Goal: Task Accomplishment & Management: Use online tool/utility

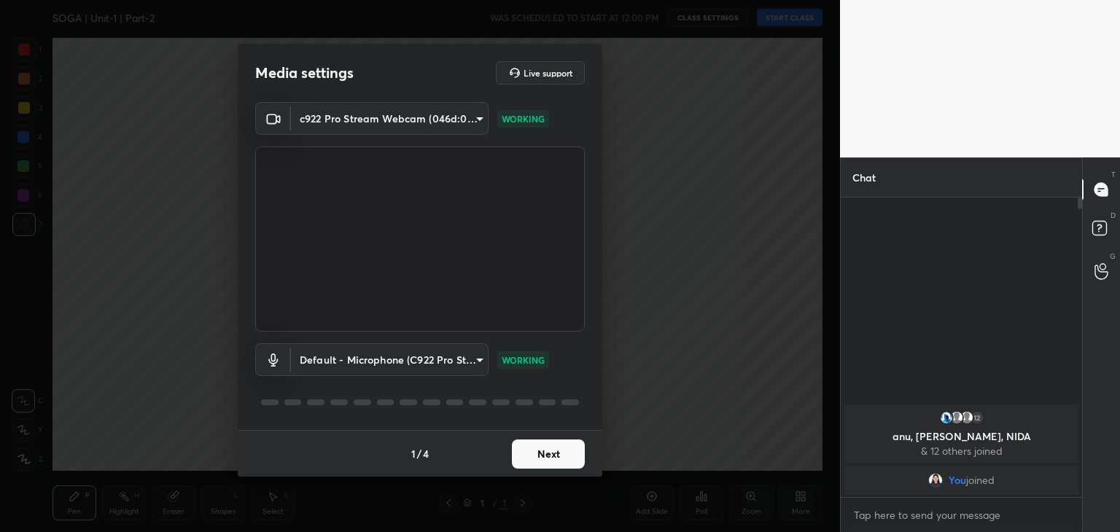
scroll to position [175, 237]
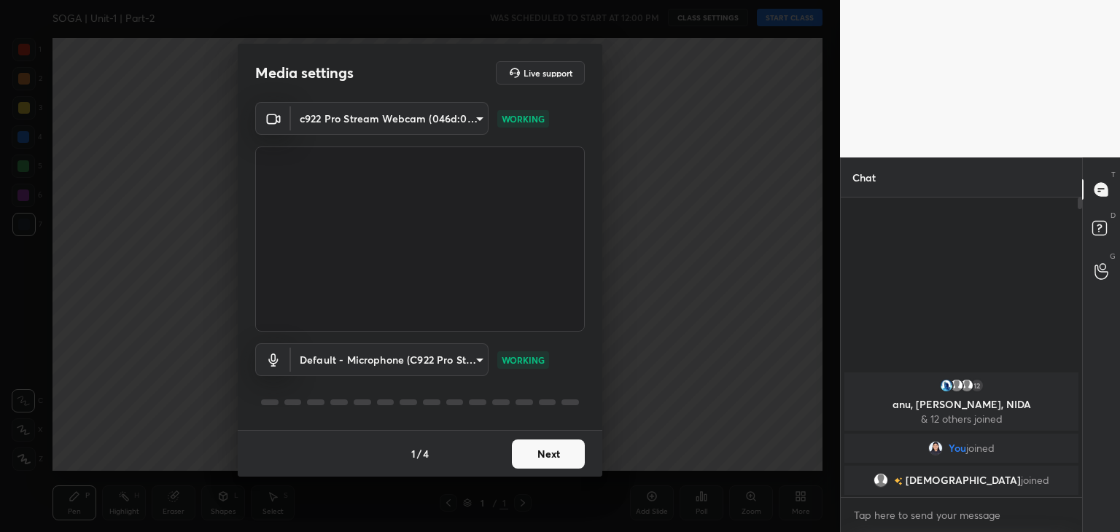
click at [556, 459] on button "Next" at bounding box center [548, 454] width 73 height 29
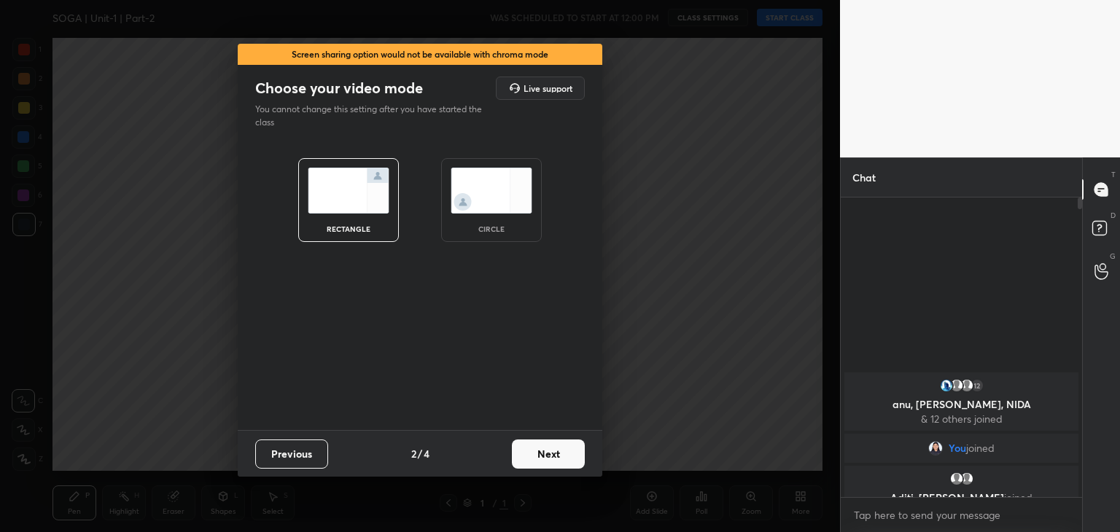
click at [556, 459] on button "Next" at bounding box center [548, 454] width 73 height 29
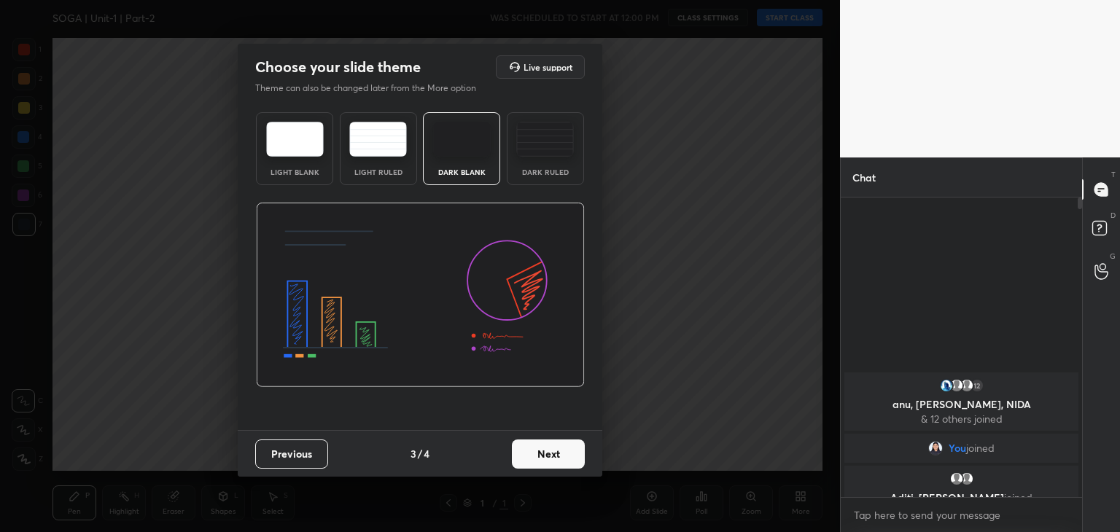
click at [556, 136] on img at bounding box center [545, 139] width 58 height 35
click at [535, 448] on button "Next" at bounding box center [548, 454] width 73 height 29
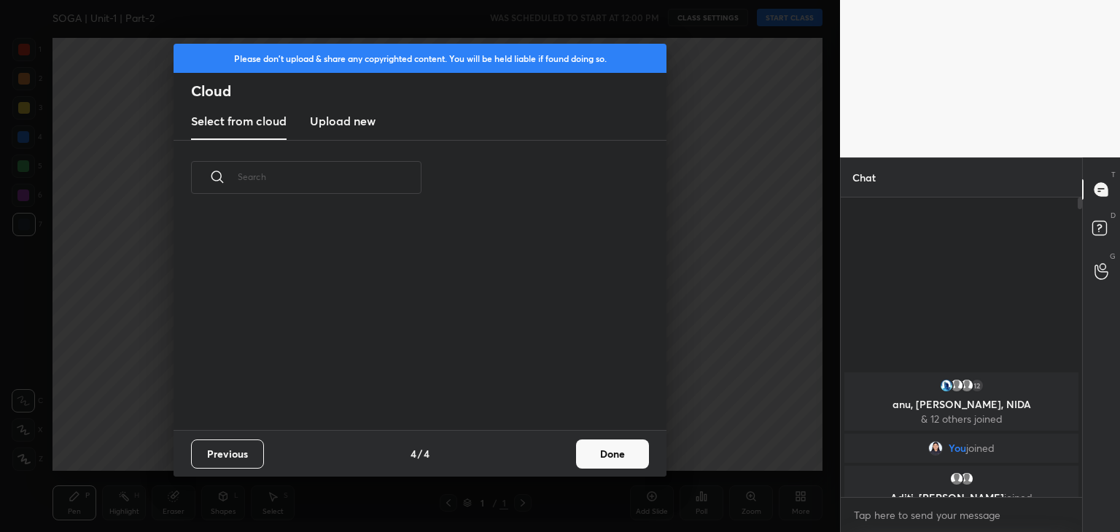
scroll to position [216, 468]
click at [612, 454] on button "Done" at bounding box center [612, 454] width 73 height 29
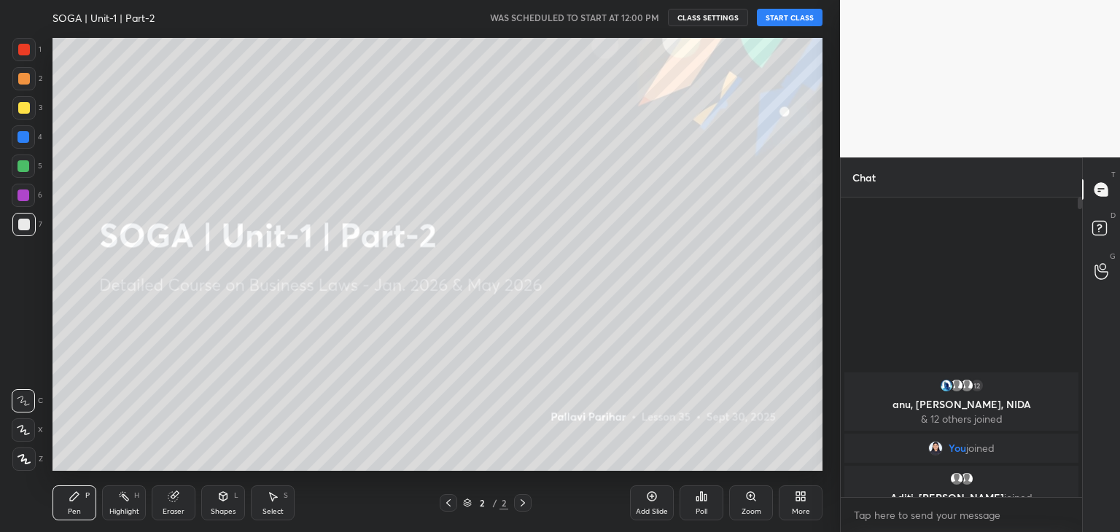
click at [799, 505] on div "More" at bounding box center [801, 503] width 44 height 35
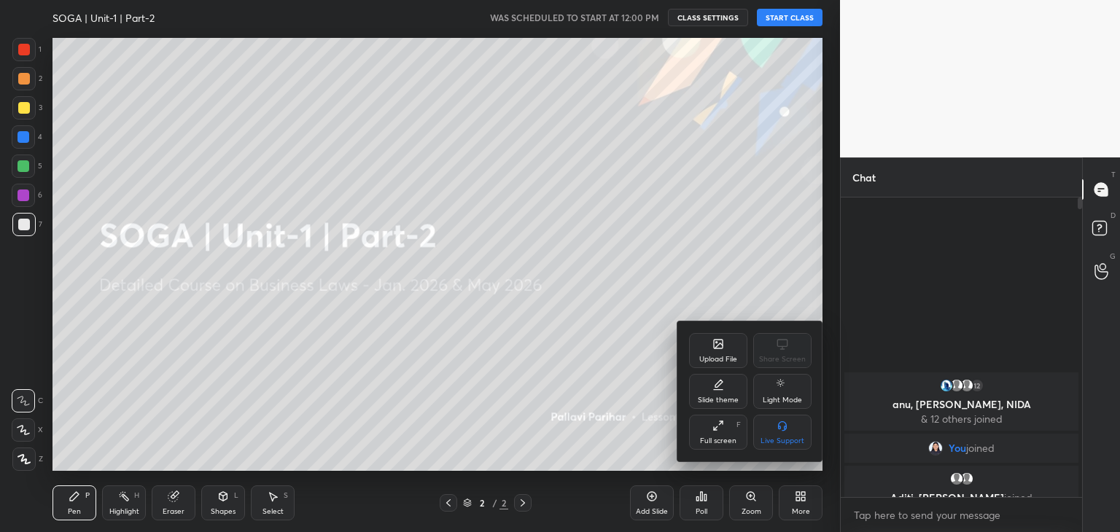
click at [707, 349] on div "Upload File" at bounding box center [718, 350] width 58 height 35
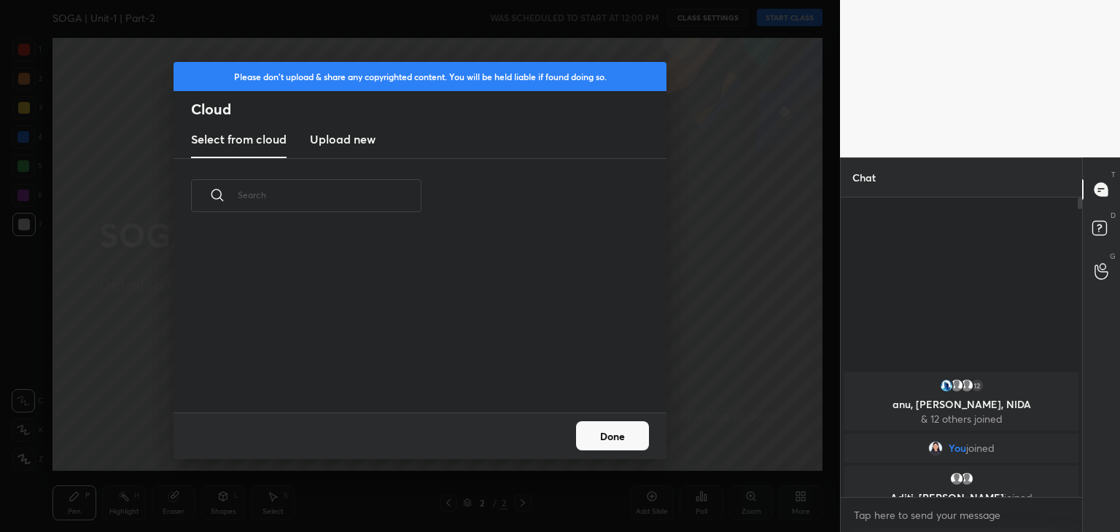
scroll to position [179, 468]
click at [330, 144] on h3 "Upload new" at bounding box center [343, 140] width 66 height 18
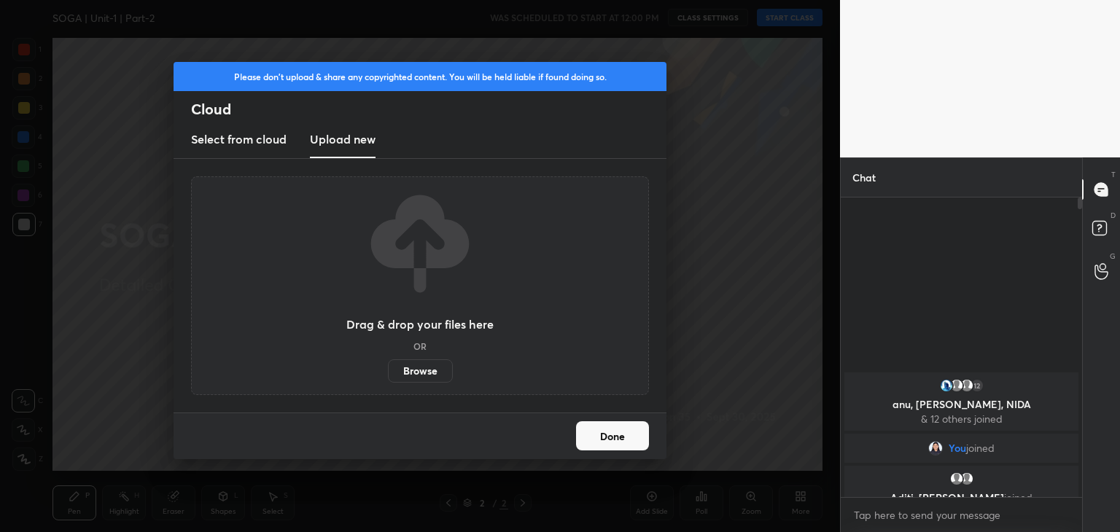
click at [417, 370] on label "Browse" at bounding box center [420, 371] width 65 height 23
click at [388, 370] on input "Browse" at bounding box center [388, 371] width 0 height 23
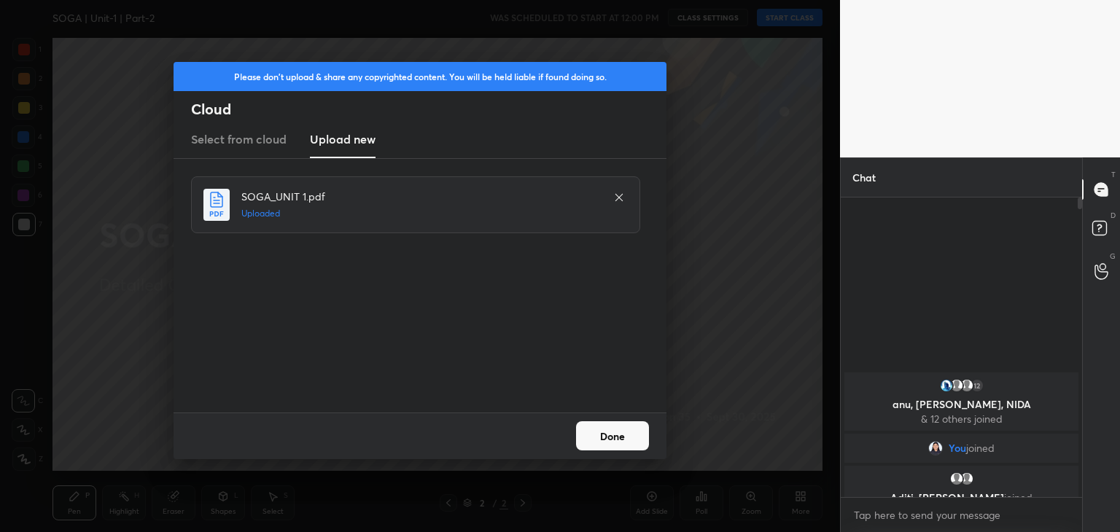
click at [591, 450] on button "Done" at bounding box center [612, 436] width 73 height 29
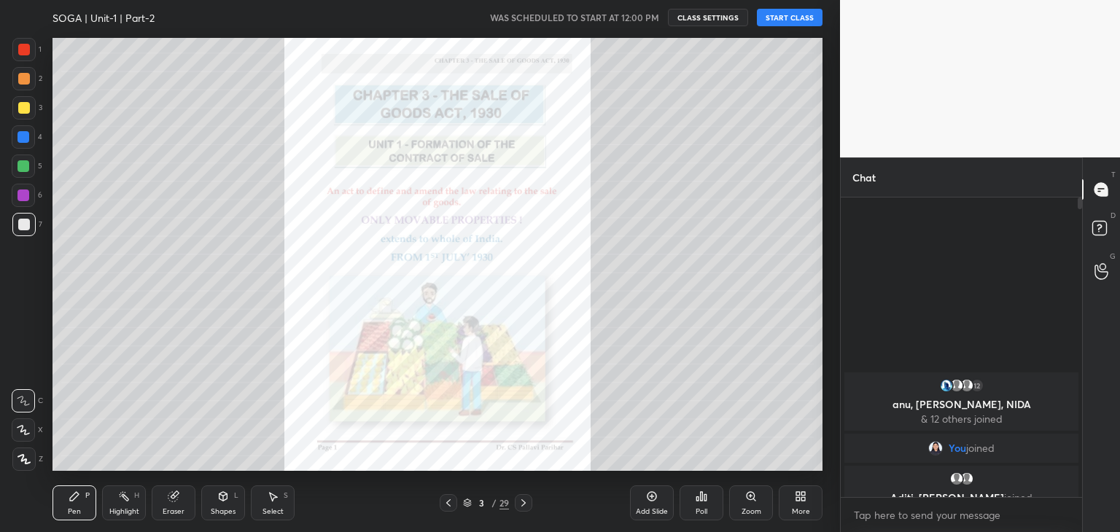
click at [18, 460] on icon at bounding box center [24, 459] width 13 height 10
click at [24, 112] on div at bounding box center [24, 108] width 12 height 12
click at [178, 509] on div "Eraser" at bounding box center [174, 511] width 22 height 7
click at [20, 357] on icon at bounding box center [24, 353] width 13 height 13
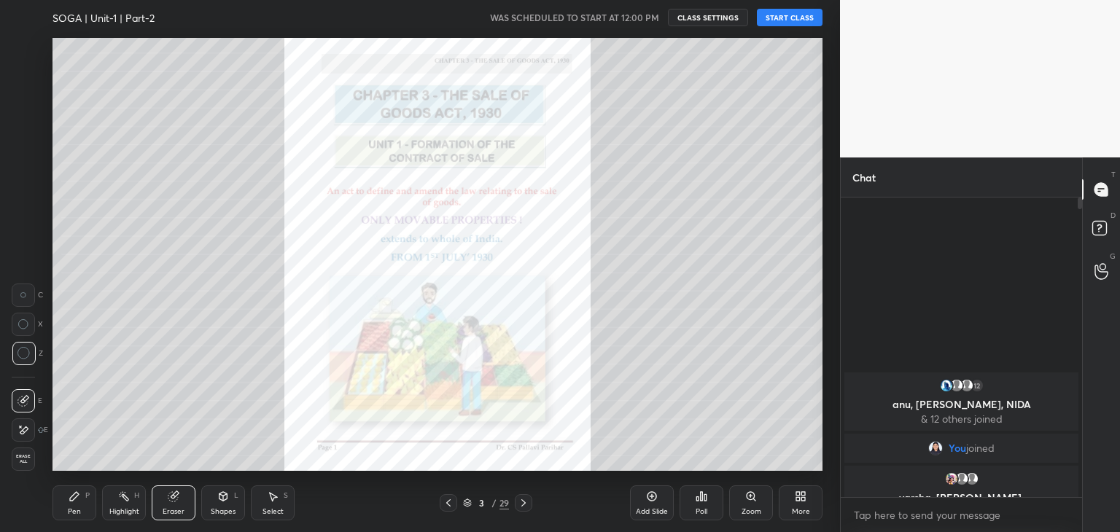
click at [74, 502] on div "Pen P" at bounding box center [75, 503] width 44 height 35
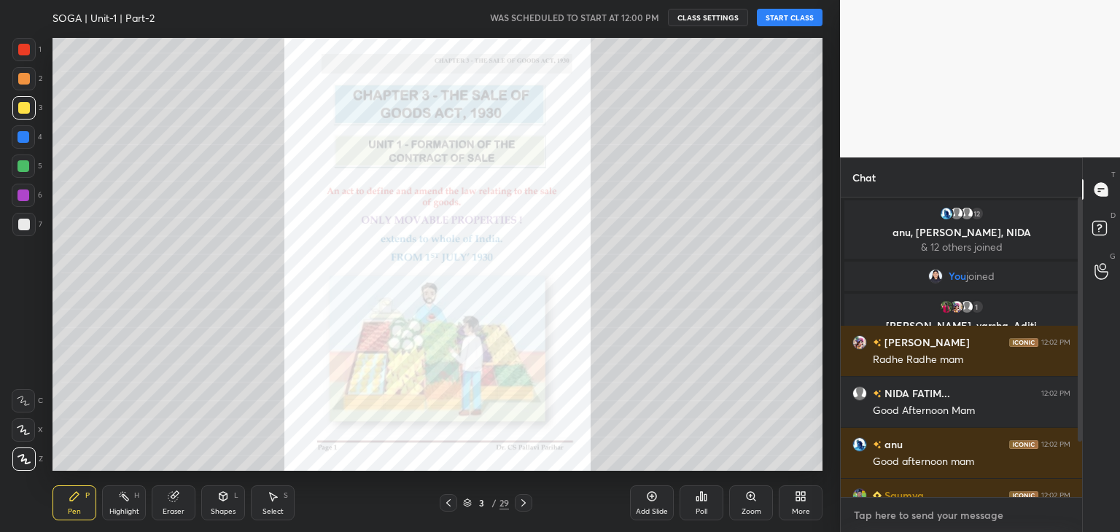
click at [892, 516] on textarea at bounding box center [962, 515] width 218 height 23
paste textarea "BUSINESSLAWS Tracker- [URL][DOMAIN_NAME]"
type textarea "BUSINESSLAWS Tracker- [URL][DOMAIN_NAME]"
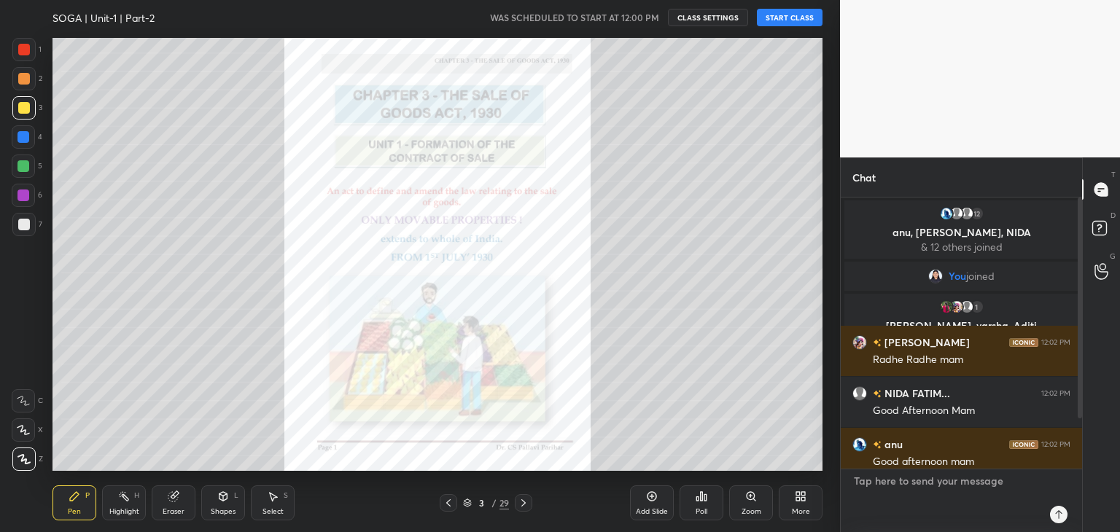
scroll to position [295, 237]
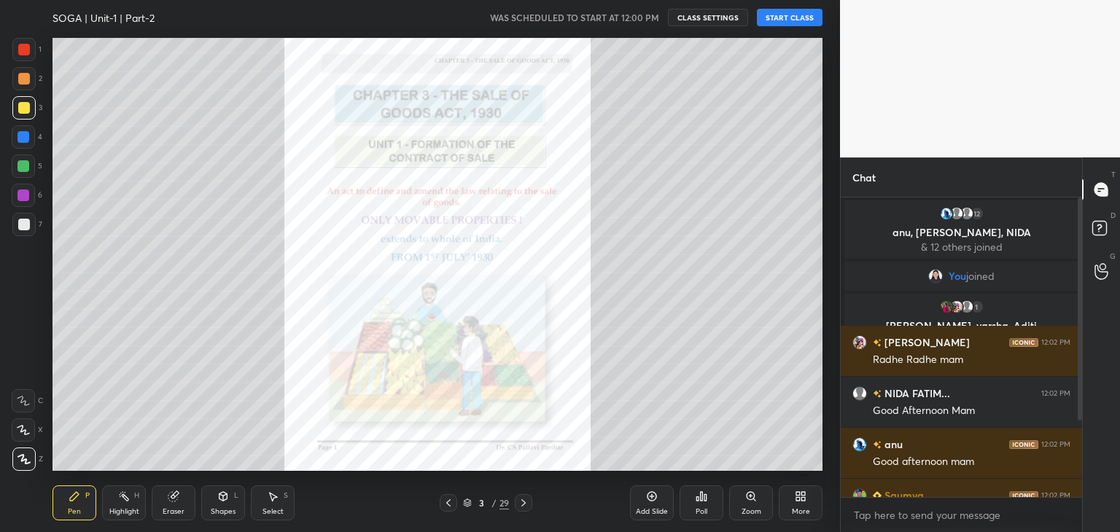
drag, startPoint x: 1082, startPoint y: 261, endPoint x: 1079, endPoint y: 319, distance: 57.7
click at [1079, 319] on div "Chat 12 anu, [PERSON_NAME], NIDA & 12 others joined You joined 1 [PERSON_NAME],…" at bounding box center [980, 345] width 280 height 375
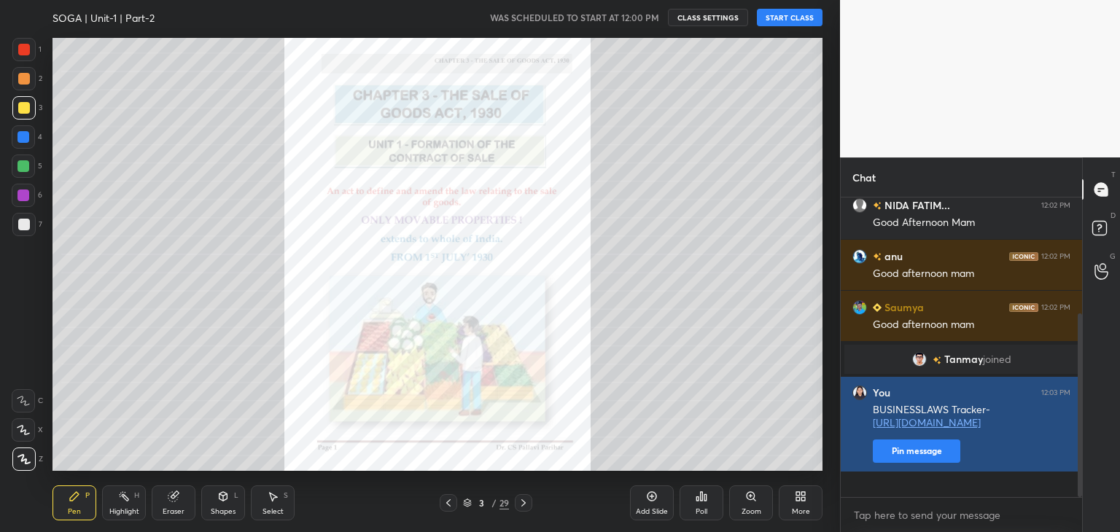
drag, startPoint x: 1081, startPoint y: 302, endPoint x: 1062, endPoint y: 473, distance: 172.4
click at [1072, 476] on div "[PERSON_NAME] 12:02 PM Radhe Radhe mam [PERSON_NAME]... 12:02 PM Good Afternoon…" at bounding box center [961, 348] width 241 height 300
click at [917, 463] on button "Pin message" at bounding box center [917, 451] width 88 height 23
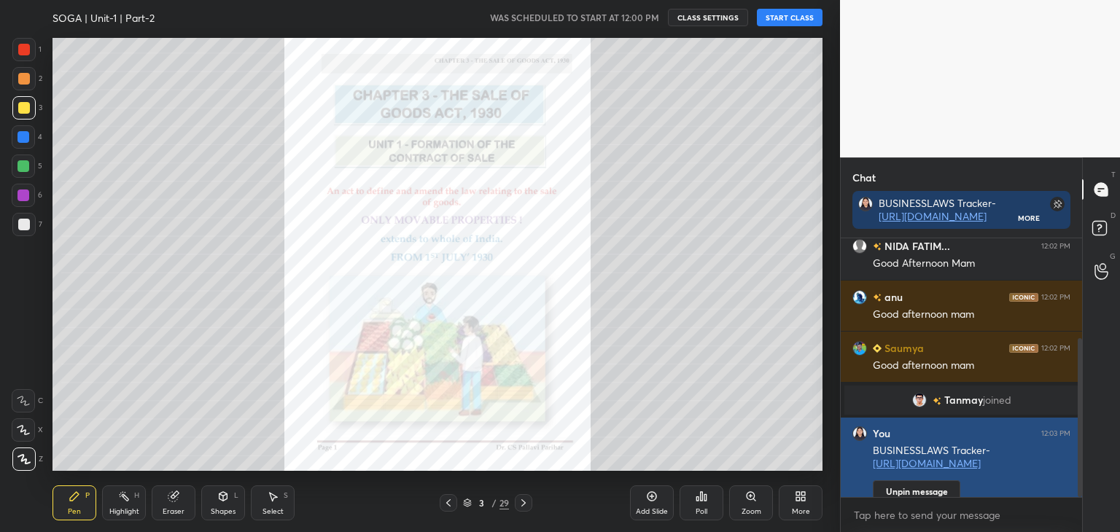
scroll to position [134, 237]
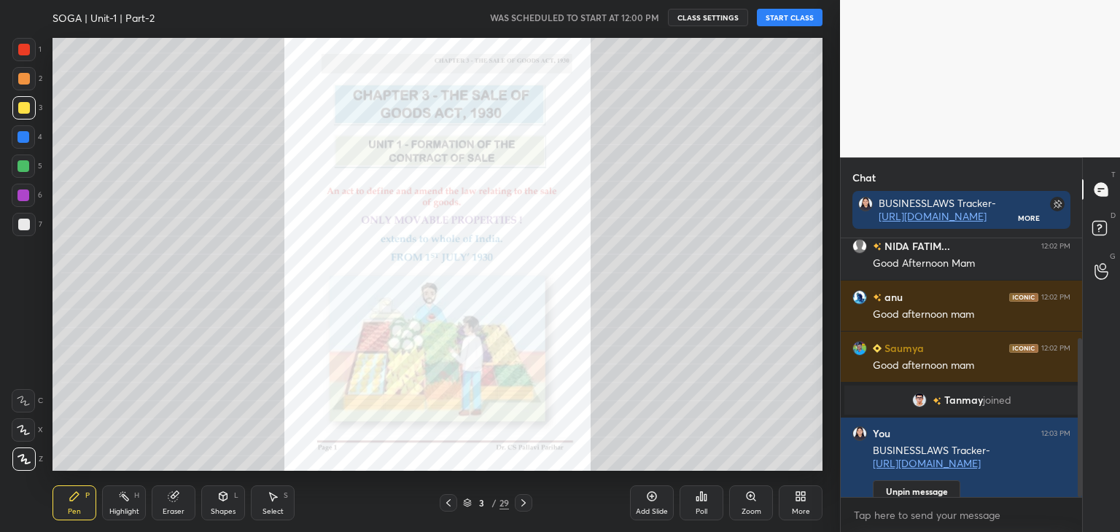
click at [779, 15] on button "START CLASS" at bounding box center [790, 18] width 66 height 18
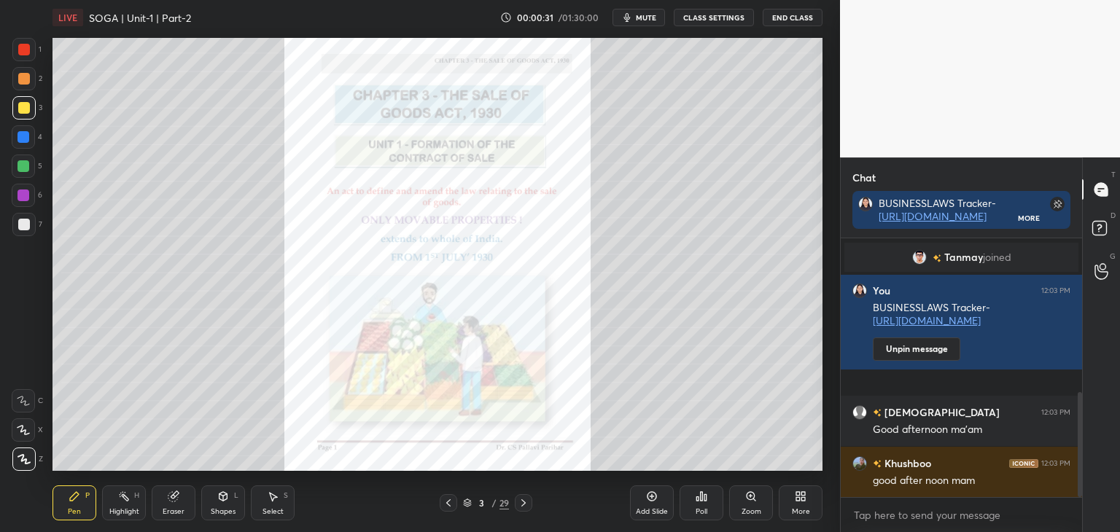
scroll to position [382, 0]
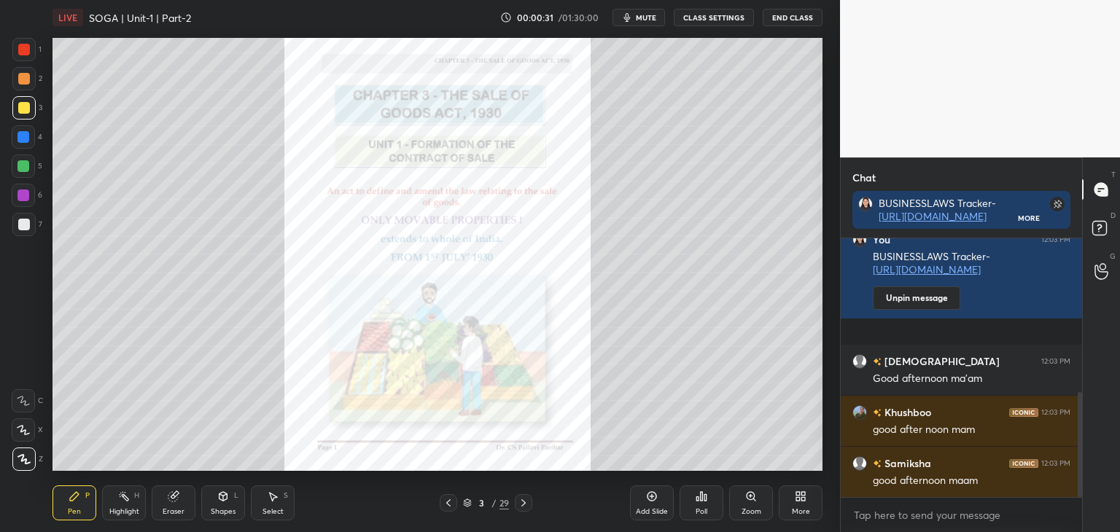
drag, startPoint x: 1082, startPoint y: 475, endPoint x: 1079, endPoint y: 397, distance: 77.4
click at [1079, 397] on div "Chat BUSINESSLAWS Tracker- [URL][DOMAIN_NAME] More [PERSON_NAME] joined You 12:…" at bounding box center [980, 345] width 280 height 375
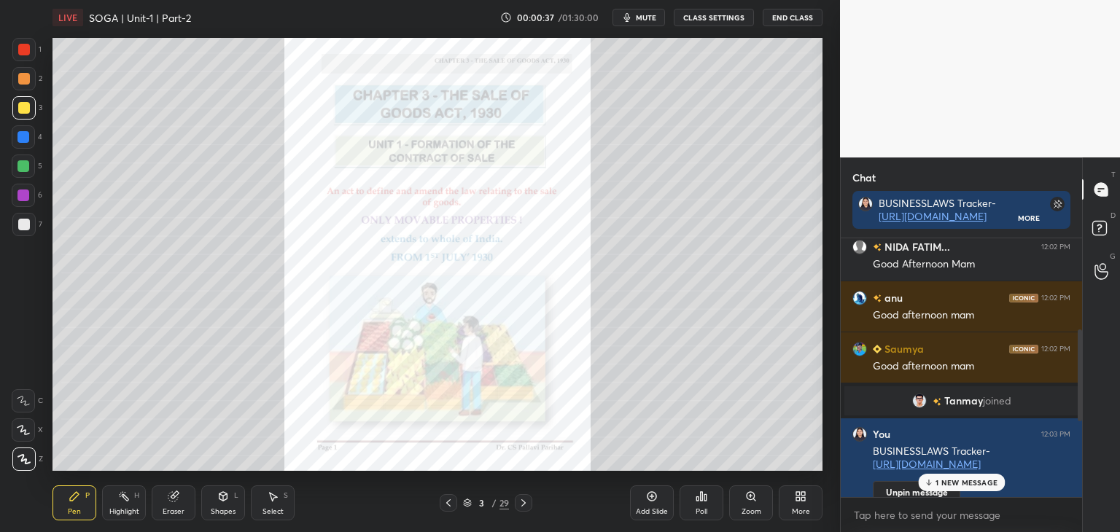
scroll to position [484, 0]
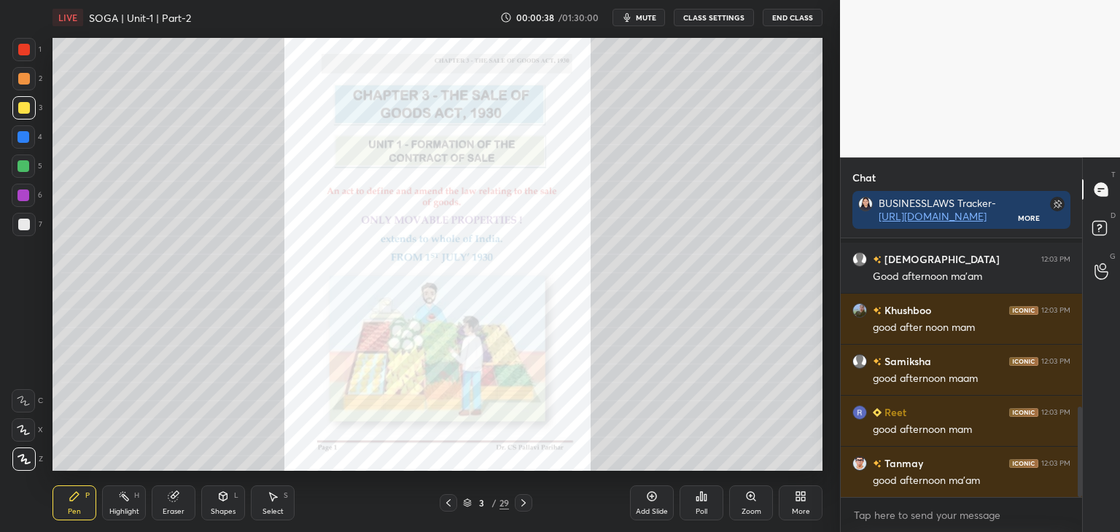
drag, startPoint x: 1079, startPoint y: 435, endPoint x: 1074, endPoint y: 489, distance: 54.3
click at [1074, 489] on div at bounding box center [1078, 367] width 9 height 259
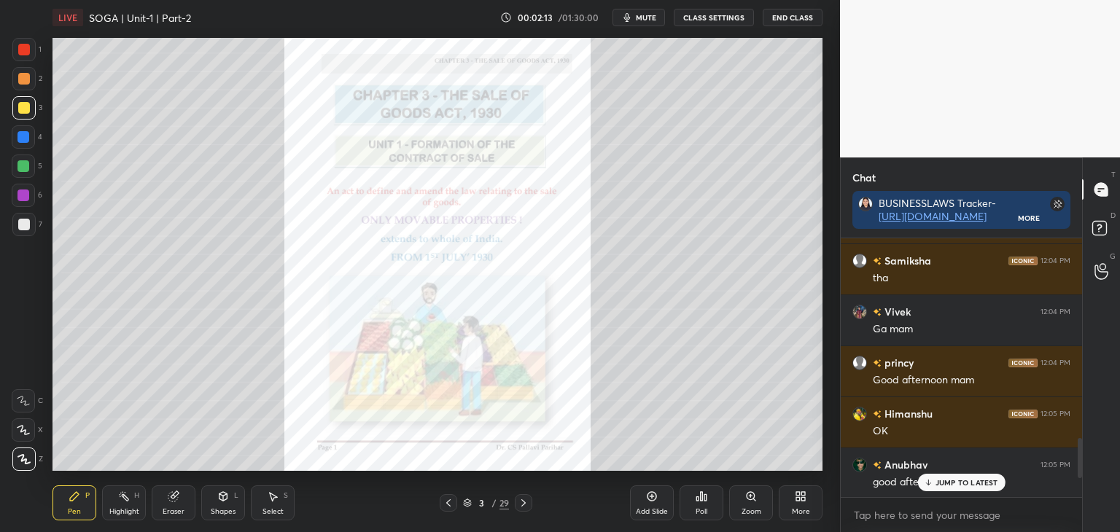
scroll to position [1415, 0]
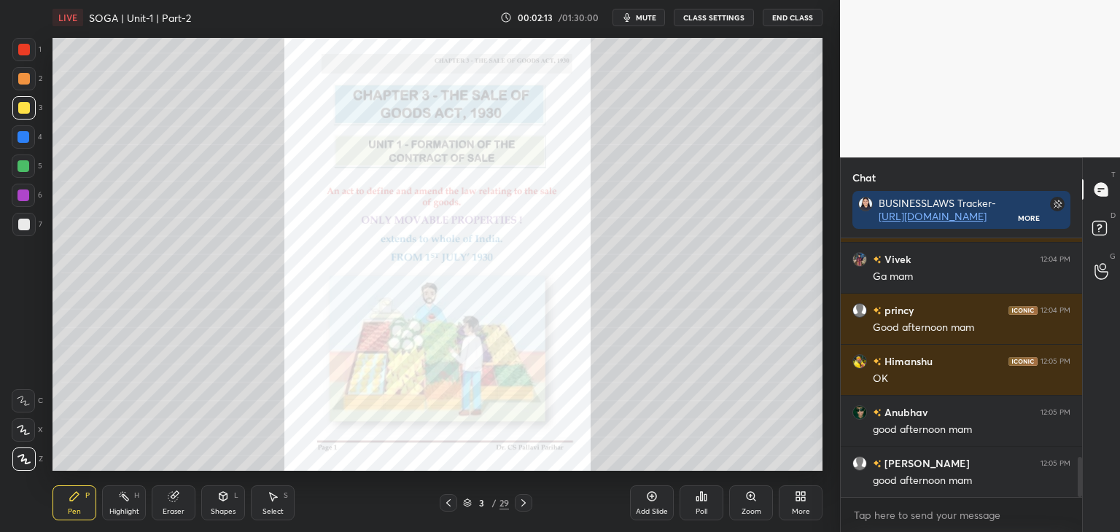
drag, startPoint x: 1079, startPoint y: 479, endPoint x: 1119, endPoint y: 566, distance: 95.6
click at [1119, 0] on html "1 2 3 4 5 6 7 C X Z C X Z E E Erase all H H LIVE SOGA | Unit-1 | Part-2 00:02:1…" at bounding box center [560, 0] width 1120 height 0
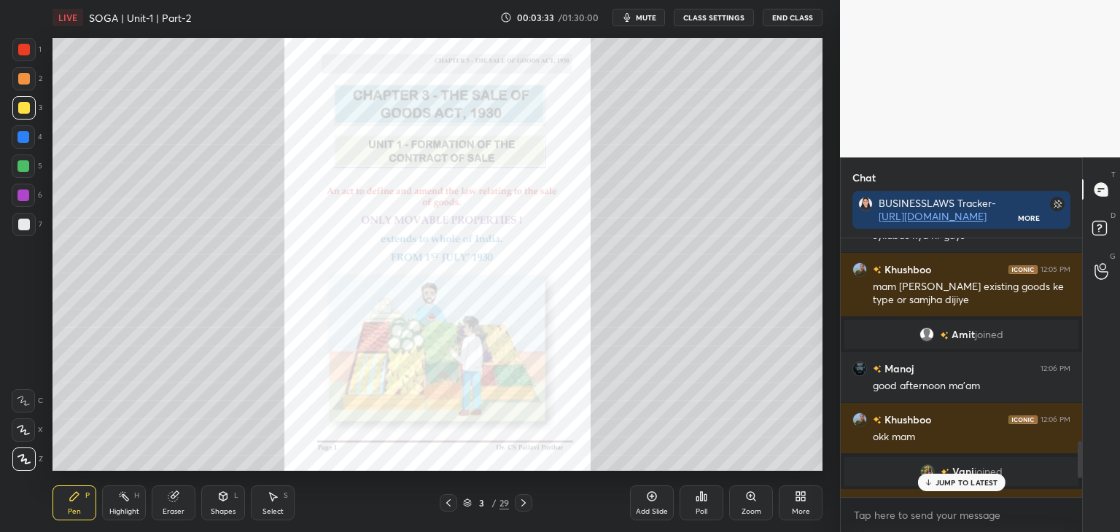
scroll to position [1594, 0]
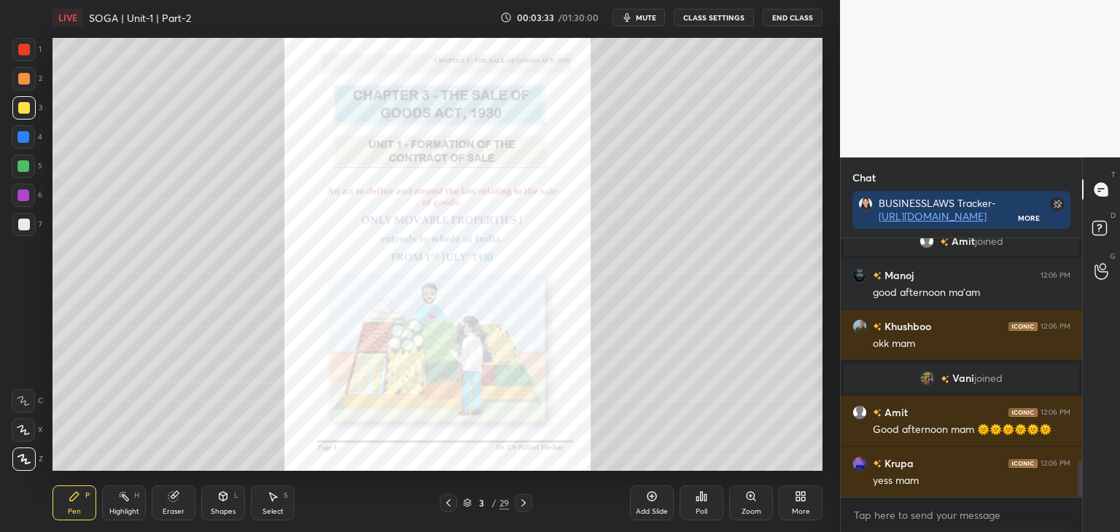
drag, startPoint x: 1080, startPoint y: 484, endPoint x: 1077, endPoint y: 508, distance: 25.0
click at [1084, 509] on div "Chat BUSINESSLAWS Tracker- [URL][DOMAIN_NAME] More [PERSON_NAME] 12:05 PM mam […" at bounding box center [980, 345] width 280 height 375
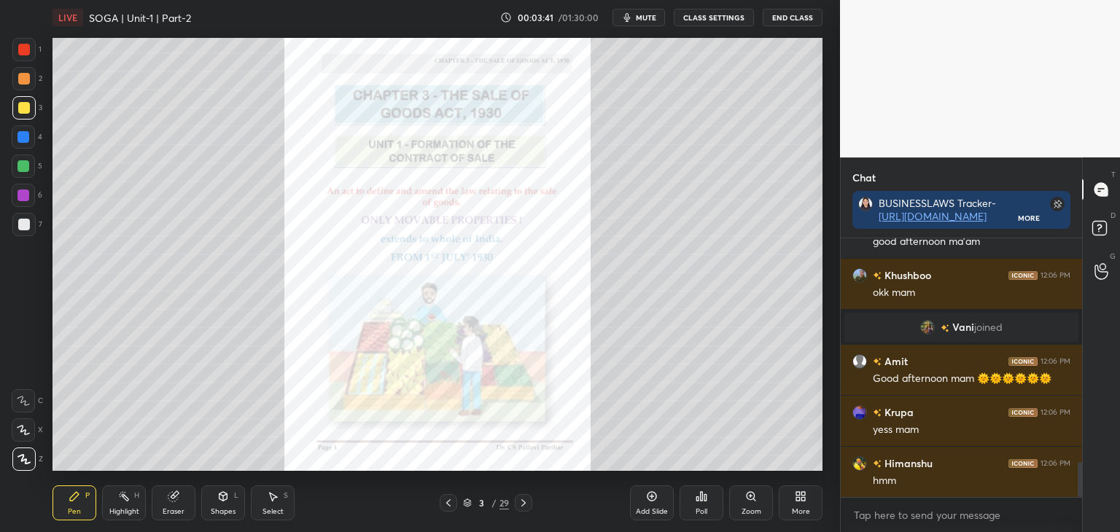
click at [23, 137] on div at bounding box center [24, 137] width 12 height 12
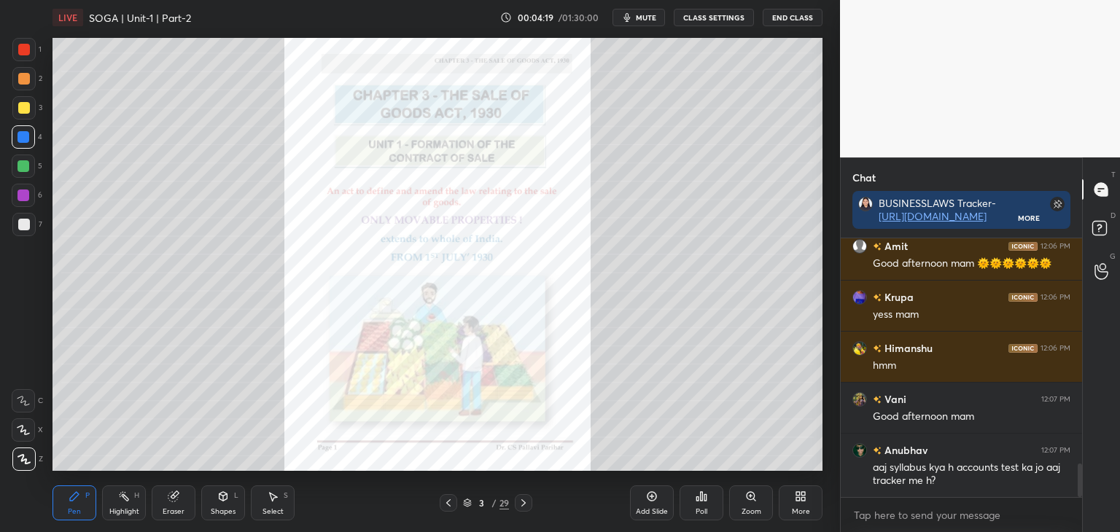
scroll to position [1812, 0]
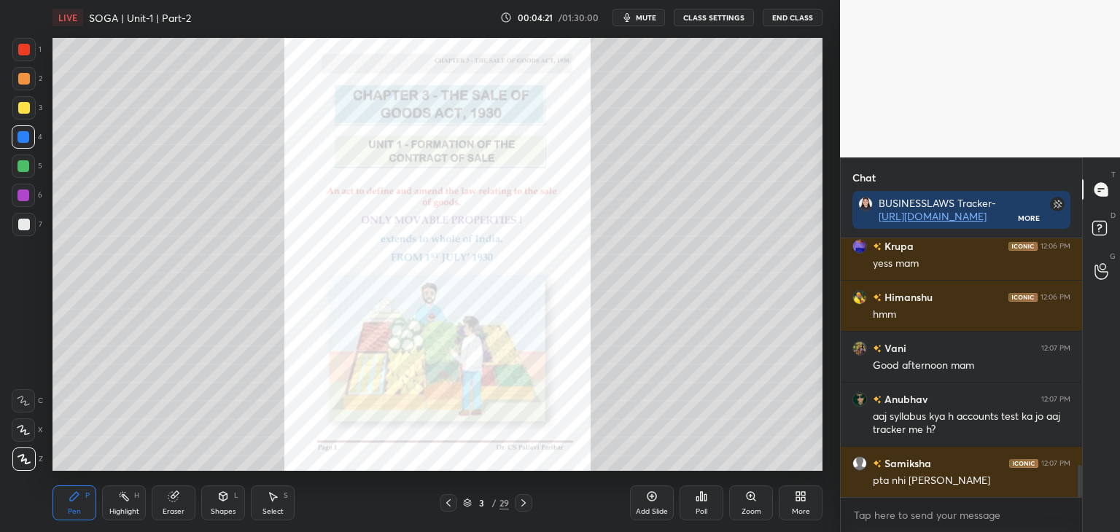
click at [521, 502] on icon at bounding box center [524, 503] width 12 height 12
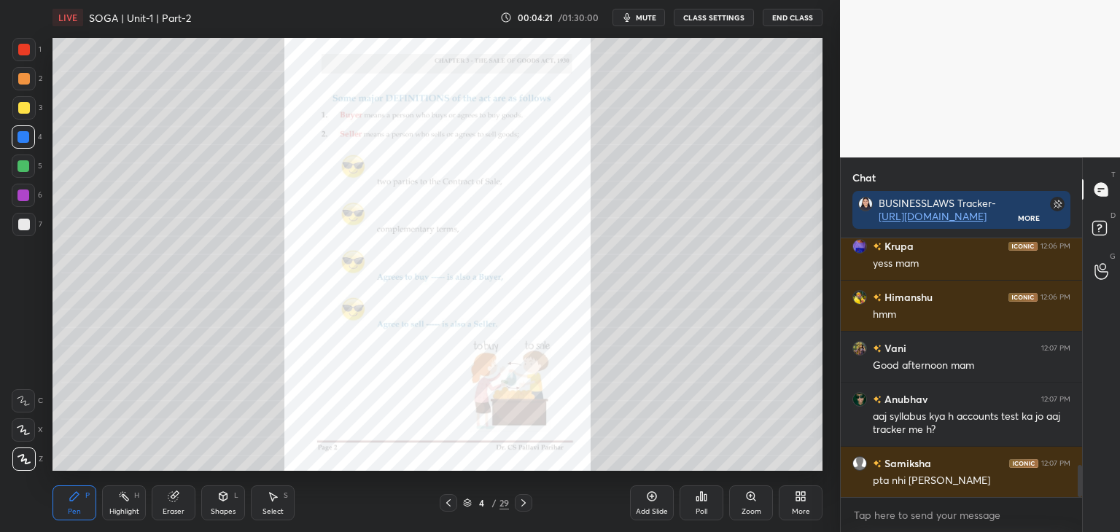
scroll to position [1847, 0]
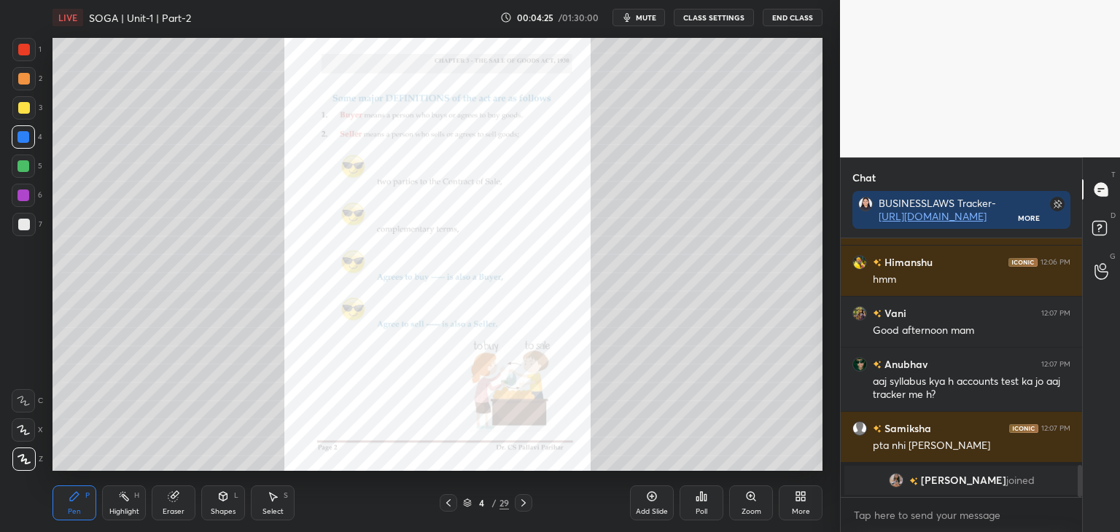
click at [22, 107] on div at bounding box center [24, 108] width 12 height 12
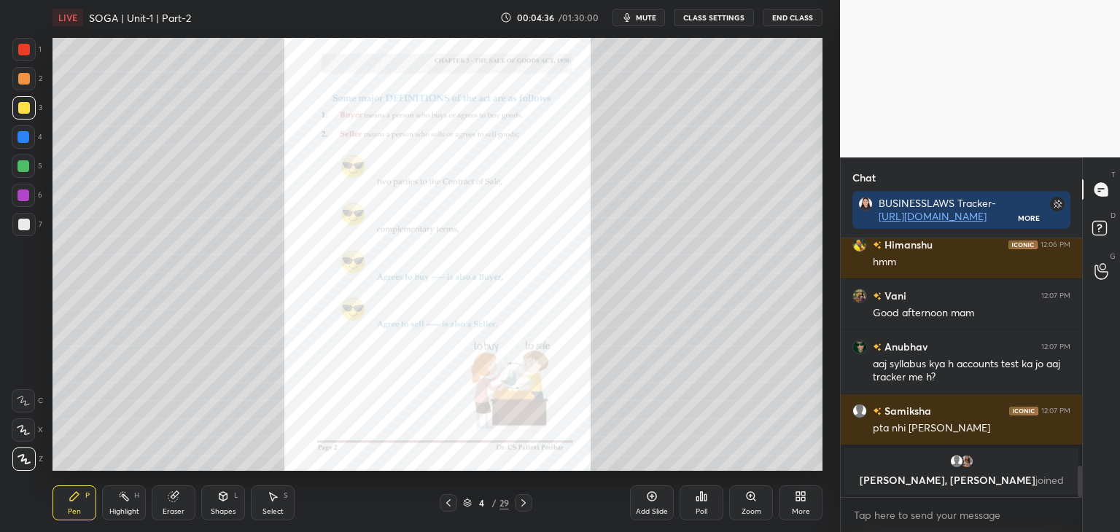
click at [21, 139] on div at bounding box center [24, 137] width 12 height 12
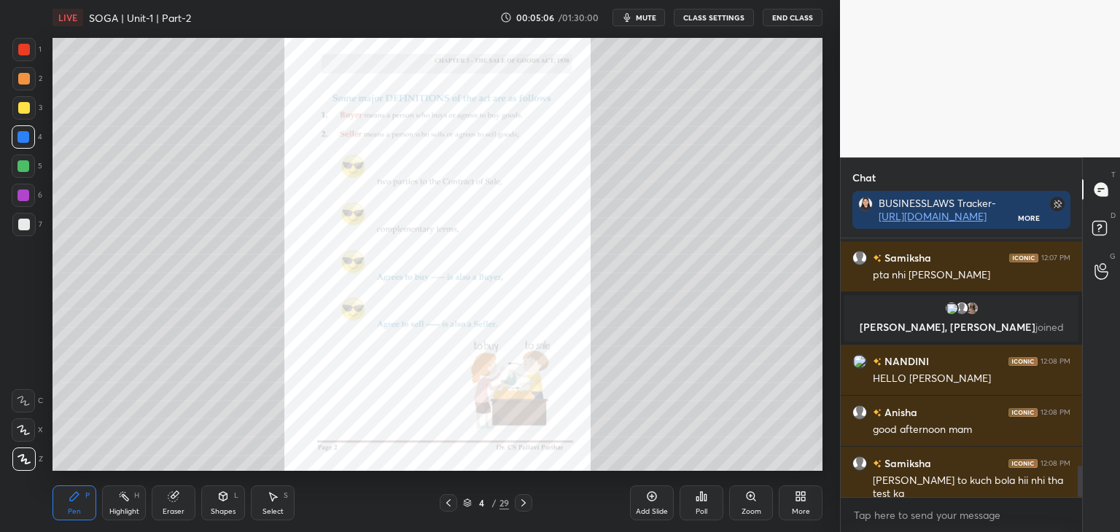
scroll to position [1885, 0]
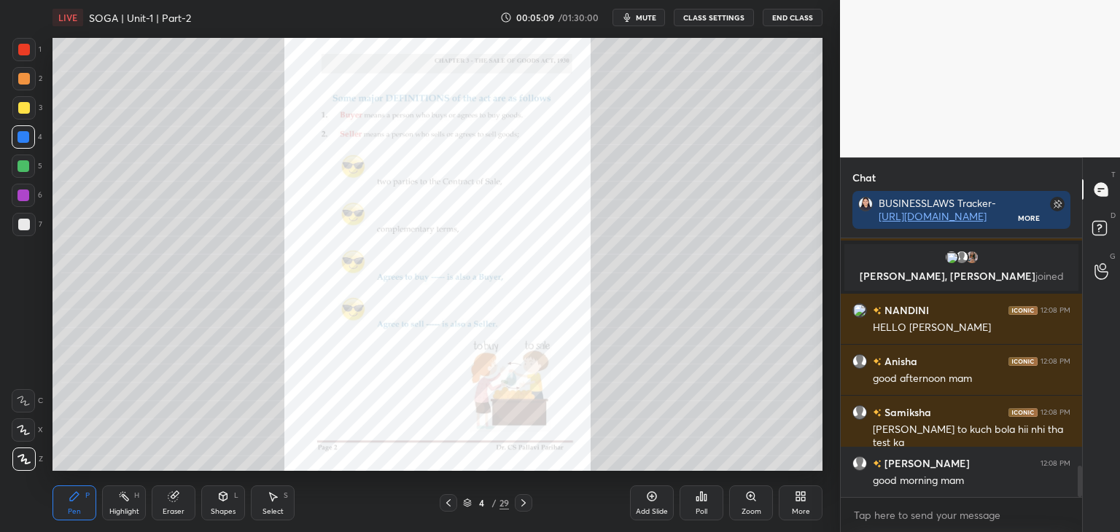
click at [521, 503] on icon at bounding box center [524, 503] width 12 height 12
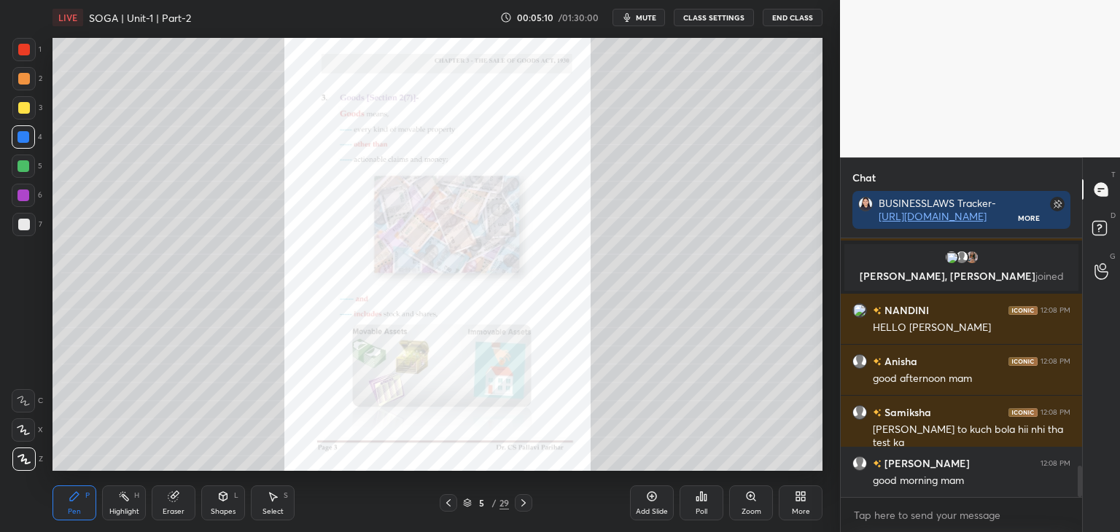
scroll to position [1936, 0]
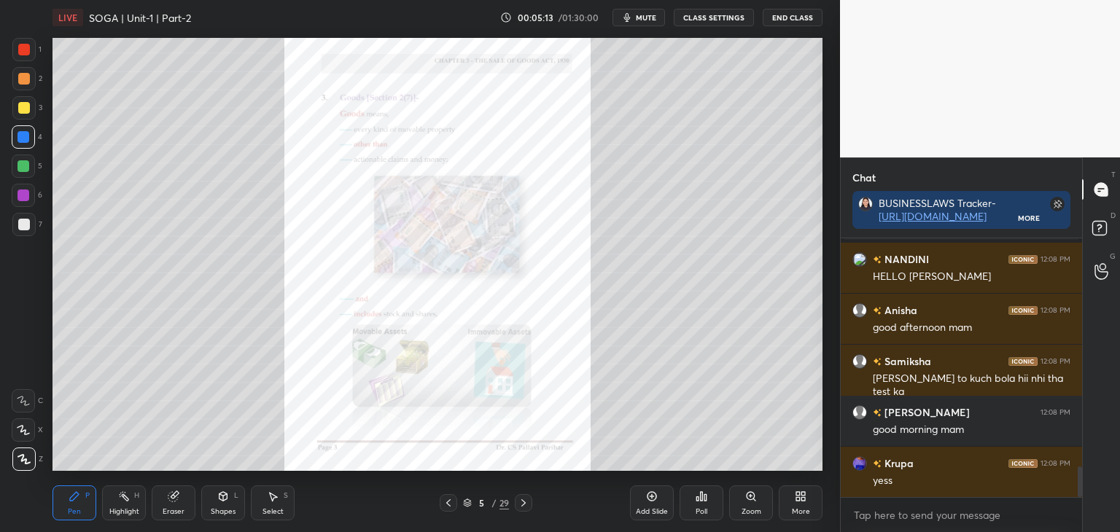
click at [22, 50] on div at bounding box center [24, 50] width 12 height 12
drag, startPoint x: 20, startPoint y: 109, endPoint x: 36, endPoint y: 101, distance: 17.3
click at [21, 108] on div at bounding box center [24, 108] width 12 height 12
click at [23, 137] on div at bounding box center [24, 137] width 12 height 12
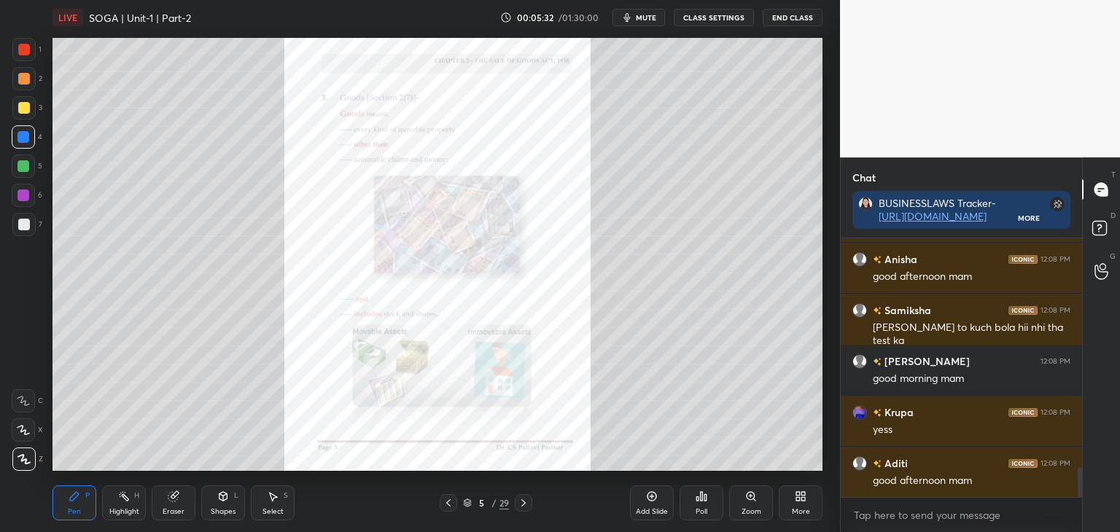
click at [23, 109] on div at bounding box center [24, 108] width 12 height 12
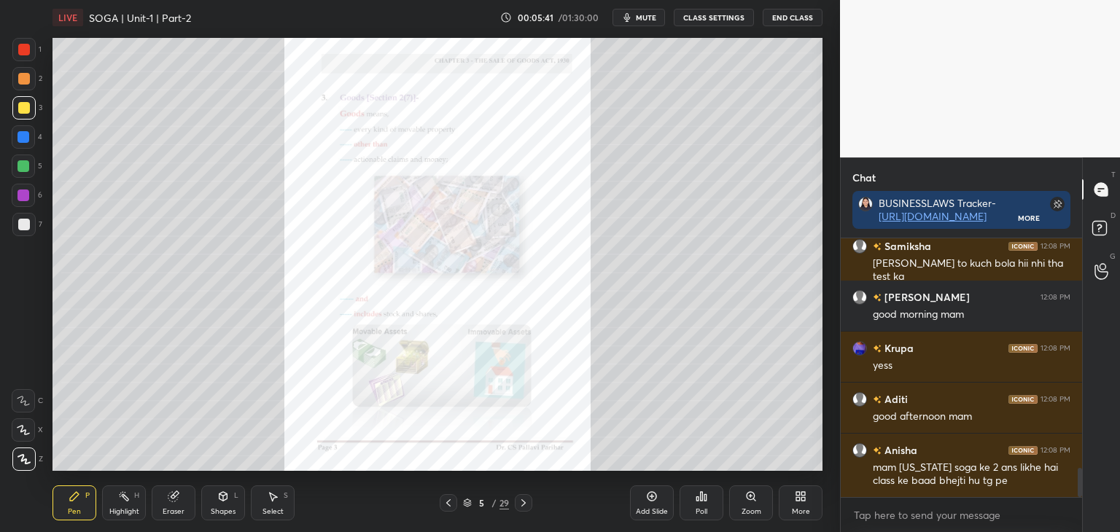
click at [23, 167] on div at bounding box center [24, 166] width 12 height 12
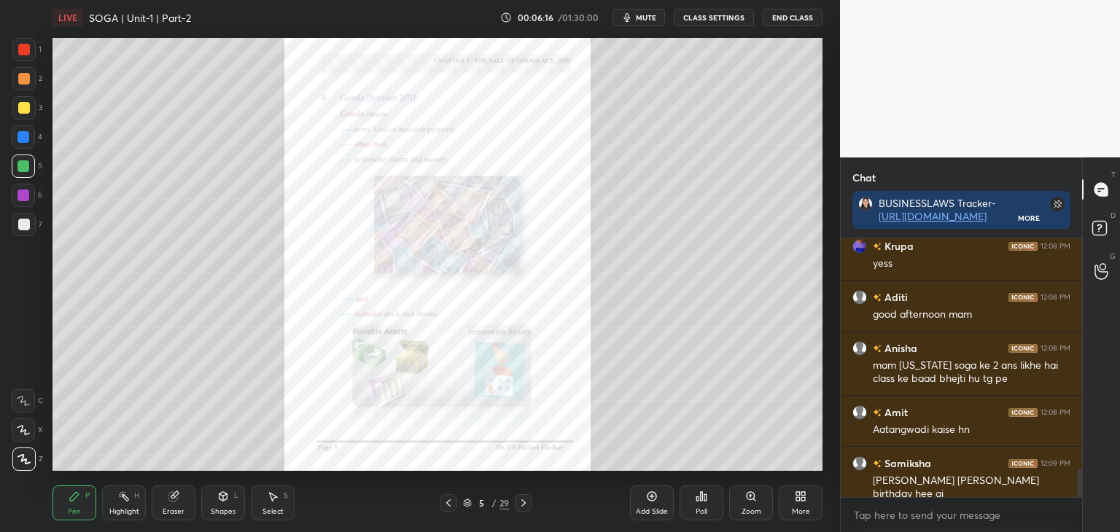
scroll to position [2204, 0]
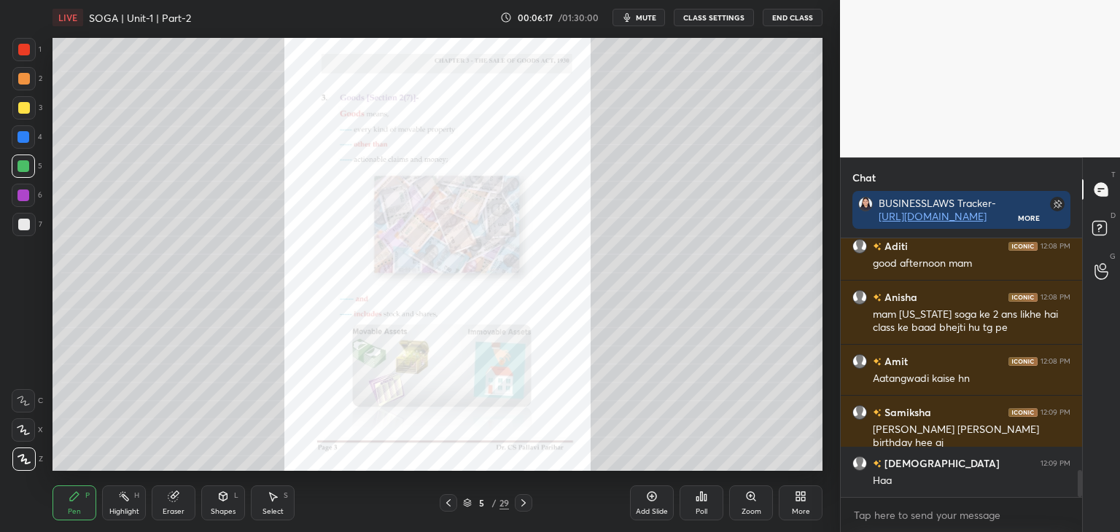
click at [23, 193] on div at bounding box center [24, 196] width 12 height 12
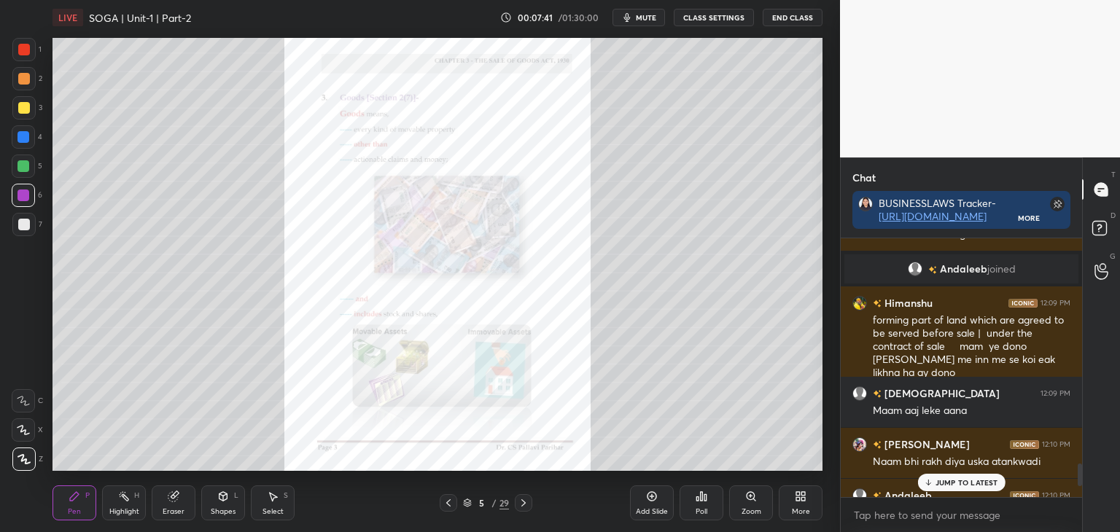
scroll to position [2687, 0]
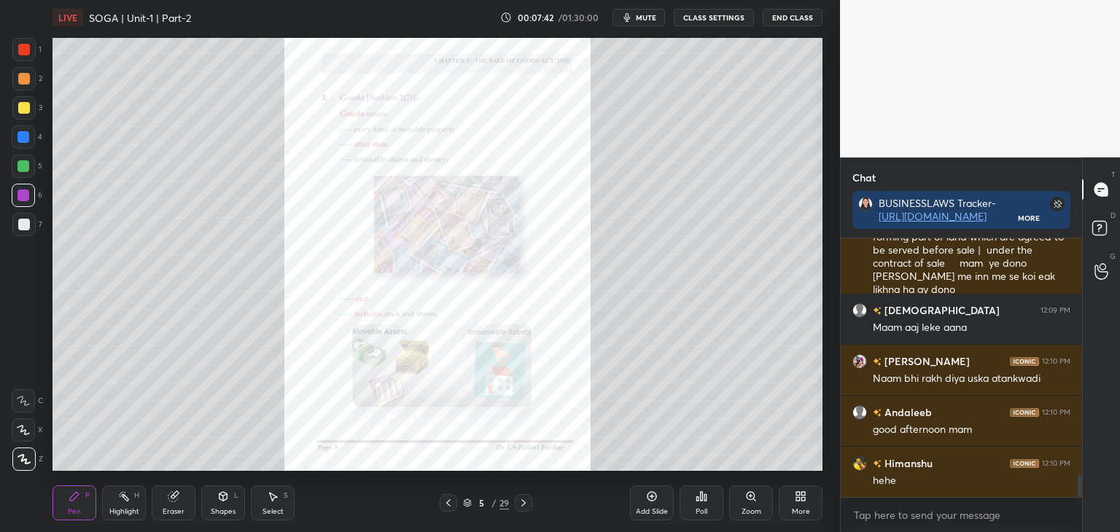
drag, startPoint x: 1081, startPoint y: 486, endPoint x: 1084, endPoint y: 506, distance: 20.0
click at [1084, 506] on div "Chat BUSINESSLAWS Tracker- [URL][DOMAIN_NAME] More Andaleeb joined [PERSON_NAME…" at bounding box center [980, 345] width 280 height 375
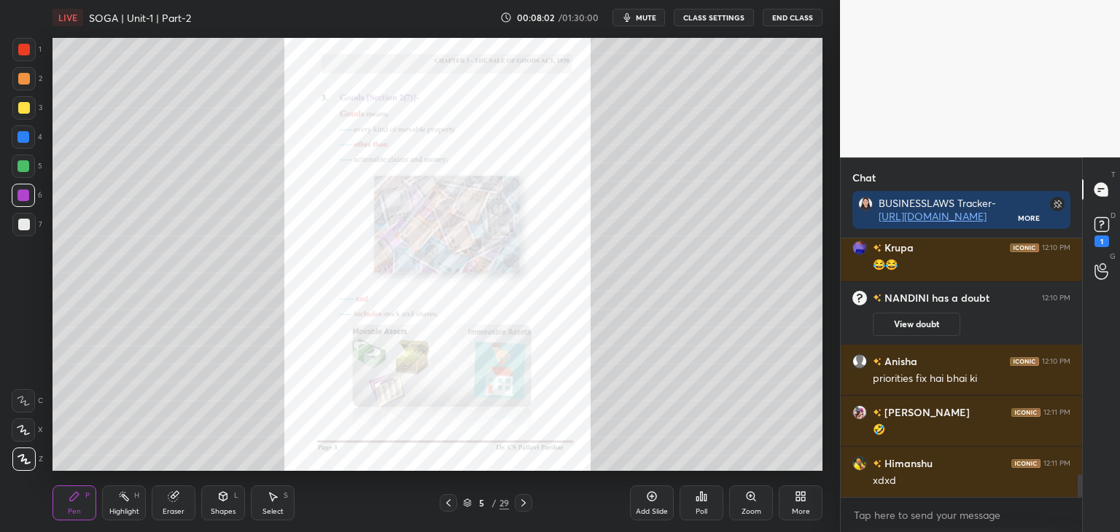
scroll to position [2720, 0]
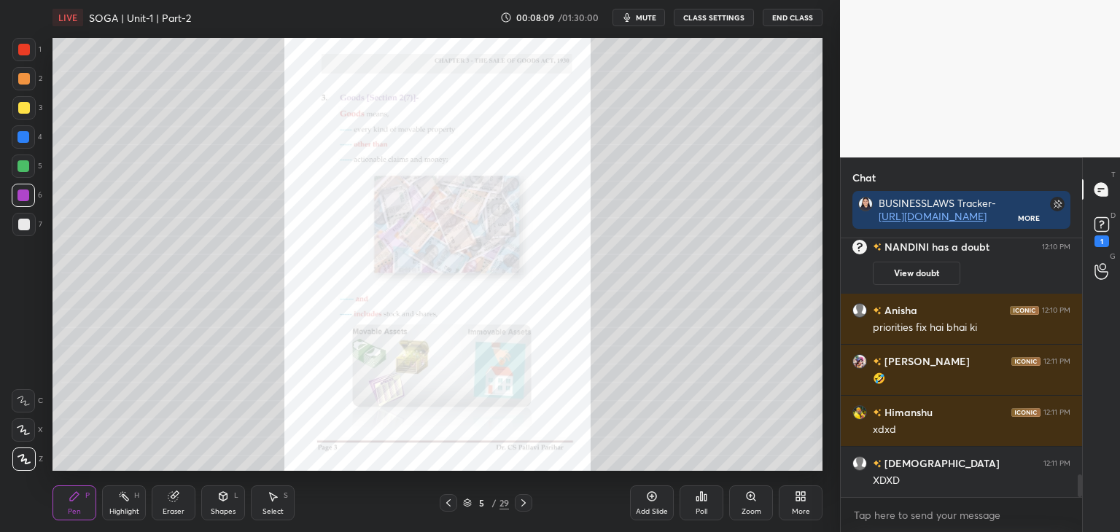
click at [524, 502] on icon at bounding box center [523, 503] width 4 height 7
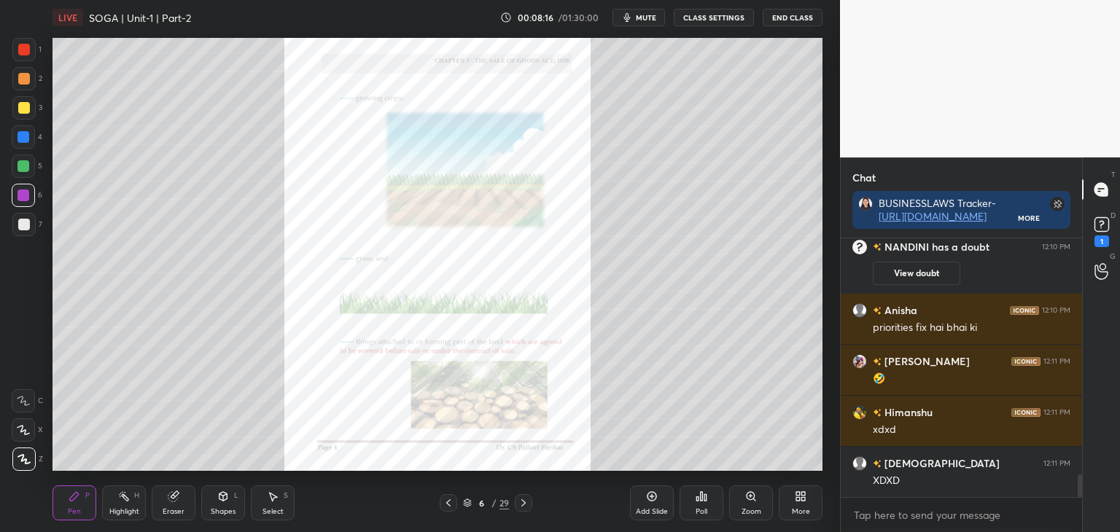
click at [527, 502] on icon at bounding box center [524, 503] width 12 height 12
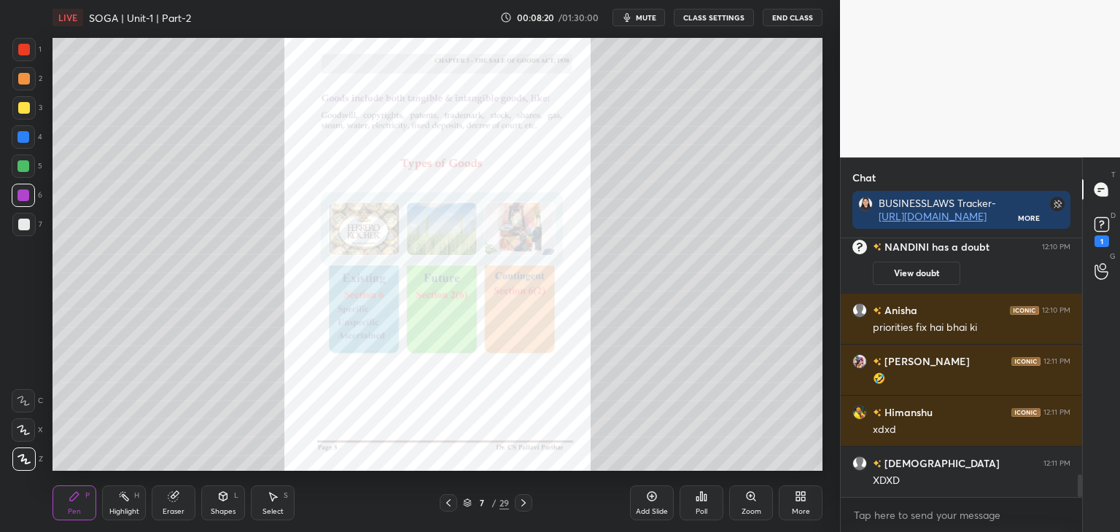
click at [23, 136] on div at bounding box center [24, 137] width 12 height 12
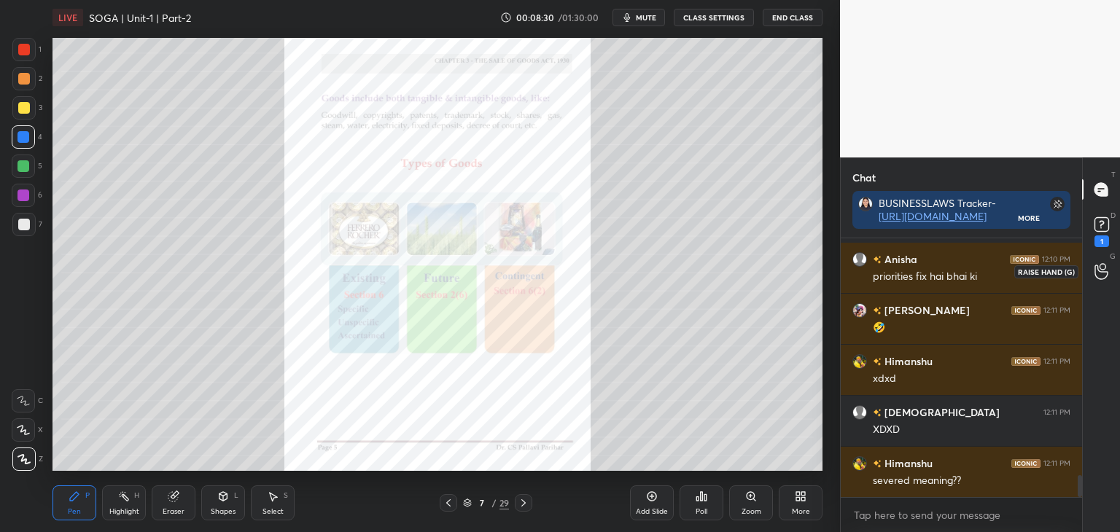
scroll to position [2806, 0]
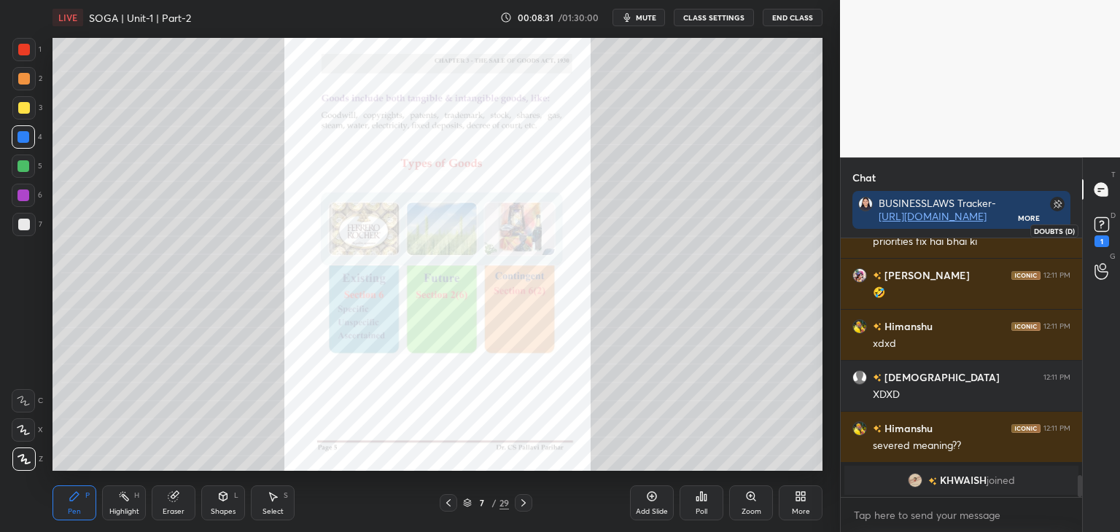
click at [1103, 233] on icon at bounding box center [1102, 225] width 22 height 22
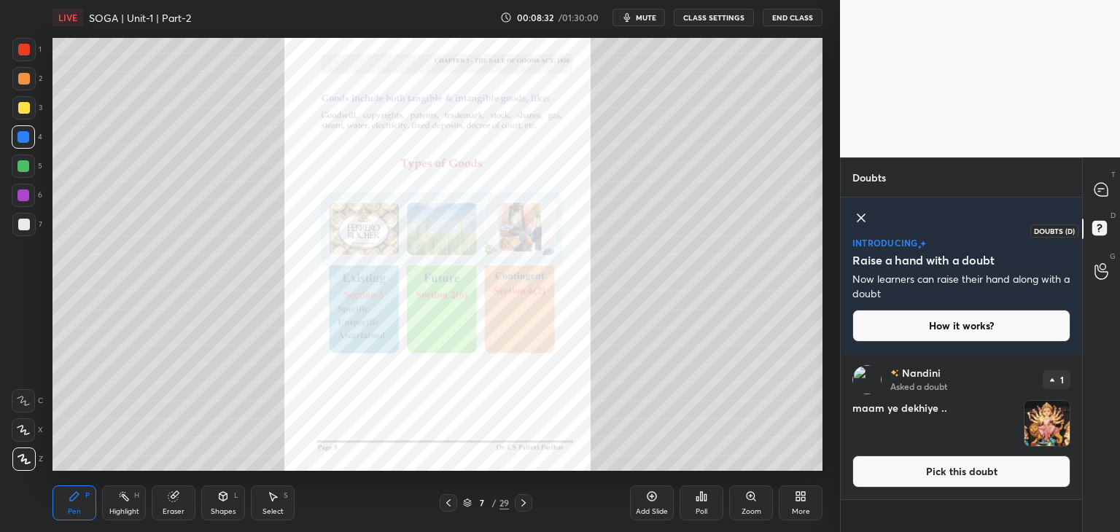
scroll to position [175, 237]
click at [998, 476] on button "Pick this doubt" at bounding box center [962, 472] width 218 height 32
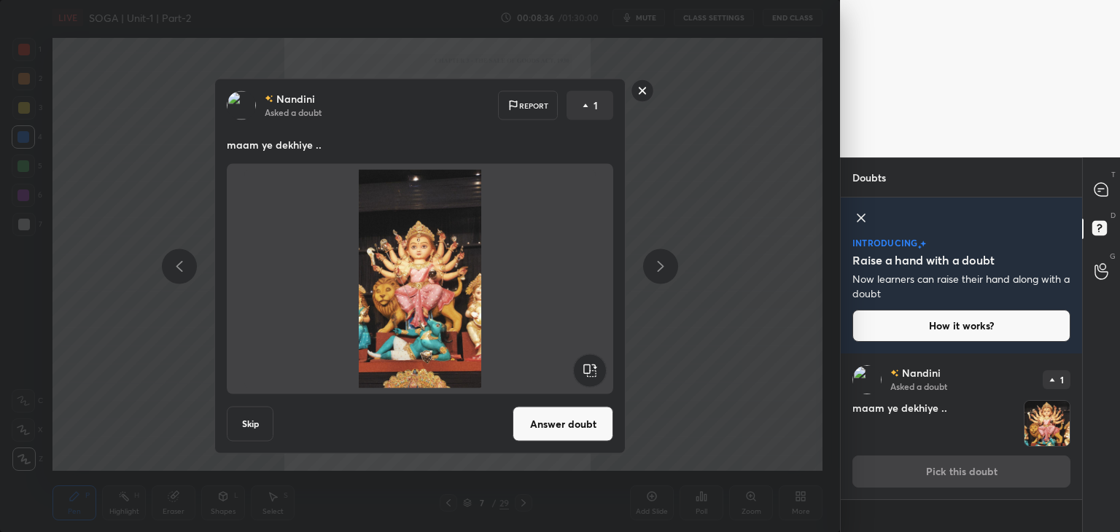
click at [572, 430] on button "Answer doubt" at bounding box center [563, 424] width 101 height 35
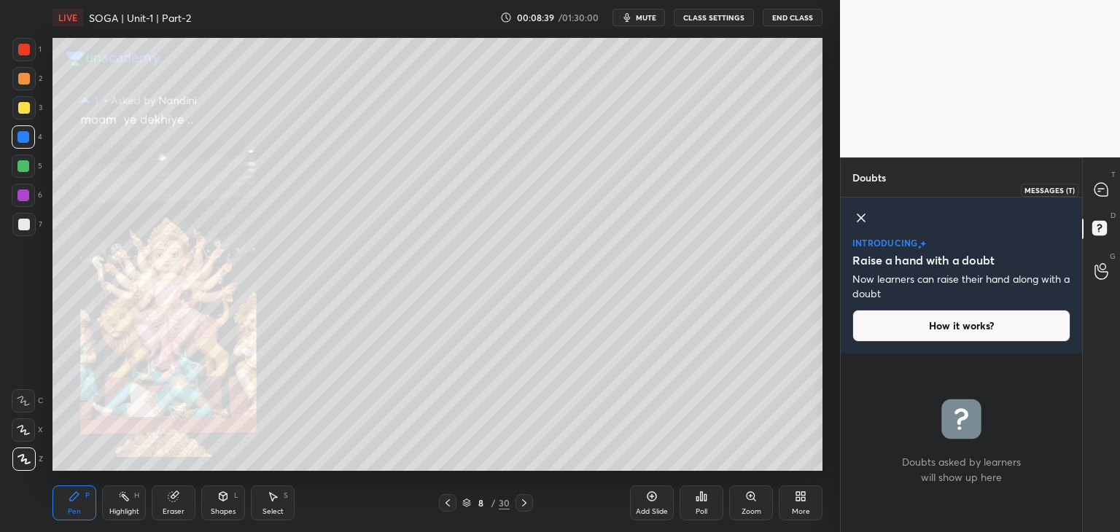
click at [1100, 191] on icon at bounding box center [1099, 191] width 2 height 0
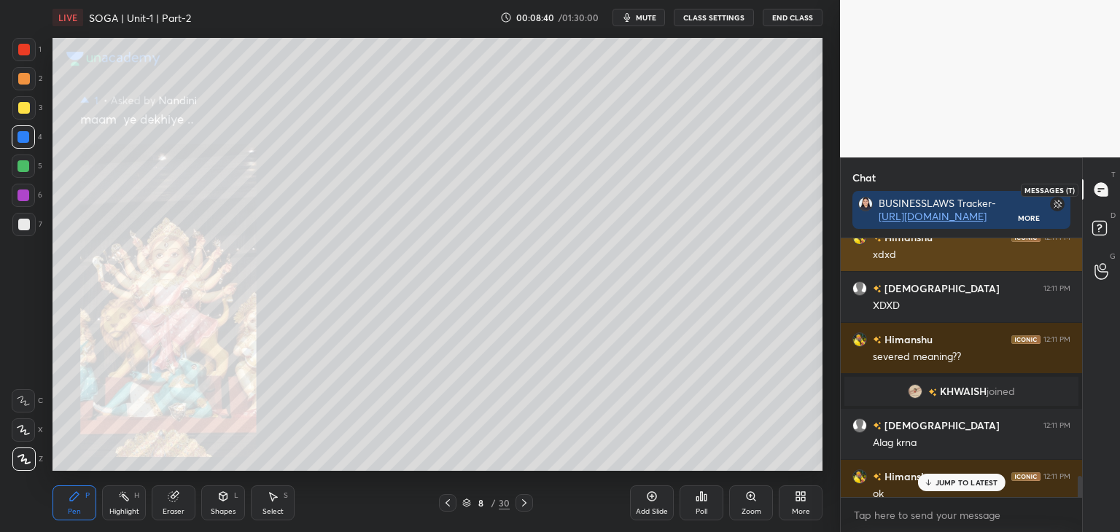
scroll to position [5, 4]
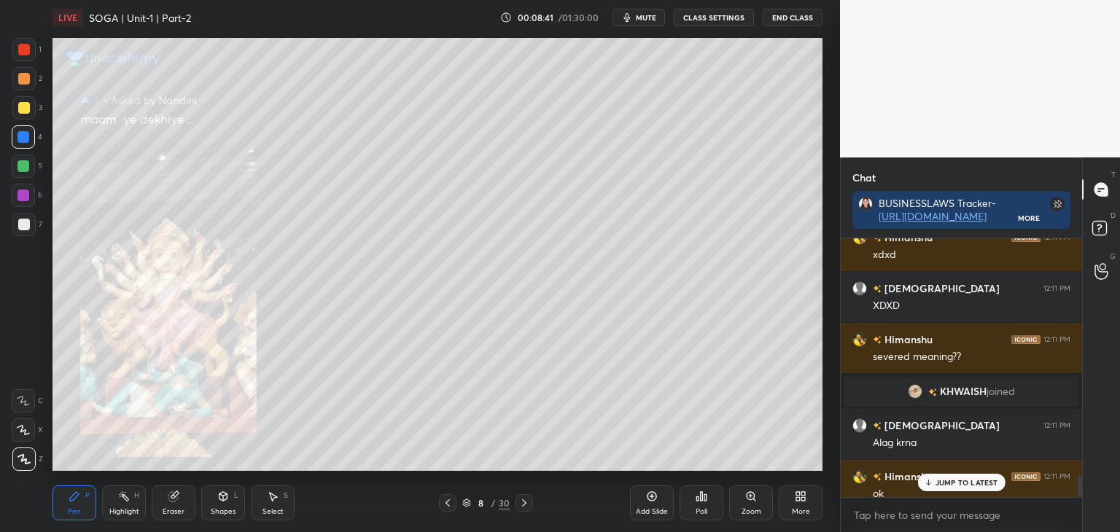
click at [22, 106] on div at bounding box center [24, 108] width 12 height 12
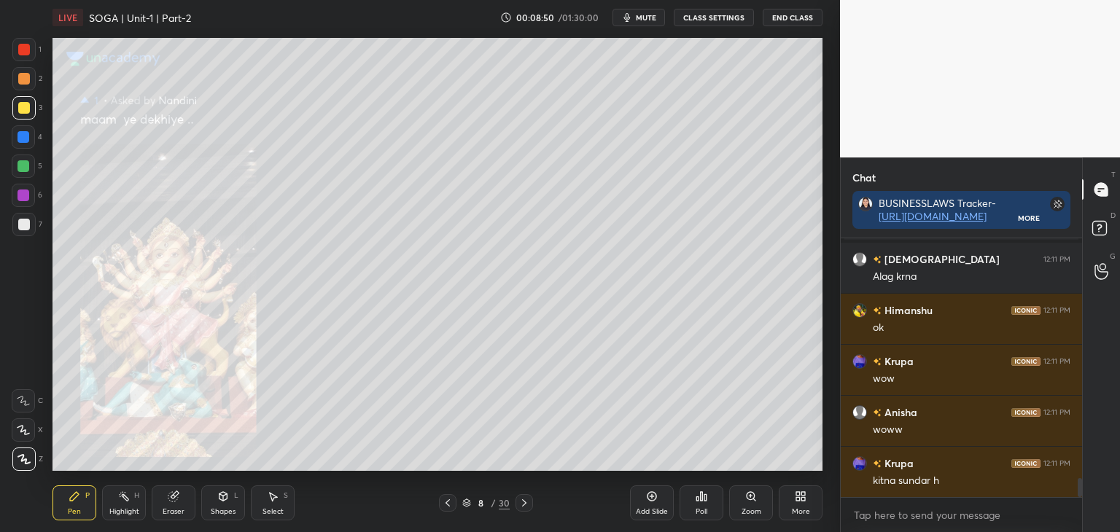
scroll to position [3285, 0]
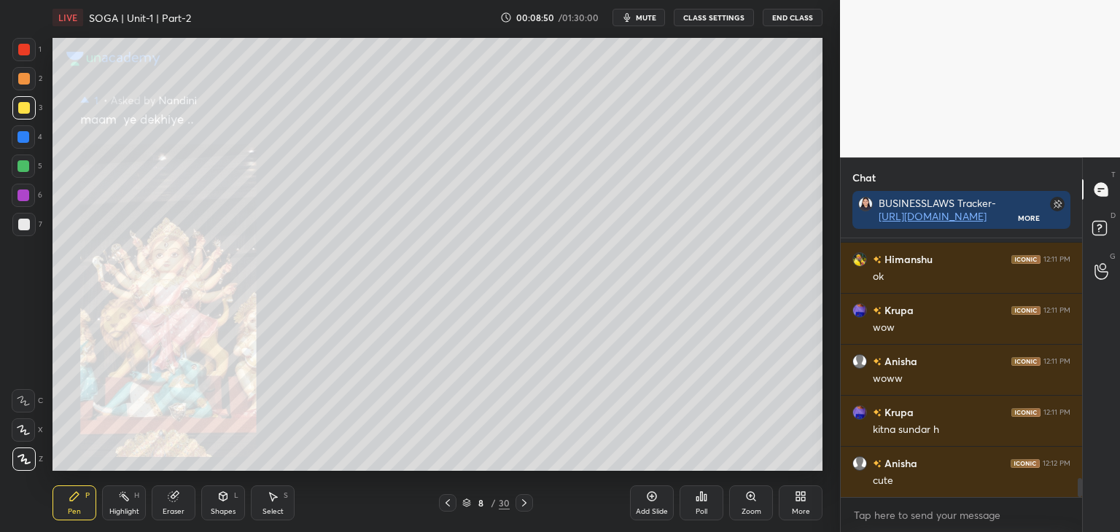
click at [757, 500] on div "Zoom" at bounding box center [751, 503] width 44 height 35
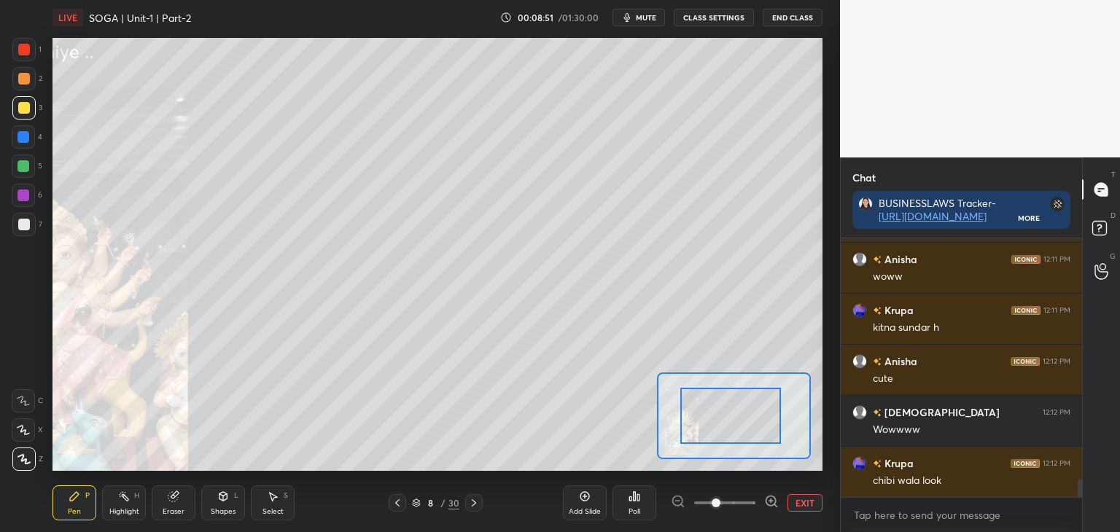
drag, startPoint x: 751, startPoint y: 429, endPoint x: 738, endPoint y: 432, distance: 13.6
click at [732, 435] on div at bounding box center [730, 416] width 101 height 56
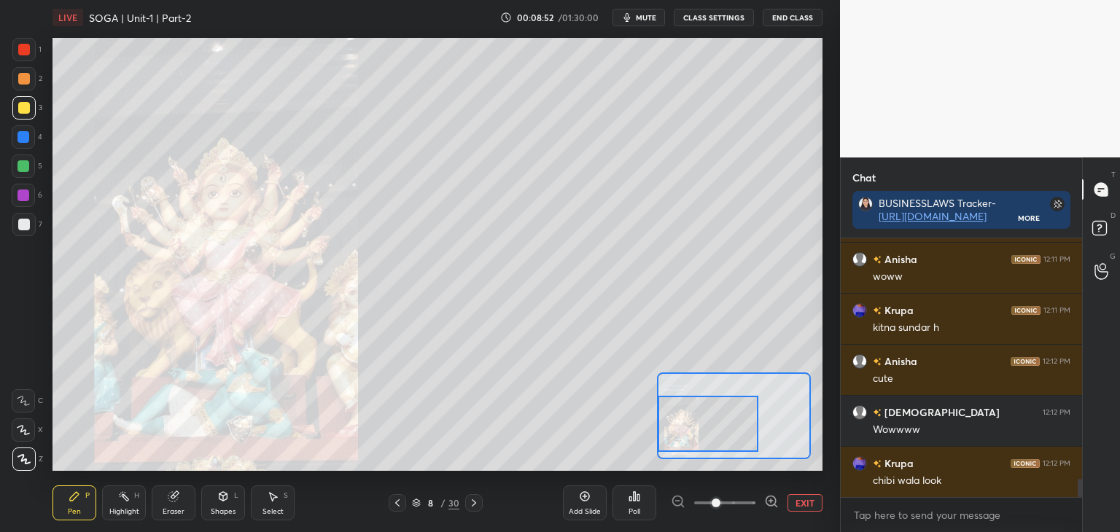
scroll to position [3438, 0]
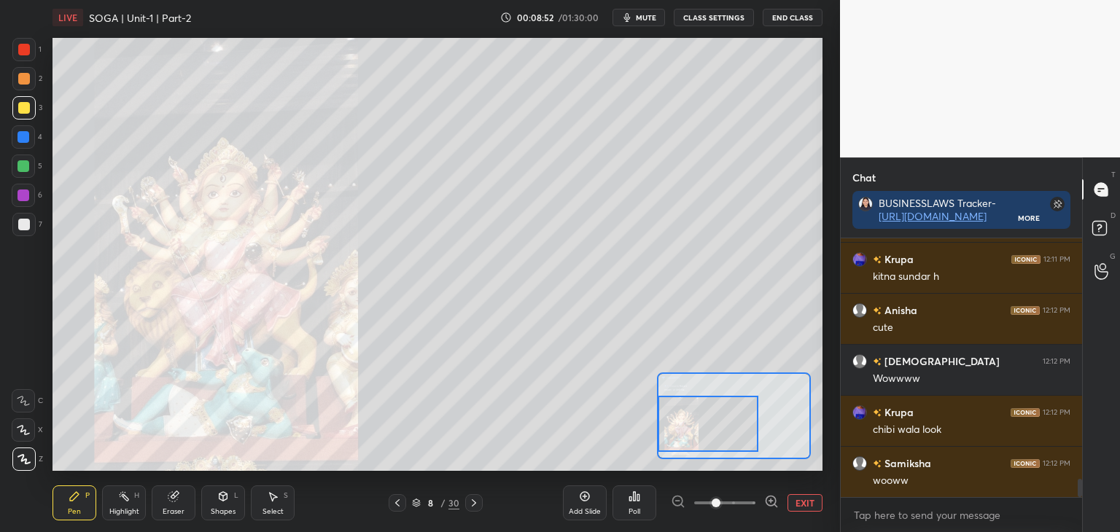
click at [737, 433] on div at bounding box center [708, 424] width 101 height 56
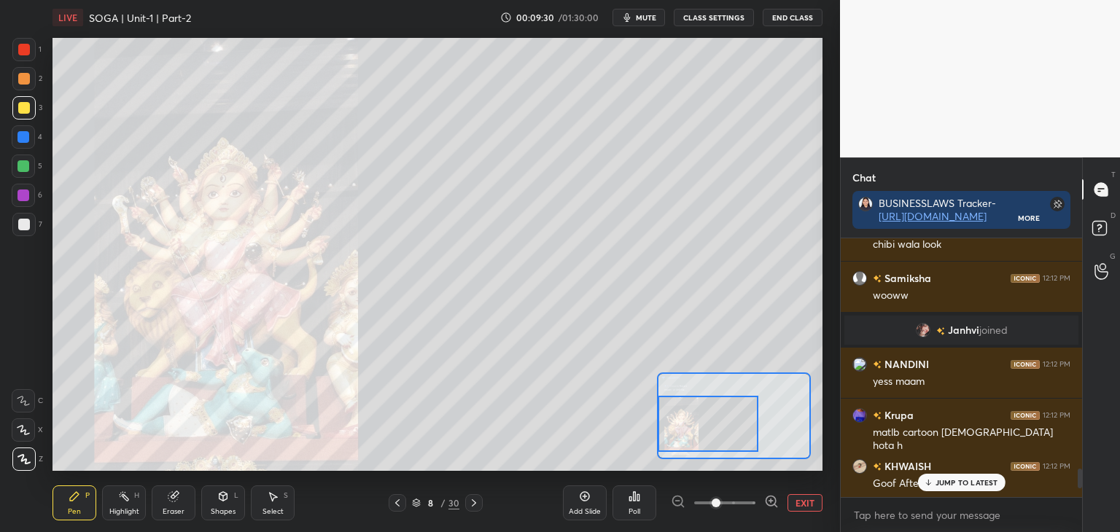
scroll to position [3326, 0]
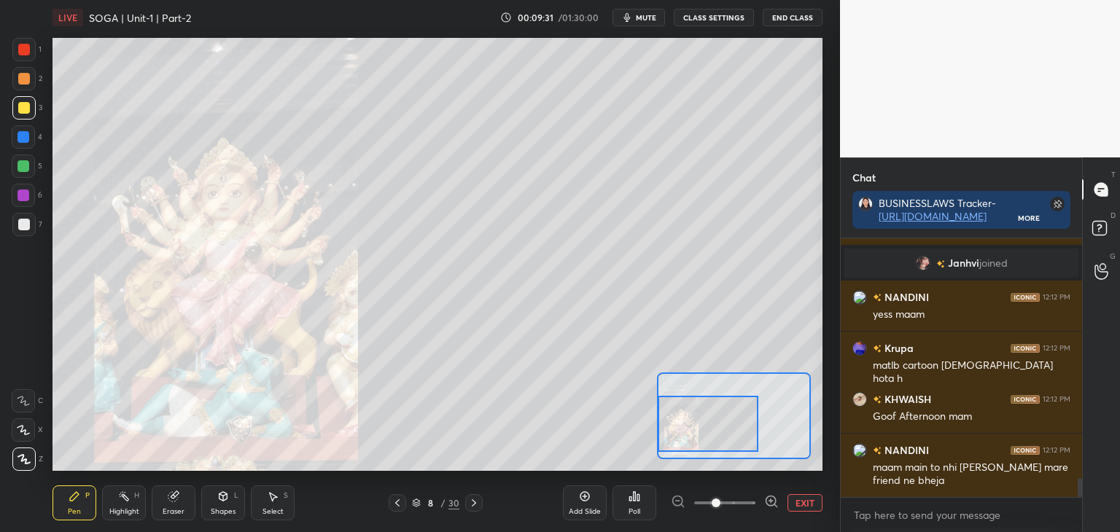
drag, startPoint x: 1079, startPoint y: 479, endPoint x: 1099, endPoint y: 530, distance: 55.0
click at [1099, 530] on div "Chat BUSINESSLAWS Tracker- [URL][DOMAIN_NAME] More Krupa 12:12 PM chibi wala lo…" at bounding box center [980, 345] width 280 height 375
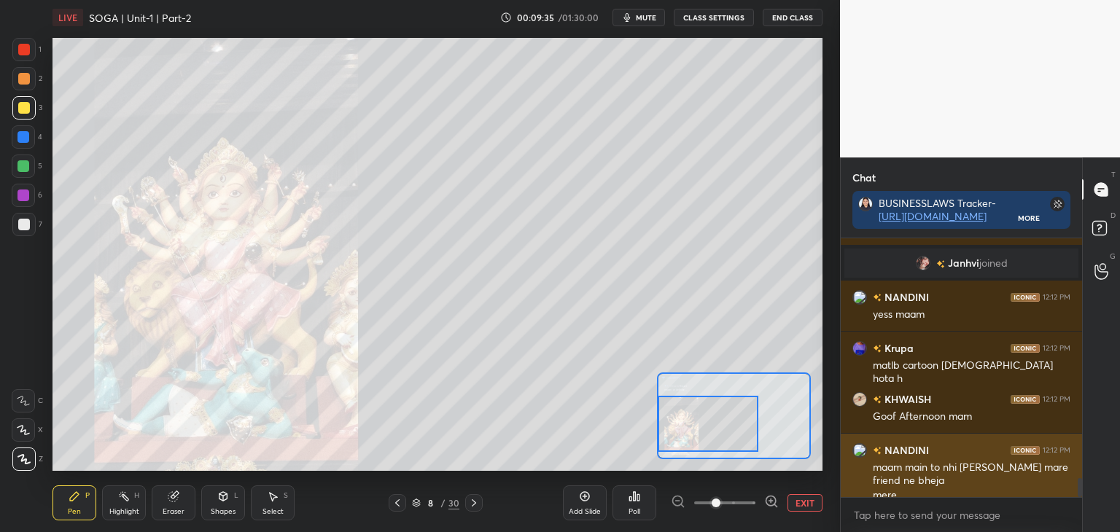
scroll to position [3340, 0]
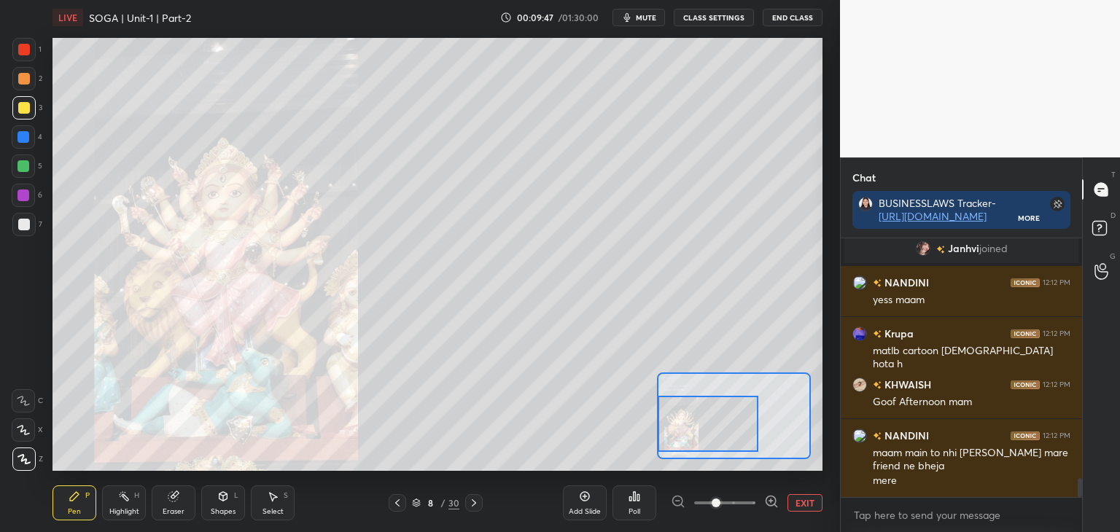
click at [397, 500] on icon at bounding box center [398, 503] width 12 height 12
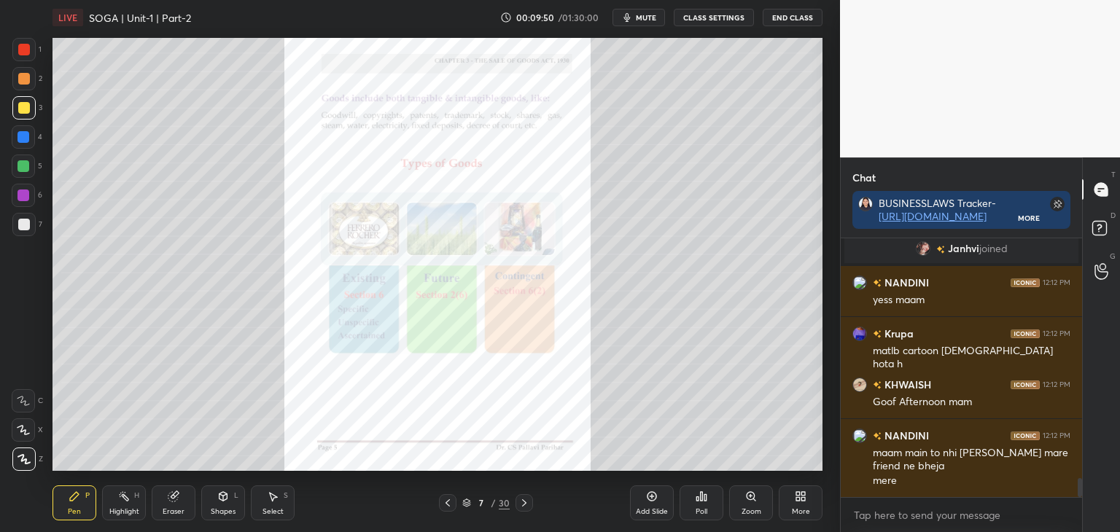
click at [23, 135] on div at bounding box center [24, 137] width 12 height 12
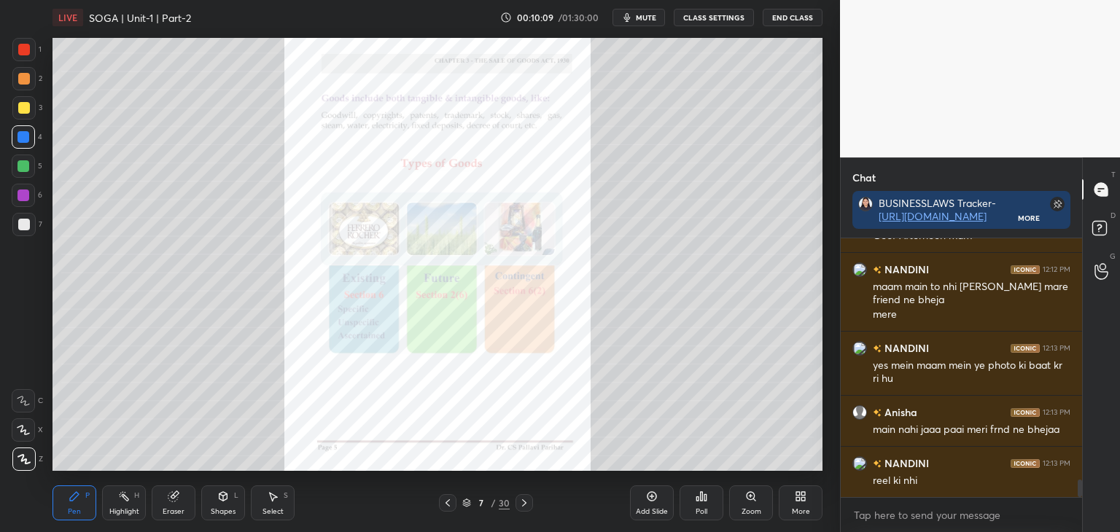
scroll to position [3558, 0]
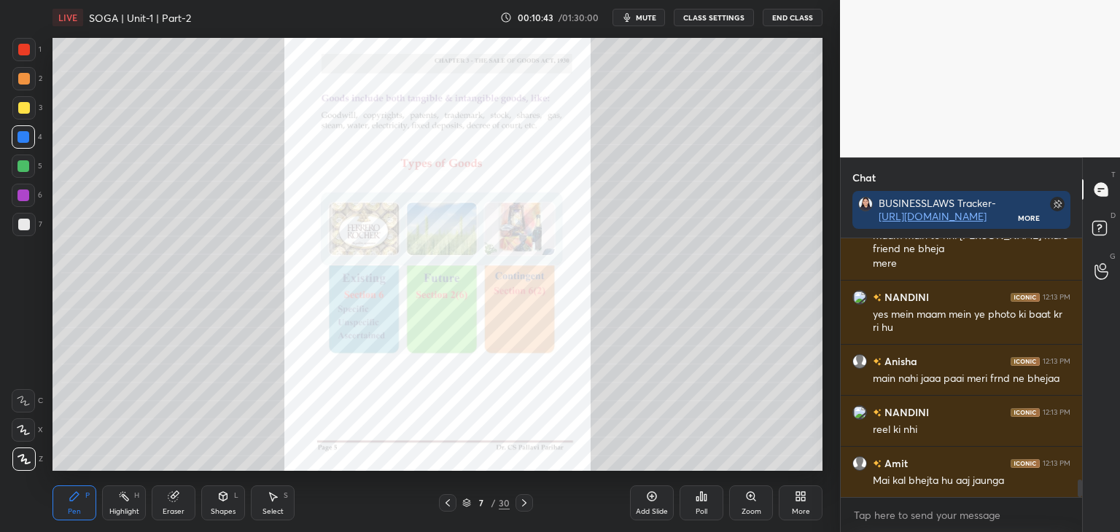
click at [525, 502] on icon at bounding box center [525, 503] width 12 height 12
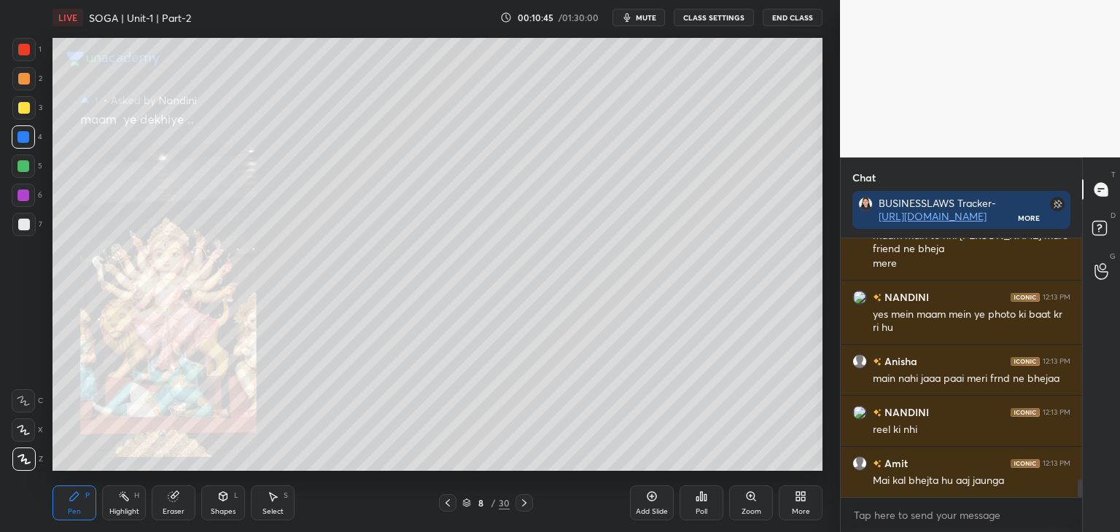
click at [527, 502] on icon at bounding box center [525, 503] width 12 height 12
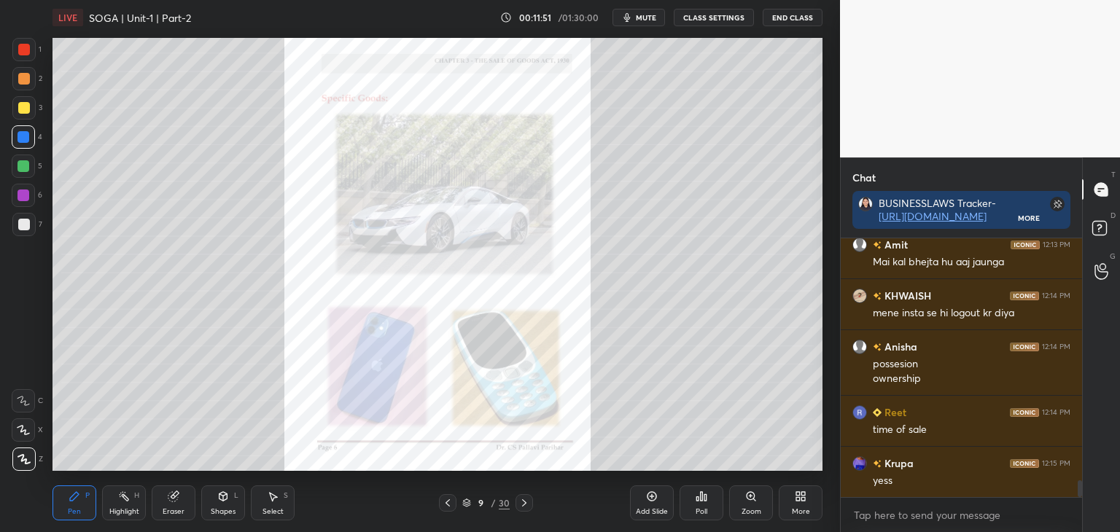
scroll to position [3827, 0]
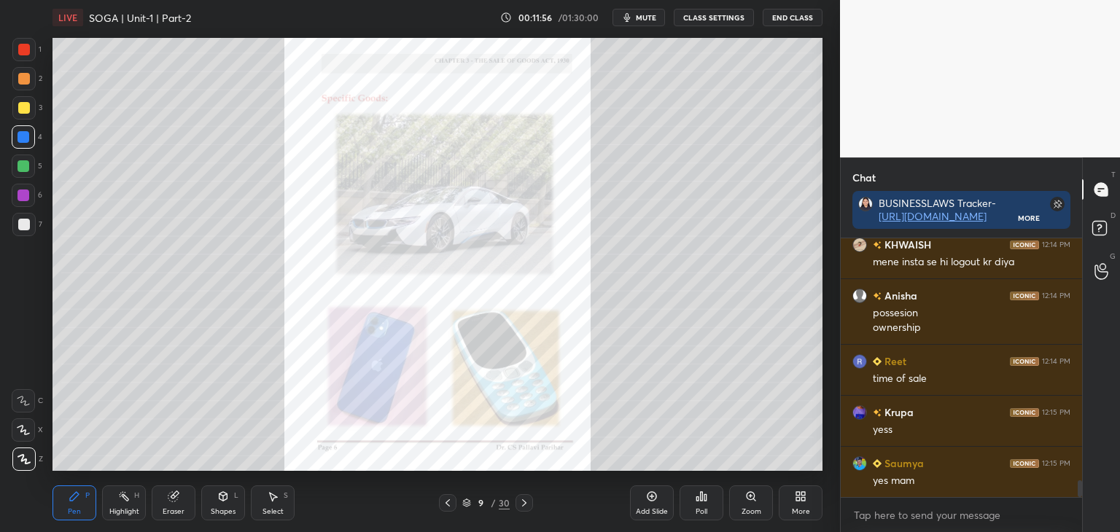
click at [524, 504] on icon at bounding box center [525, 503] width 12 height 12
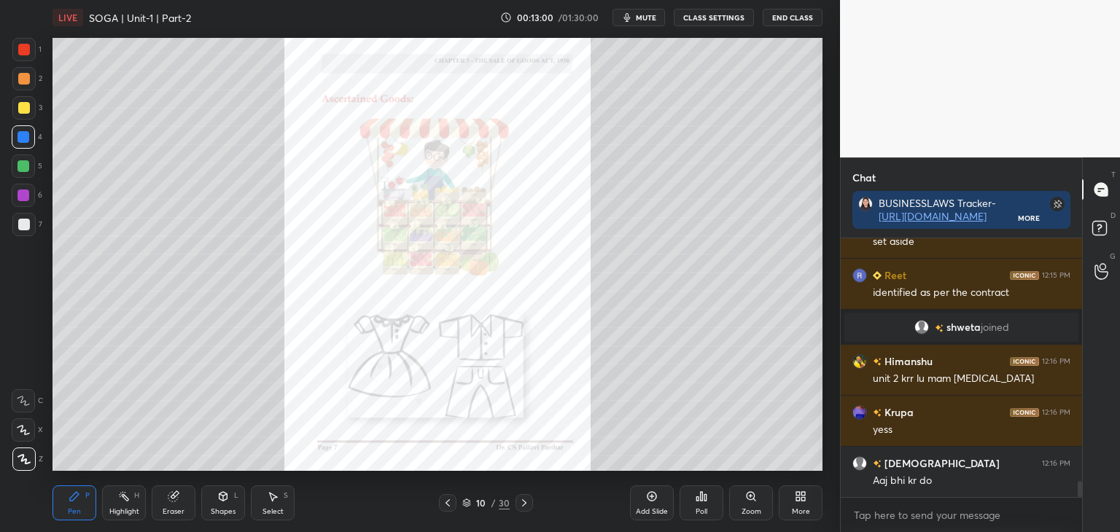
scroll to position [3941, 0]
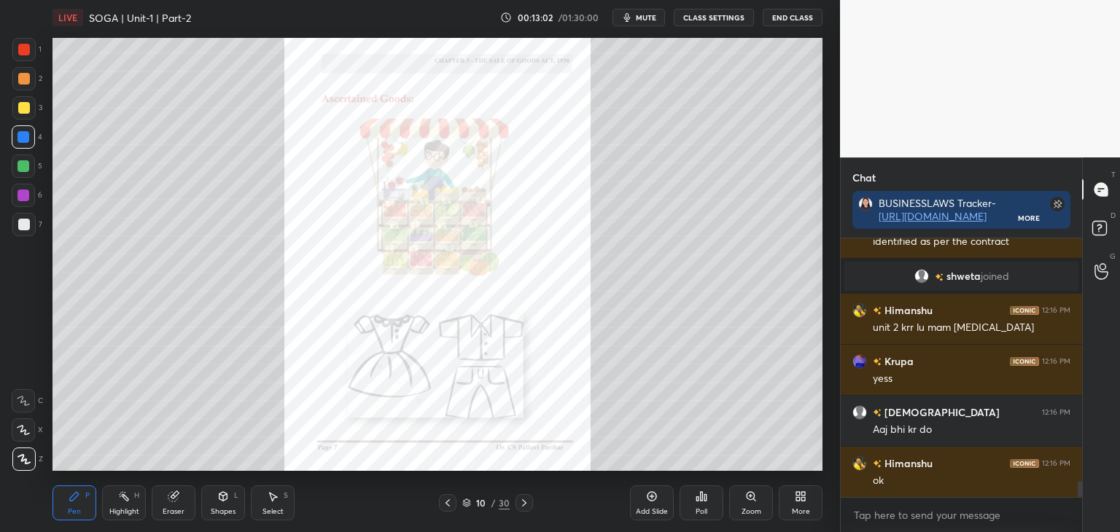
click at [528, 502] on icon at bounding box center [525, 503] width 12 height 12
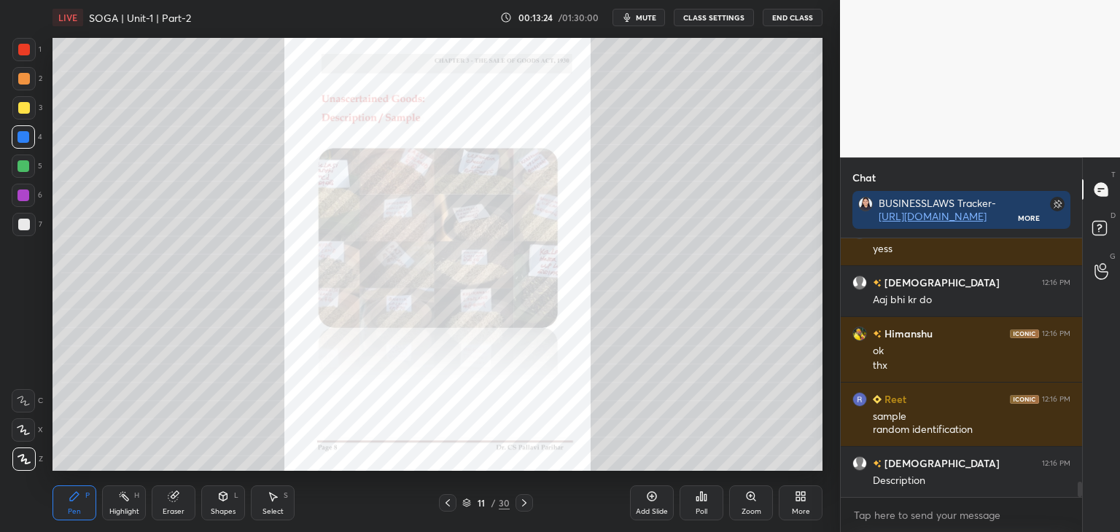
scroll to position [4135, 0]
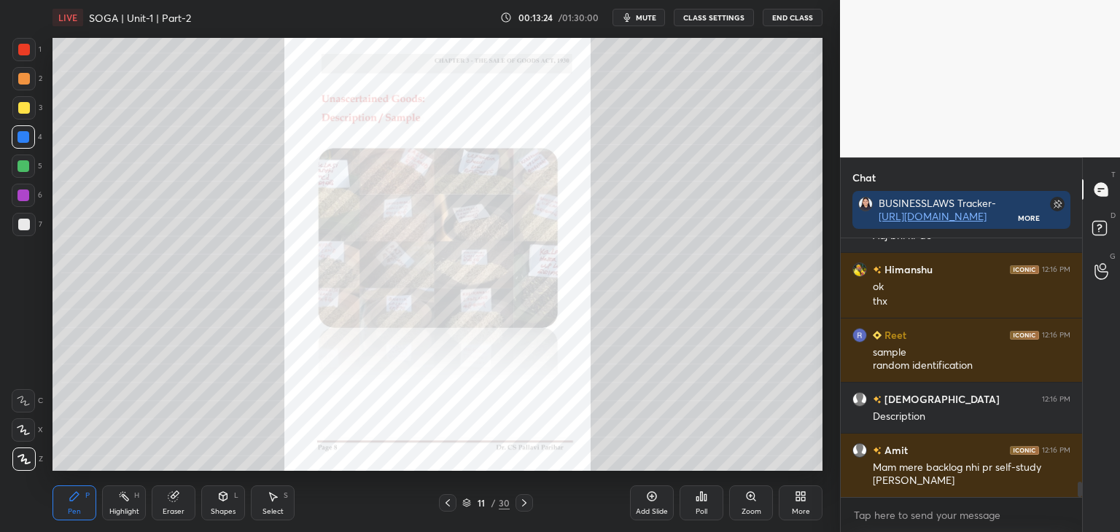
drag, startPoint x: 23, startPoint y: 108, endPoint x: 36, endPoint y: 115, distance: 14.0
click at [23, 109] on div at bounding box center [24, 108] width 12 height 12
click at [524, 504] on icon at bounding box center [524, 503] width 4 height 7
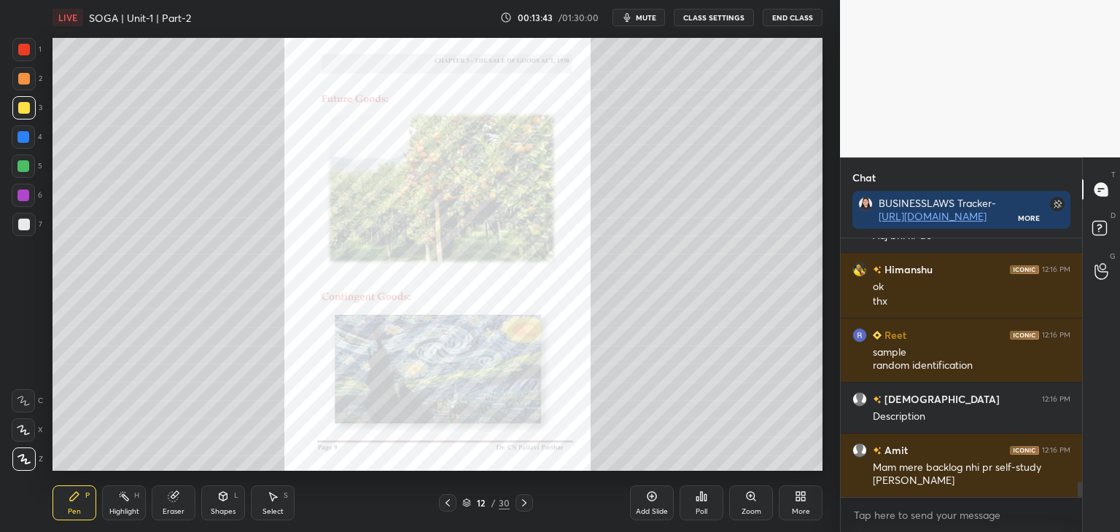
click at [26, 137] on div at bounding box center [24, 137] width 12 height 12
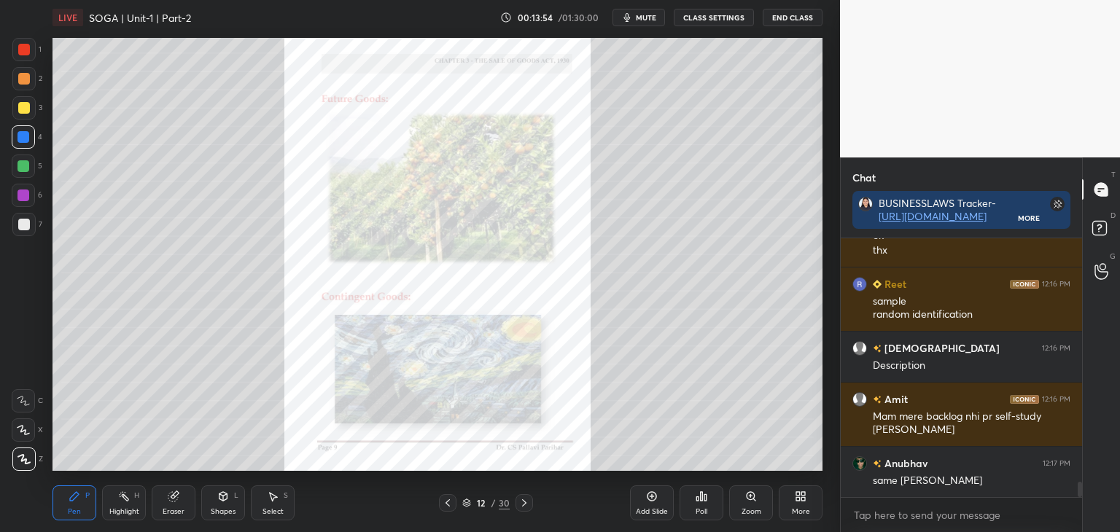
scroll to position [4237, 0]
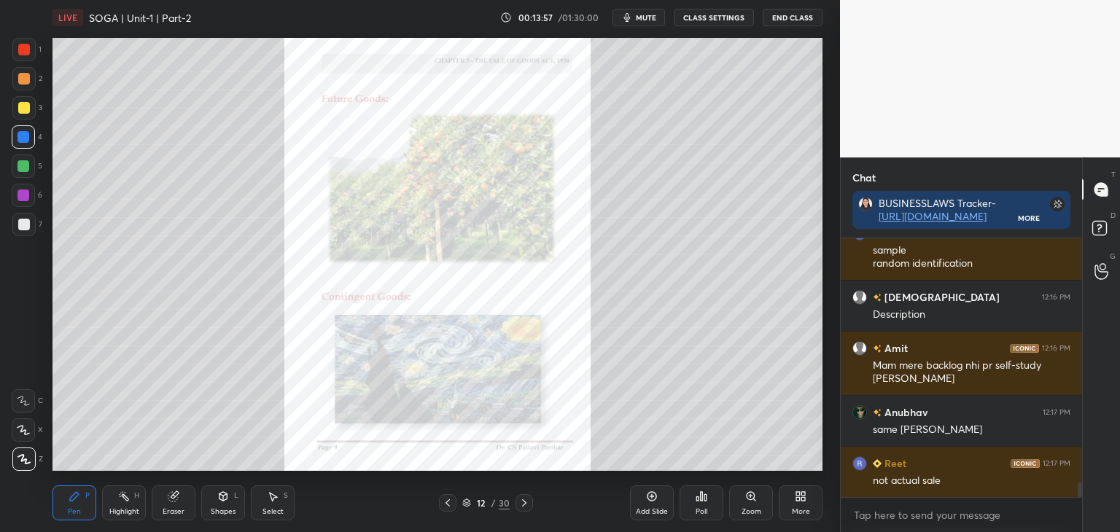
drag, startPoint x: 22, startPoint y: 109, endPoint x: 35, endPoint y: 109, distance: 13.1
click at [23, 109] on div at bounding box center [24, 108] width 12 height 12
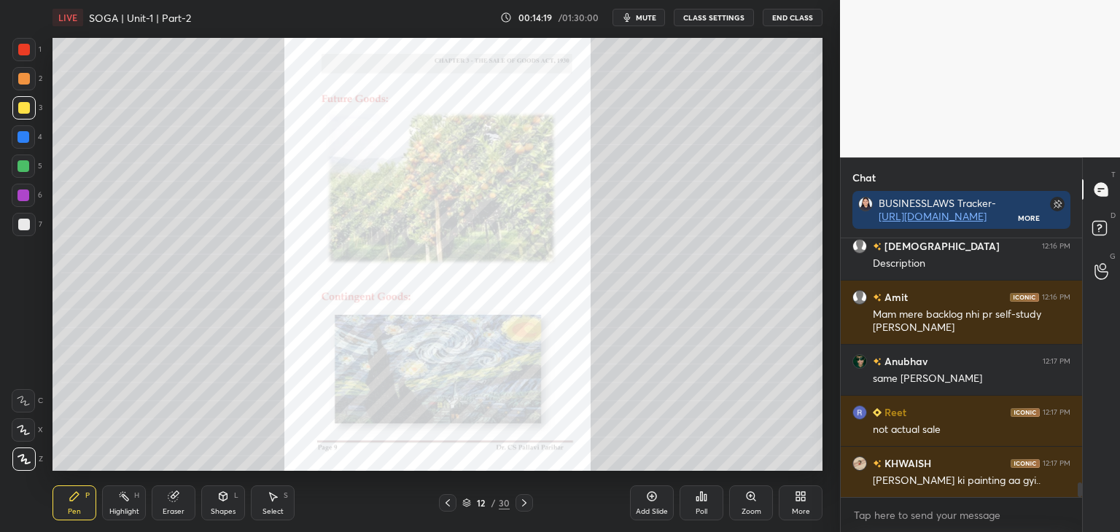
click at [23, 167] on div at bounding box center [24, 166] width 12 height 12
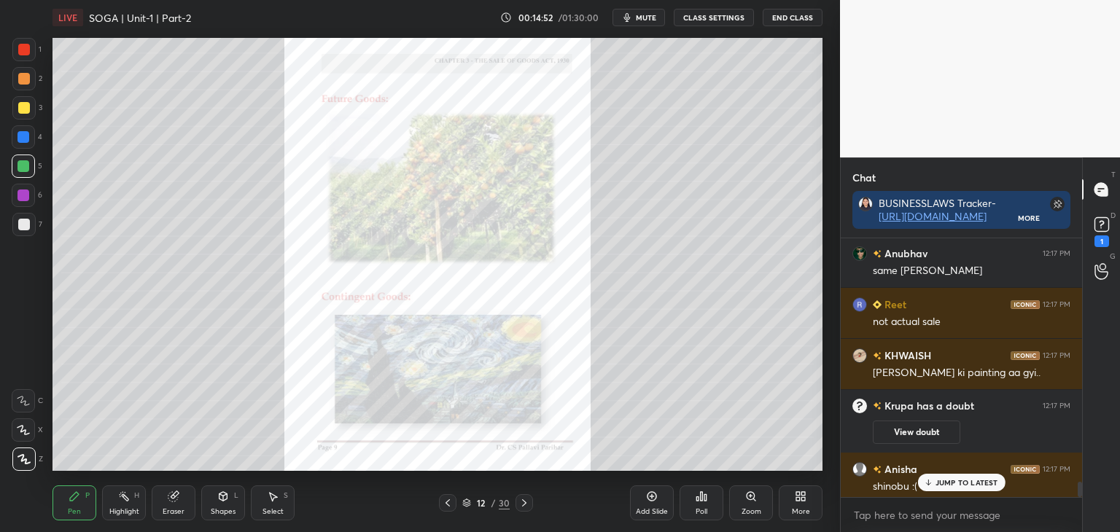
scroll to position [4173, 0]
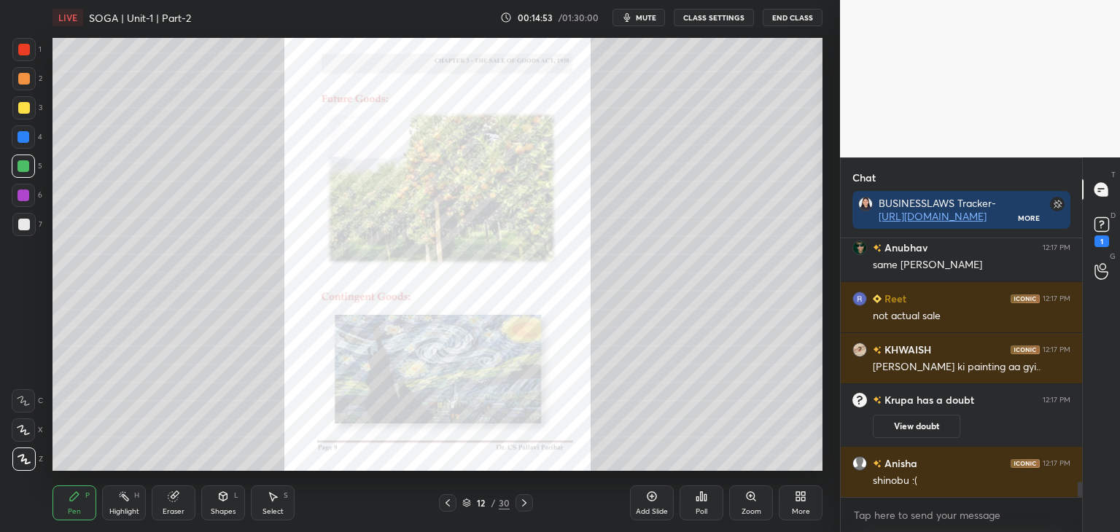
drag, startPoint x: 1081, startPoint y: 489, endPoint x: 1084, endPoint y: 497, distance: 8.8
click at [1084, 497] on div "Chat BUSINESSLAWS Tracker- [URL][DOMAIN_NAME] More Amit 12:16 PM Mam mere backl…" at bounding box center [980, 345] width 280 height 375
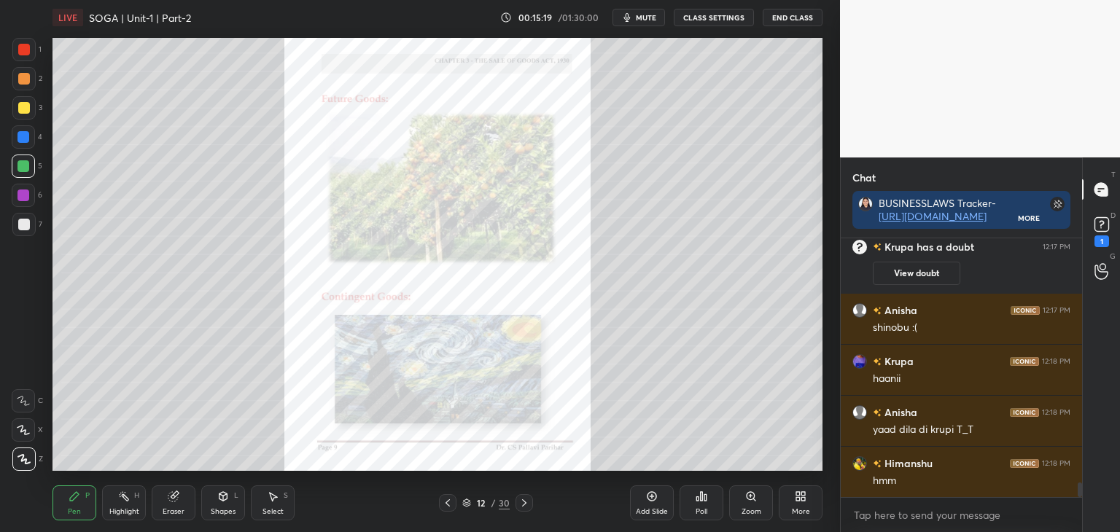
scroll to position [4377, 0]
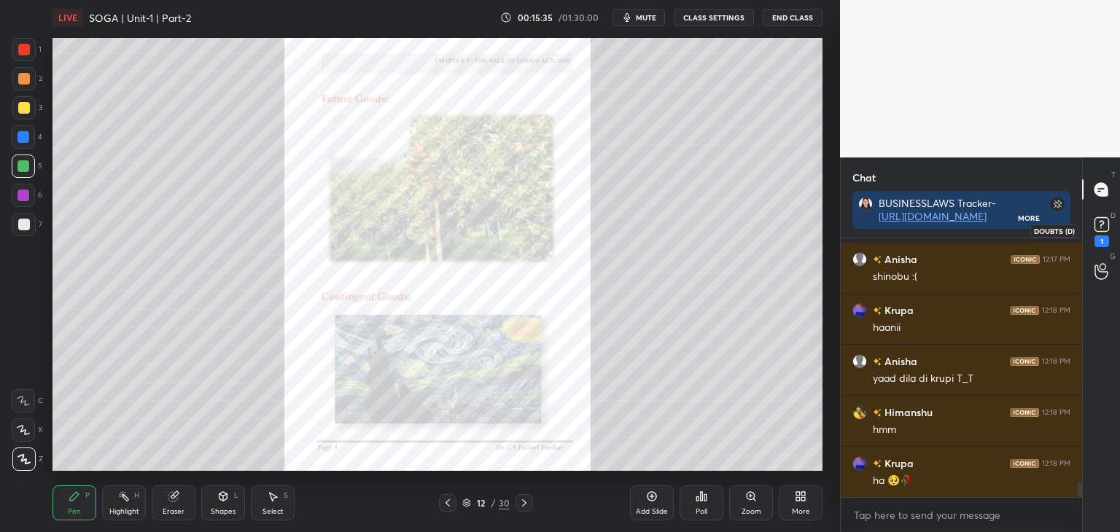
click at [1097, 225] on rect at bounding box center [1102, 225] width 14 height 14
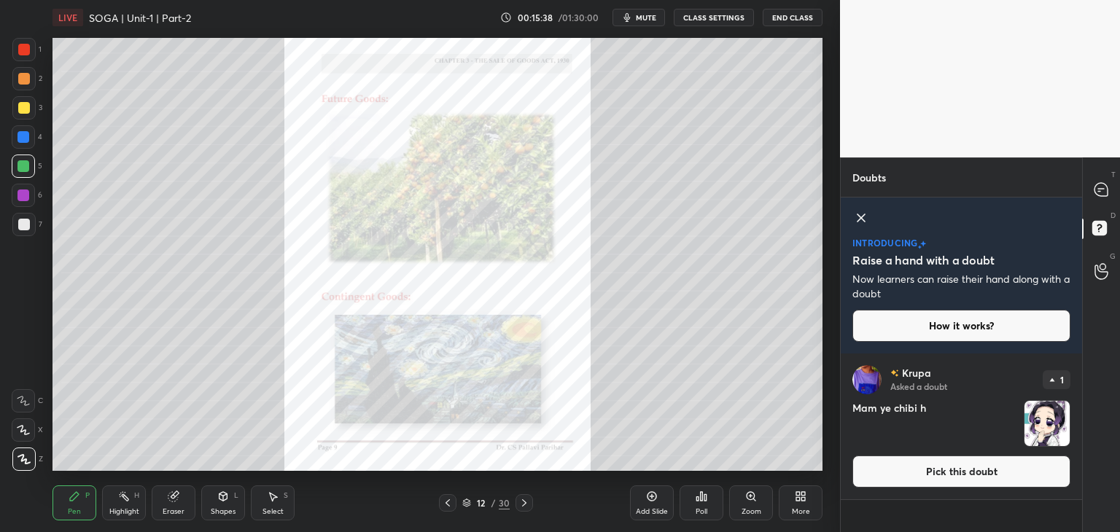
click at [939, 481] on button "Pick this doubt" at bounding box center [962, 472] width 218 height 32
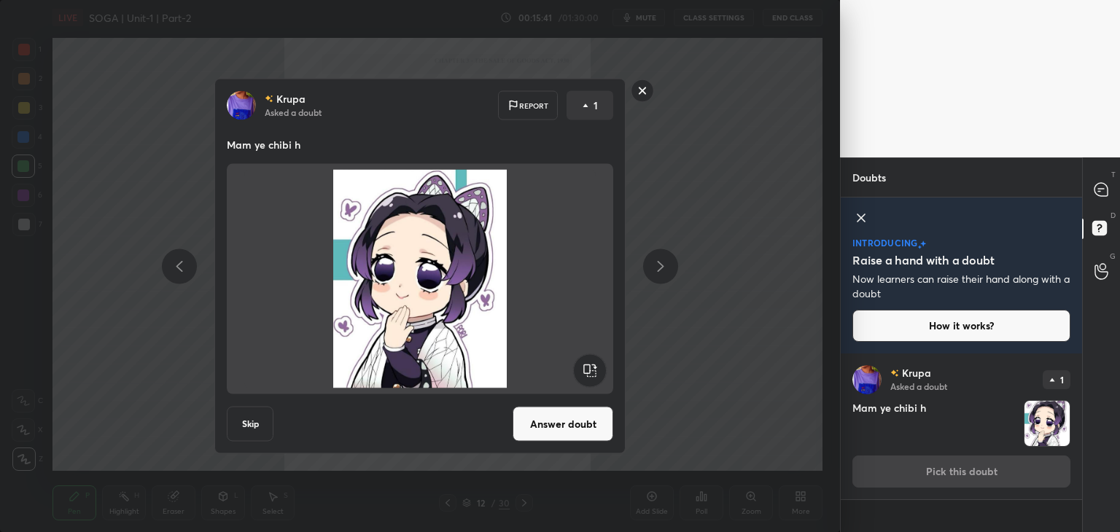
click at [575, 427] on button "Answer doubt" at bounding box center [563, 424] width 101 height 35
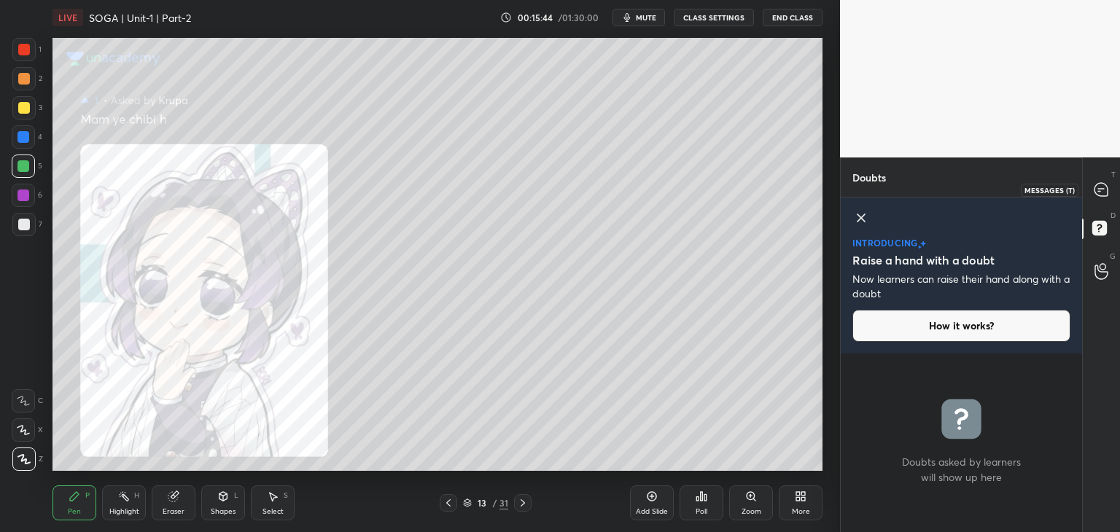
click at [1102, 193] on icon at bounding box center [1101, 189] width 13 height 13
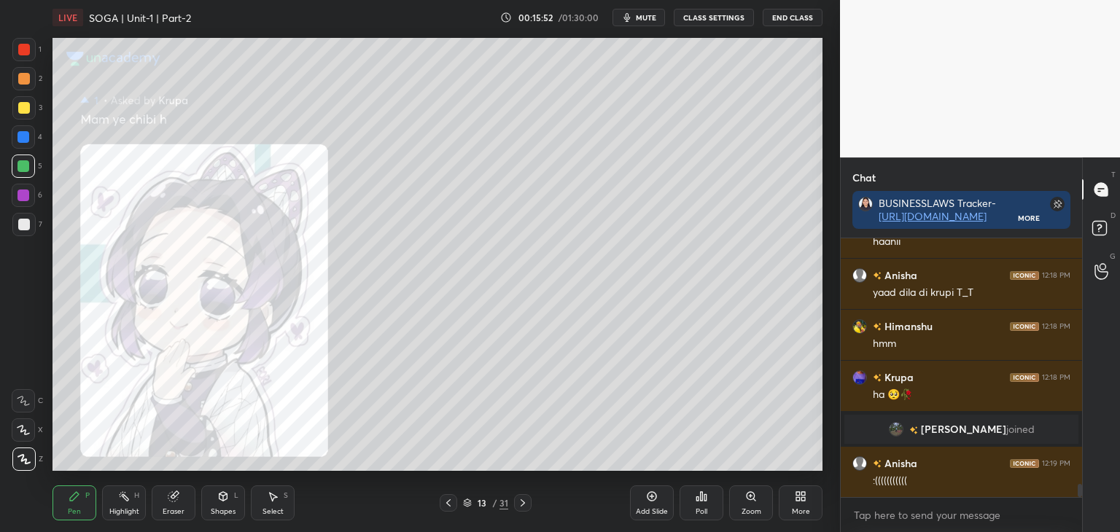
scroll to position [4773, 0]
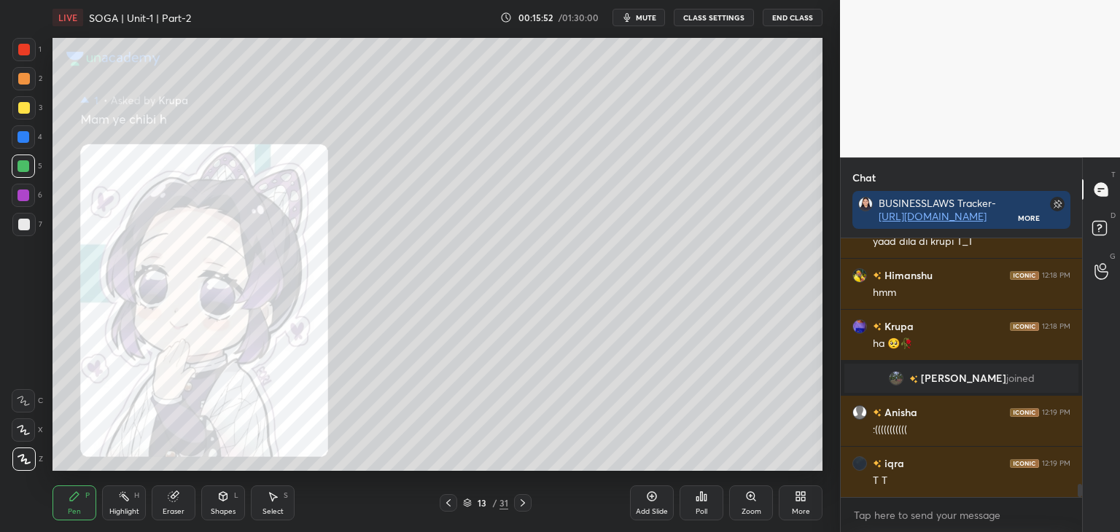
click at [524, 502] on icon at bounding box center [523, 503] width 4 height 7
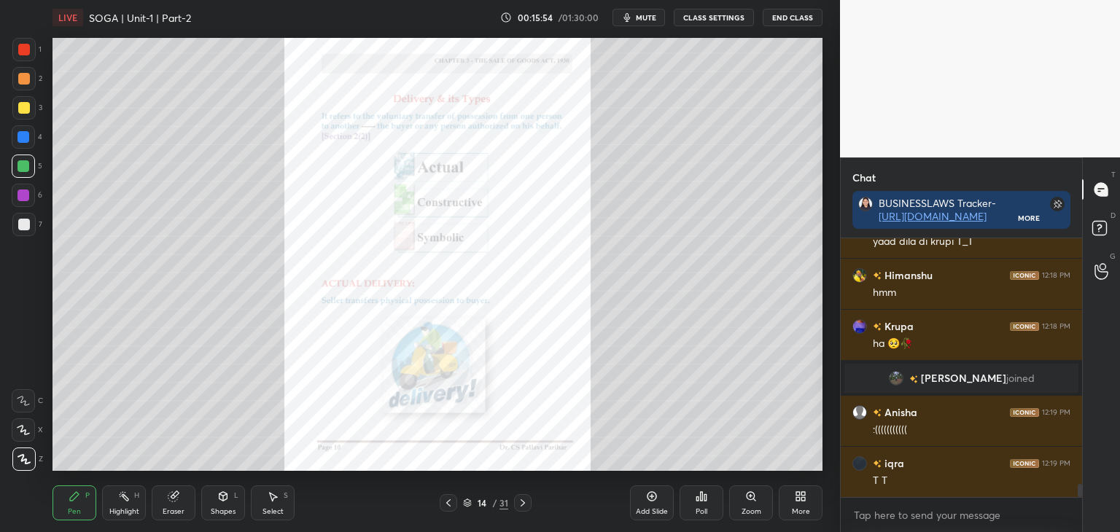
scroll to position [4824, 0]
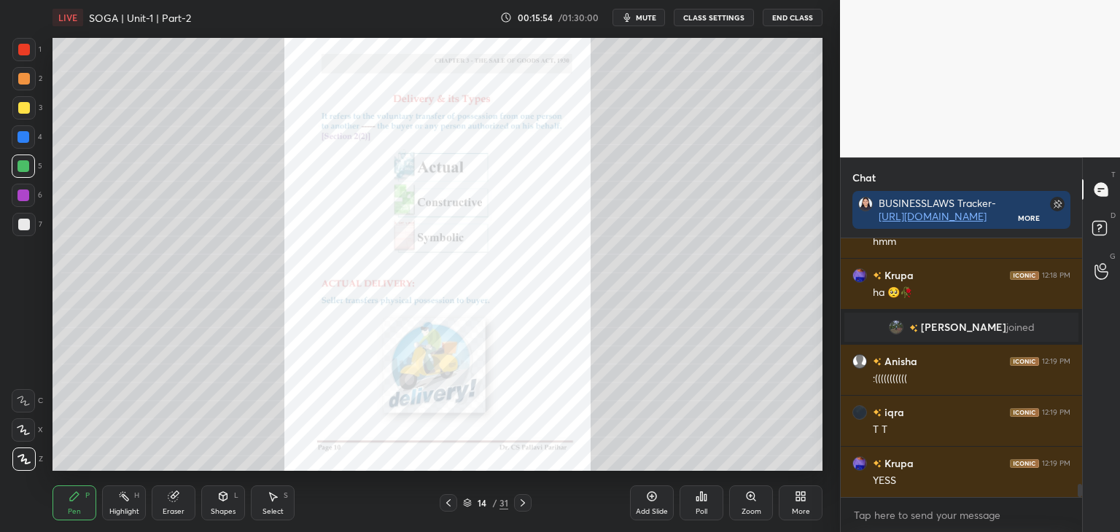
click at [446, 503] on icon at bounding box center [449, 503] width 12 height 12
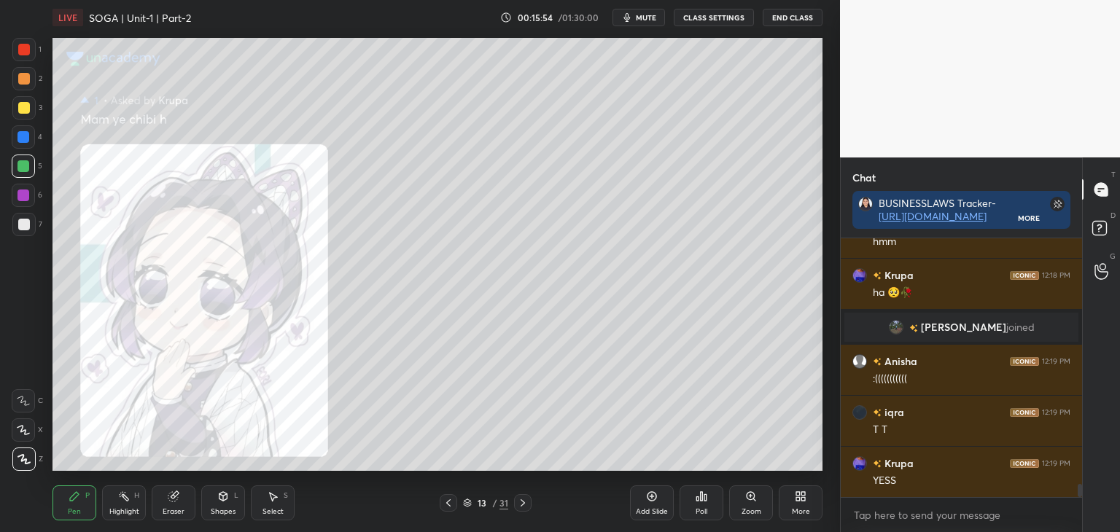
click at [446, 502] on icon at bounding box center [449, 503] width 12 height 12
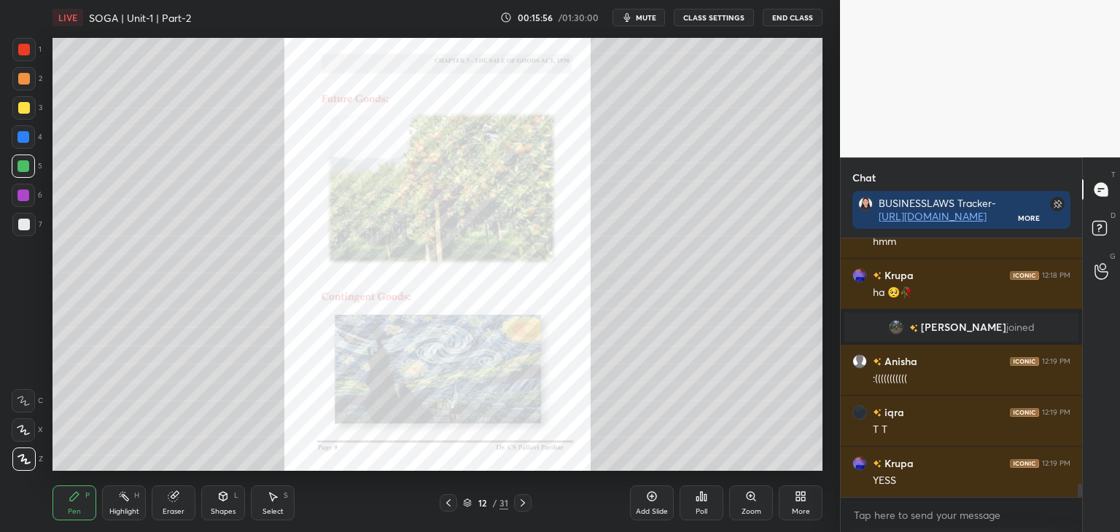
click at [522, 501] on icon at bounding box center [523, 503] width 4 height 7
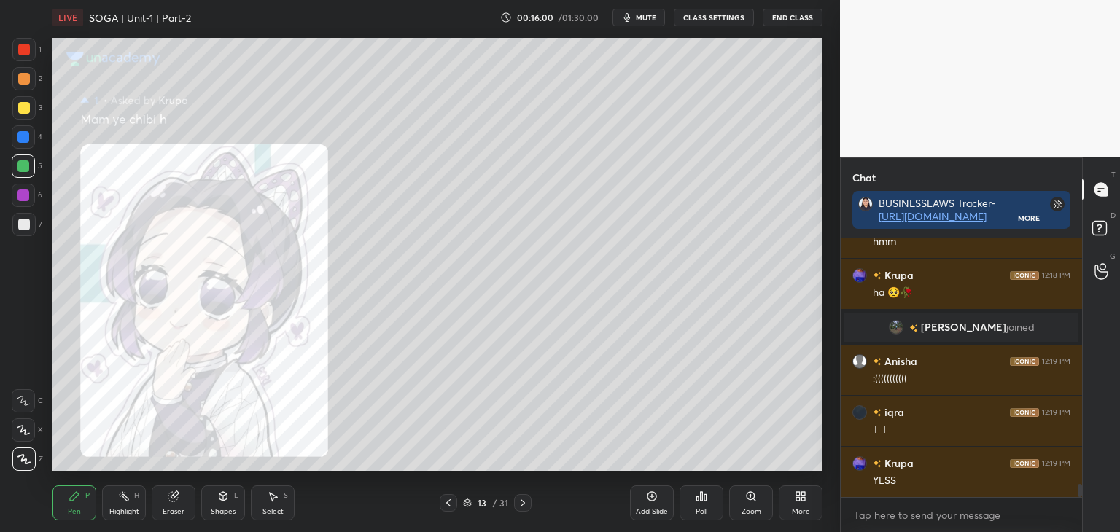
click at [521, 505] on icon at bounding box center [523, 503] width 12 height 12
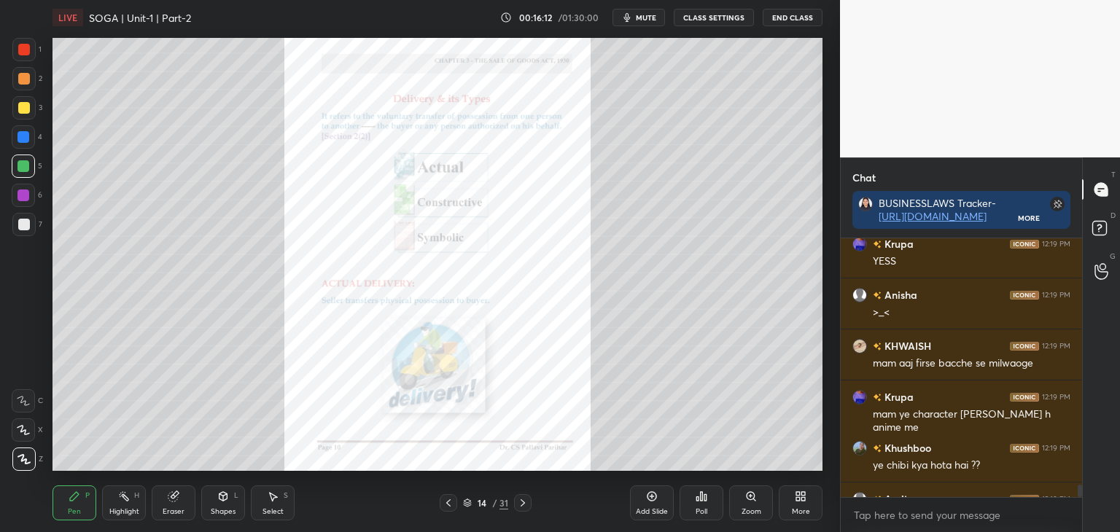
scroll to position [5130, 0]
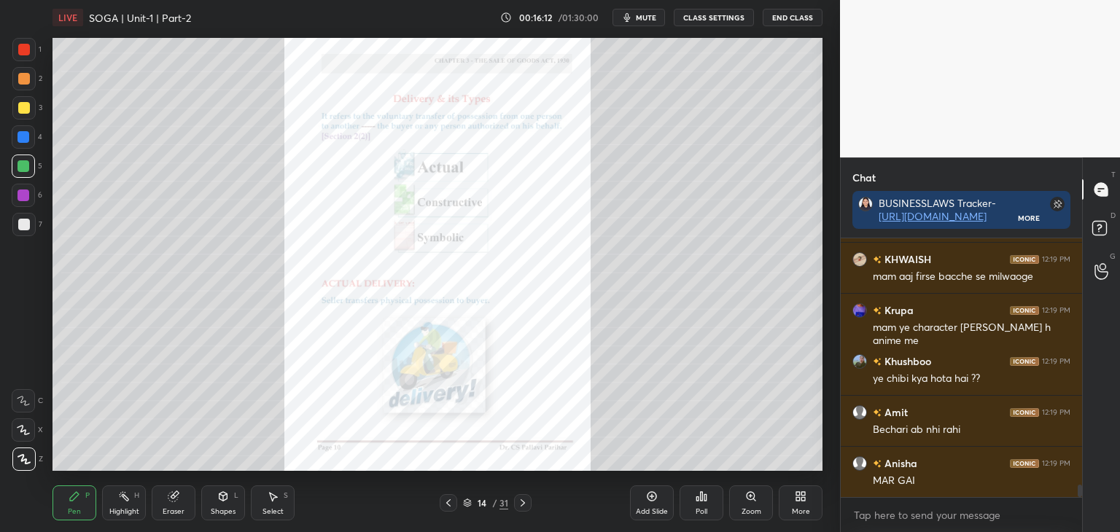
drag, startPoint x: 1080, startPoint y: 492, endPoint x: 1085, endPoint y: 513, distance: 21.0
click at [1085, 513] on div "Chat BUSINESSLAWS Tracker- [URL][DOMAIN_NAME] More Krupa 12:19 PM [PERSON_NAME]…" at bounding box center [980, 345] width 280 height 375
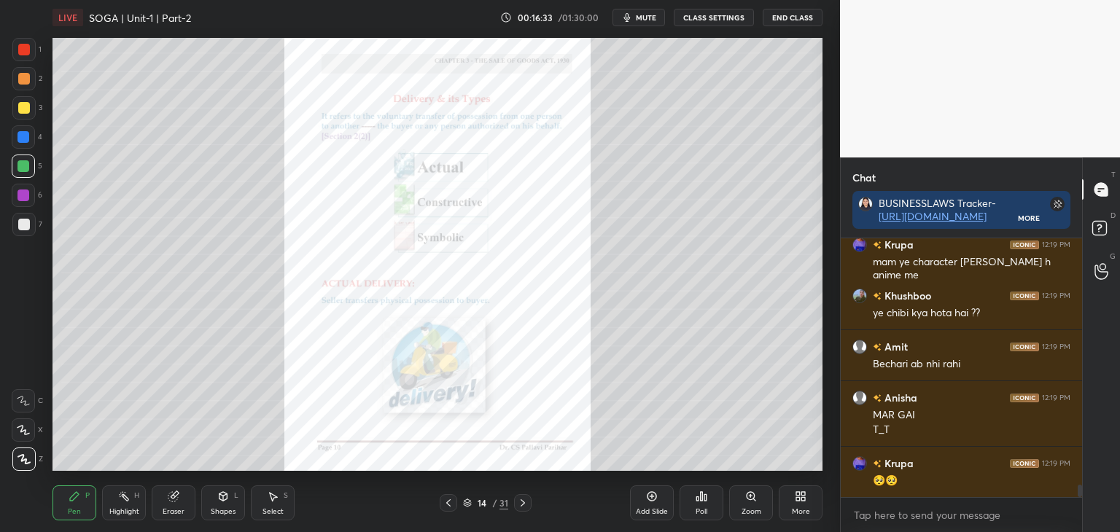
scroll to position [5247, 0]
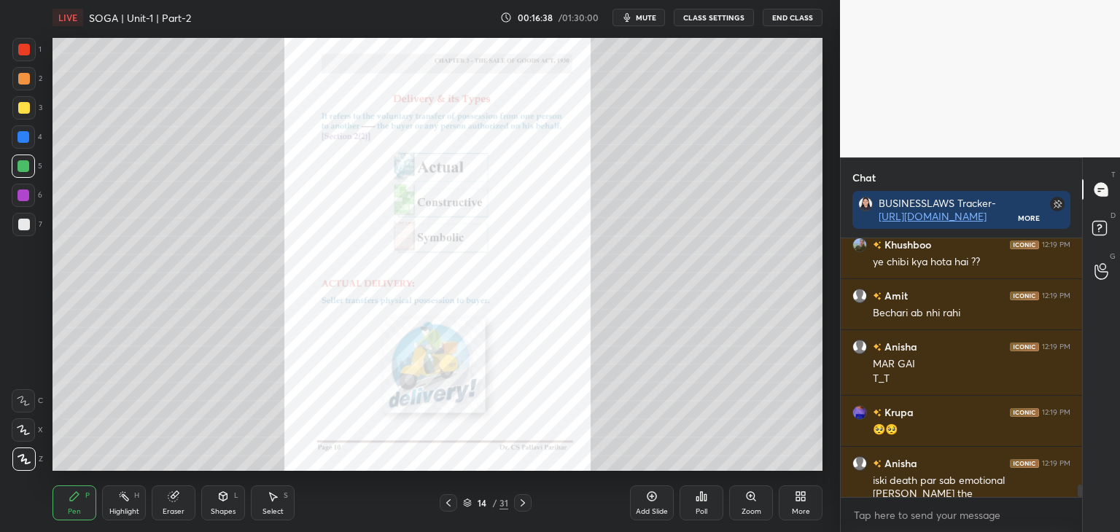
click at [20, 141] on div at bounding box center [24, 137] width 12 height 12
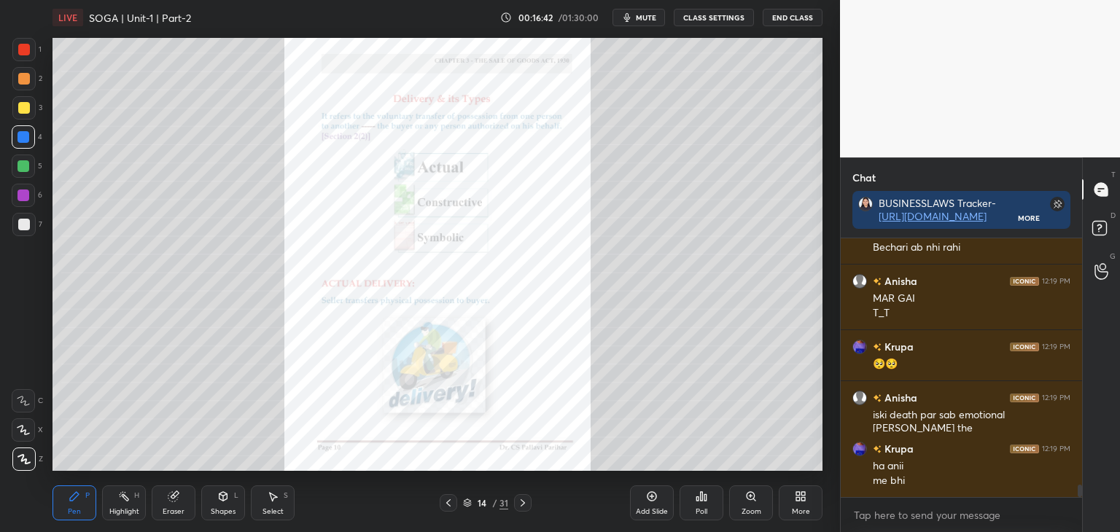
scroll to position [5376, 0]
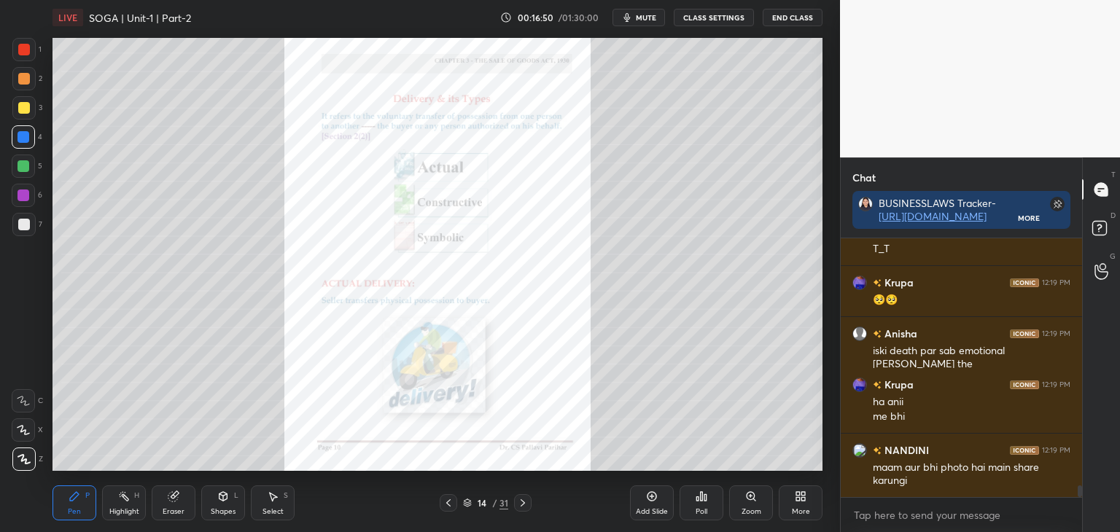
click at [23, 51] on div at bounding box center [24, 50] width 12 height 12
click at [23, 136] on div at bounding box center [24, 137] width 12 height 12
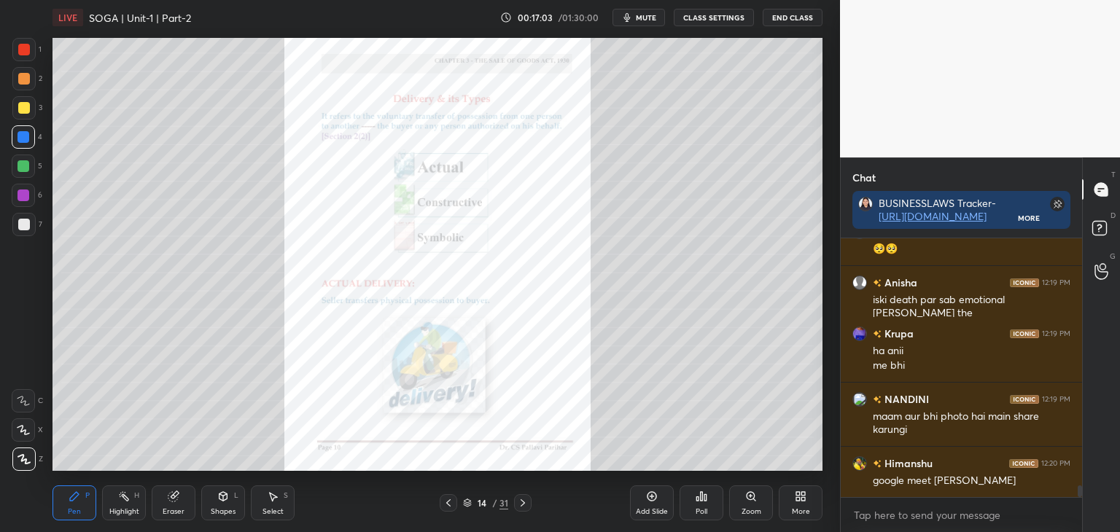
click at [751, 499] on icon at bounding box center [751, 496] width 8 height 8
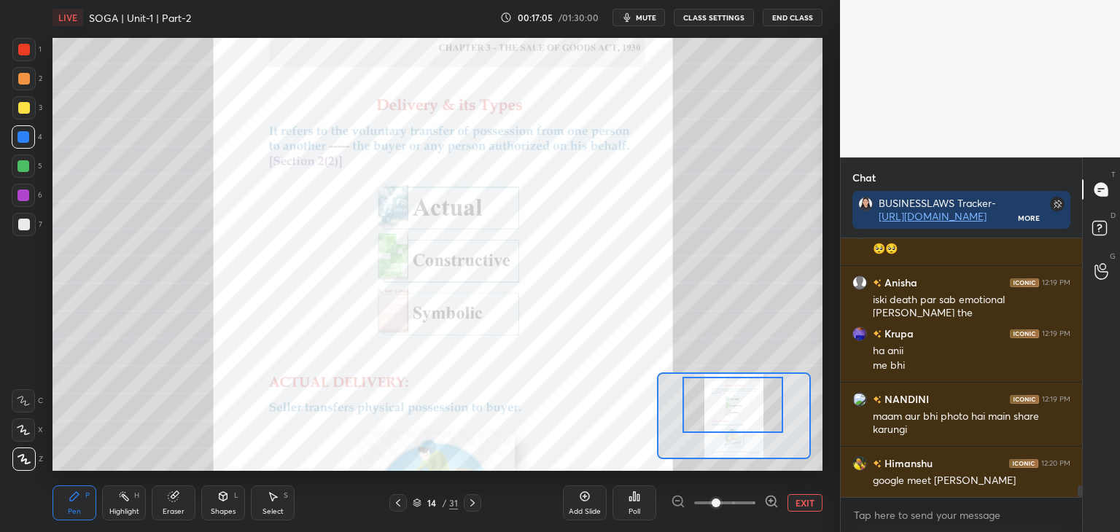
drag, startPoint x: 758, startPoint y: 428, endPoint x: 758, endPoint y: 420, distance: 8.0
click at [758, 419] on div at bounding box center [733, 405] width 101 height 56
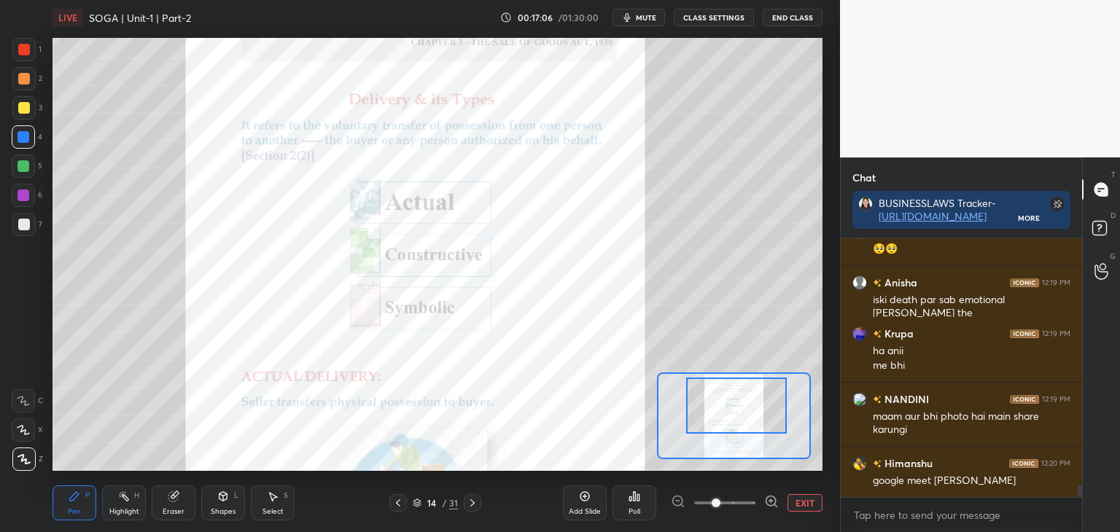
click at [763, 424] on div at bounding box center [736, 406] width 101 height 56
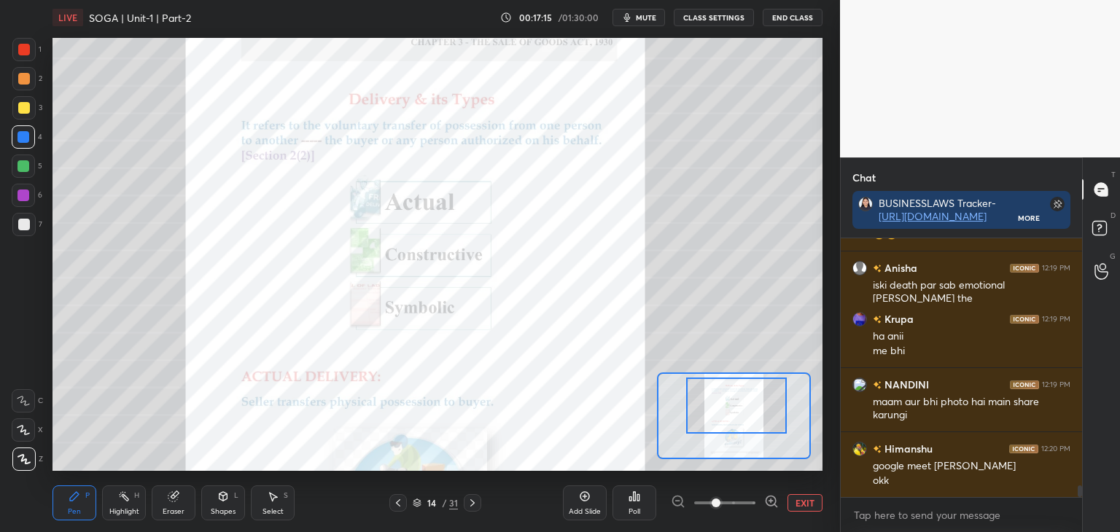
scroll to position [5493, 0]
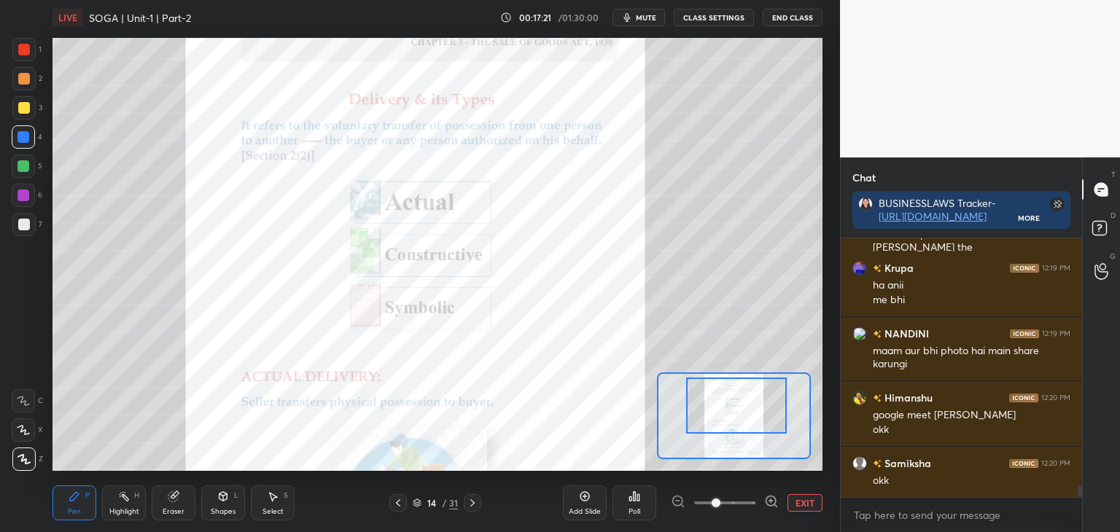
click at [20, 50] on div at bounding box center [24, 50] width 12 height 12
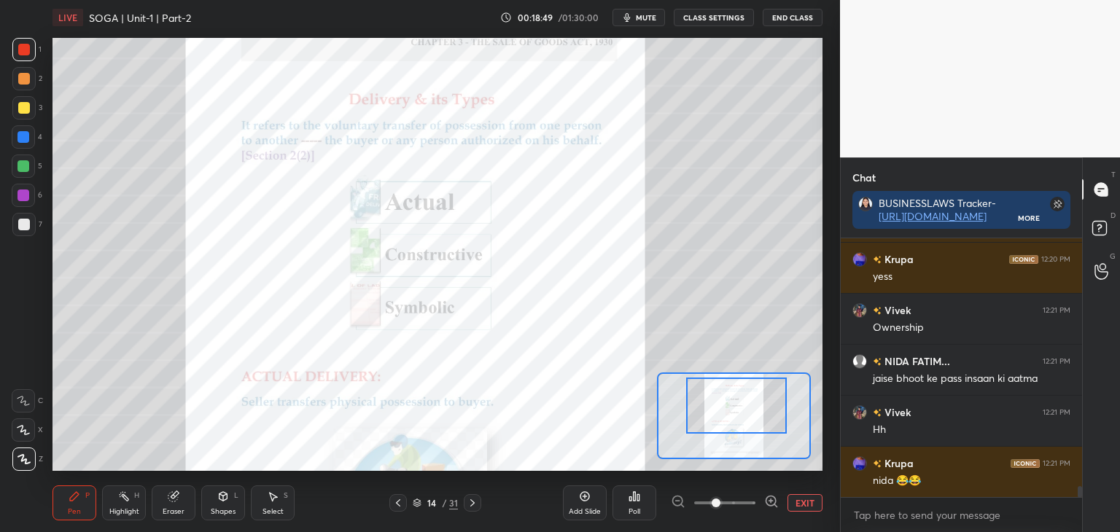
scroll to position [5953, 0]
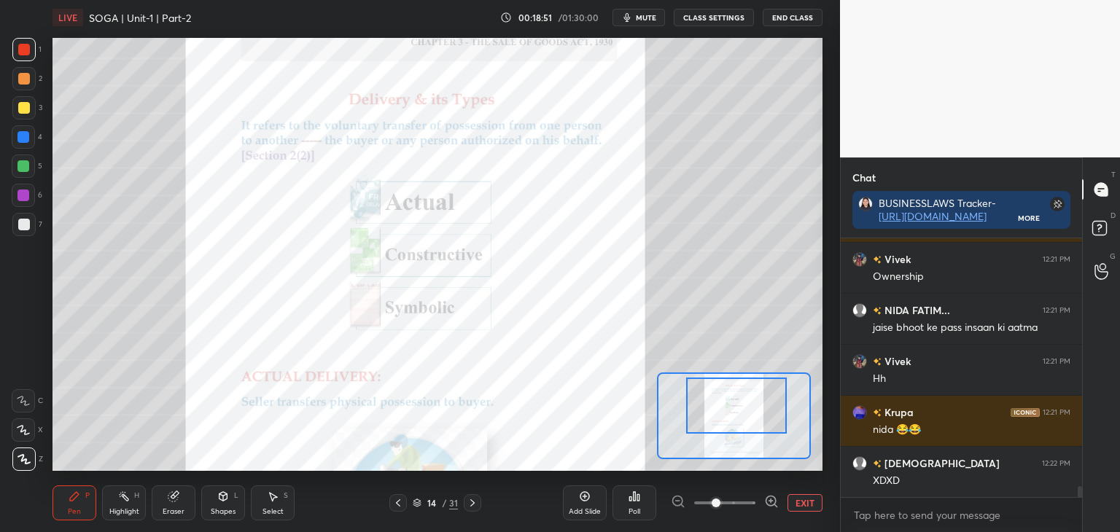
click at [811, 504] on button "EXIT" at bounding box center [805, 503] width 35 height 18
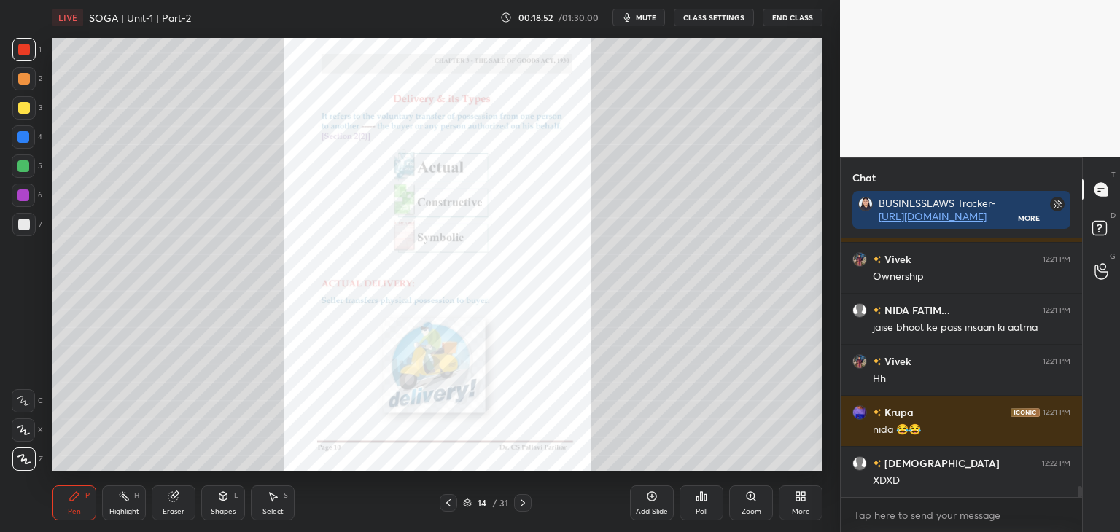
click at [23, 108] on div at bounding box center [24, 108] width 12 height 12
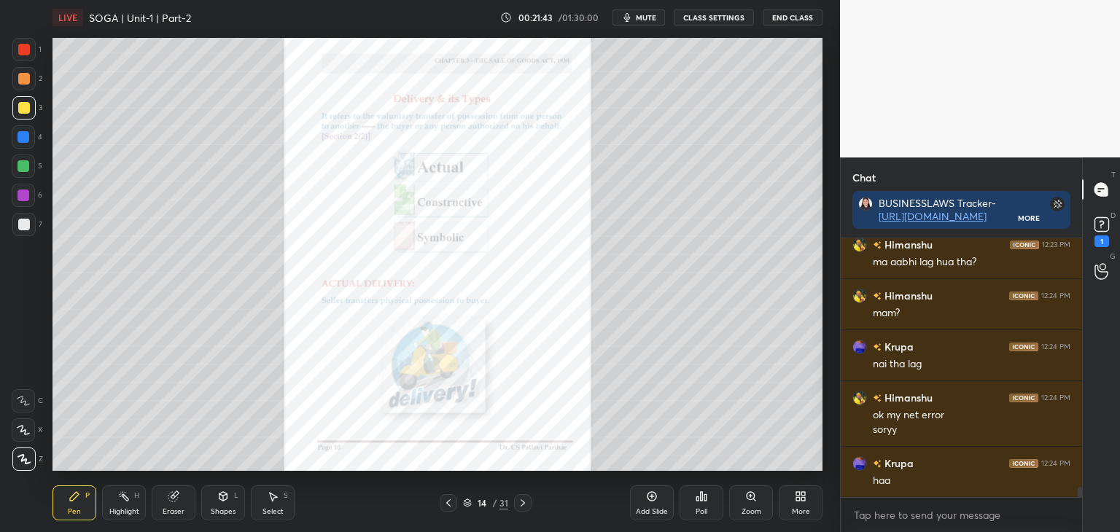
scroll to position [6317, 0]
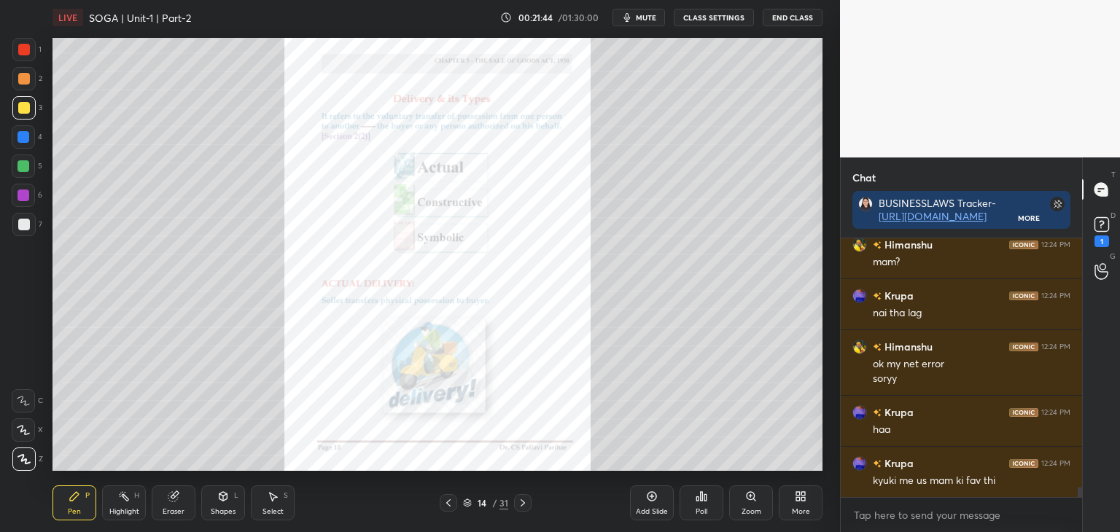
drag, startPoint x: 1079, startPoint y: 492, endPoint x: 1079, endPoint y: 502, distance: 10.2
click at [1079, 502] on div "[PERSON_NAME] 12:23 PM ma aabhi lag hua tha? [PERSON_NAME] 12:24 PM mam? Krupa …" at bounding box center [961, 385] width 241 height 294
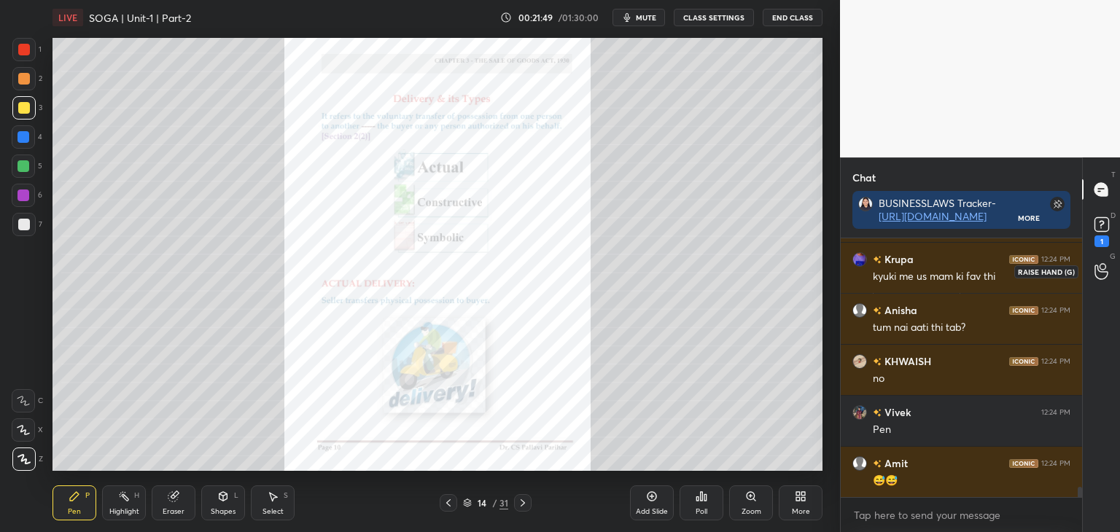
scroll to position [6572, 0]
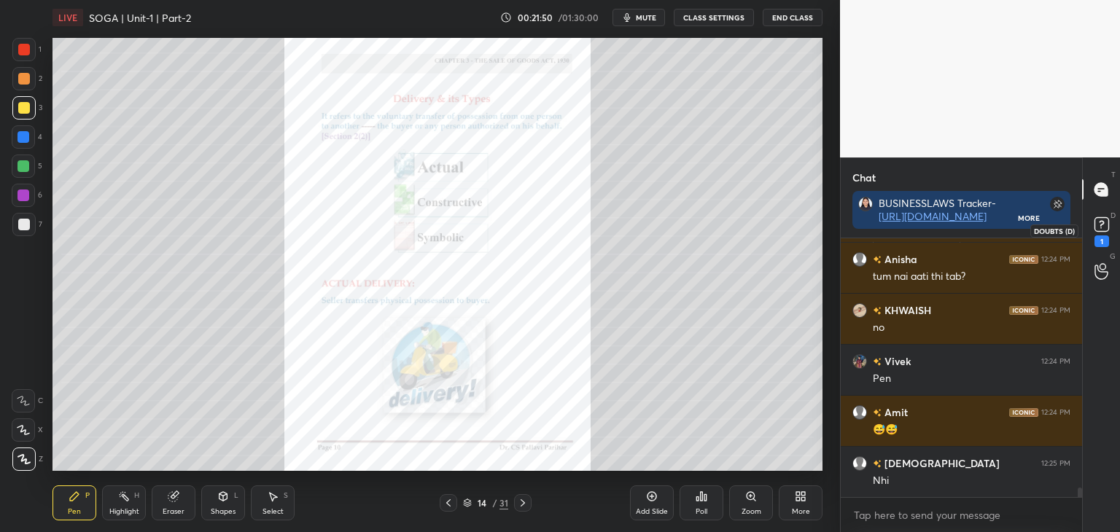
click at [1097, 227] on rect at bounding box center [1102, 225] width 14 height 14
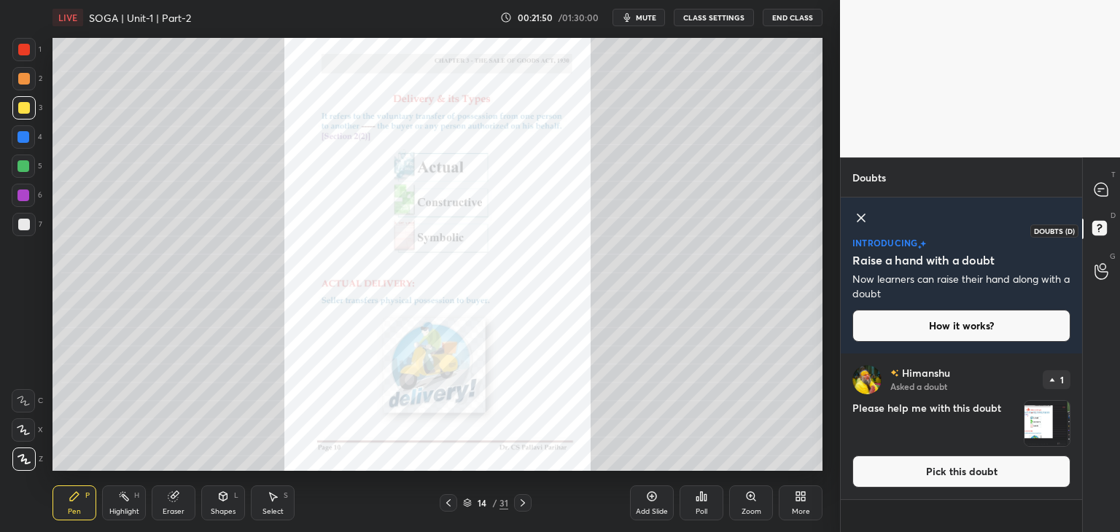
scroll to position [175, 237]
click at [1098, 187] on icon at bounding box center [1101, 189] width 13 height 13
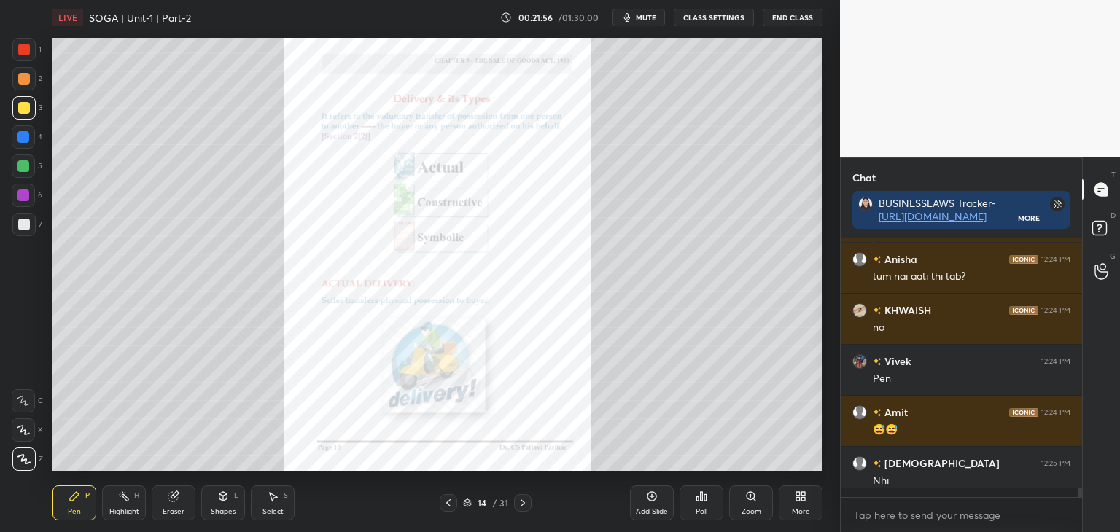
scroll to position [4, 4]
click at [1106, 228] on rect at bounding box center [1099, 229] width 14 height 14
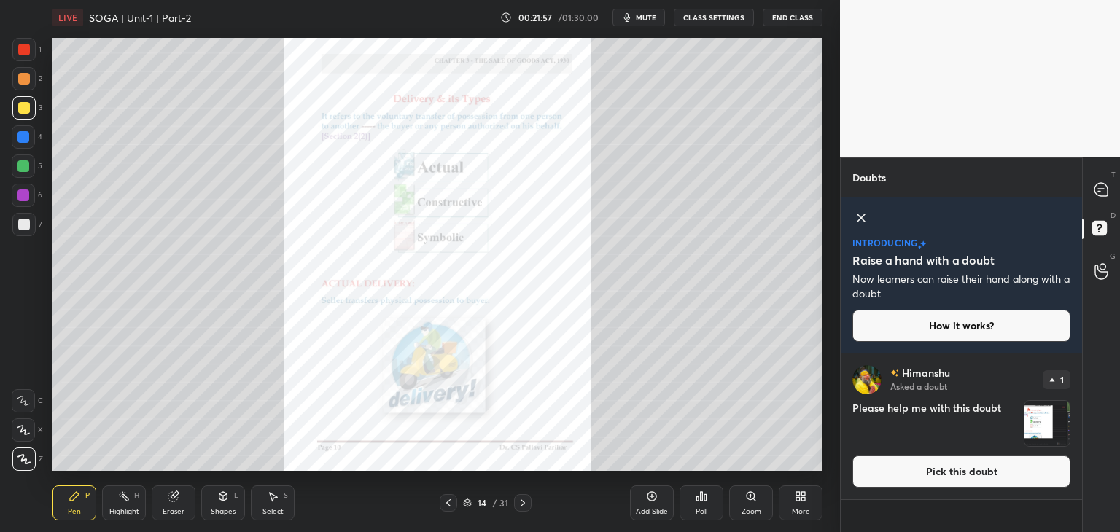
scroll to position [0, 0]
click at [984, 479] on button "Pick this doubt" at bounding box center [962, 472] width 218 height 32
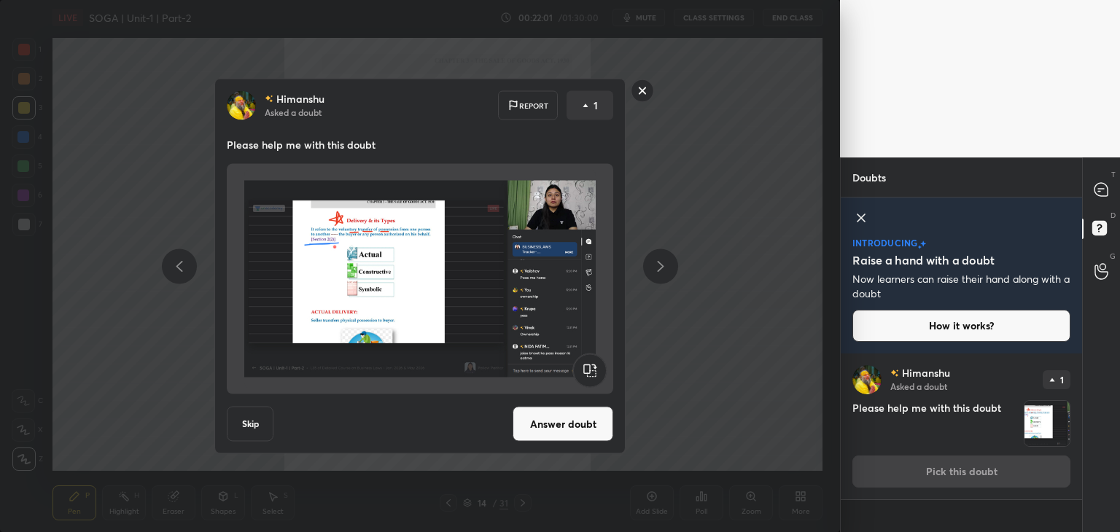
click at [642, 91] on rect at bounding box center [643, 90] width 23 height 23
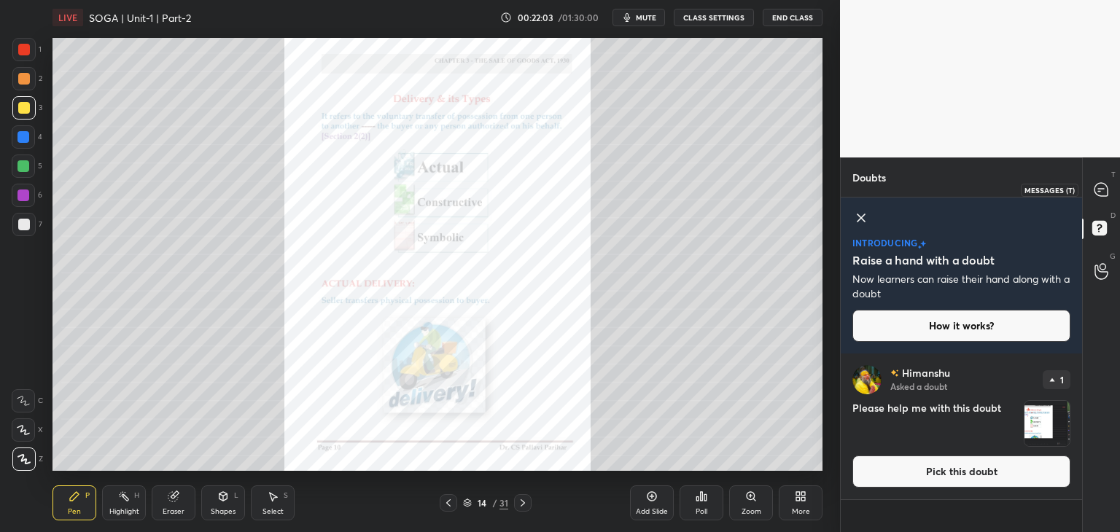
drag, startPoint x: 1101, startPoint y: 190, endPoint x: 1091, endPoint y: 197, distance: 12.1
click at [1101, 190] on icon at bounding box center [1101, 189] width 13 height 13
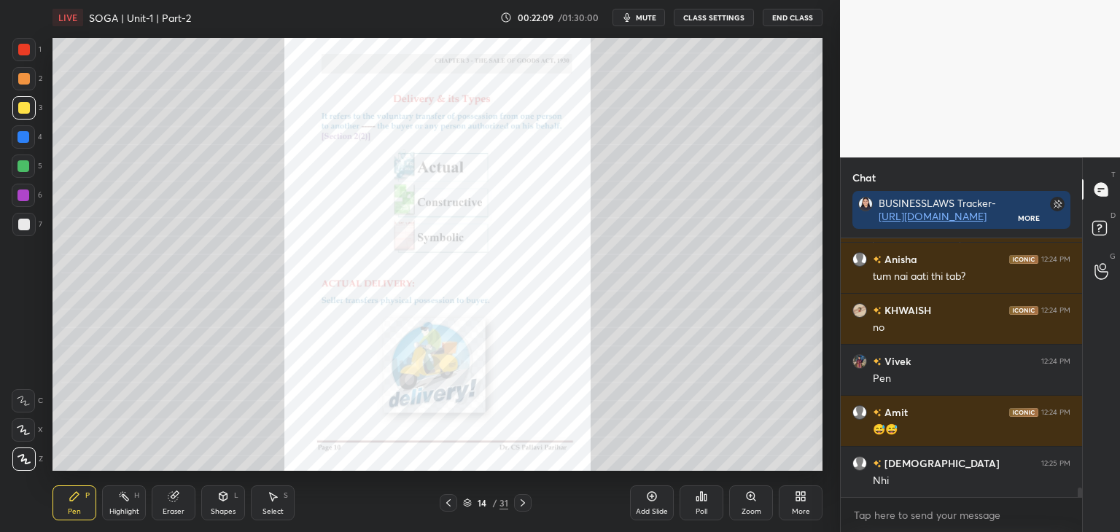
click at [26, 136] on div at bounding box center [24, 137] width 12 height 12
click at [747, 508] on div "Zoom" at bounding box center [752, 511] width 20 height 7
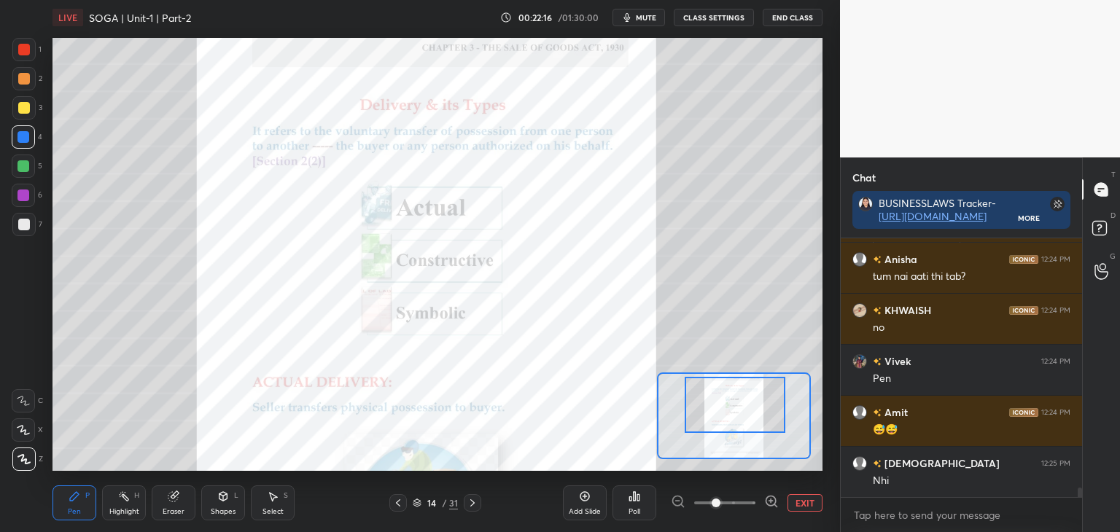
drag, startPoint x: 761, startPoint y: 428, endPoint x: 763, endPoint y: 419, distance: 9.6
click at [763, 419] on div at bounding box center [735, 405] width 101 height 56
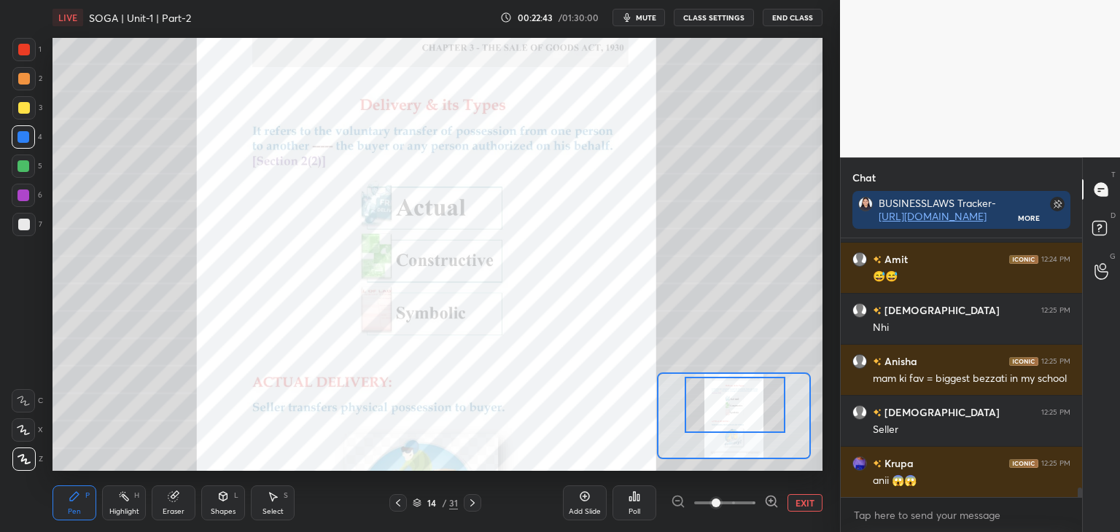
scroll to position [7098, 0]
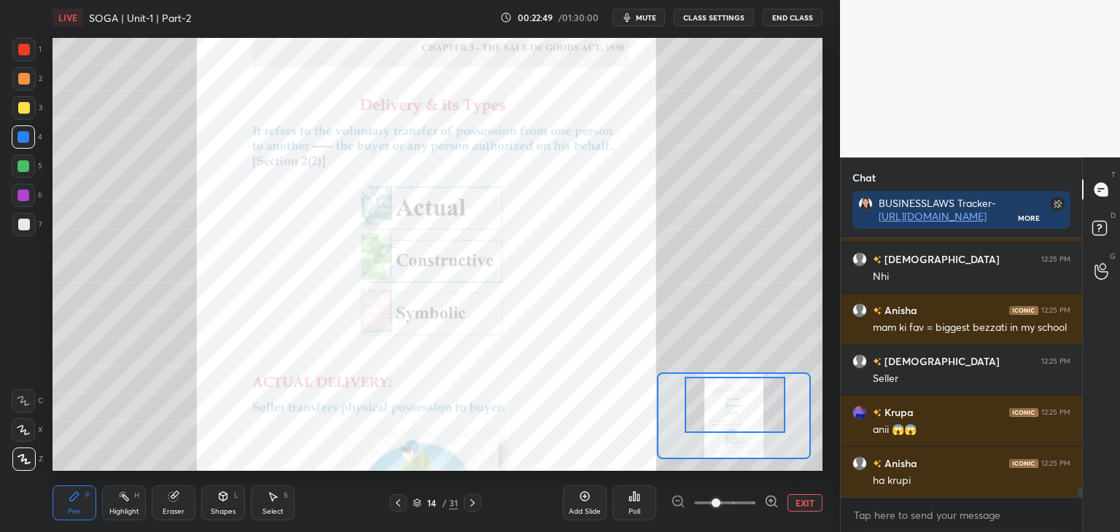
click at [23, 49] on div at bounding box center [24, 50] width 12 height 12
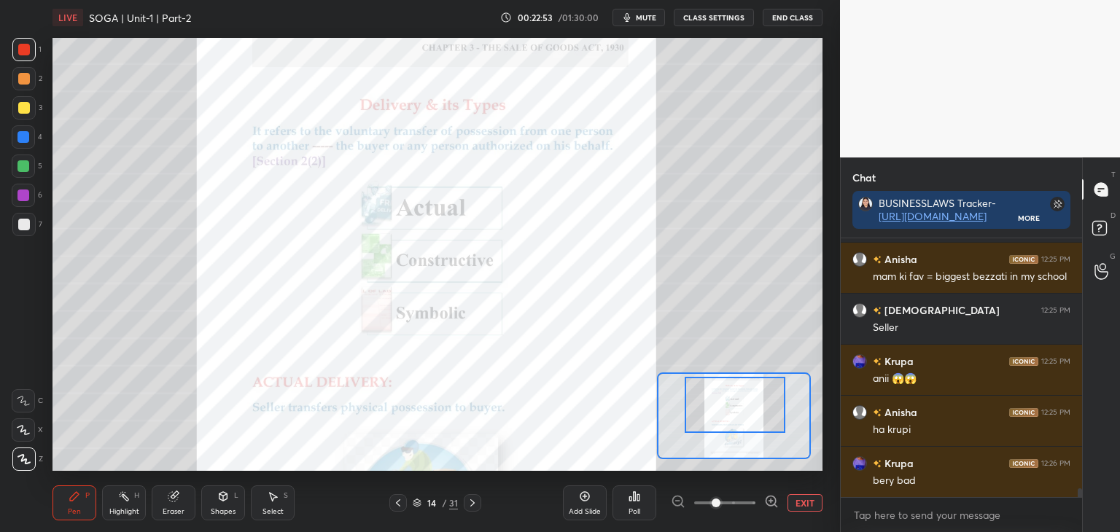
scroll to position [7200, 0]
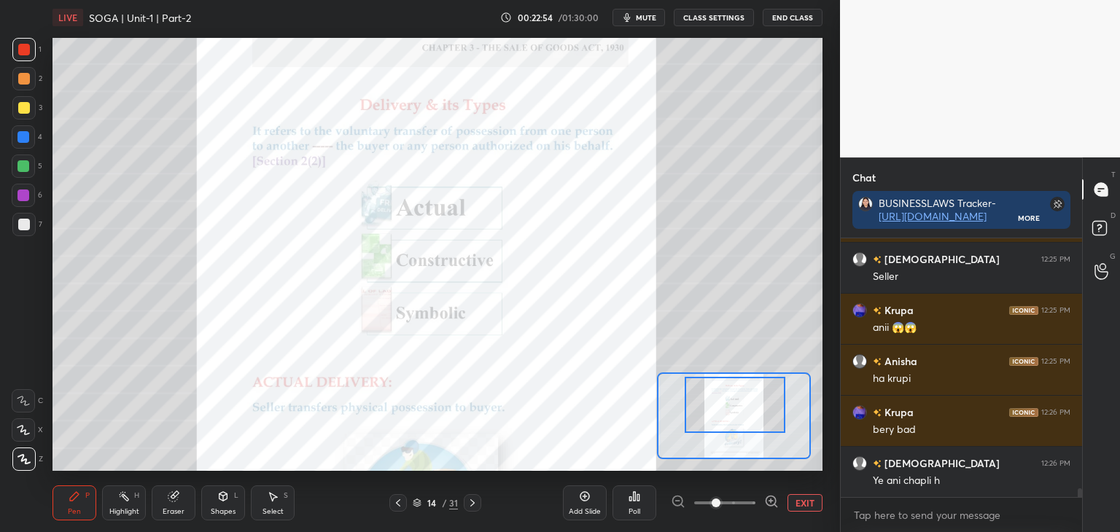
click at [23, 135] on div at bounding box center [24, 137] width 12 height 12
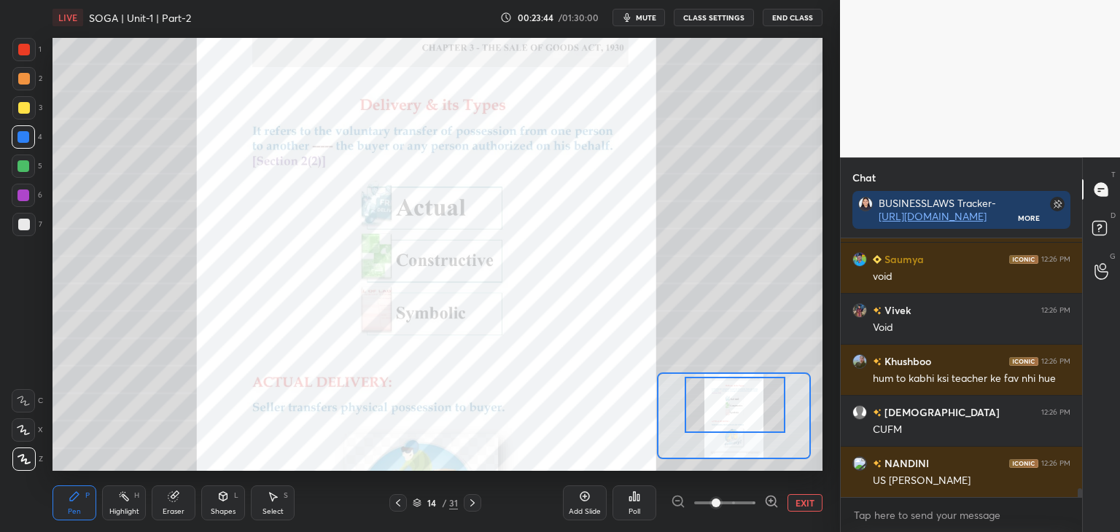
scroll to position [7620, 0]
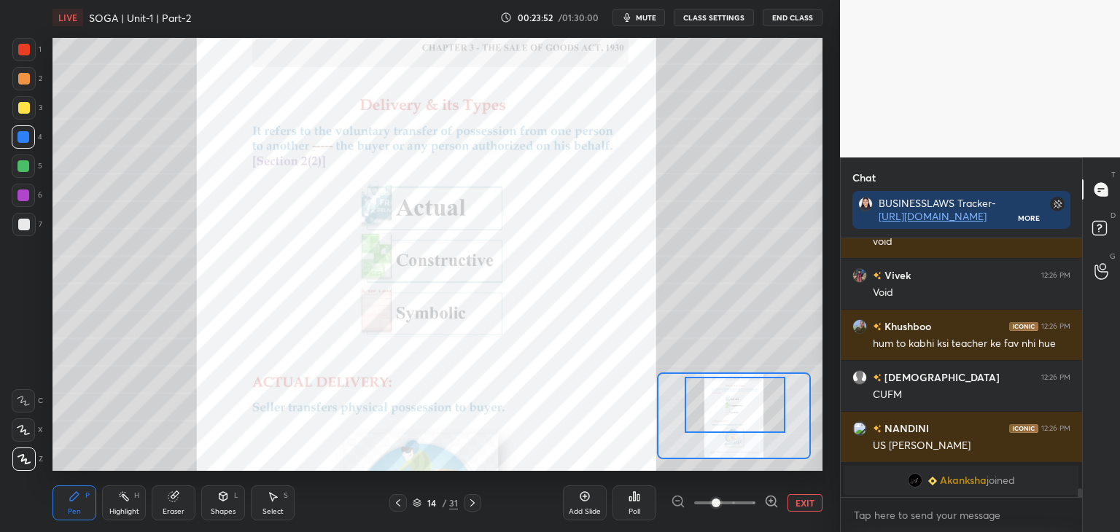
click at [811, 512] on div "EXIT" at bounding box center [747, 503] width 152 height 18
click at [800, 502] on button "EXIT" at bounding box center [805, 503] width 35 height 18
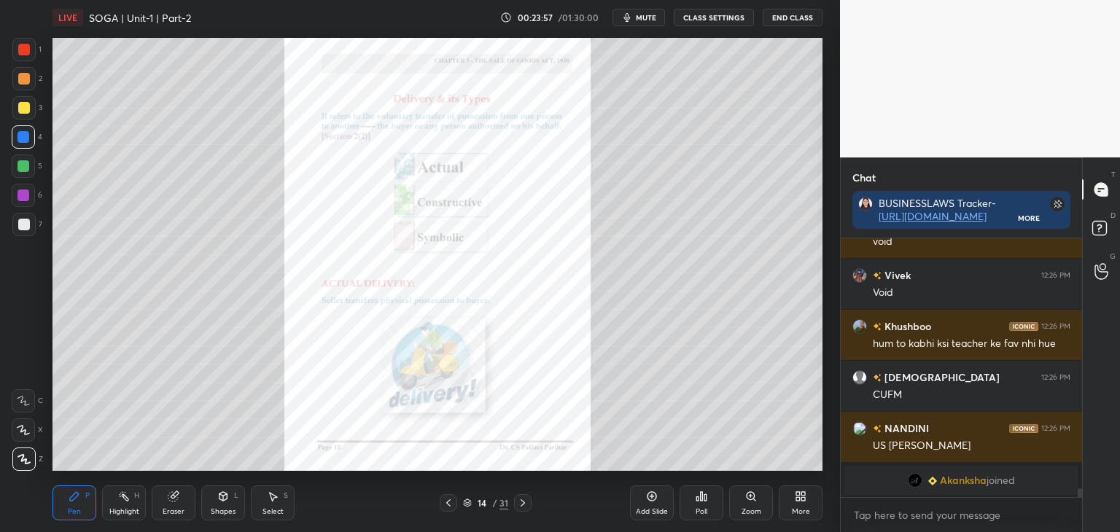
click at [26, 109] on div at bounding box center [24, 108] width 12 height 12
click at [22, 163] on div at bounding box center [24, 166] width 12 height 12
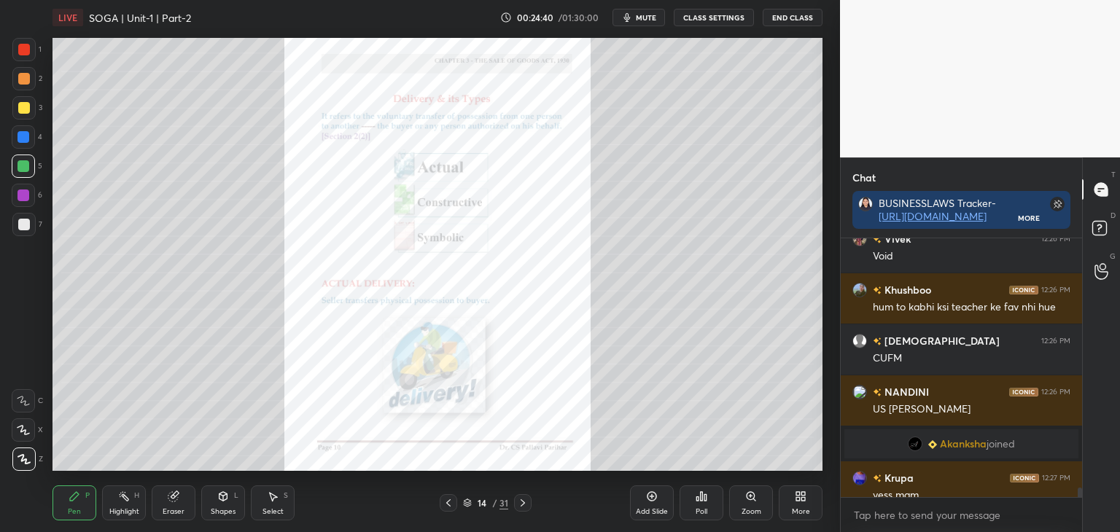
scroll to position [6841, 0]
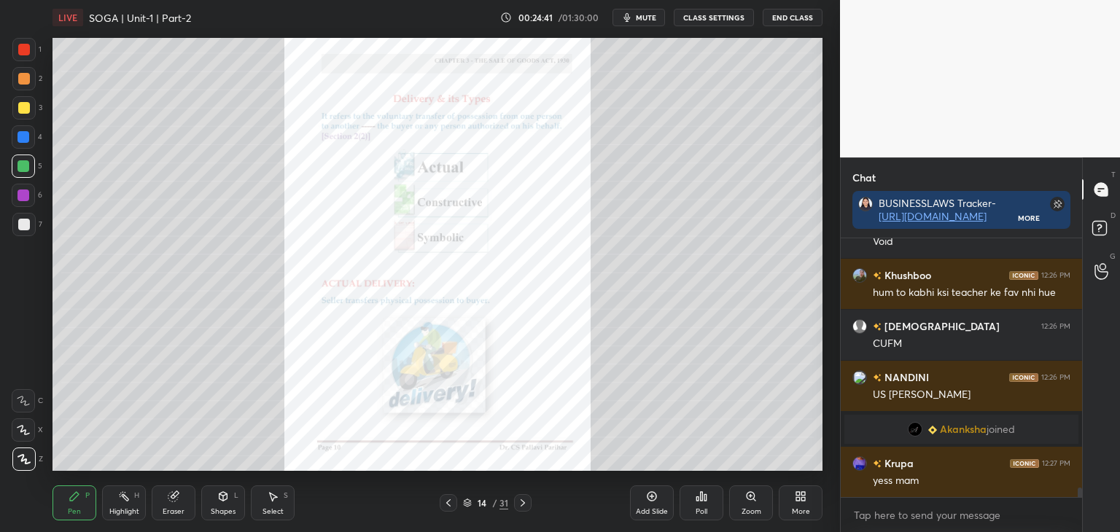
drag, startPoint x: 1080, startPoint y: 492, endPoint x: 1079, endPoint y: 477, distance: 15.3
click at [1076, 473] on div at bounding box center [1078, 367] width 9 height 259
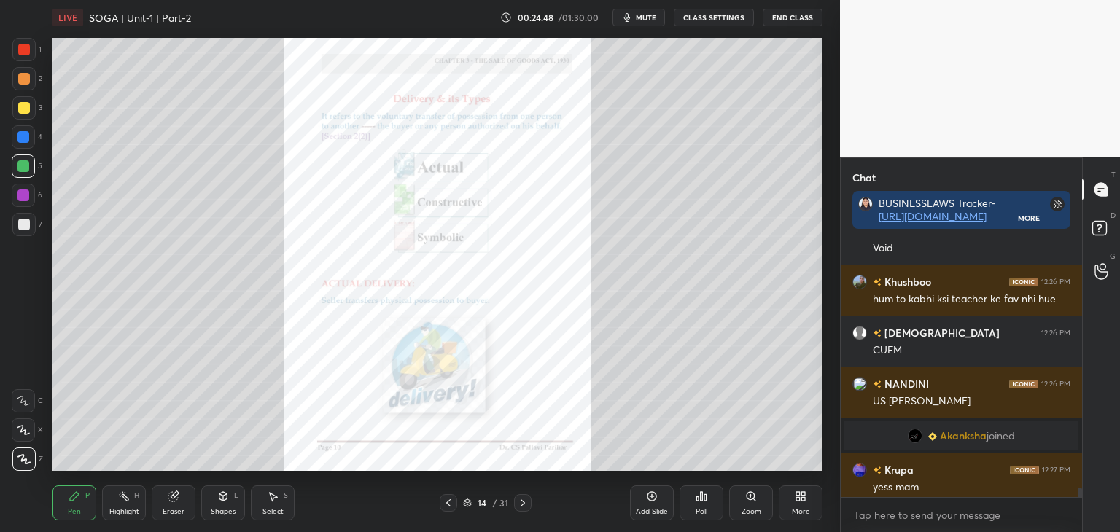
scroll to position [6867, 0]
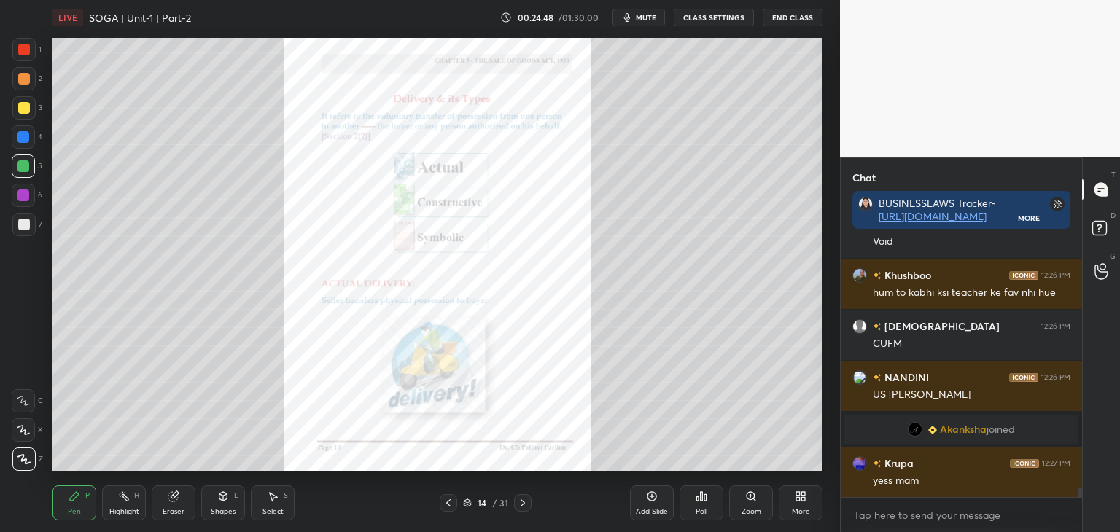
drag, startPoint x: 1079, startPoint y: 490, endPoint x: 1096, endPoint y: 523, distance: 36.9
click at [1096, 523] on div "Chat BUSINESSLAWS Tracker- [URL][DOMAIN_NAME] More [PERSON_NAME] 12:26 PM void …" at bounding box center [980, 345] width 280 height 375
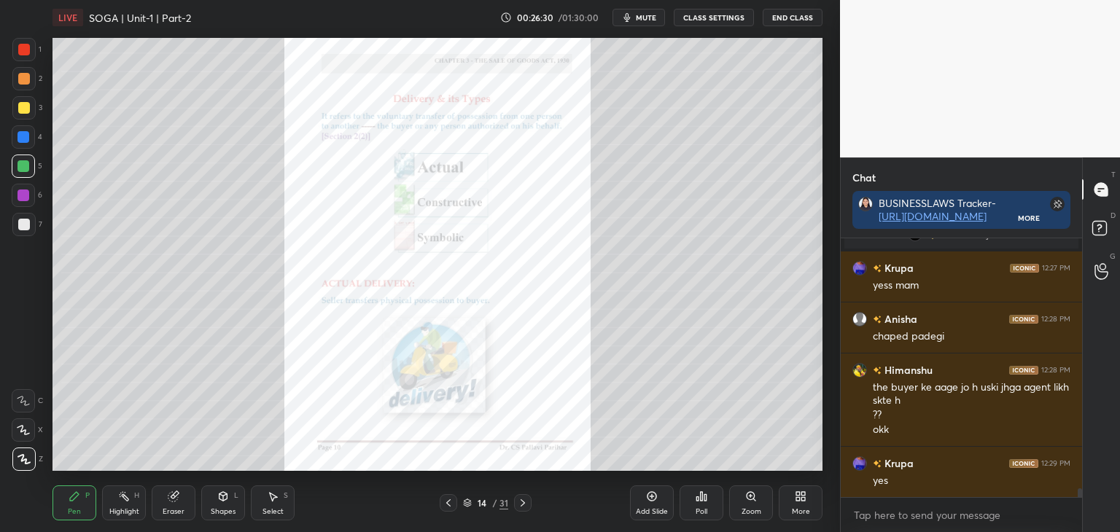
scroll to position [7114, 0]
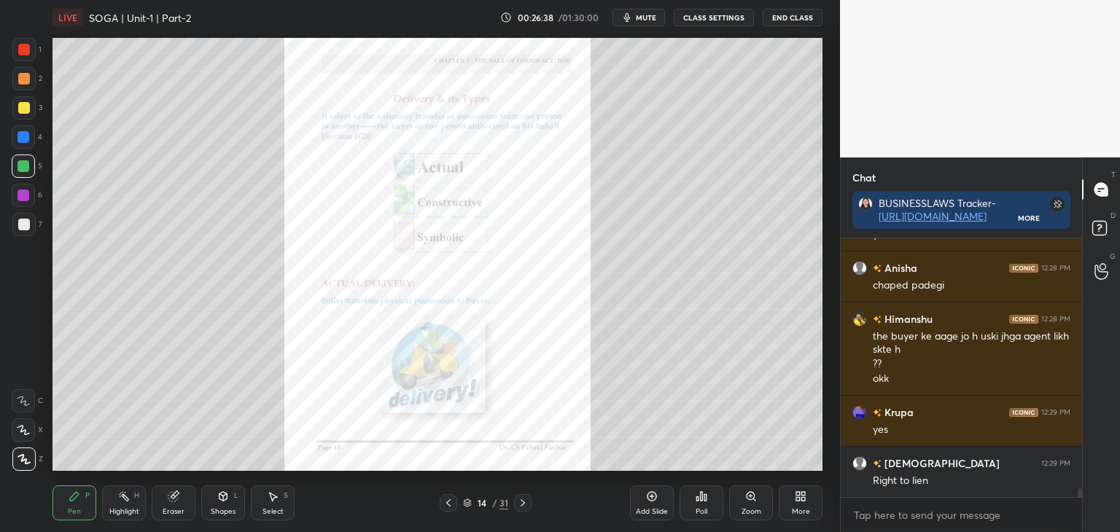
click at [753, 508] on div "Zoom" at bounding box center [752, 511] width 20 height 7
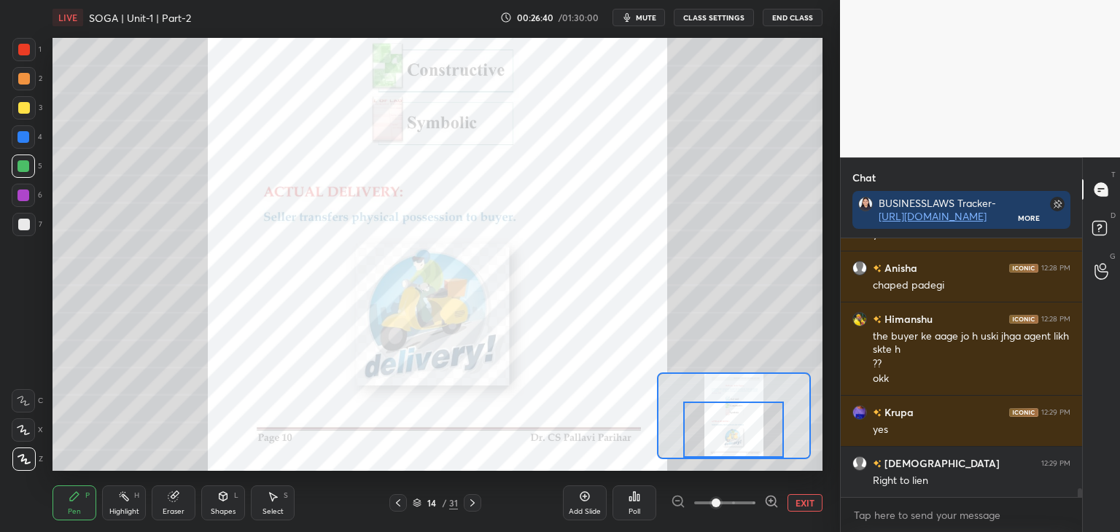
drag, startPoint x: 750, startPoint y: 422, endPoint x: 750, endPoint y: 435, distance: 13.1
click at [750, 435] on div at bounding box center [733, 430] width 101 height 56
click at [23, 50] on div at bounding box center [24, 50] width 12 height 12
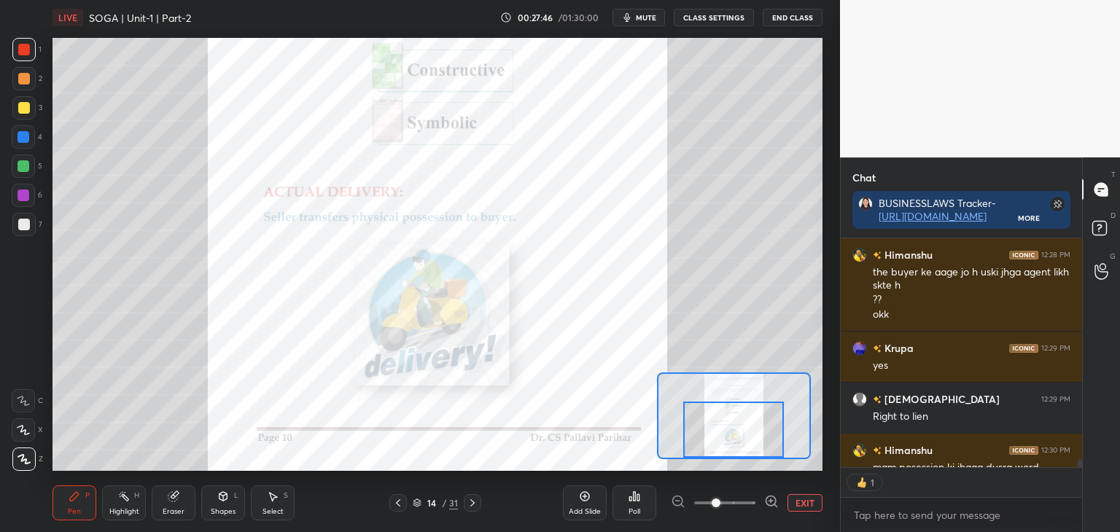
scroll to position [7258, 0]
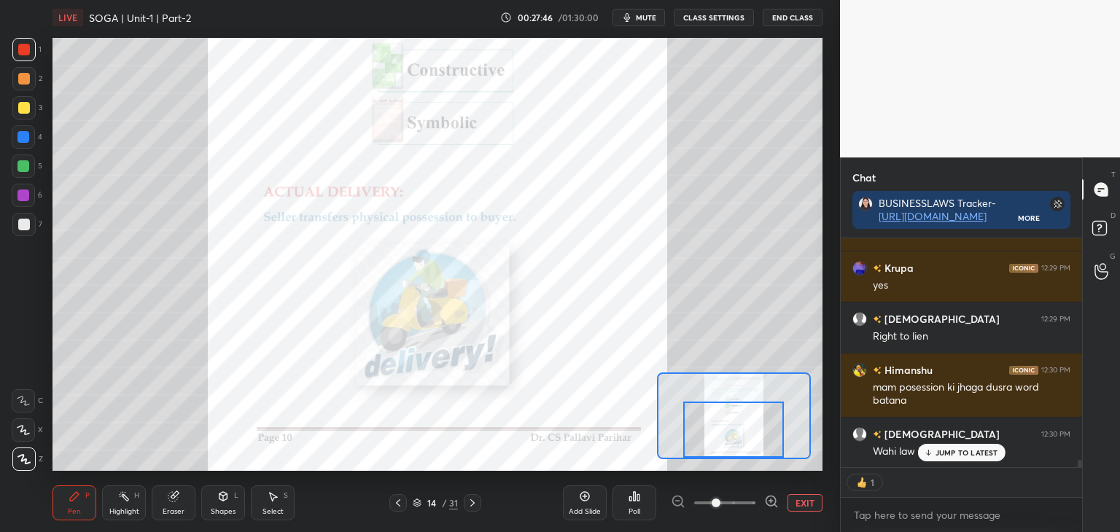
click at [171, 506] on div "Eraser" at bounding box center [174, 503] width 44 height 35
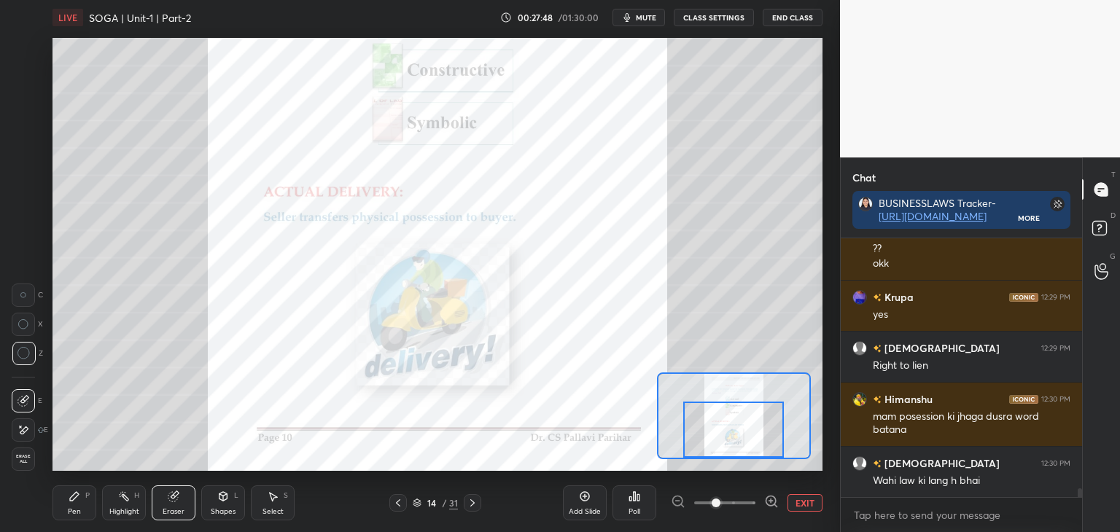
scroll to position [255, 237]
click at [75, 508] on div "Pen" at bounding box center [74, 511] width 13 height 7
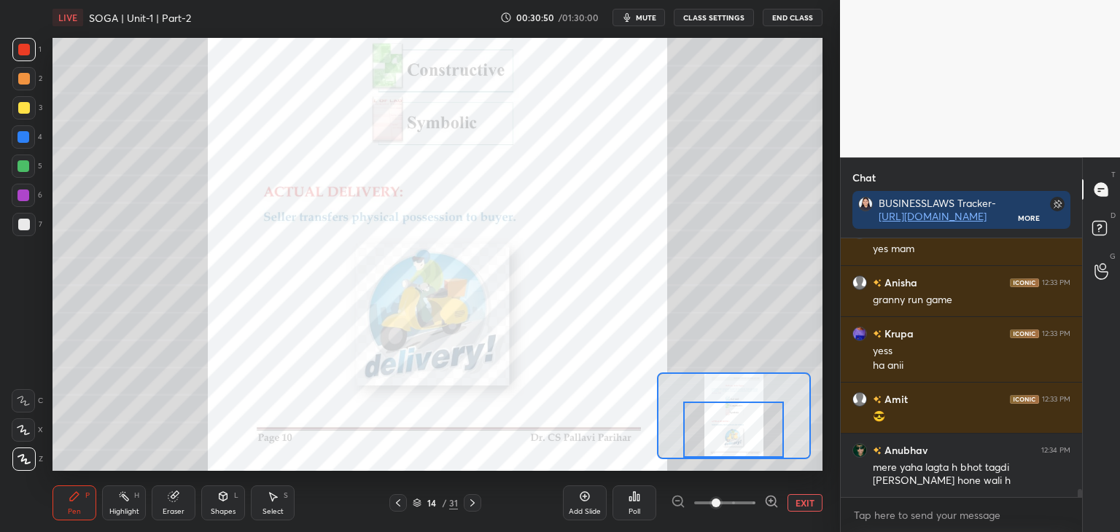
scroll to position [7884, 0]
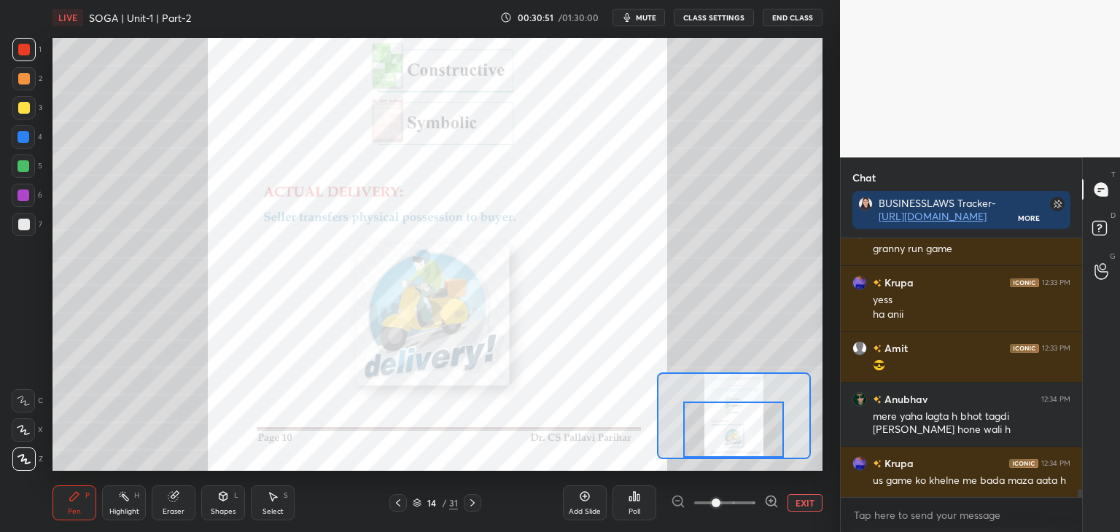
drag, startPoint x: 22, startPoint y: 164, endPoint x: 46, endPoint y: 164, distance: 24.1
click at [26, 164] on div at bounding box center [24, 166] width 12 height 12
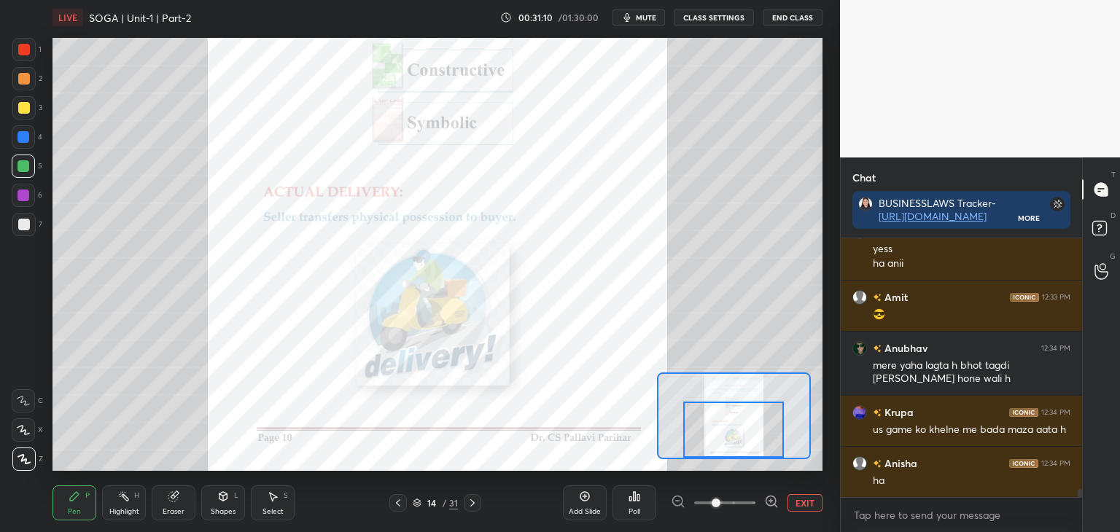
click at [476, 500] on icon at bounding box center [473, 503] width 12 height 12
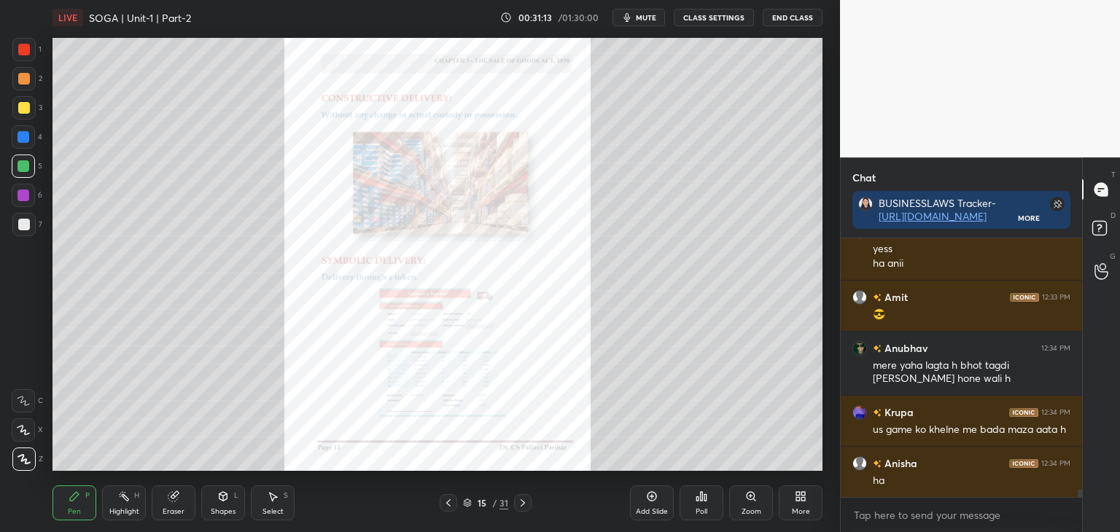
click at [758, 506] on div "Zoom" at bounding box center [751, 503] width 44 height 35
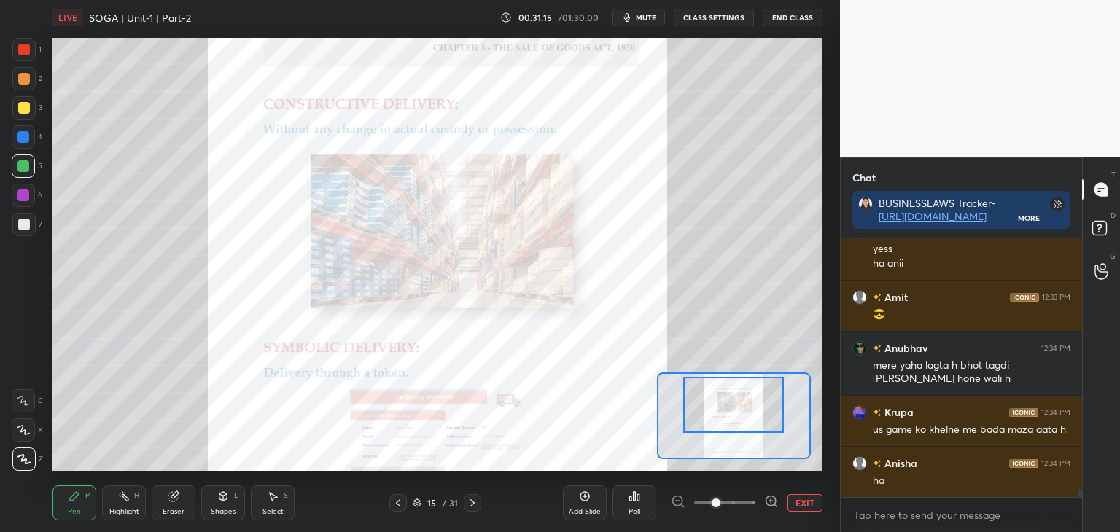
drag, startPoint x: 756, startPoint y: 432, endPoint x: 756, endPoint y: 423, distance: 9.5
click at [756, 423] on div at bounding box center [733, 405] width 101 height 56
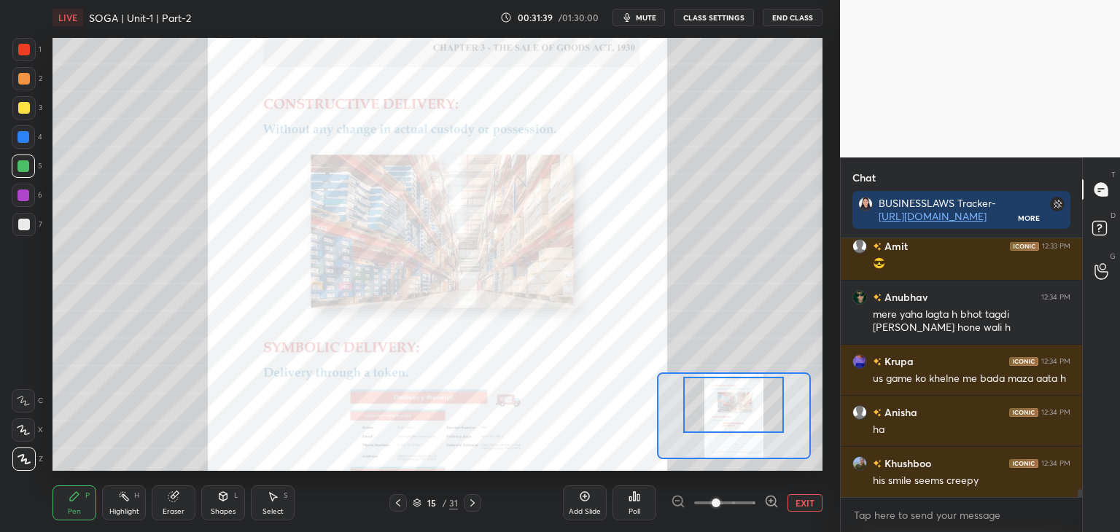
scroll to position [8050, 0]
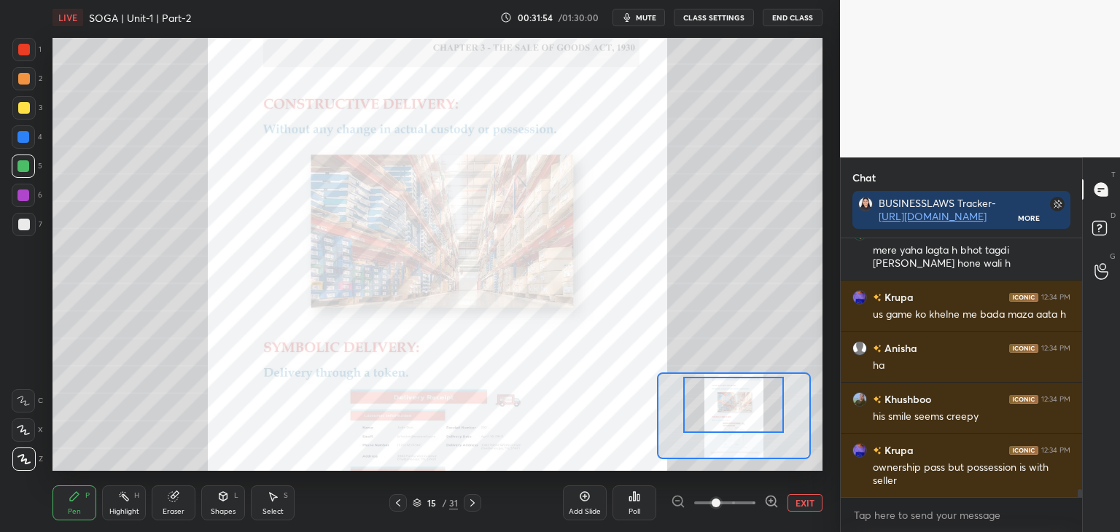
click at [23, 139] on div at bounding box center [24, 137] width 12 height 12
click at [798, 505] on button "EXIT" at bounding box center [805, 503] width 35 height 18
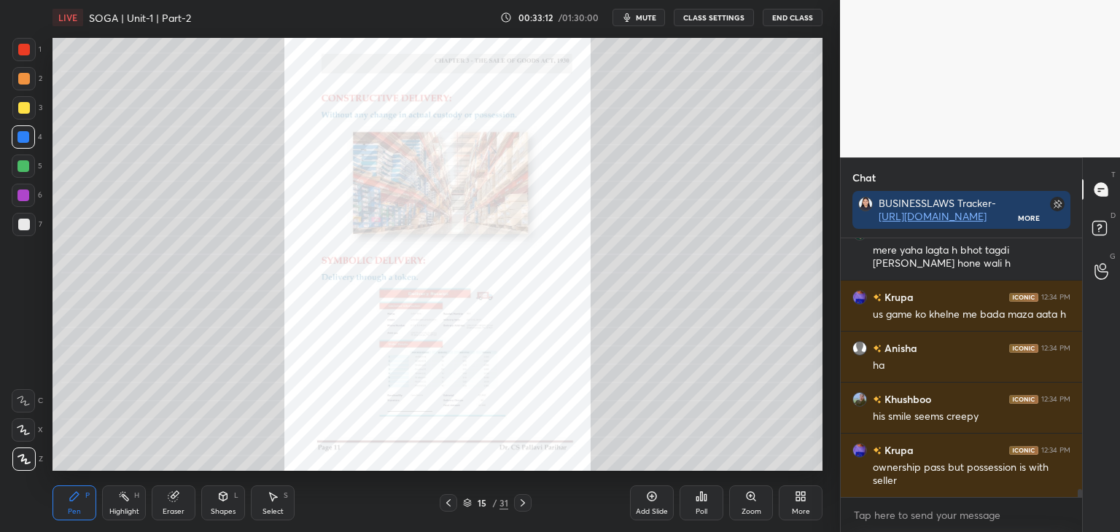
click at [22, 110] on div at bounding box center [24, 108] width 12 height 12
click at [23, 165] on div at bounding box center [24, 166] width 12 height 12
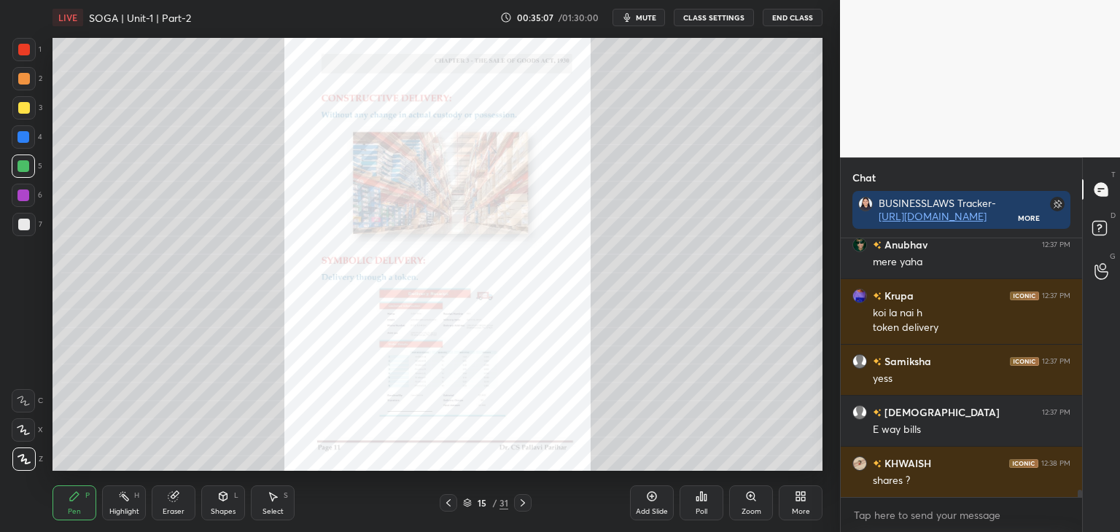
scroll to position [8590, 0]
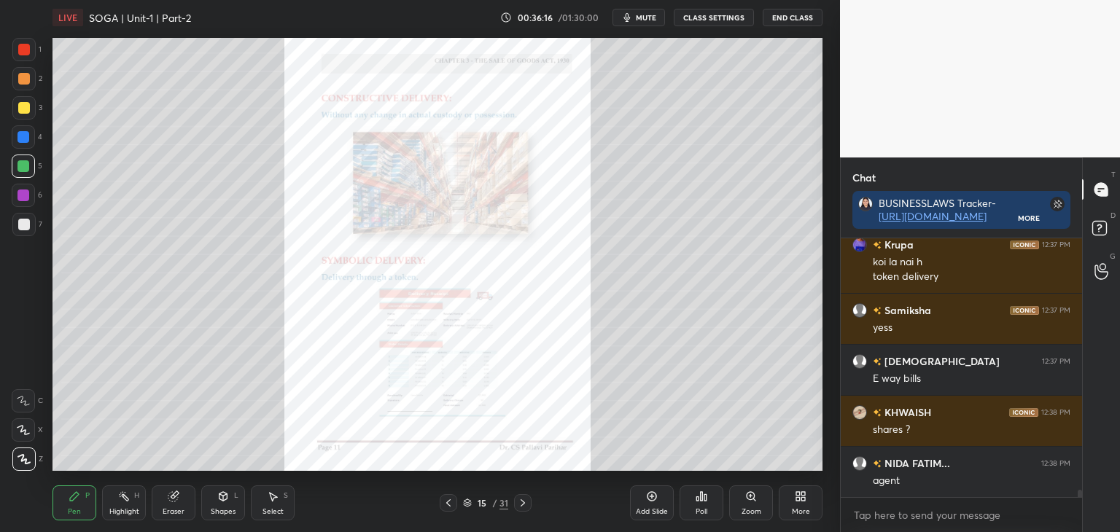
click at [25, 109] on div at bounding box center [24, 108] width 12 height 12
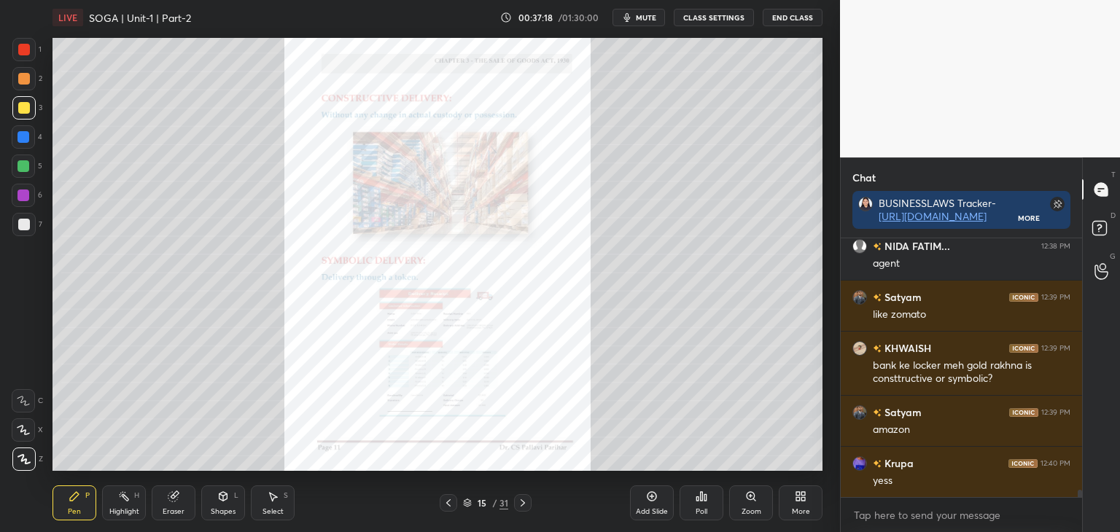
scroll to position [8858, 0]
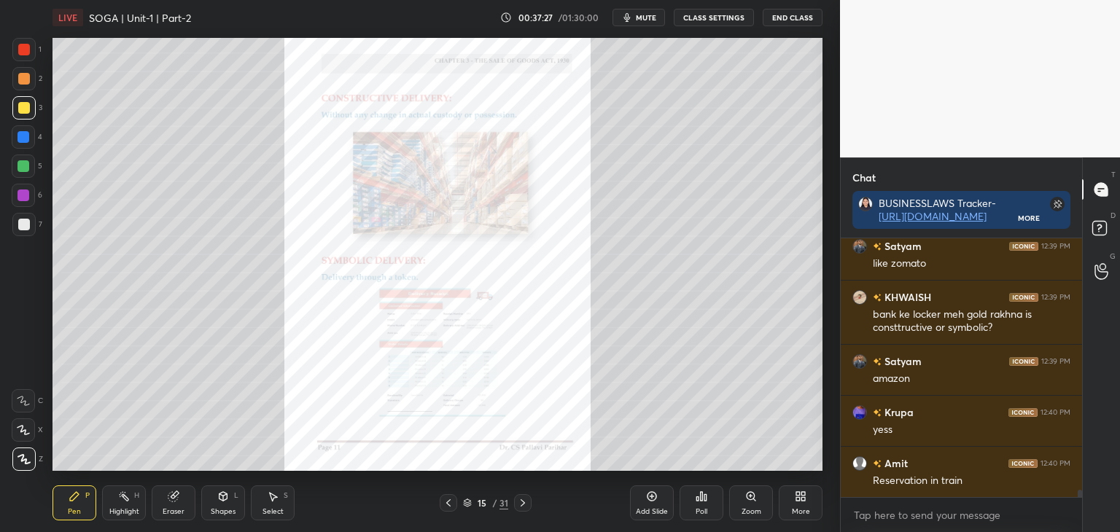
drag, startPoint x: 22, startPoint y: 136, endPoint x: 32, endPoint y: 138, distance: 10.4
click at [22, 137] on div at bounding box center [24, 137] width 12 height 12
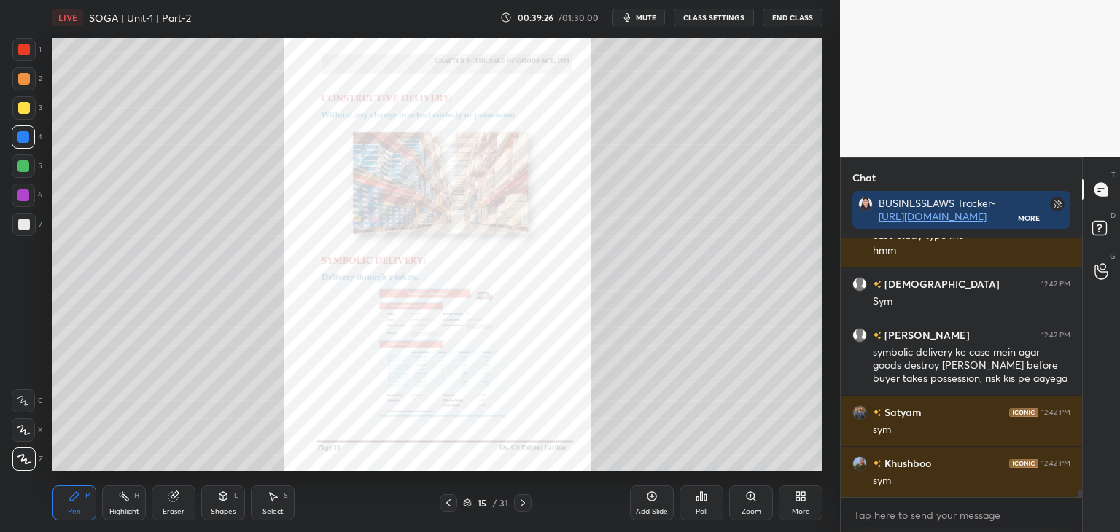
scroll to position [9321, 0]
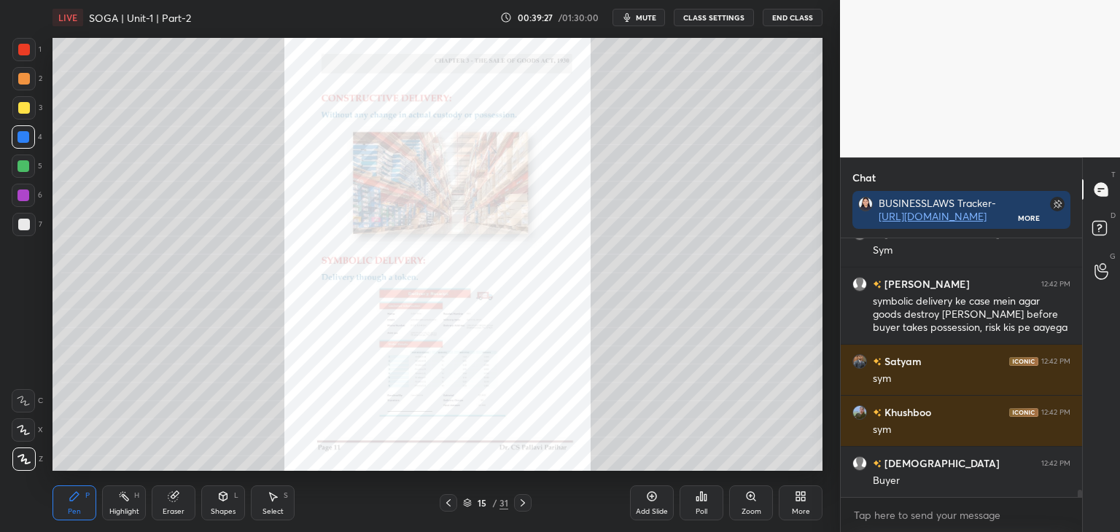
click at [523, 505] on icon at bounding box center [523, 503] width 12 height 12
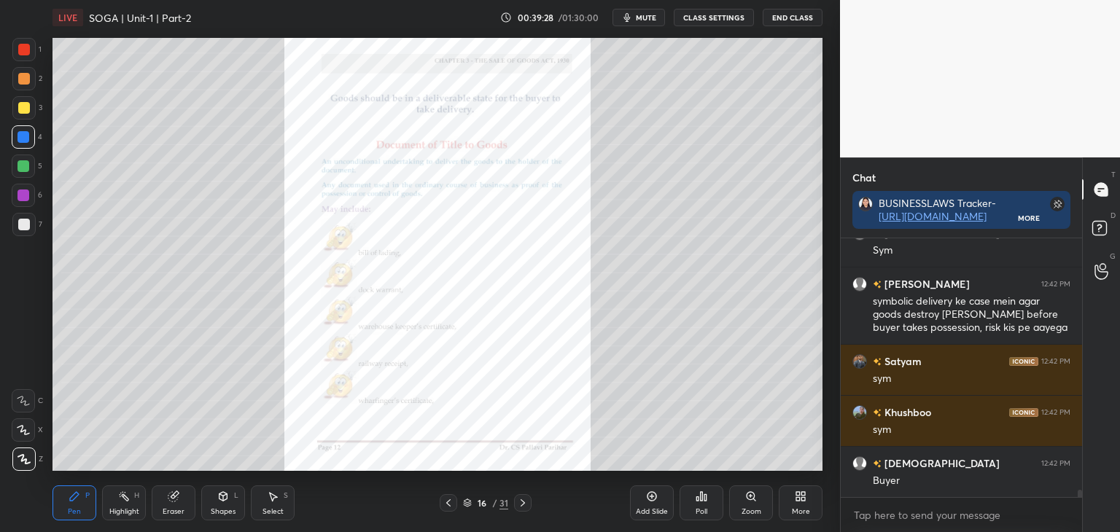
click at [525, 504] on icon at bounding box center [523, 503] width 12 height 12
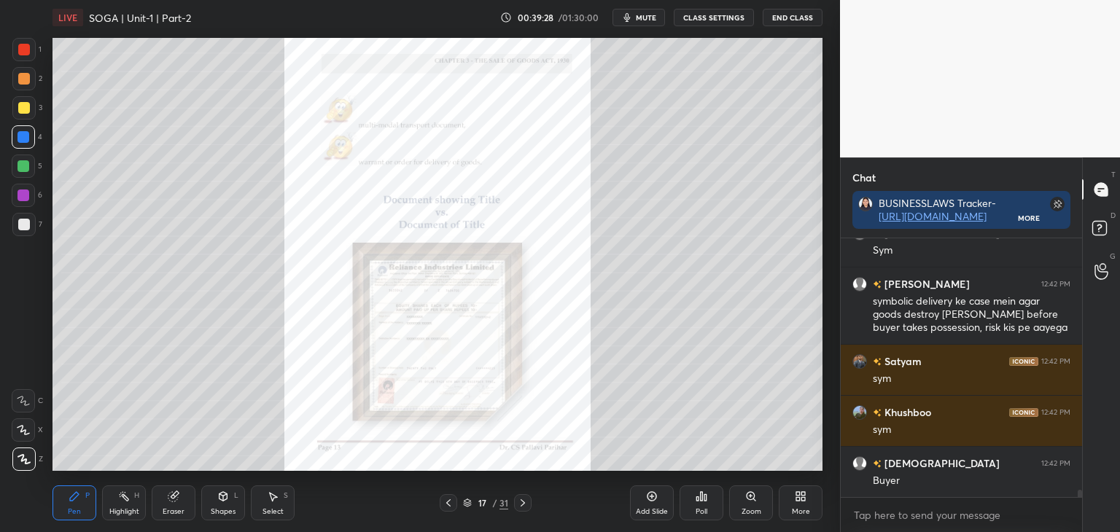
click at [525, 505] on icon at bounding box center [523, 503] width 12 height 12
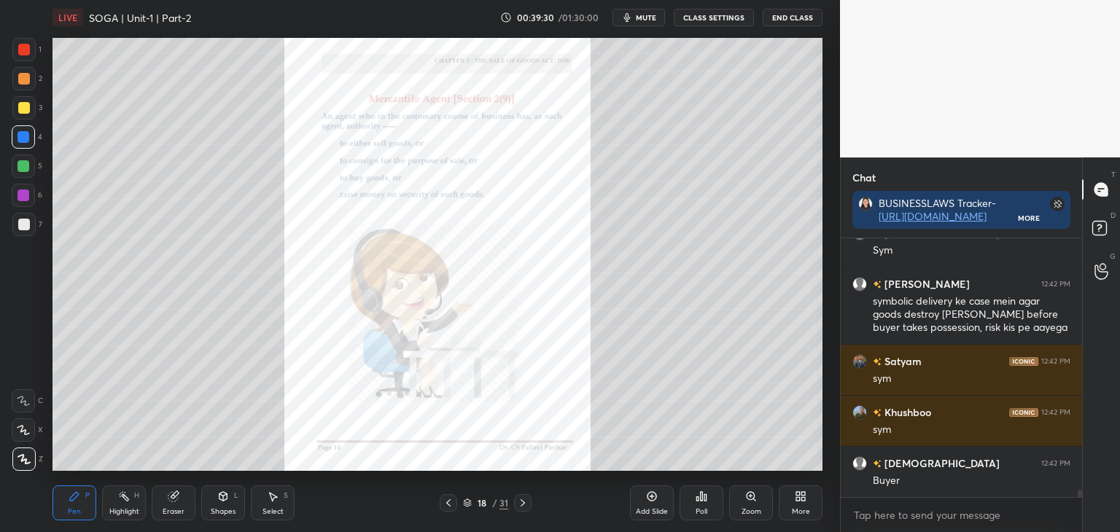
click at [521, 502] on icon at bounding box center [523, 503] width 12 height 12
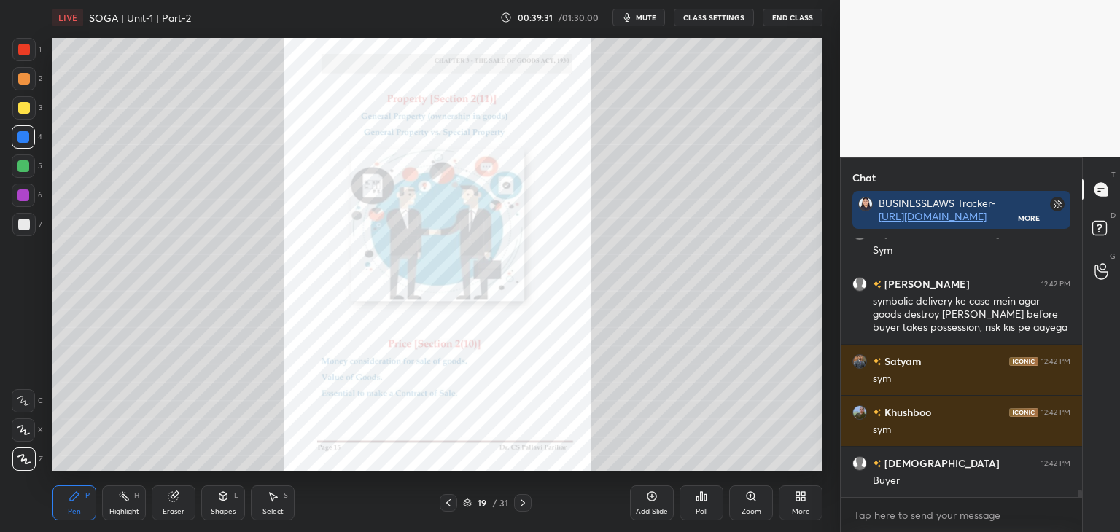
click at [521, 500] on icon at bounding box center [523, 503] width 12 height 12
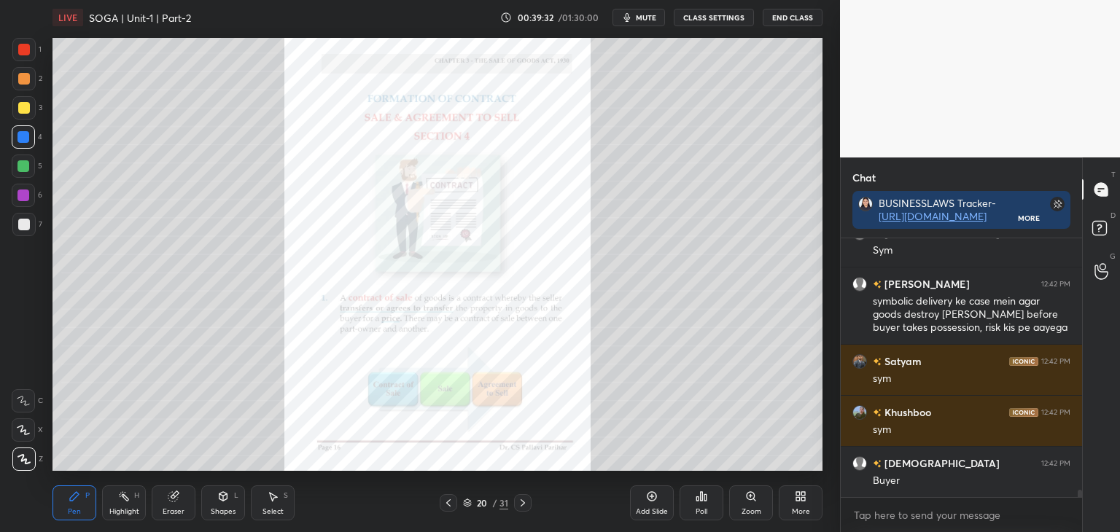
click at [522, 500] on icon at bounding box center [523, 503] width 12 height 12
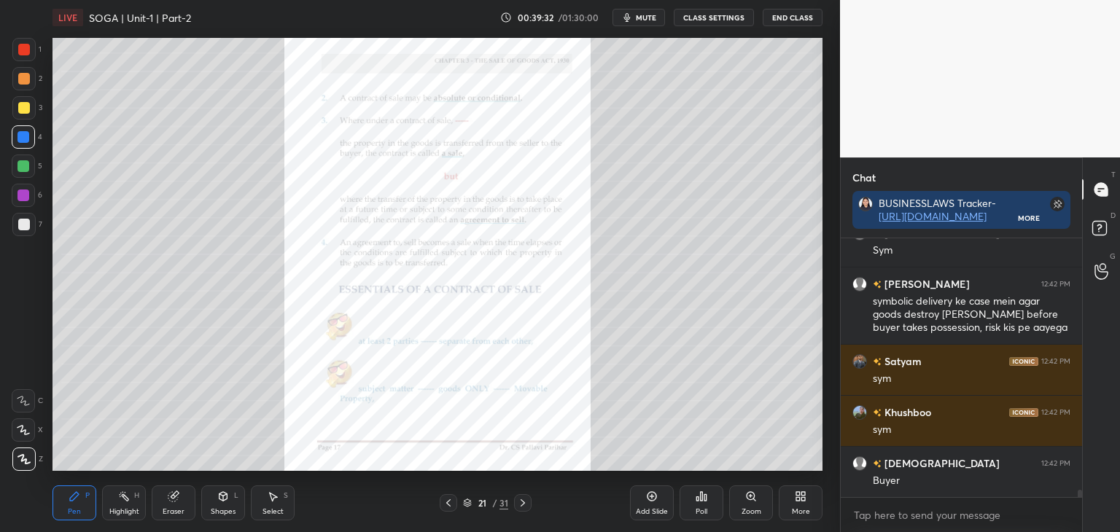
click at [522, 498] on icon at bounding box center [523, 503] width 12 height 12
click at [520, 500] on icon at bounding box center [523, 503] width 12 height 12
click at [525, 501] on icon at bounding box center [523, 503] width 12 height 12
click at [527, 501] on icon at bounding box center [523, 503] width 12 height 12
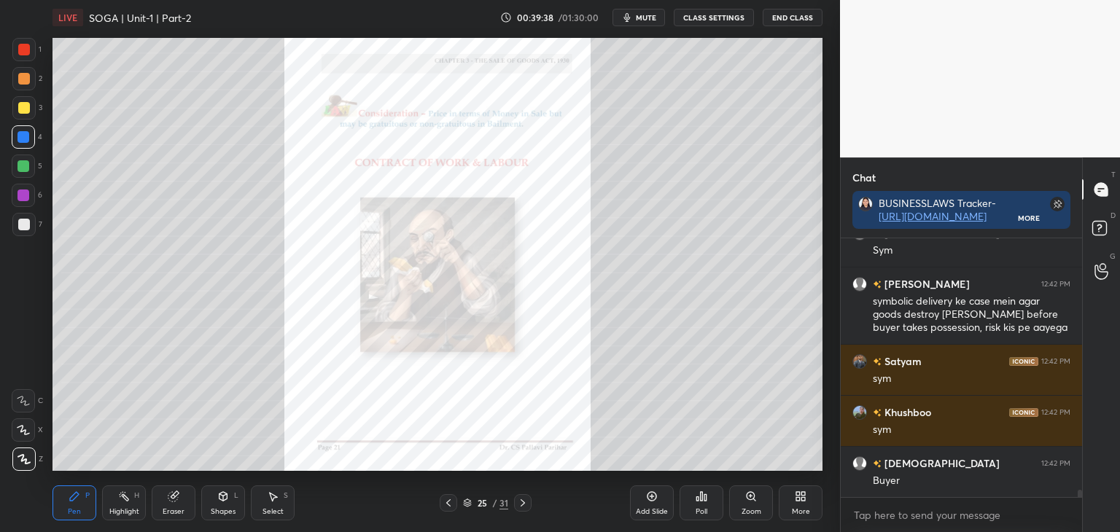
click at [525, 501] on icon at bounding box center [523, 503] width 12 height 12
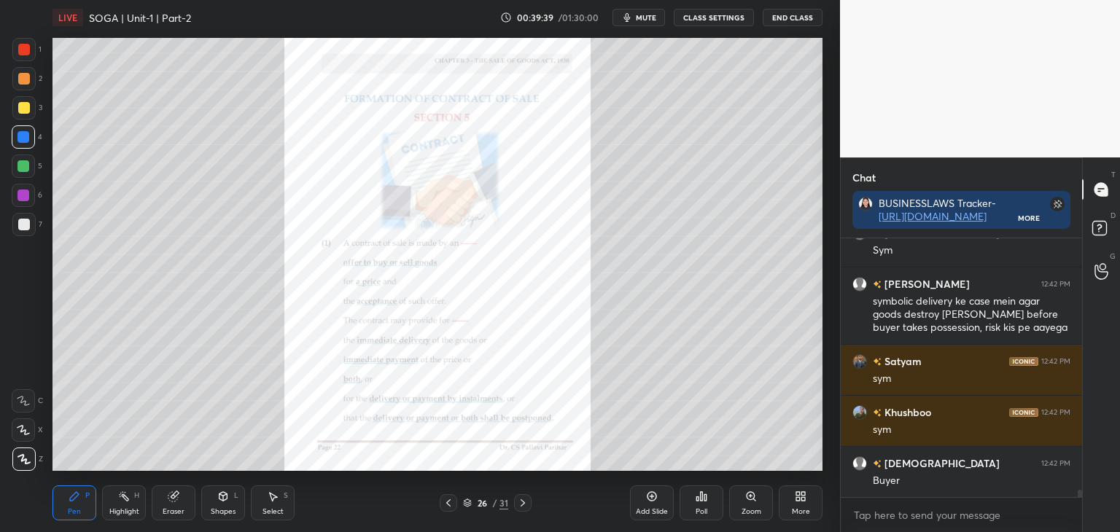
click at [525, 501] on icon at bounding box center [523, 503] width 12 height 12
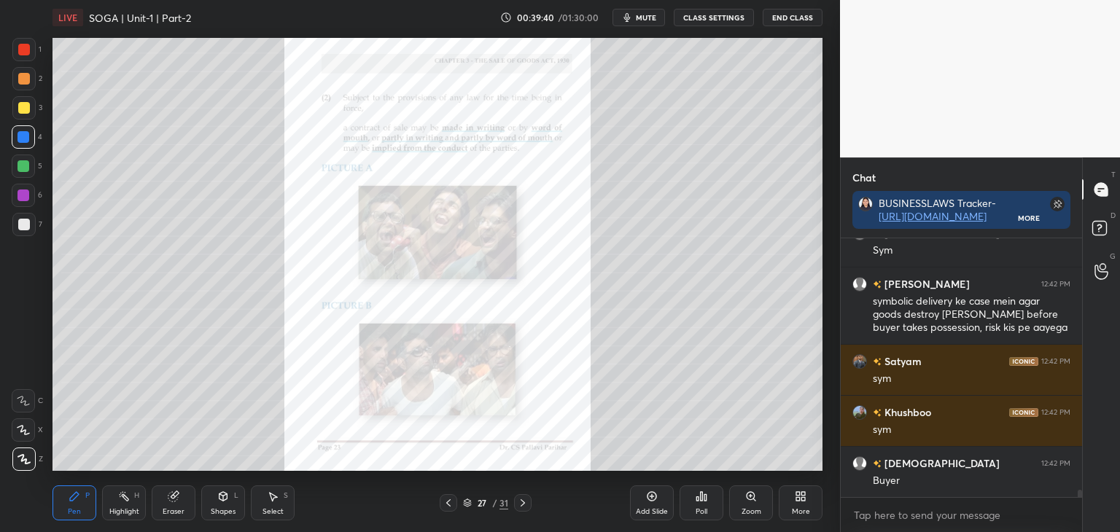
click at [524, 501] on icon at bounding box center [523, 503] width 12 height 12
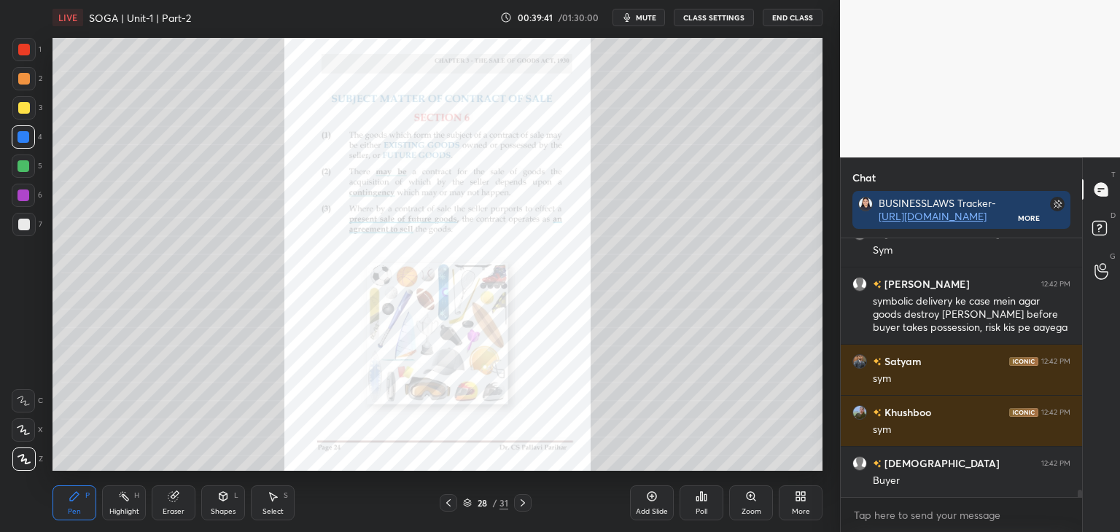
click at [525, 500] on icon at bounding box center [523, 503] width 12 height 12
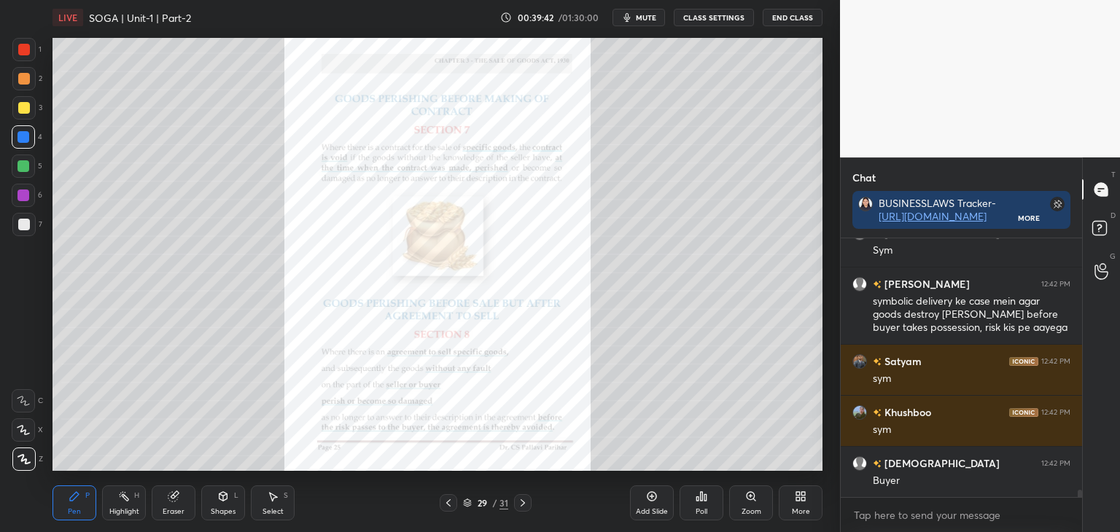
scroll to position [9372, 0]
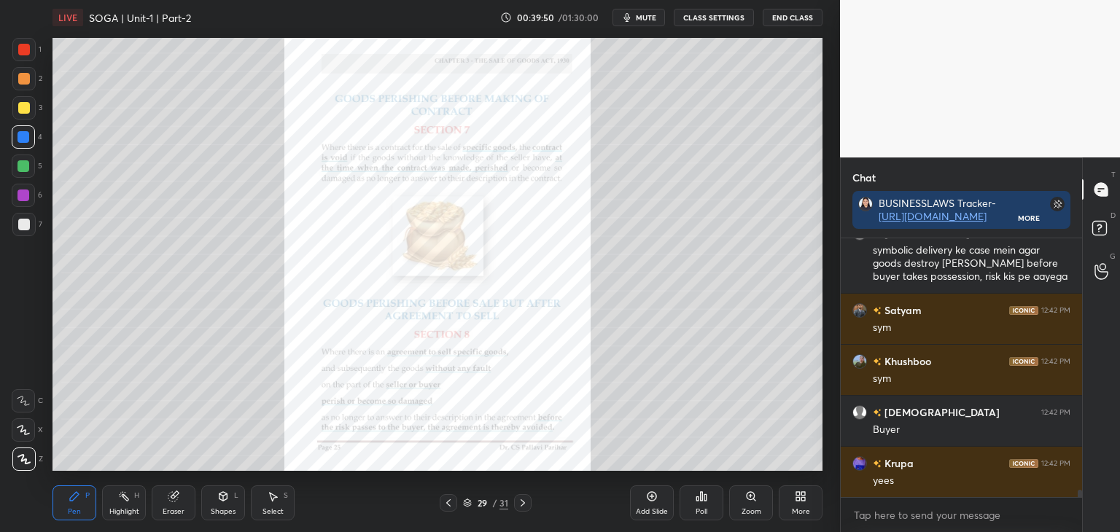
click at [449, 501] on icon at bounding box center [449, 503] width 12 height 12
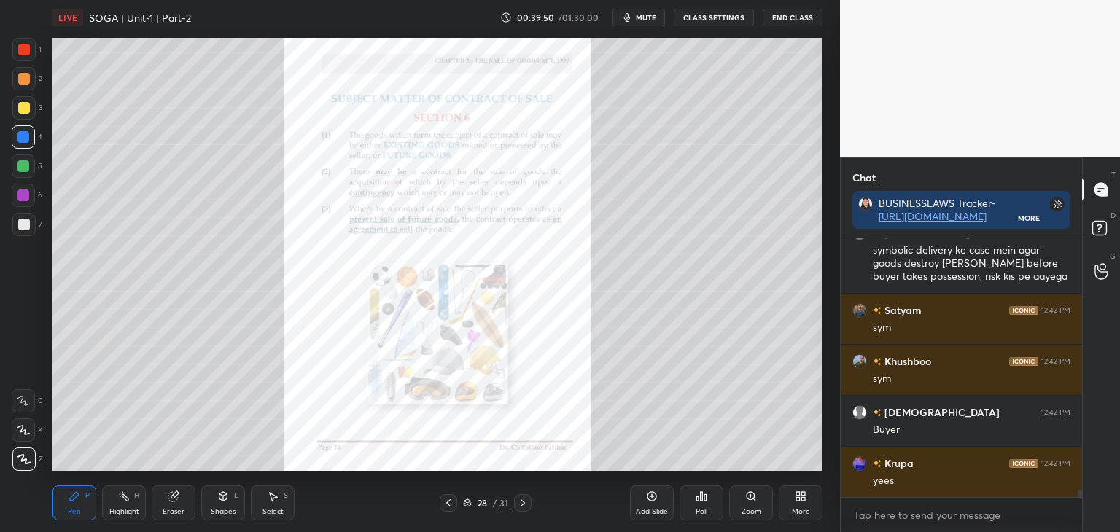
click at [447, 503] on icon at bounding box center [448, 503] width 4 height 7
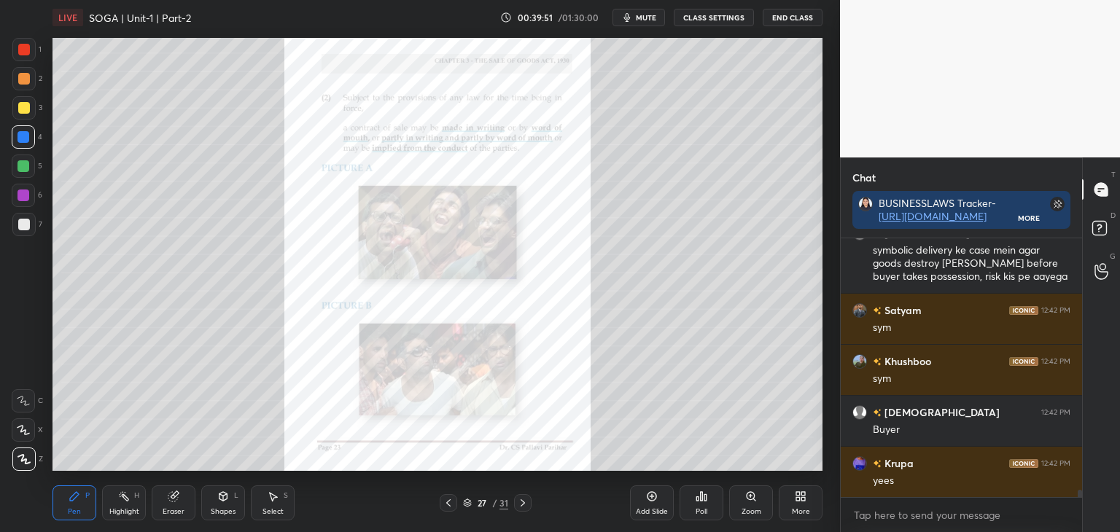
click at [452, 500] on icon at bounding box center [449, 503] width 12 height 12
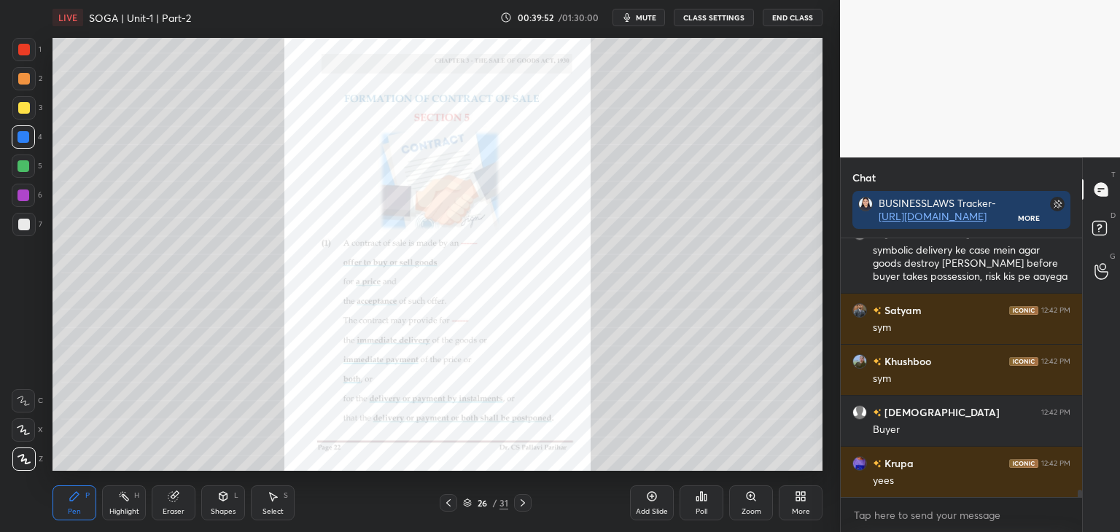
click at [453, 498] on icon at bounding box center [449, 503] width 12 height 12
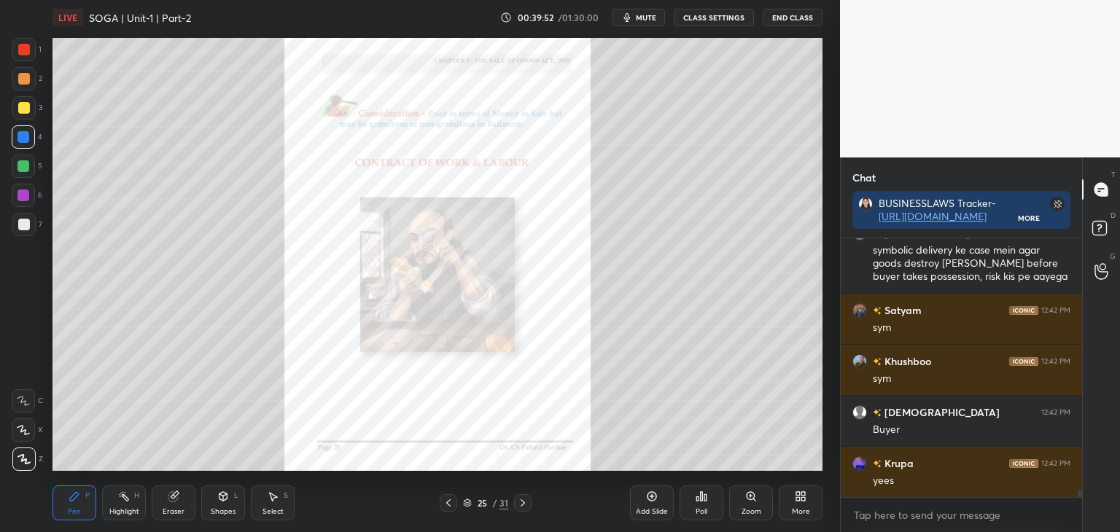
click at [451, 500] on icon at bounding box center [449, 503] width 12 height 12
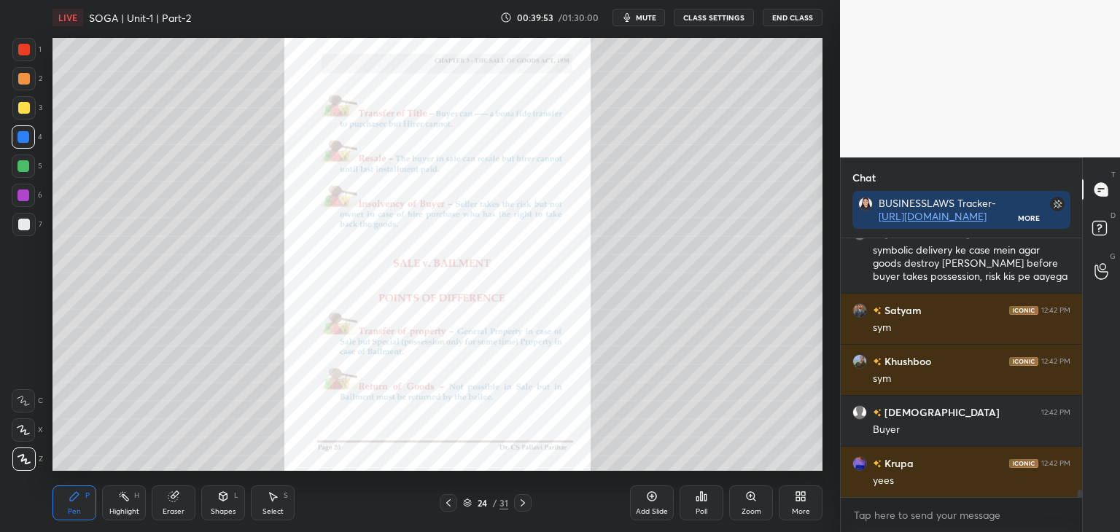
click at [451, 500] on icon at bounding box center [449, 503] width 12 height 12
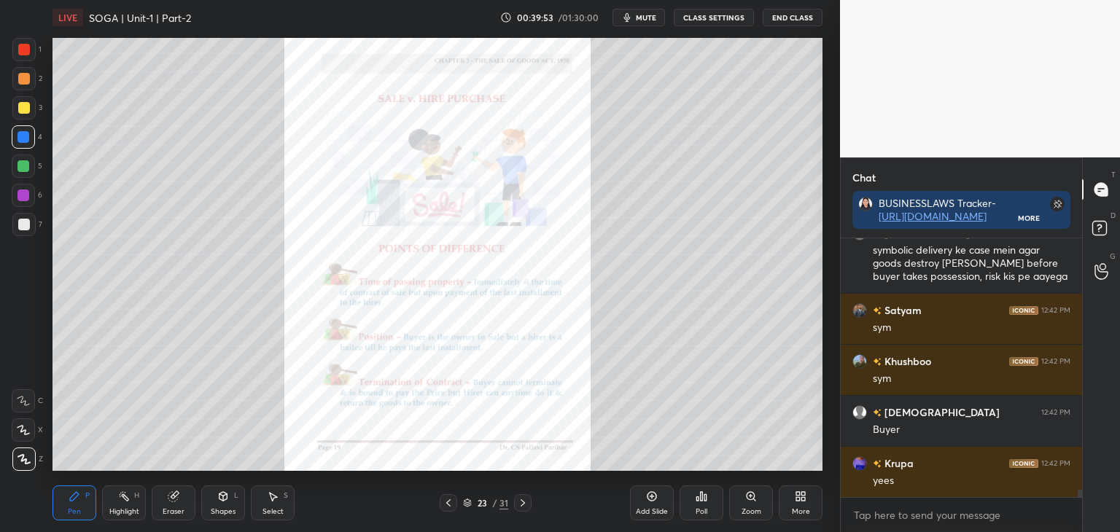
click at [451, 500] on icon at bounding box center [449, 503] width 12 height 12
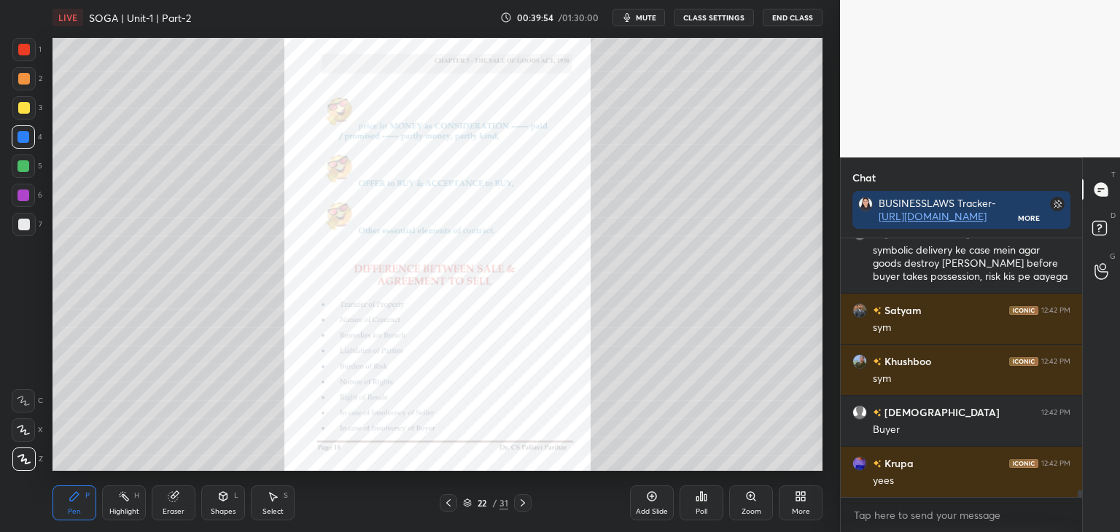
click at [452, 500] on icon at bounding box center [449, 503] width 12 height 12
click at [450, 502] on icon at bounding box center [449, 503] width 12 height 12
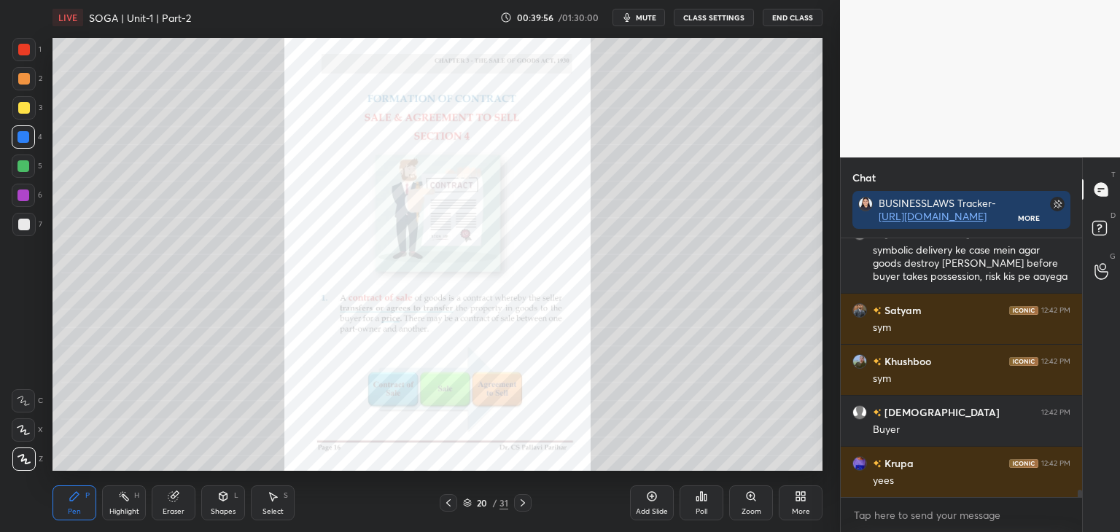
click at [449, 502] on icon at bounding box center [449, 503] width 12 height 12
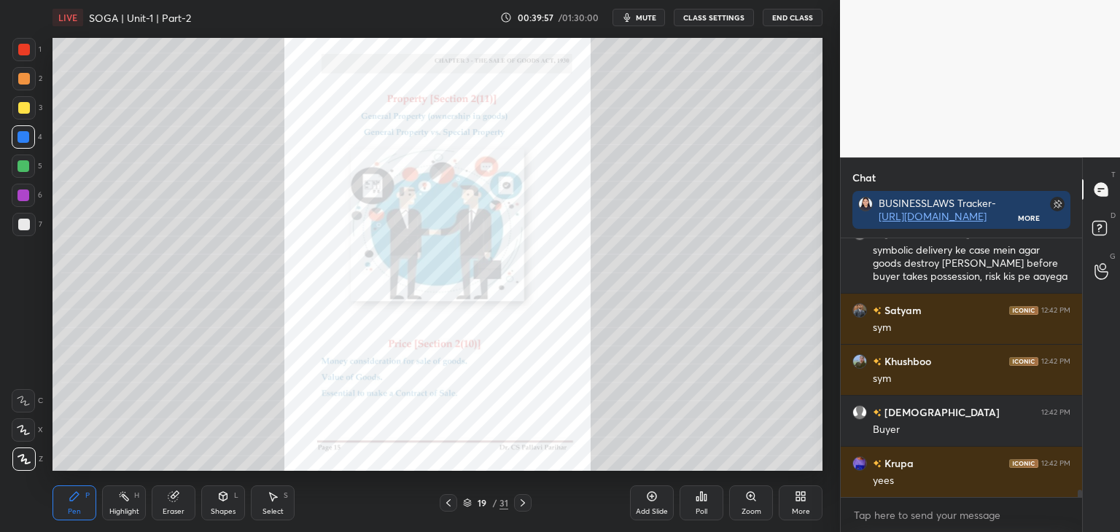
click at [452, 502] on icon at bounding box center [449, 503] width 12 height 12
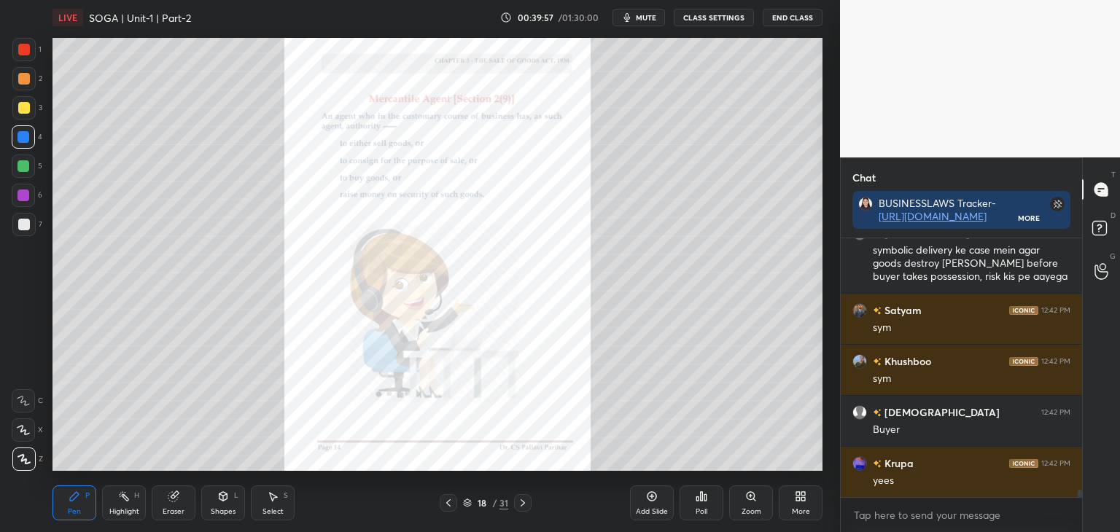
click at [451, 501] on icon at bounding box center [449, 503] width 12 height 12
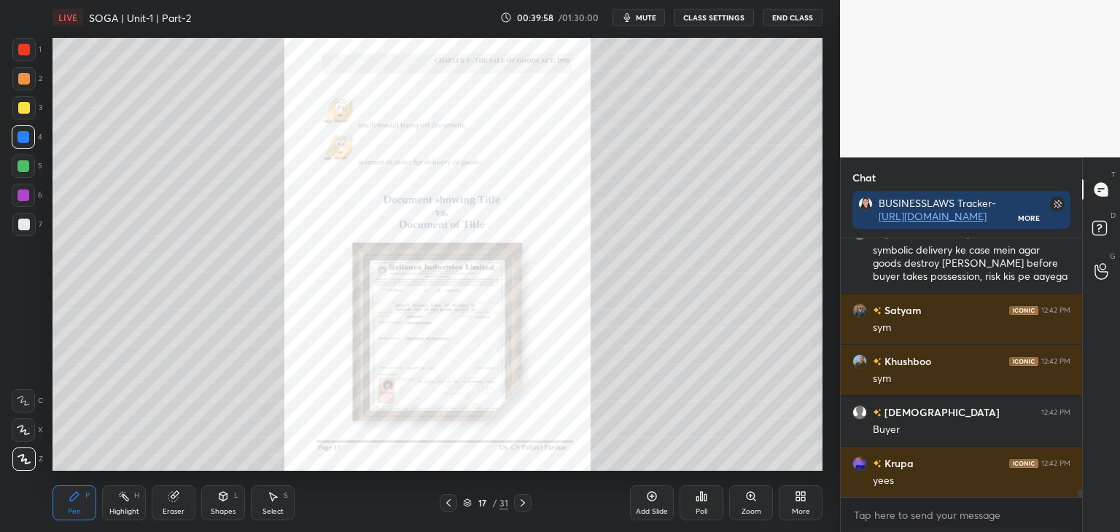
click at [451, 502] on icon at bounding box center [449, 503] width 12 height 12
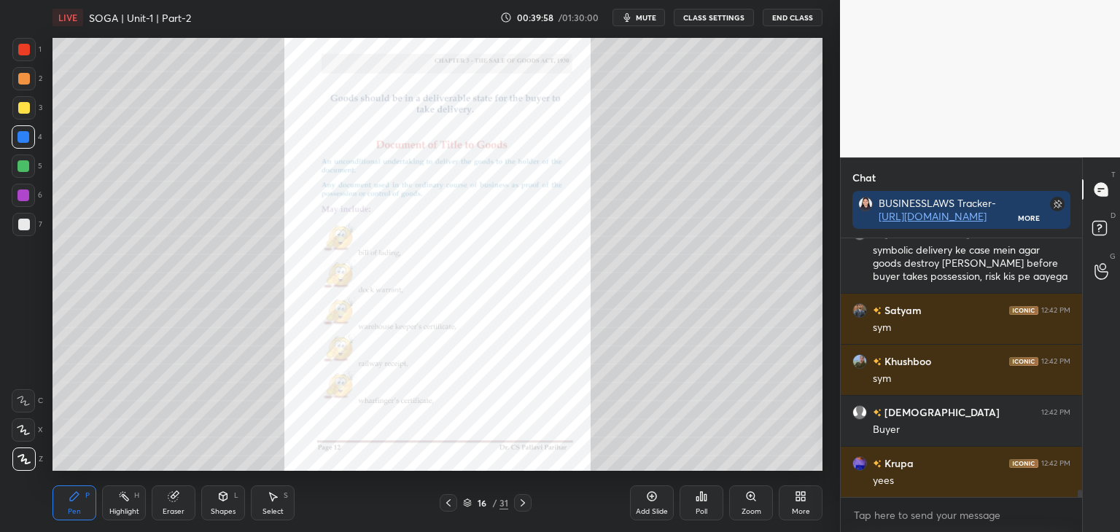
click at [451, 502] on icon at bounding box center [449, 503] width 12 height 12
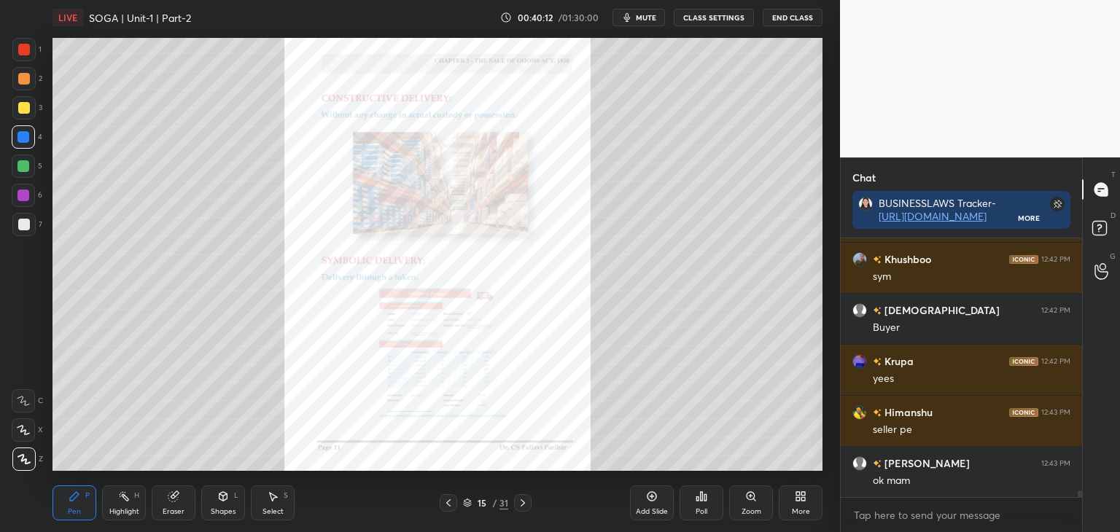
scroll to position [9525, 0]
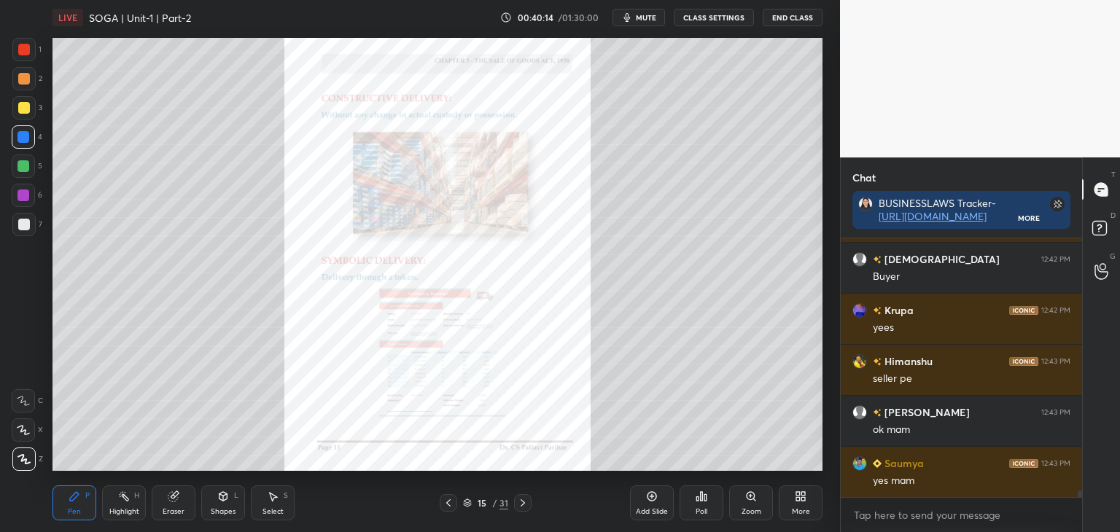
click at [524, 505] on icon at bounding box center [523, 503] width 12 height 12
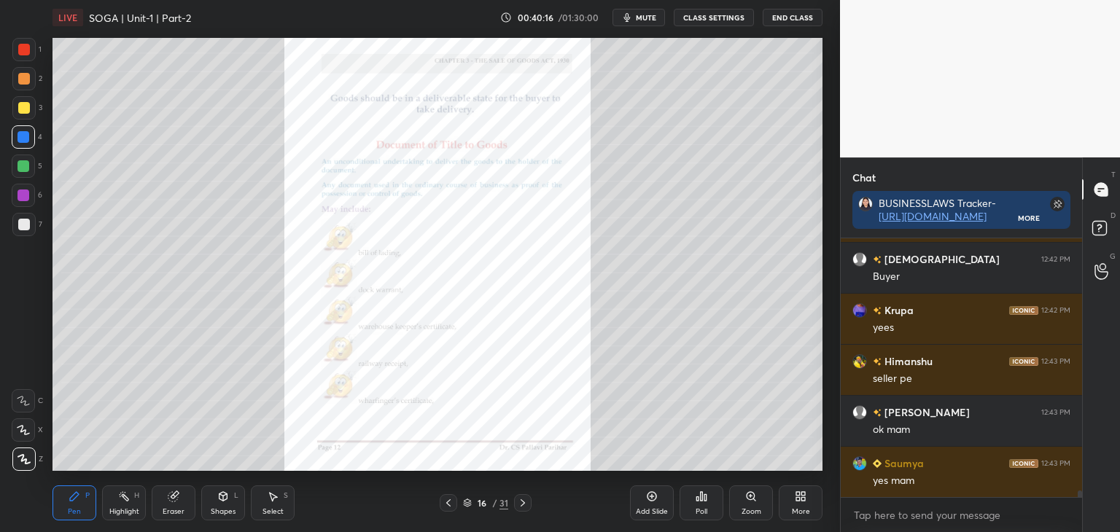
scroll to position [9576, 0]
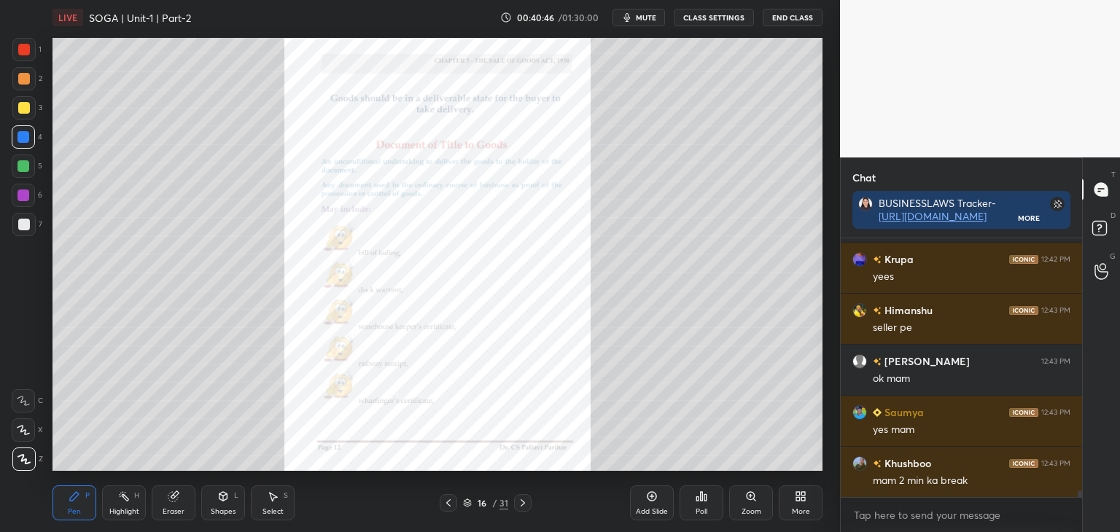
drag, startPoint x: 22, startPoint y: 106, endPoint x: 41, endPoint y: 119, distance: 22.7
click at [22, 108] on div at bounding box center [24, 108] width 12 height 12
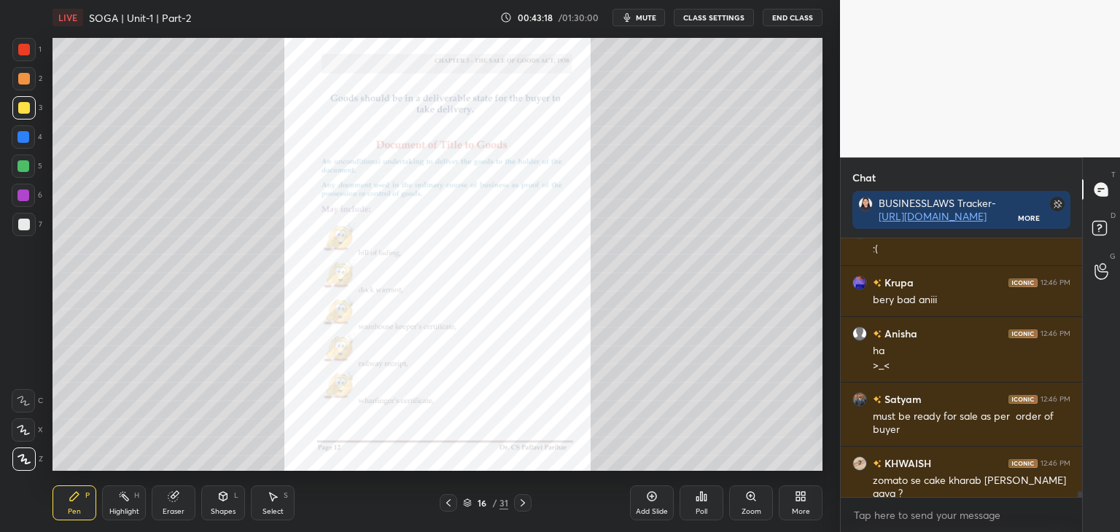
scroll to position [10858, 0]
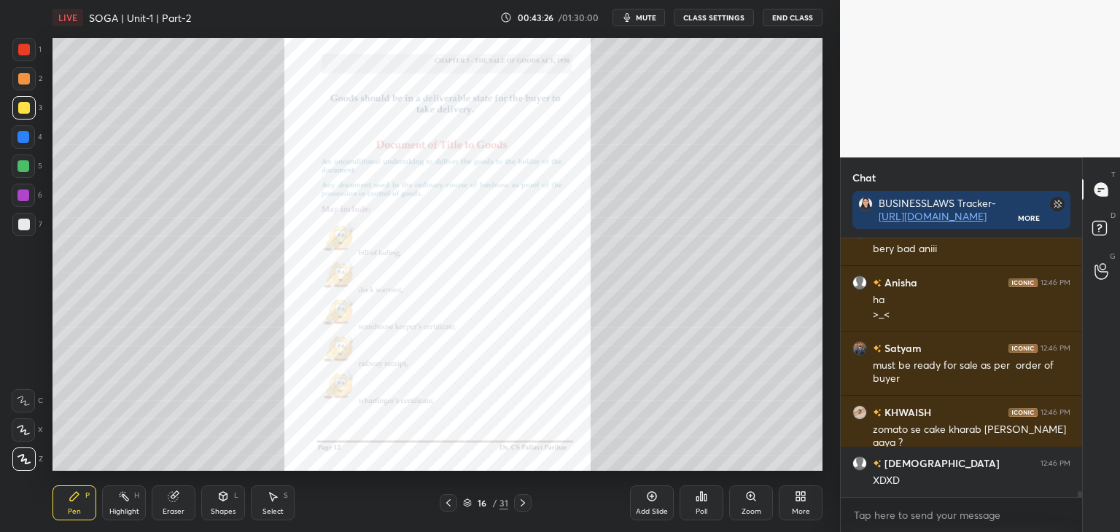
click at [24, 137] on div at bounding box center [24, 137] width 12 height 12
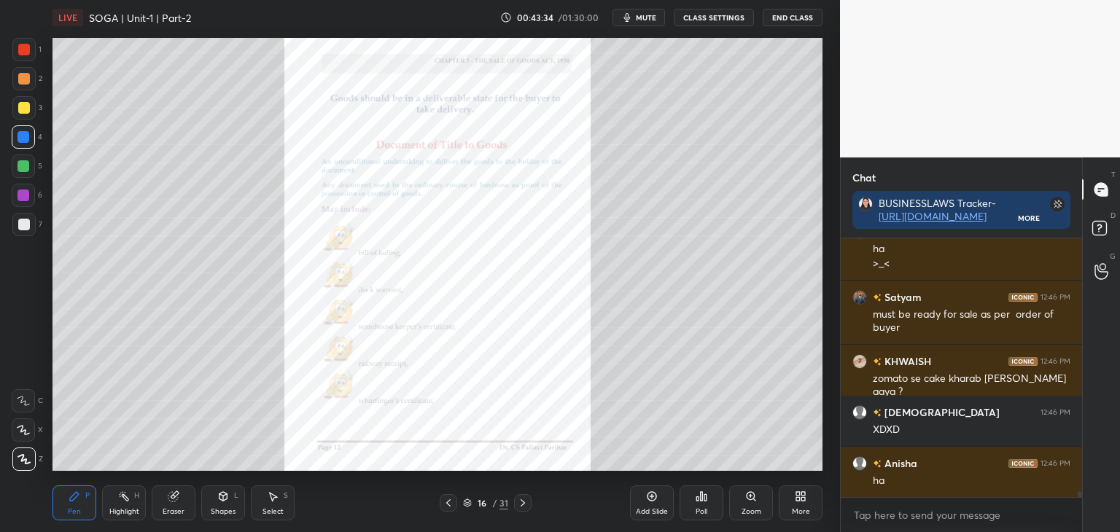
scroll to position [10960, 0]
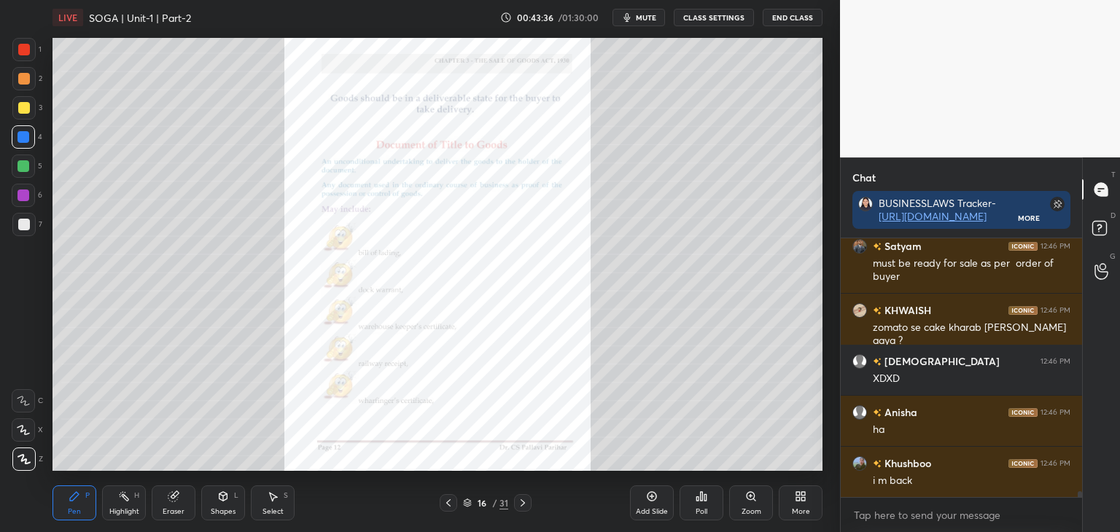
click at [524, 502] on icon at bounding box center [523, 503] width 4 height 7
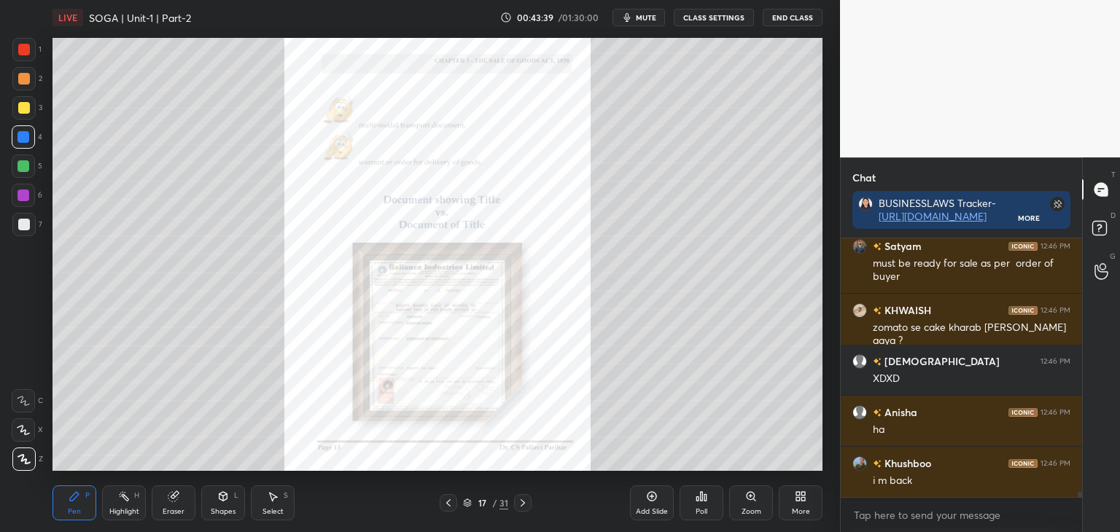
click at [449, 502] on icon at bounding box center [449, 503] width 12 height 12
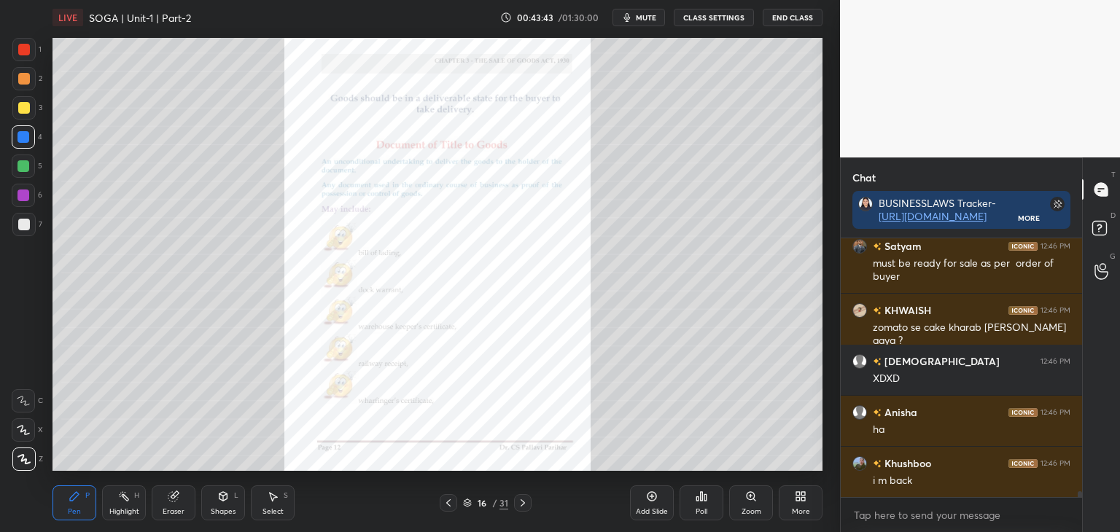
click at [753, 500] on icon at bounding box center [751, 497] width 12 height 12
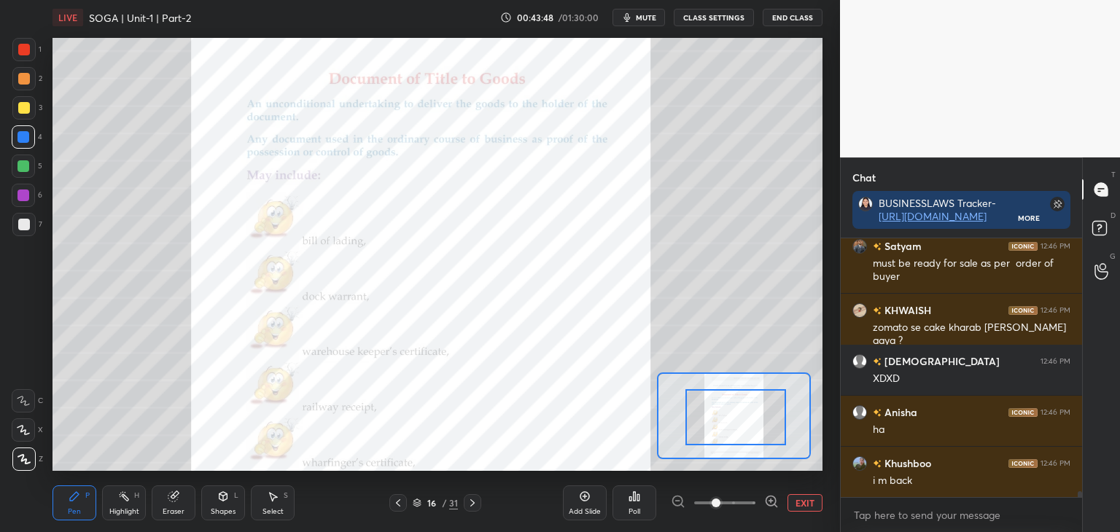
click at [760, 438] on div at bounding box center [736, 417] width 101 height 56
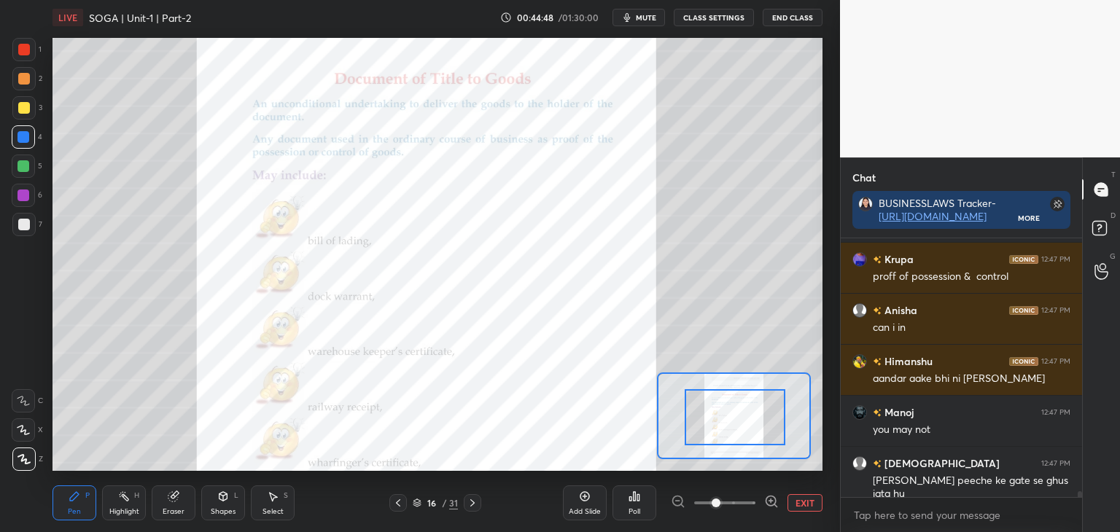
scroll to position [11368, 0]
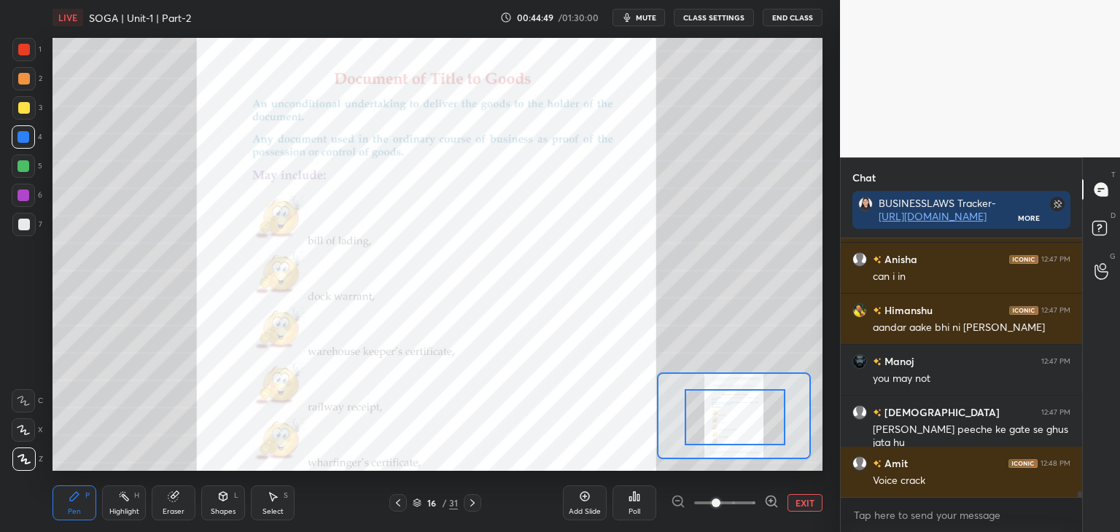
click at [25, 53] on div at bounding box center [24, 50] width 12 height 12
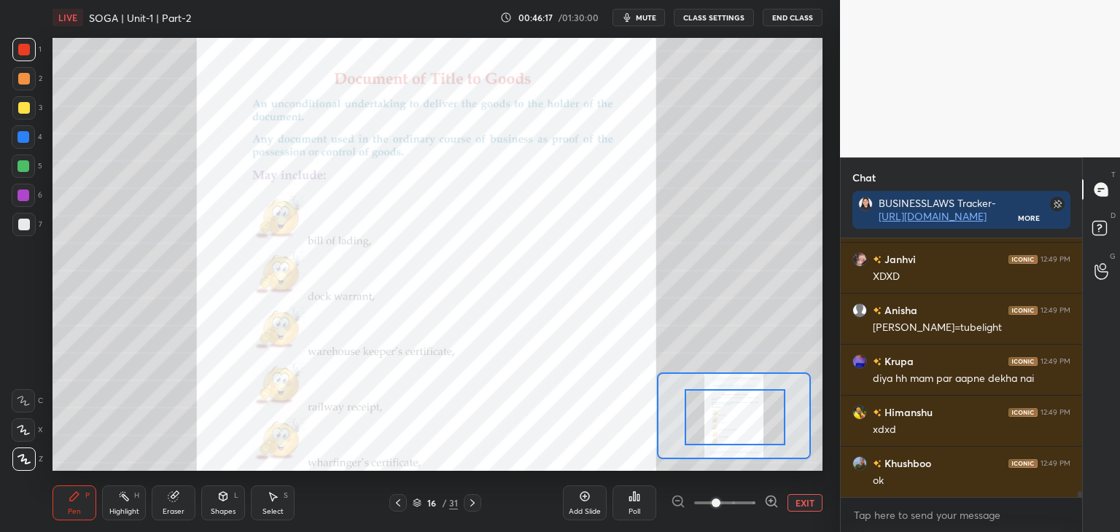
scroll to position [10728, 0]
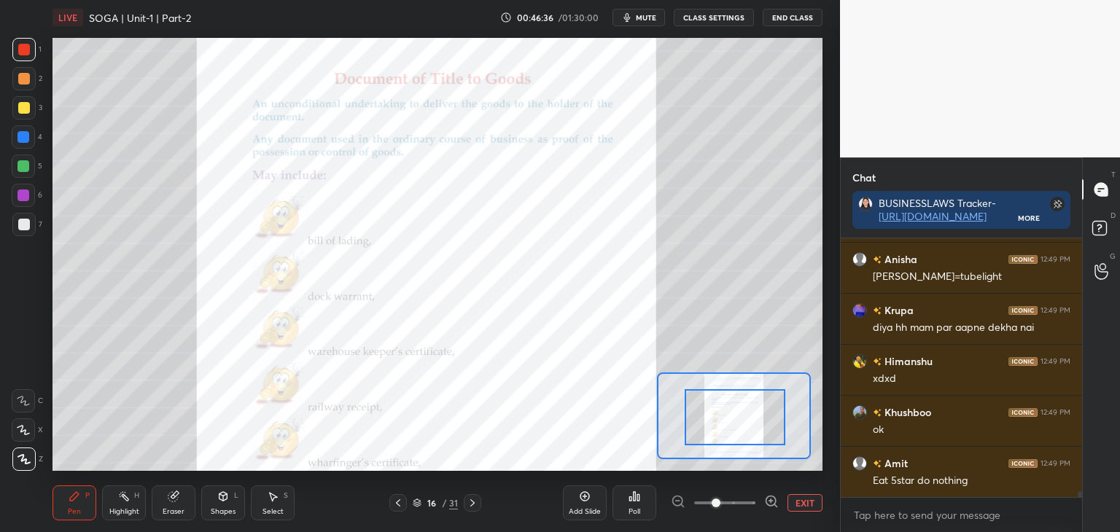
click at [20, 136] on div at bounding box center [24, 137] width 12 height 12
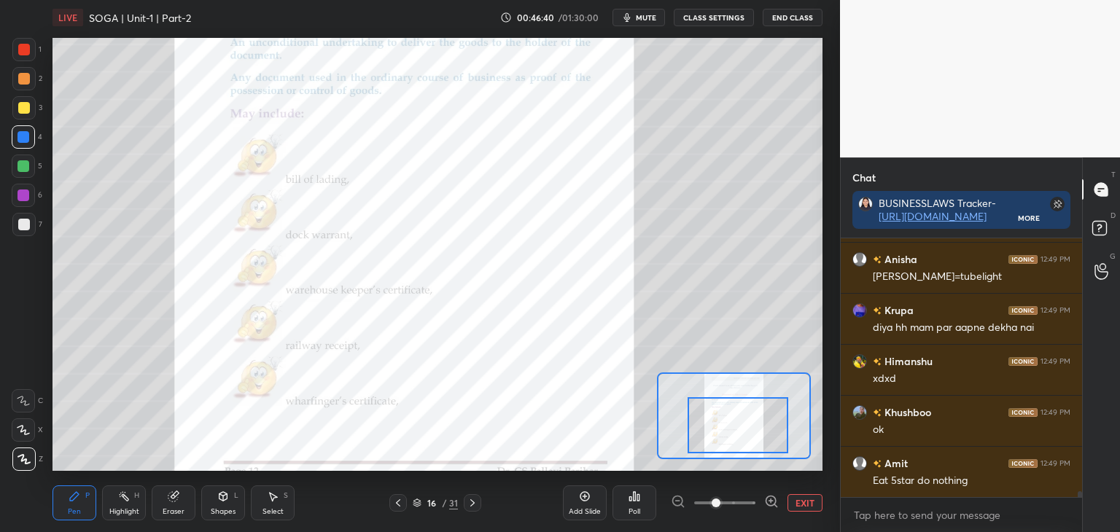
drag, startPoint x: 742, startPoint y: 413, endPoint x: 745, endPoint y: 421, distance: 8.8
click at [745, 421] on div at bounding box center [738, 425] width 101 height 56
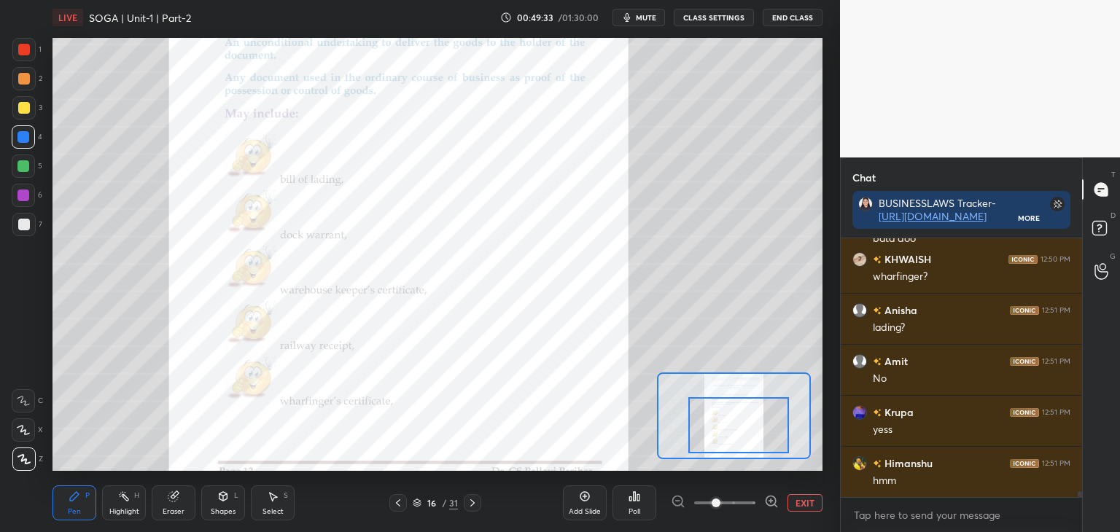
scroll to position [11085, 0]
click at [478, 500] on icon at bounding box center [473, 503] width 12 height 12
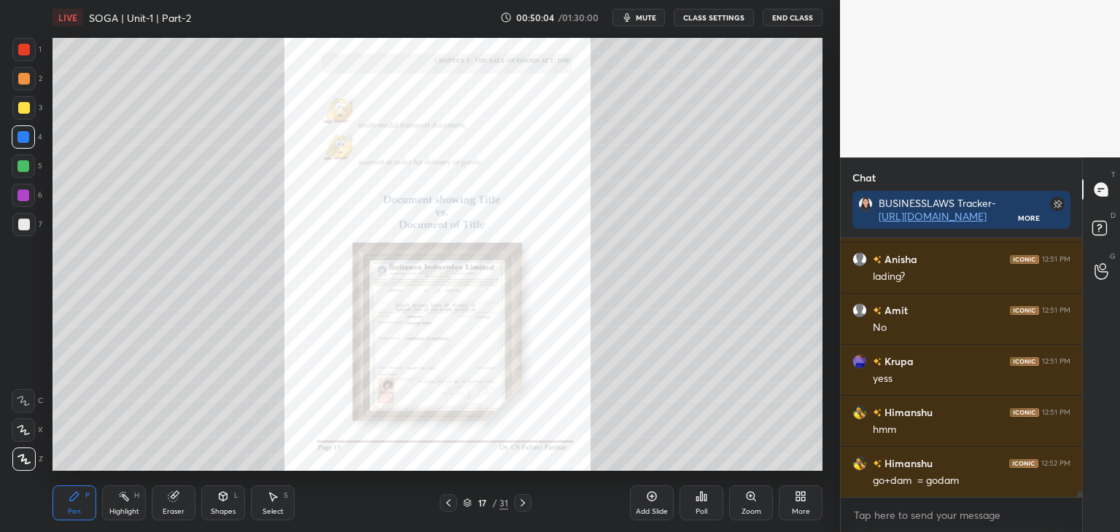
click at [753, 505] on div "Zoom" at bounding box center [751, 503] width 44 height 35
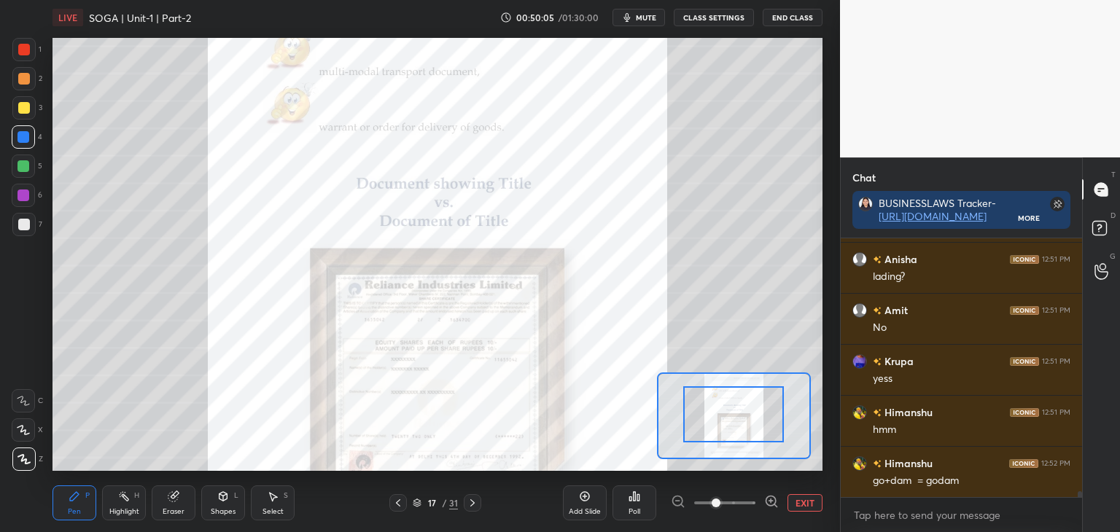
drag, startPoint x: 753, startPoint y: 424, endPoint x: 754, endPoint y: 412, distance: 11.8
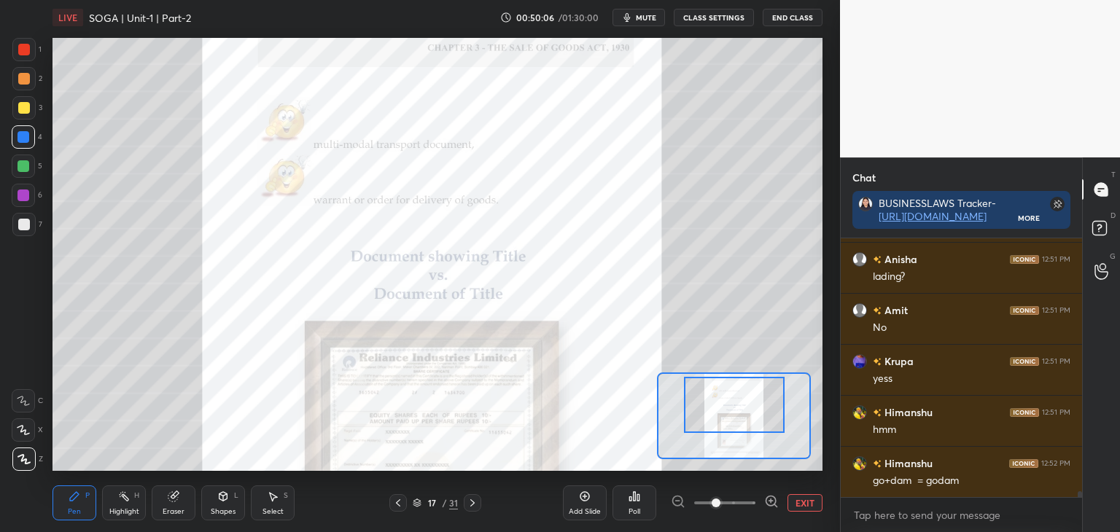
drag, startPoint x: 756, startPoint y: 421, endPoint x: 756, endPoint y: 411, distance: 9.5
click at [756, 411] on div at bounding box center [734, 405] width 101 height 56
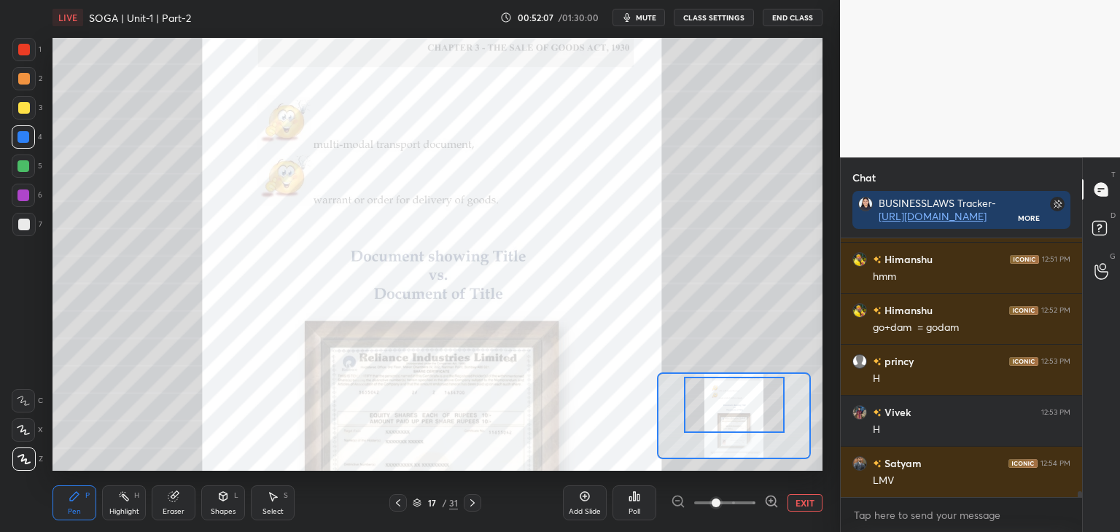
scroll to position [11290, 0]
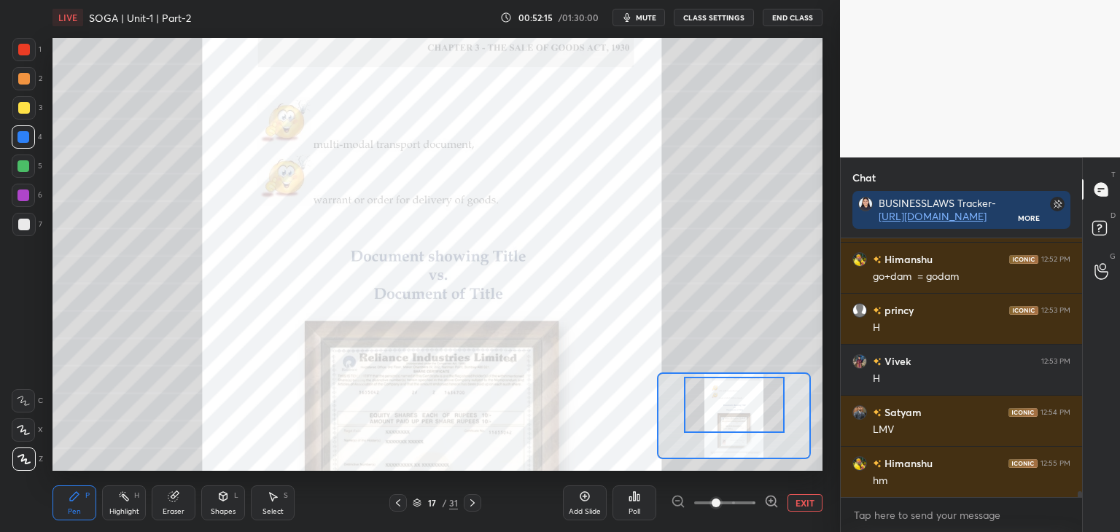
click at [812, 508] on button "EXIT" at bounding box center [805, 503] width 35 height 18
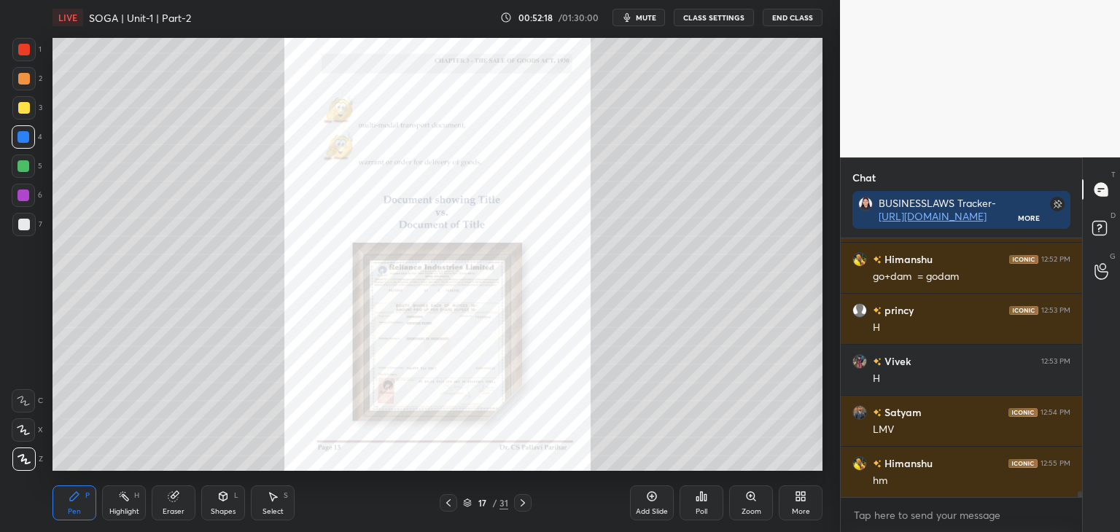
click at [23, 53] on div at bounding box center [24, 50] width 12 height 12
click at [23, 106] on div at bounding box center [24, 108] width 12 height 12
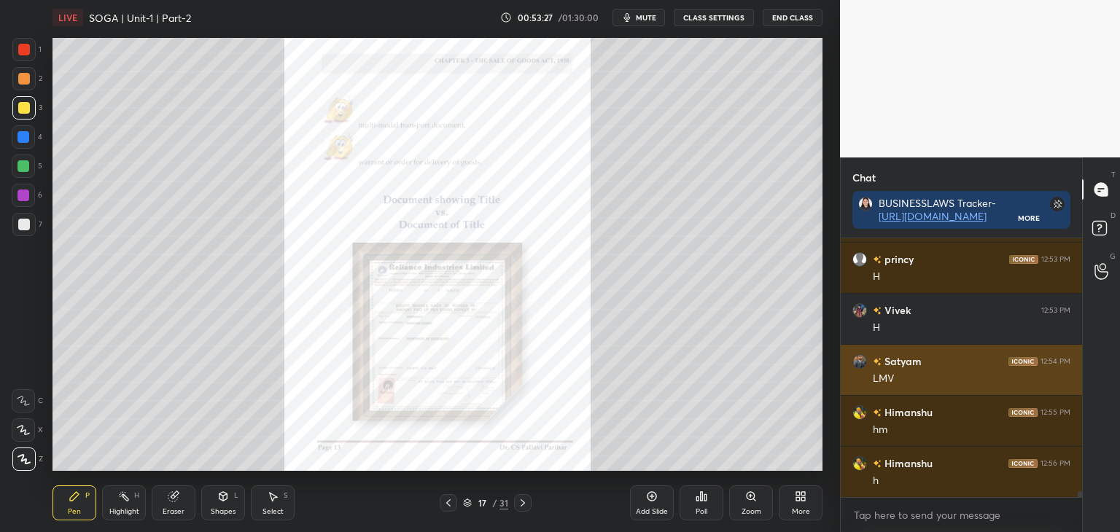
scroll to position [5, 4]
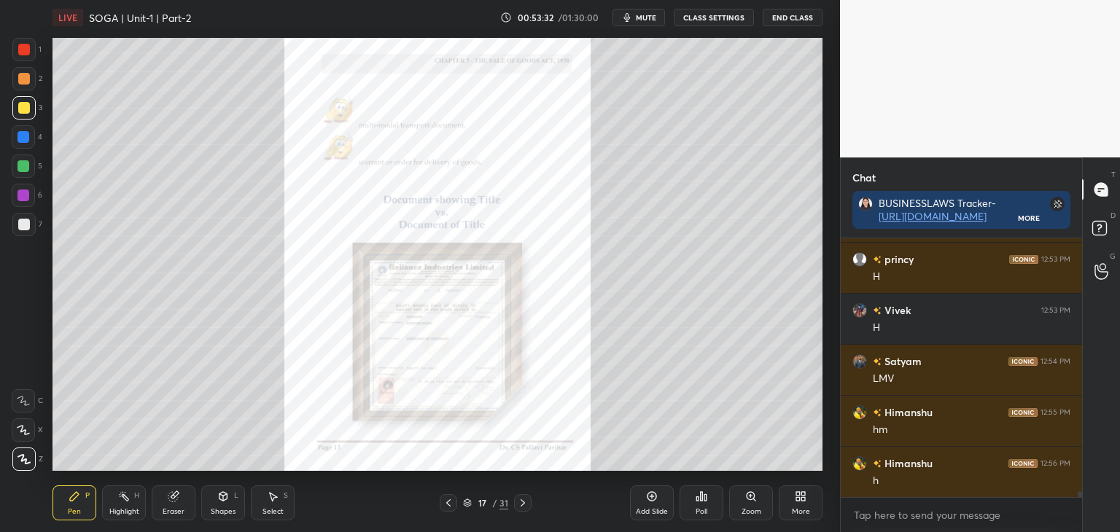
click at [753, 507] on div "Zoom" at bounding box center [751, 503] width 44 height 35
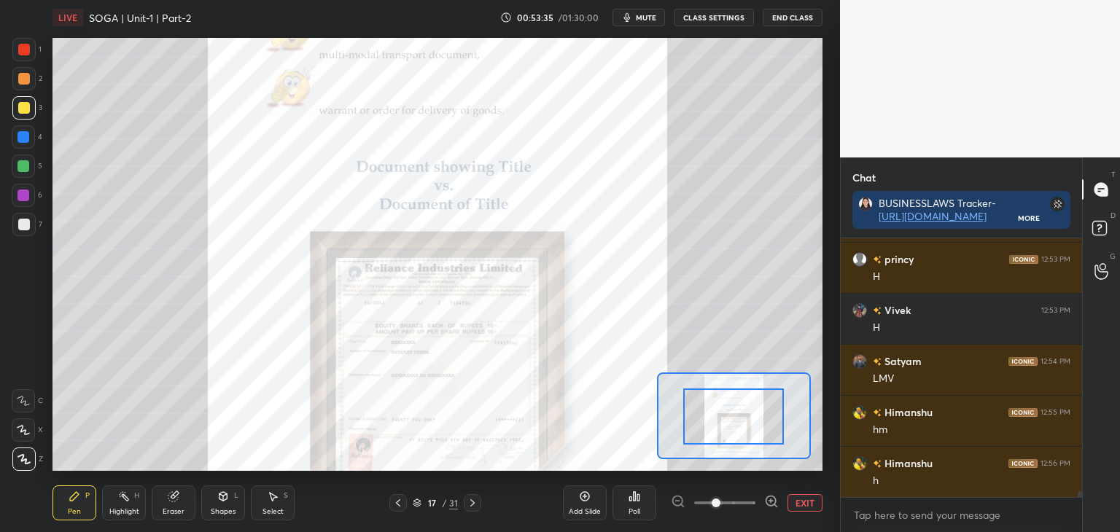
drag, startPoint x: 761, startPoint y: 417, endPoint x: 766, endPoint y: 424, distance: 8.8
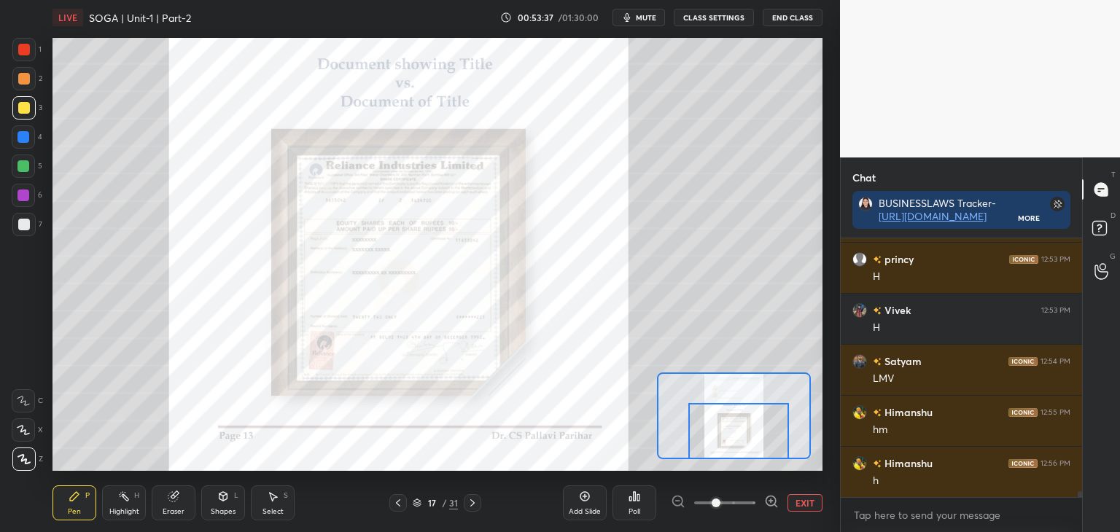
drag, startPoint x: 766, startPoint y: 422, endPoint x: 771, endPoint y: 432, distance: 12.1
click at [771, 435] on div at bounding box center [738, 431] width 101 height 56
click at [23, 138] on div at bounding box center [24, 137] width 12 height 12
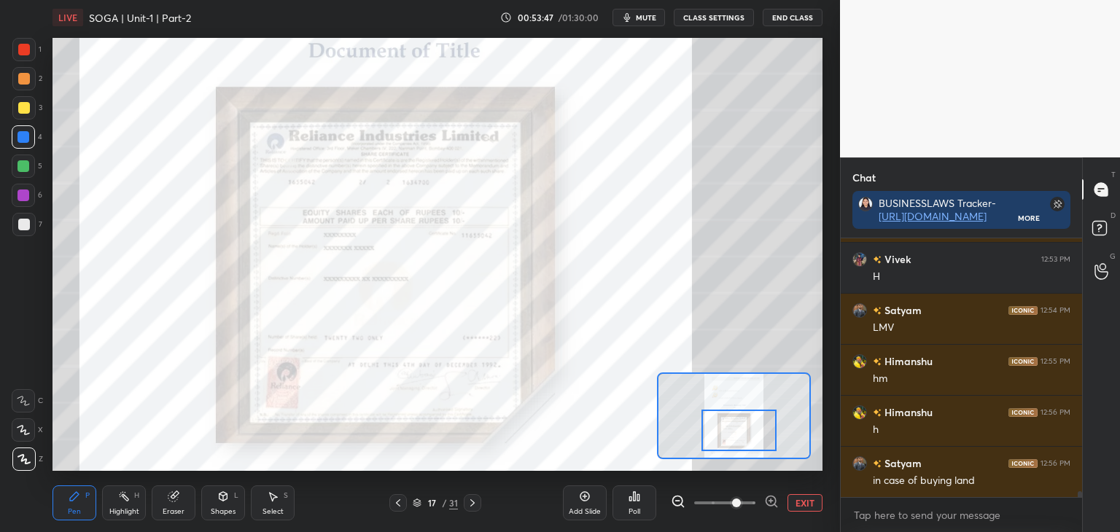
click at [732, 502] on span at bounding box center [736, 503] width 9 height 9
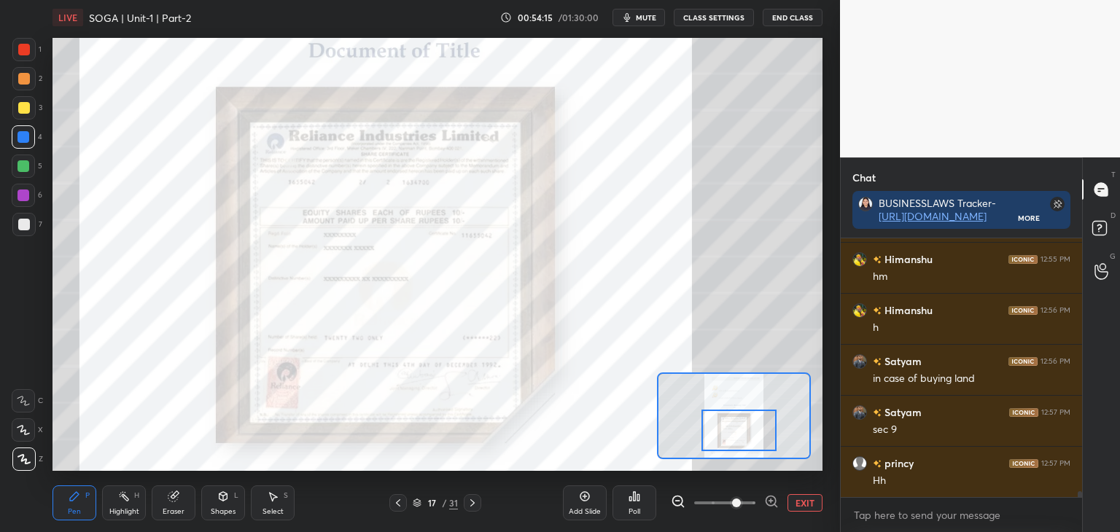
scroll to position [11545, 0]
drag, startPoint x: 748, startPoint y: 503, endPoint x: 756, endPoint y: 485, distance: 19.6
click at [741, 503] on span at bounding box center [736, 503] width 9 height 9
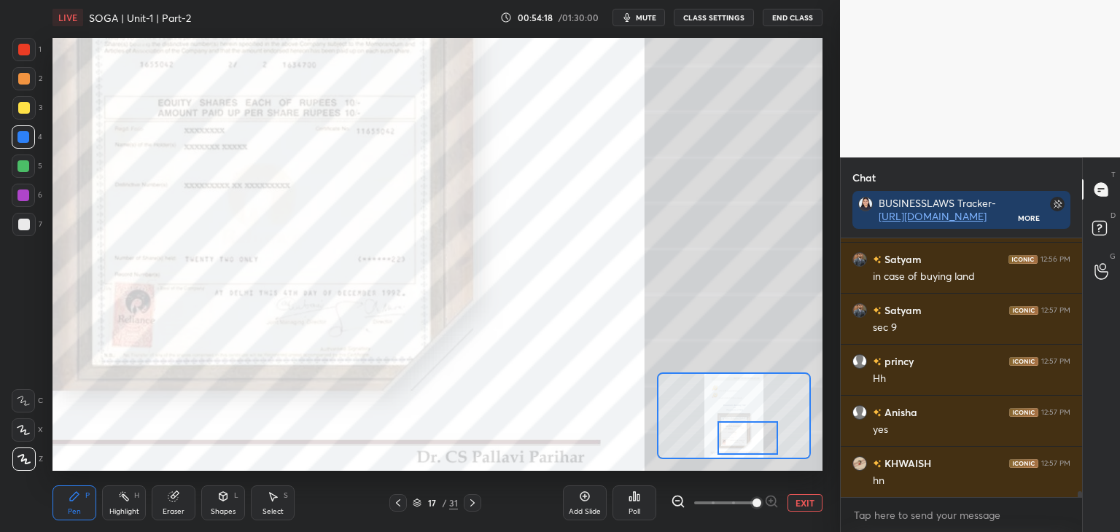
scroll to position [11647, 0]
drag, startPoint x: 750, startPoint y: 438, endPoint x: 758, endPoint y: 446, distance: 11.4
click at [758, 446] on div at bounding box center [748, 439] width 61 height 34
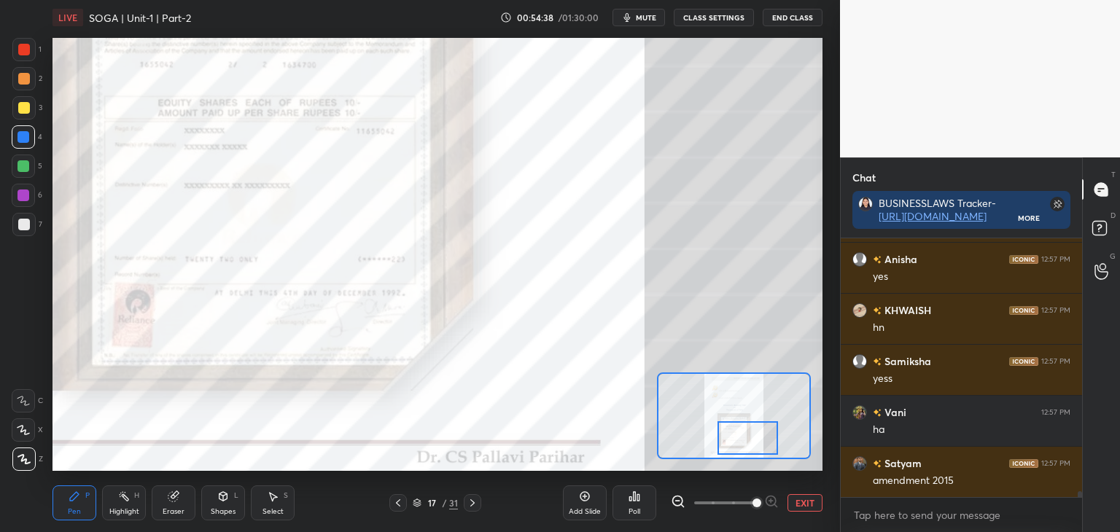
scroll to position [11800, 0]
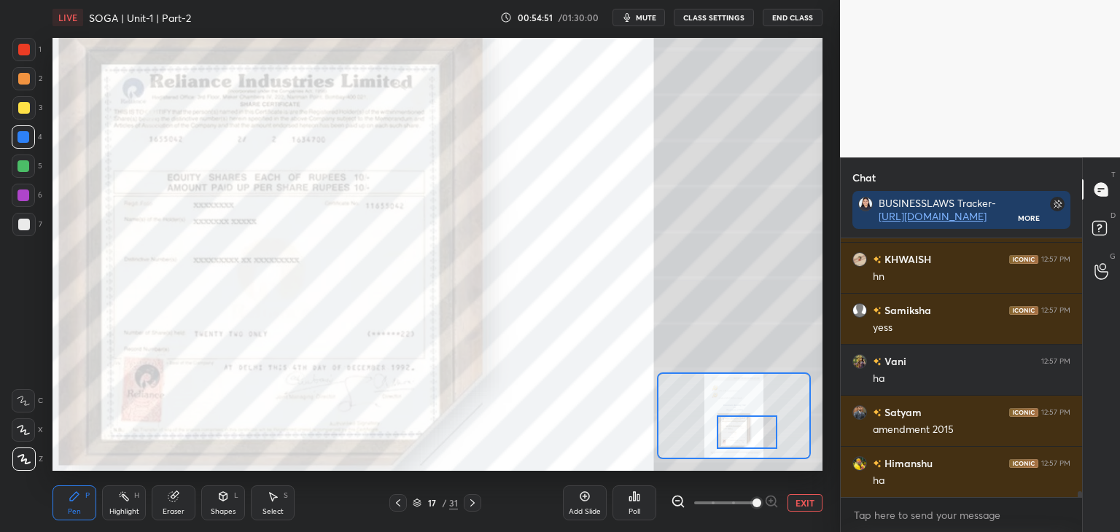
click at [756, 438] on div at bounding box center [747, 433] width 61 height 34
click at [23, 111] on div at bounding box center [24, 108] width 12 height 12
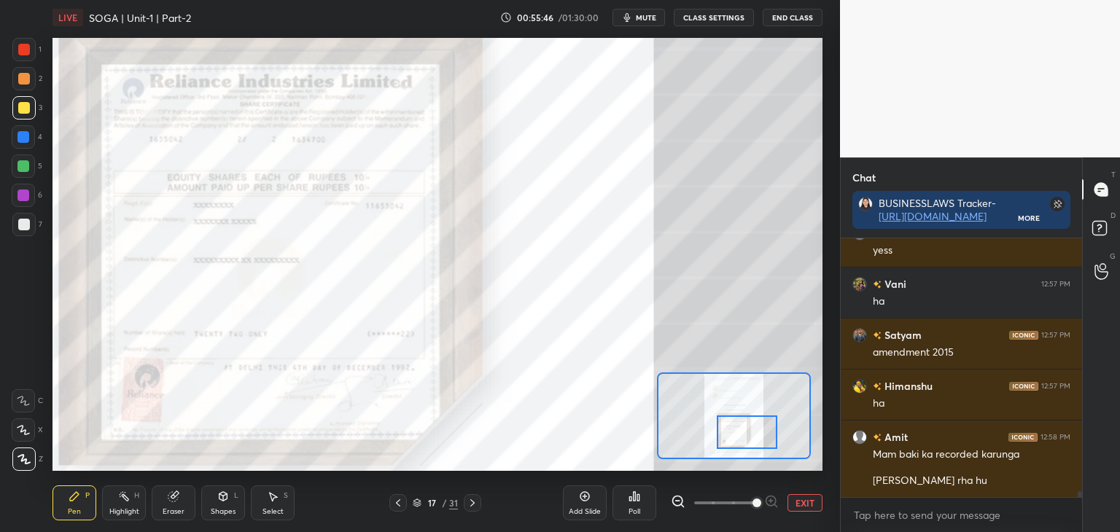
click at [804, 505] on button "EXIT" at bounding box center [805, 503] width 35 height 18
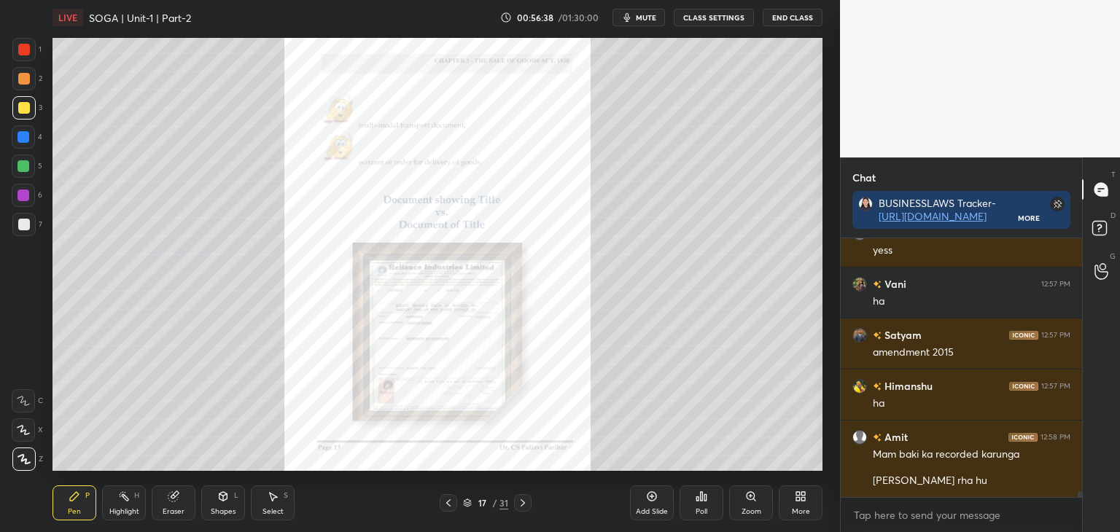
click at [23, 139] on div at bounding box center [24, 137] width 12 height 12
click at [171, 508] on div "Eraser" at bounding box center [174, 511] width 22 height 7
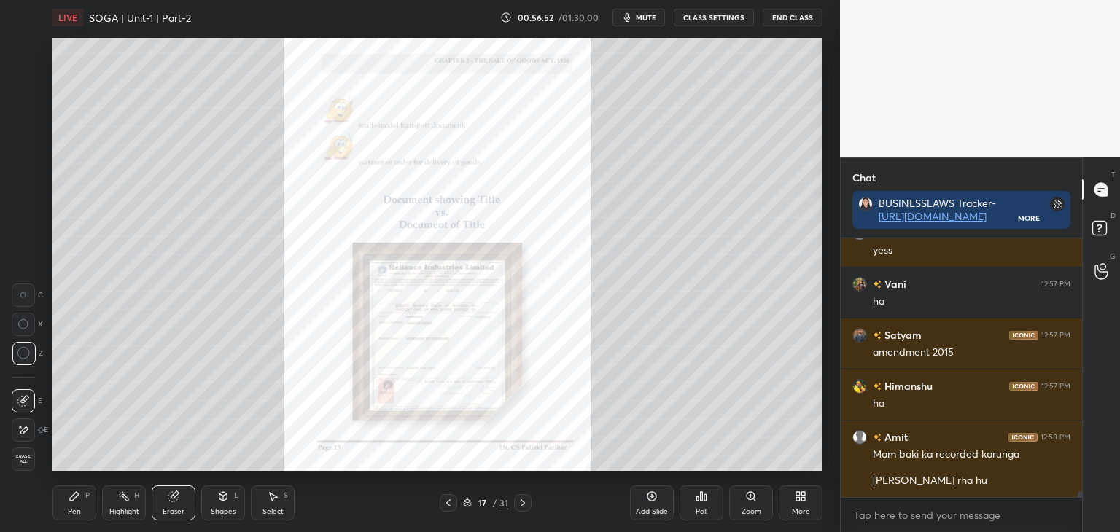
drag, startPoint x: 73, startPoint y: 508, endPoint x: 110, endPoint y: 487, distance: 42.8
click at [74, 508] on div "Pen" at bounding box center [74, 511] width 13 height 7
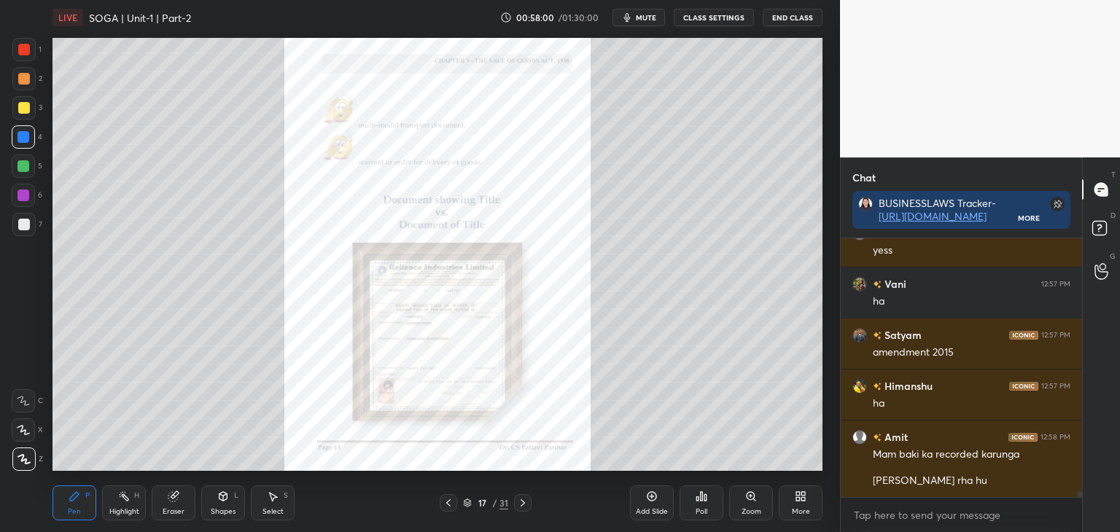
scroll to position [11912, 0]
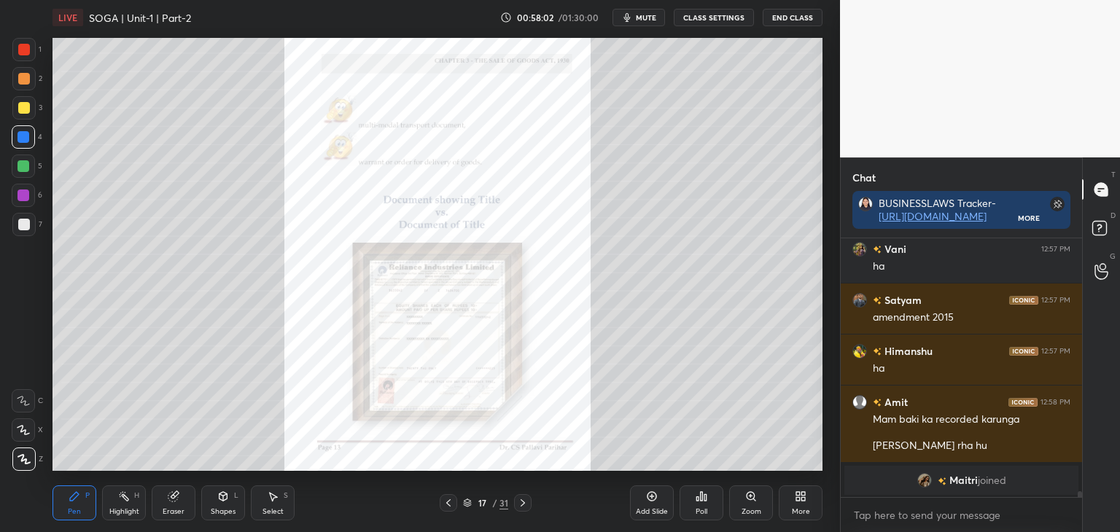
click at [449, 505] on icon at bounding box center [449, 503] width 12 height 12
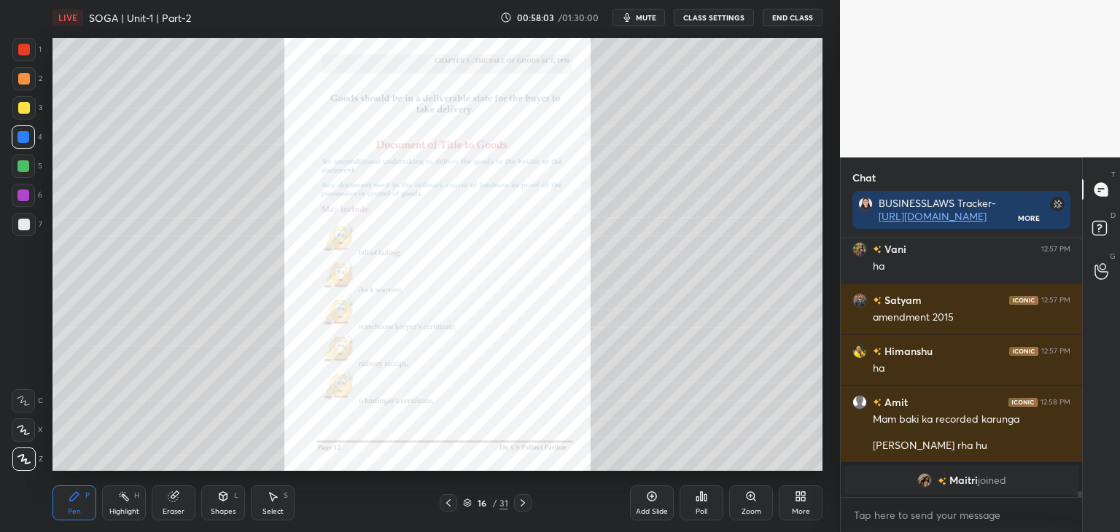
scroll to position [11368, 0]
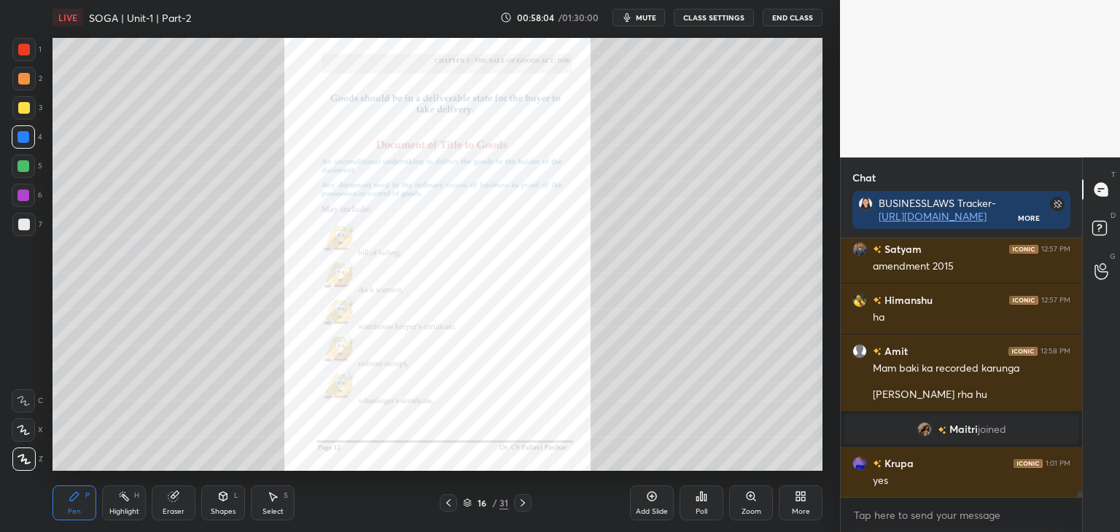
click at [523, 504] on icon at bounding box center [523, 503] width 12 height 12
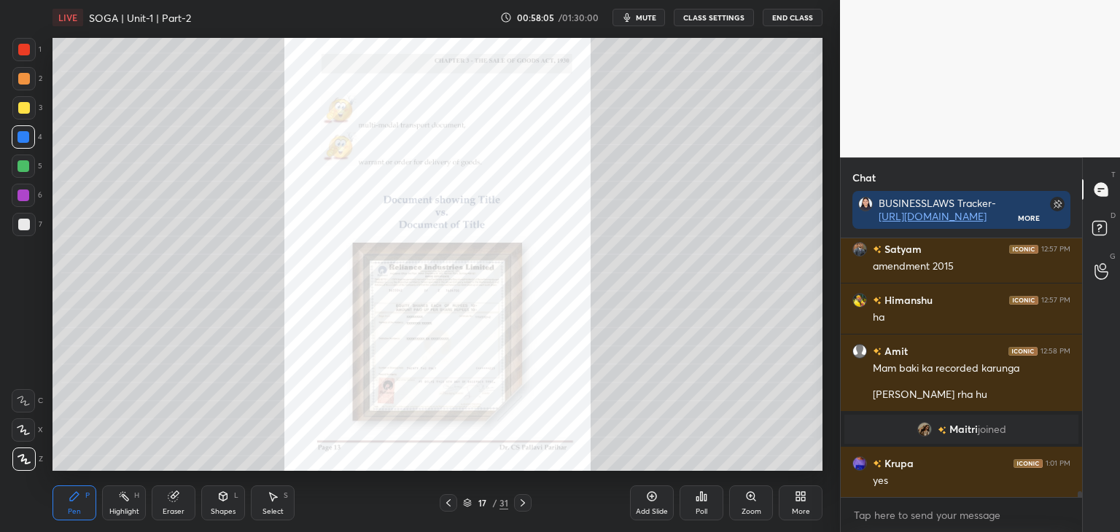
scroll to position [11419, 0]
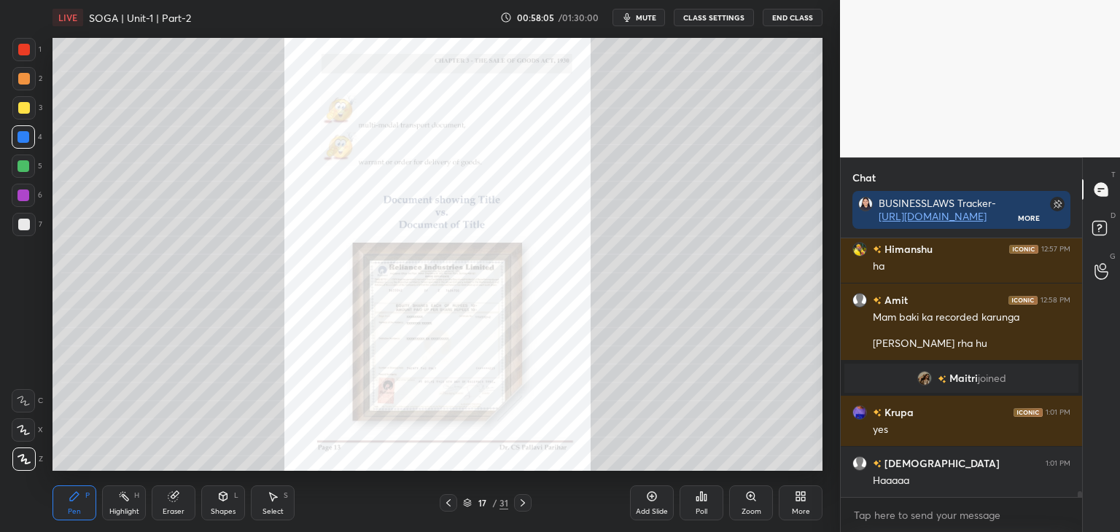
click at [525, 505] on icon at bounding box center [523, 503] width 12 height 12
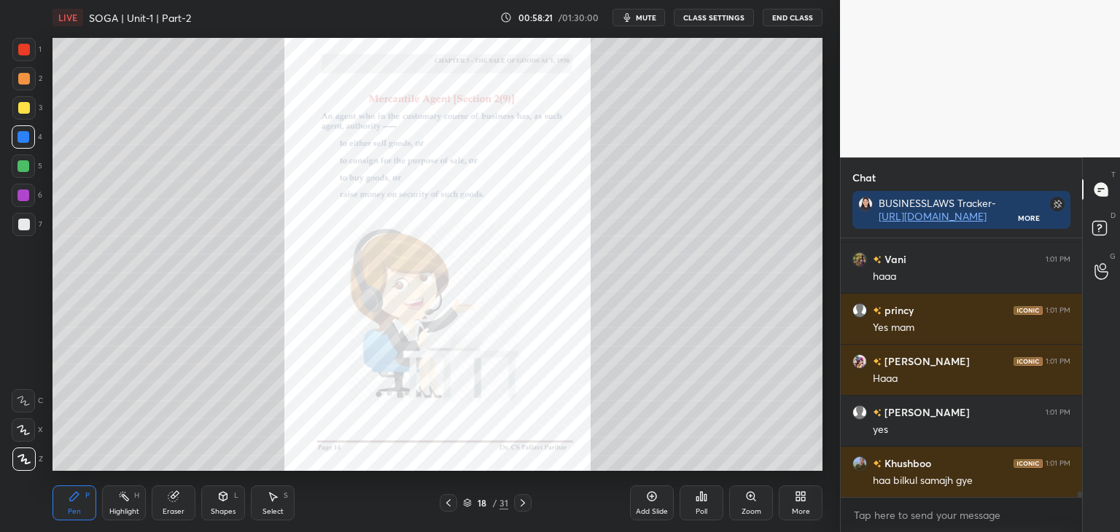
scroll to position [11930, 0]
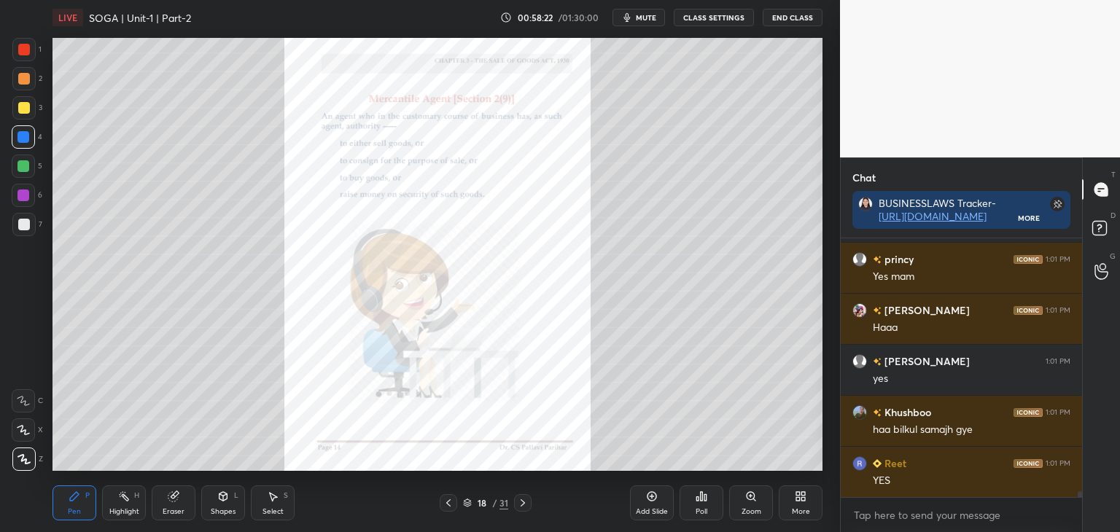
click at [23, 48] on div at bounding box center [24, 50] width 12 height 12
click at [26, 138] on div at bounding box center [24, 137] width 12 height 12
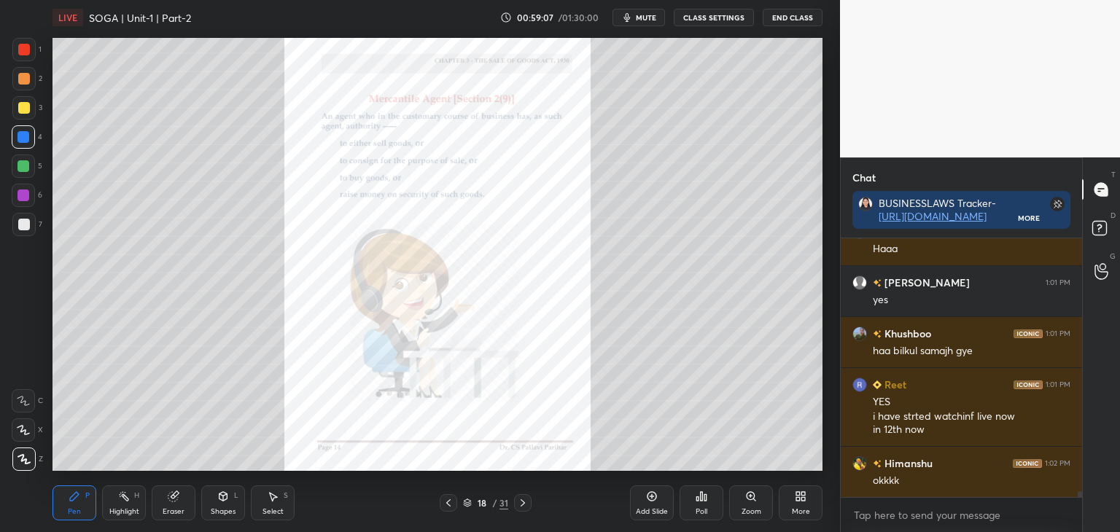
scroll to position [12060, 0]
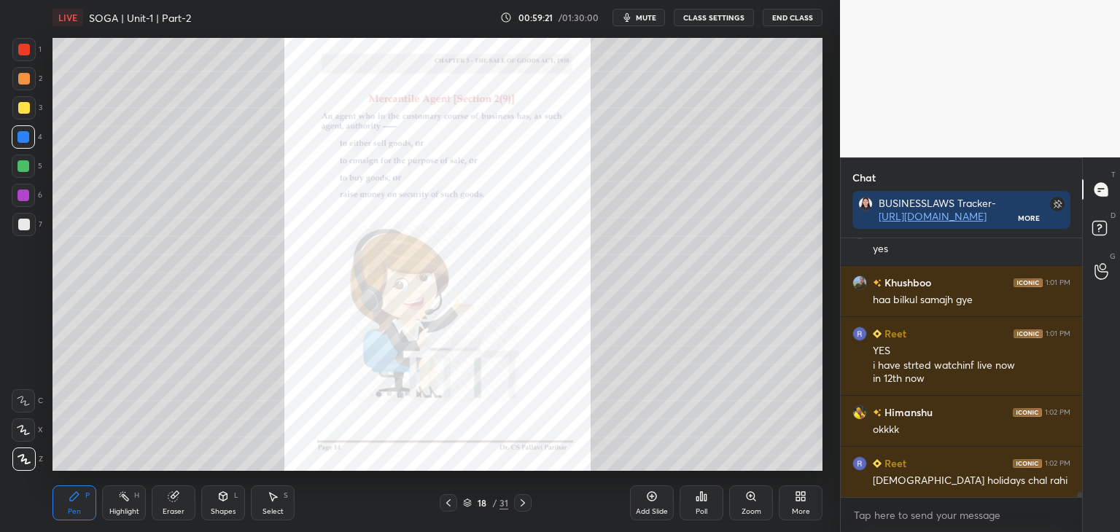
click at [750, 502] on icon at bounding box center [751, 497] width 12 height 12
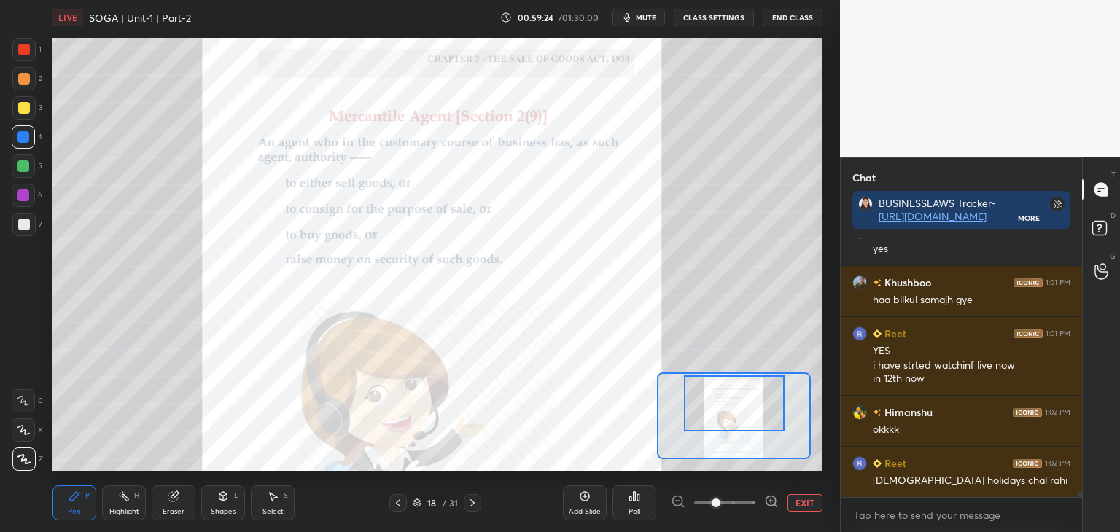
drag, startPoint x: 761, startPoint y: 420, endPoint x: 761, endPoint y: 409, distance: 10.9
click at [761, 409] on div at bounding box center [734, 404] width 101 height 56
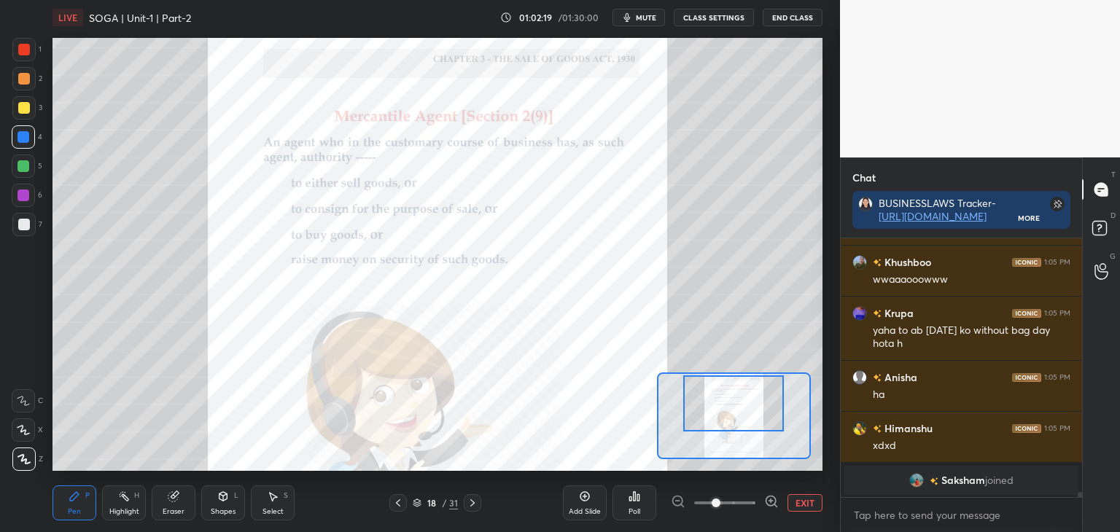
scroll to position [13022, 0]
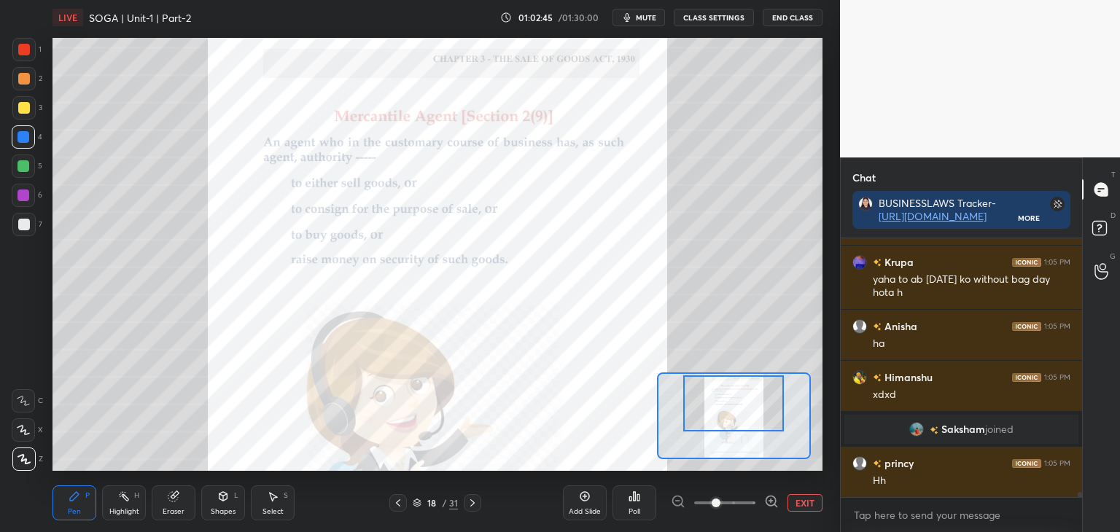
drag, startPoint x: 23, startPoint y: 193, endPoint x: 39, endPoint y: 189, distance: 15.9
click at [24, 193] on div at bounding box center [24, 196] width 12 height 12
click at [800, 502] on button "EXIT" at bounding box center [805, 503] width 35 height 18
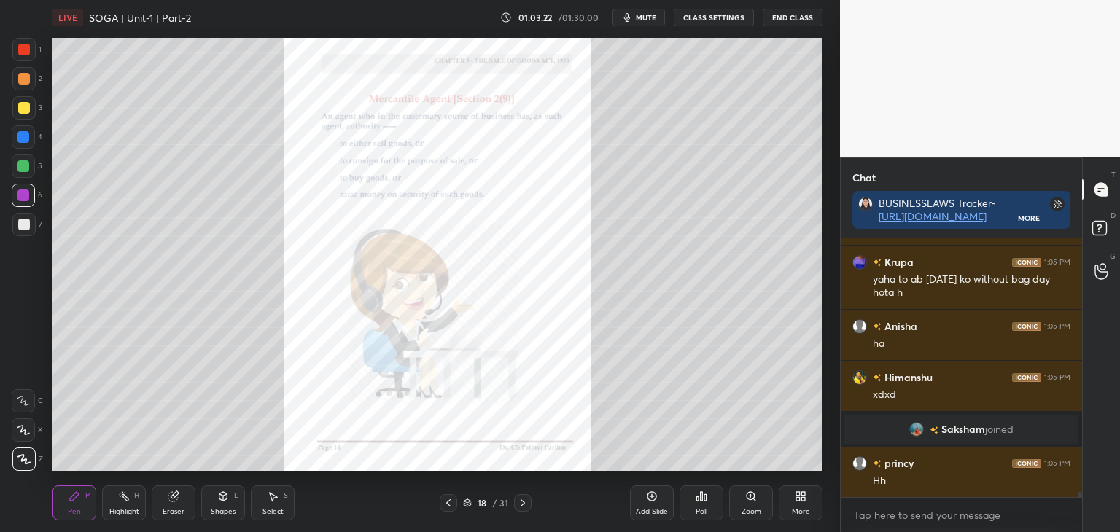
click at [523, 505] on icon at bounding box center [523, 503] width 12 height 12
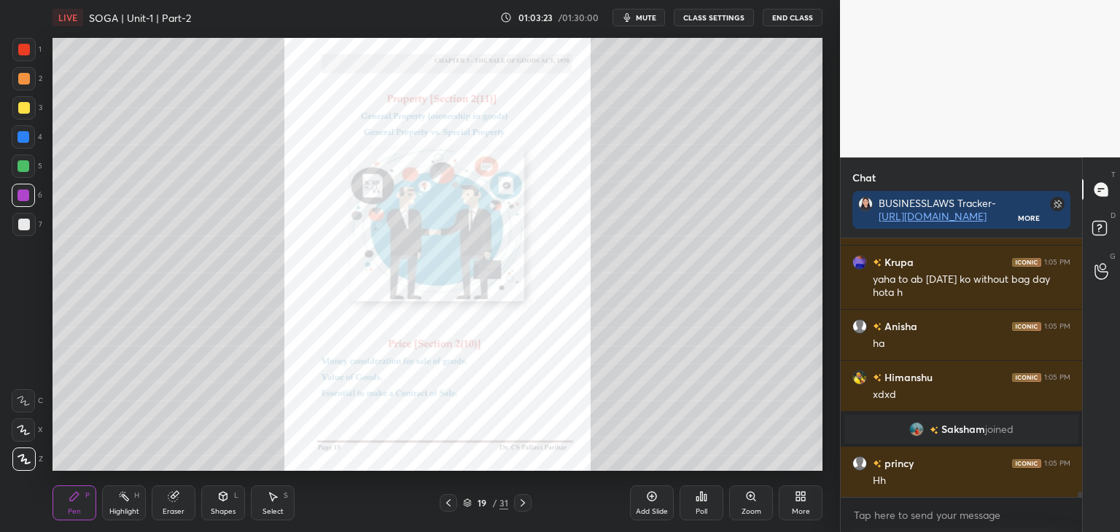
scroll to position [13074, 0]
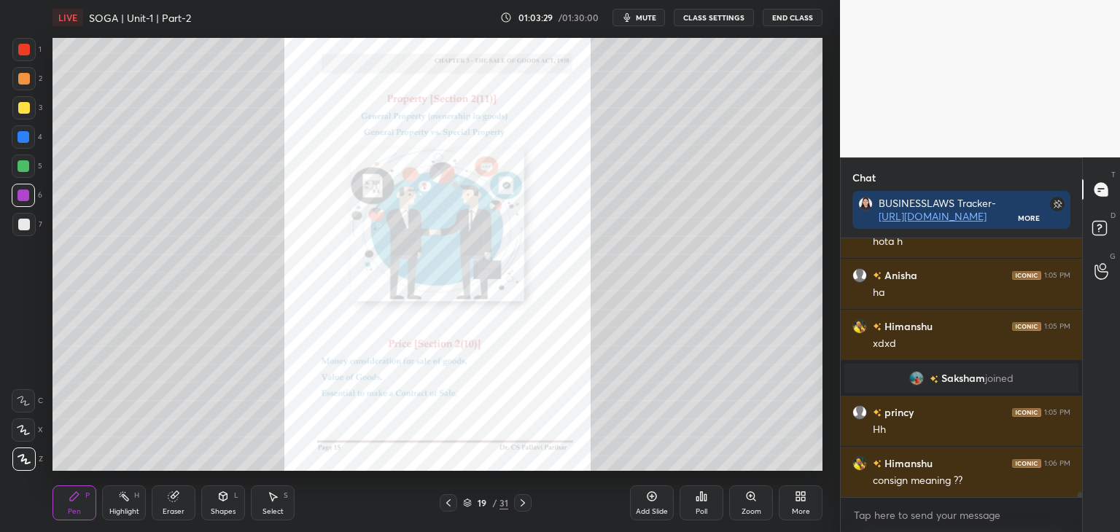
click at [752, 505] on div "Zoom" at bounding box center [751, 503] width 44 height 35
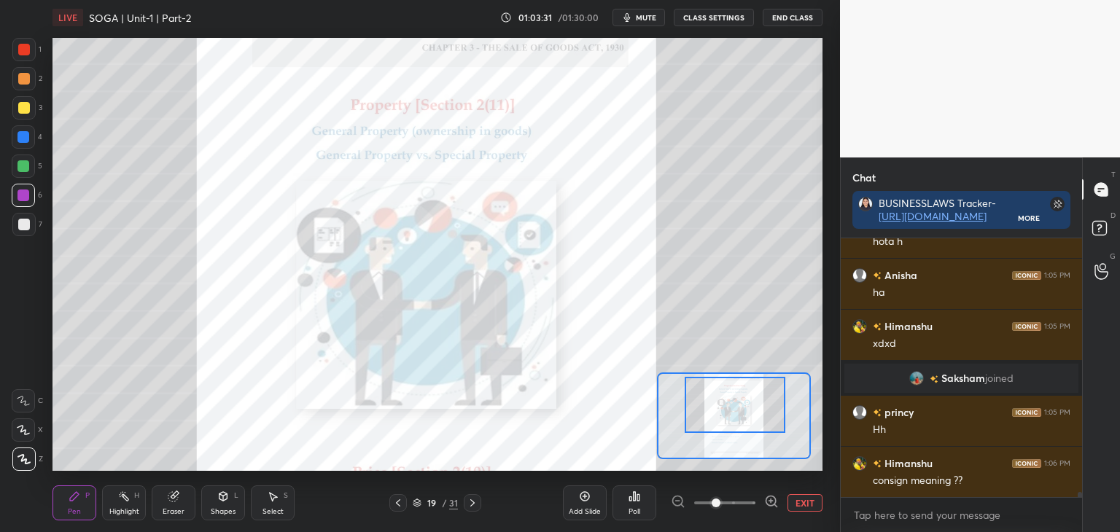
drag, startPoint x: 756, startPoint y: 430, endPoint x: 757, endPoint y: 421, distance: 9.6
click at [757, 421] on div at bounding box center [735, 405] width 101 height 56
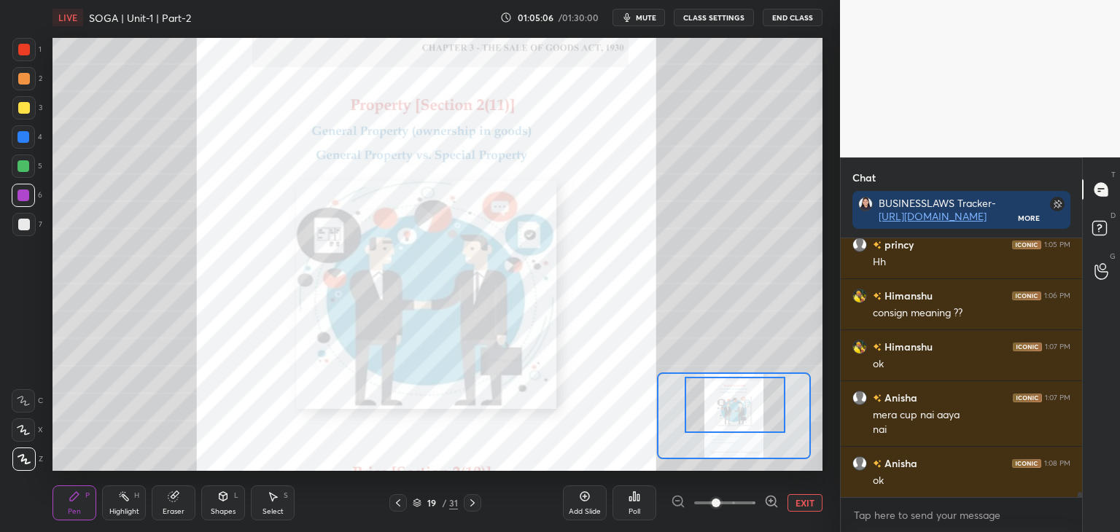
scroll to position [13305, 0]
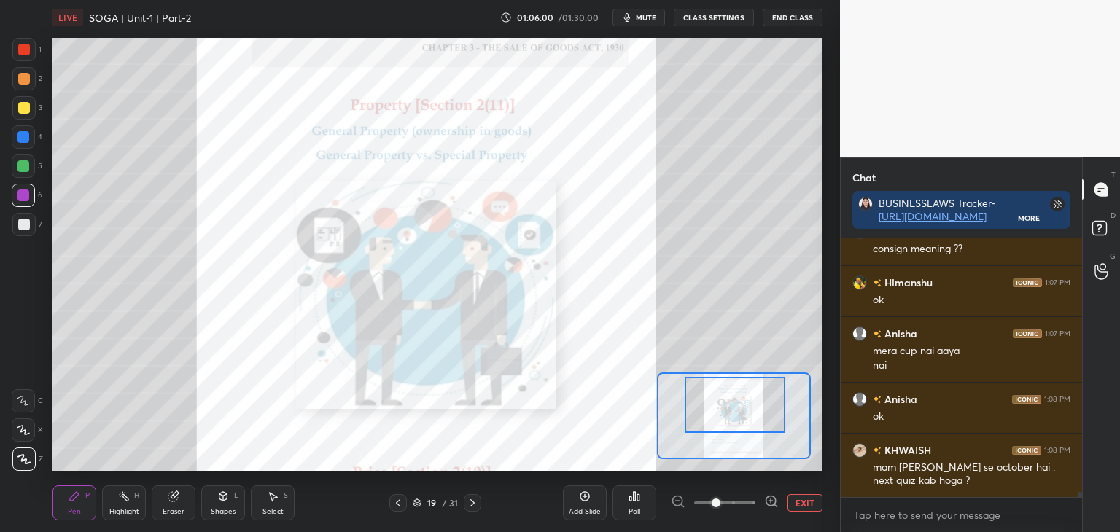
click at [22, 163] on div at bounding box center [24, 166] width 12 height 12
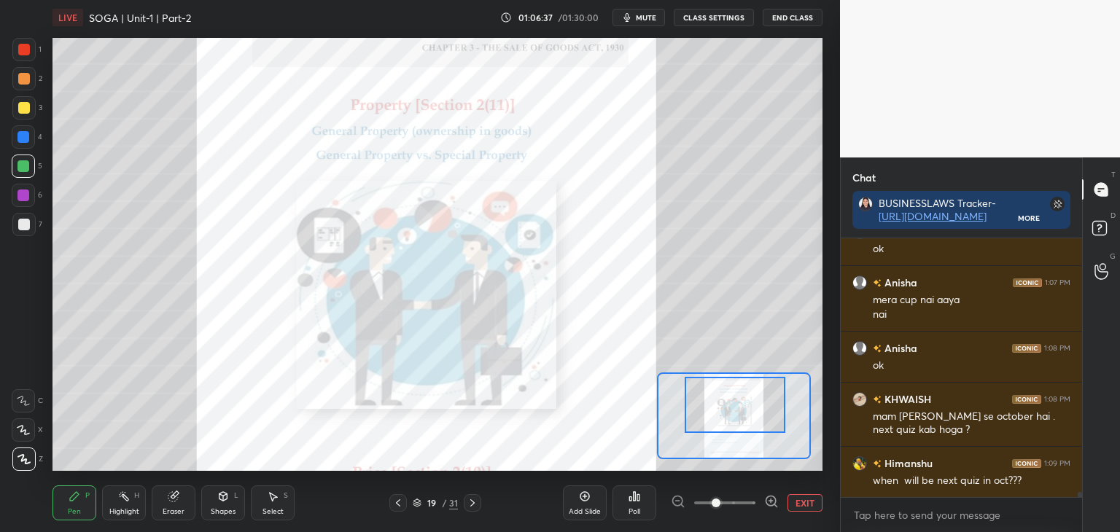
click at [806, 502] on button "EXIT" at bounding box center [805, 503] width 35 height 18
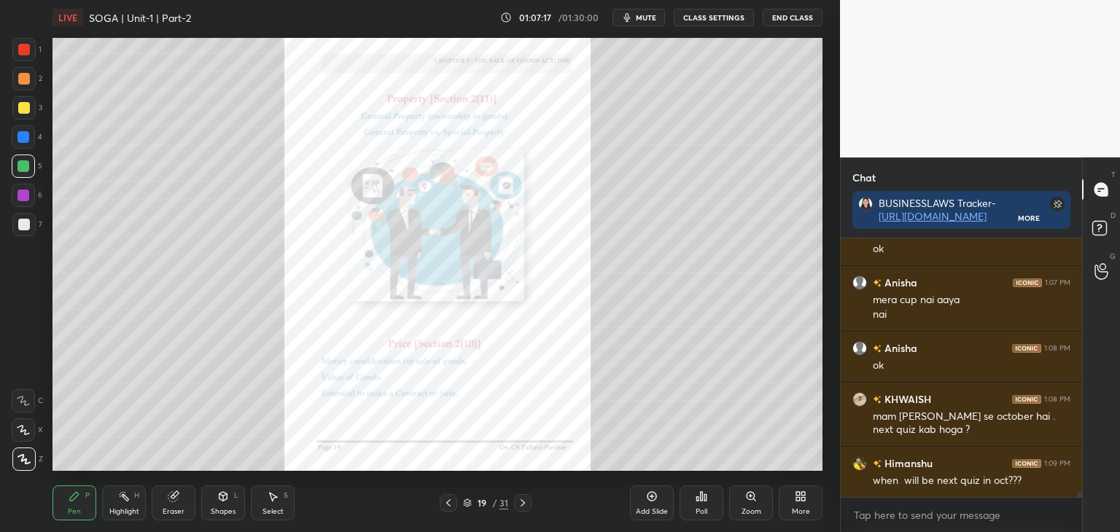
click at [23, 109] on div at bounding box center [24, 108] width 12 height 12
drag, startPoint x: 18, startPoint y: 164, endPoint x: 31, endPoint y: 174, distance: 17.2
click at [19, 166] on div at bounding box center [24, 166] width 12 height 12
click at [20, 106] on div at bounding box center [24, 108] width 12 height 12
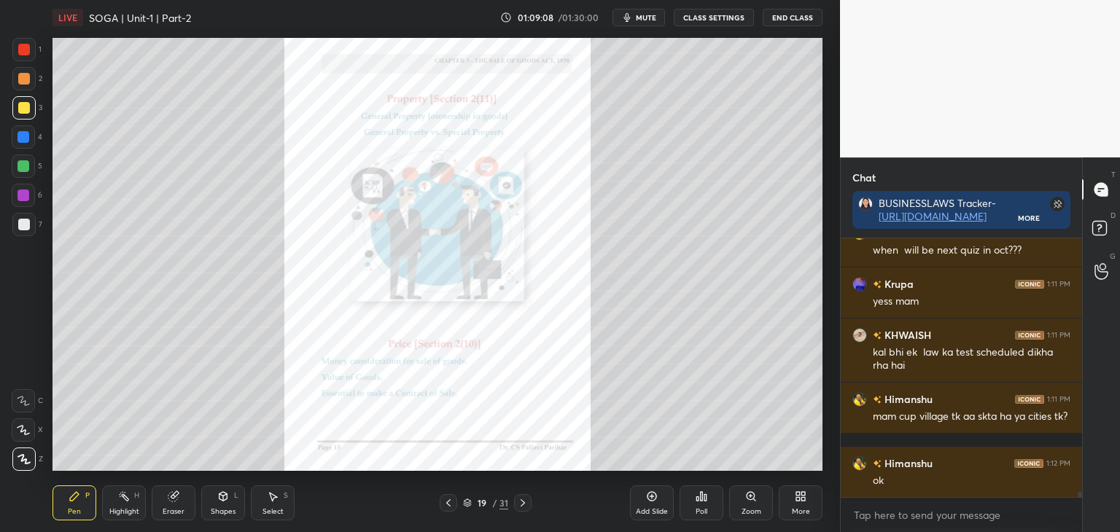
scroll to position [13638, 0]
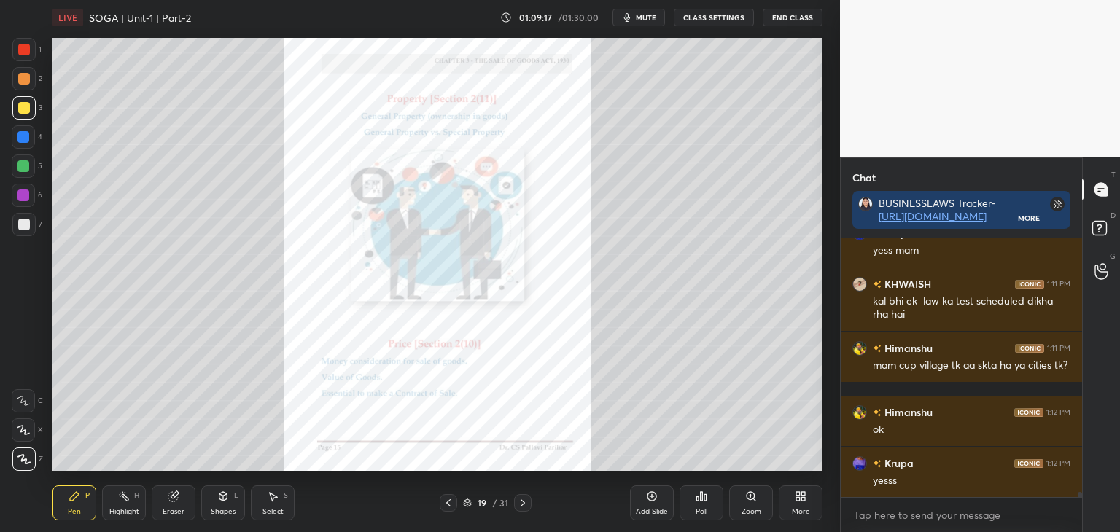
click at [23, 133] on div at bounding box center [24, 137] width 12 height 12
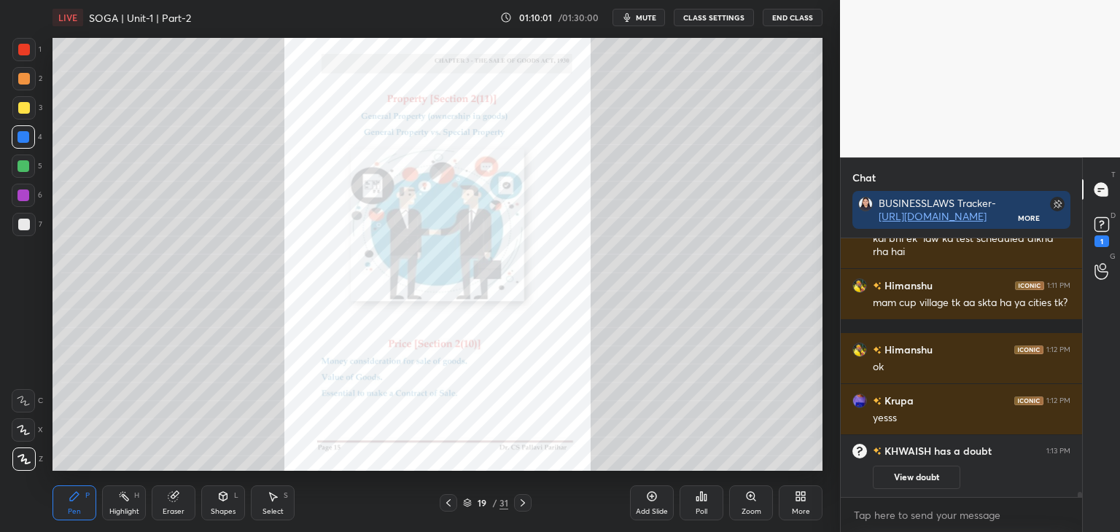
click at [523, 505] on icon at bounding box center [523, 503] width 12 height 12
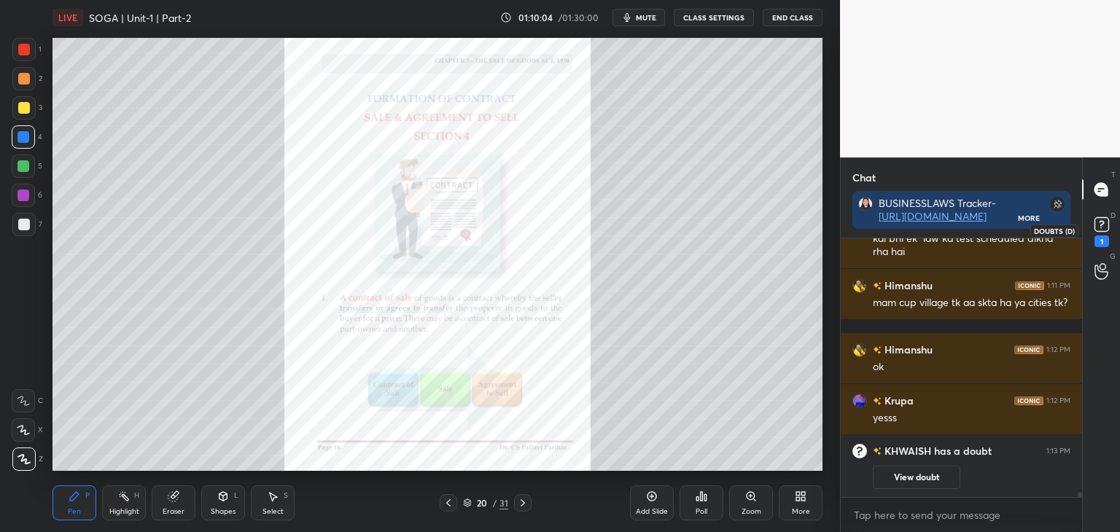
click at [1103, 225] on rect at bounding box center [1102, 225] width 14 height 14
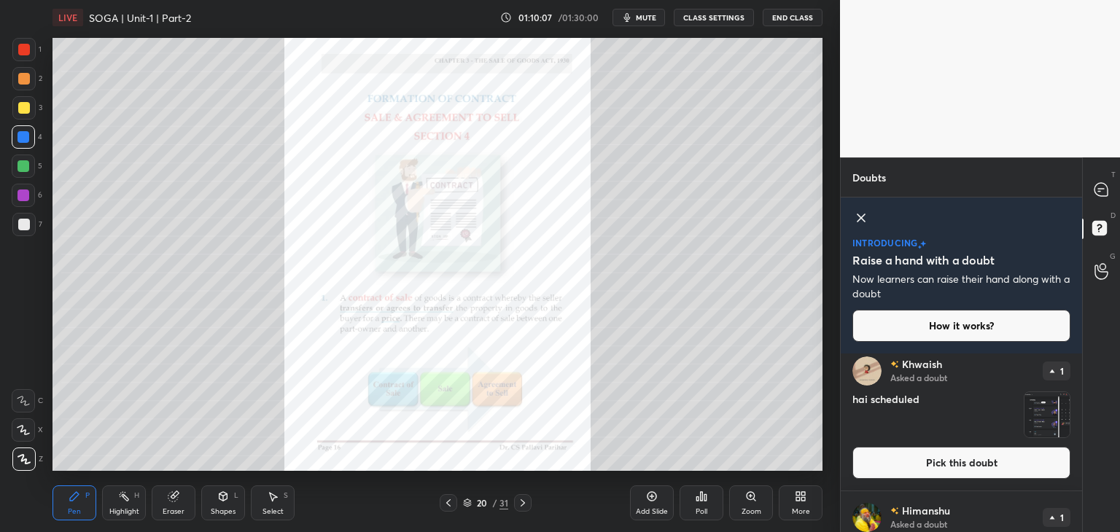
click at [961, 467] on button "Pick this doubt" at bounding box center [962, 463] width 218 height 32
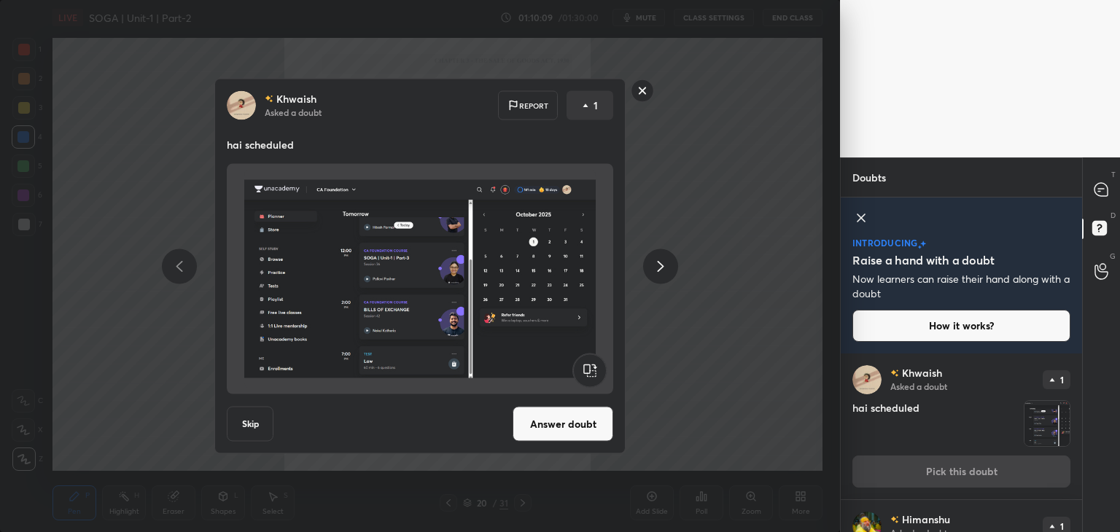
click at [543, 428] on button "Answer doubt" at bounding box center [563, 424] width 101 height 35
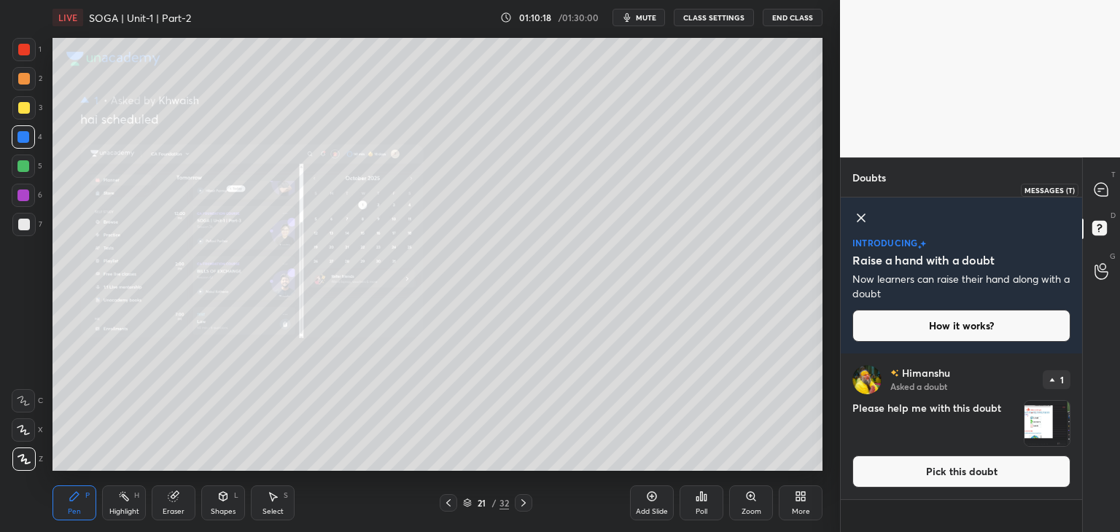
click at [1103, 192] on icon at bounding box center [1101, 189] width 13 height 13
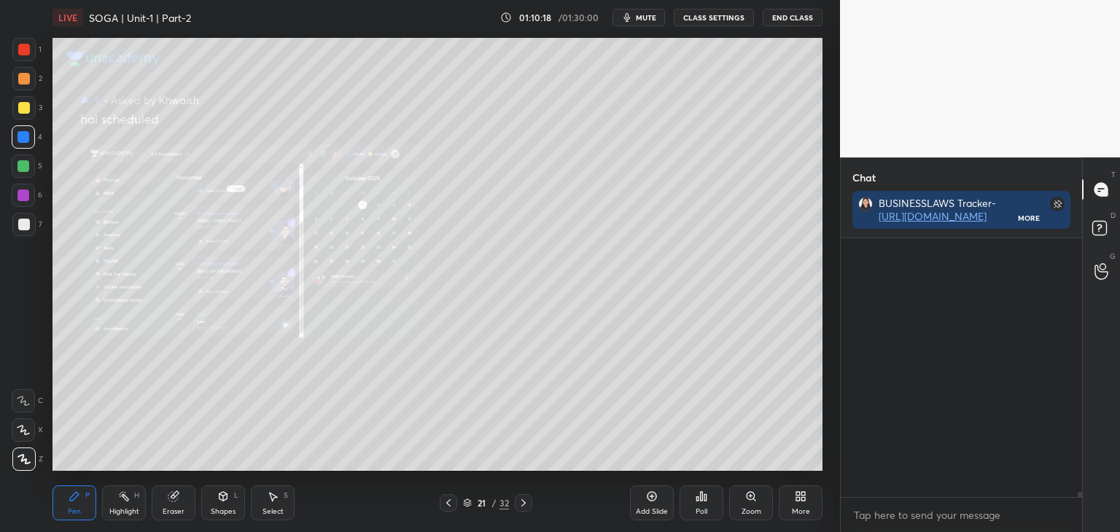
scroll to position [255, 237]
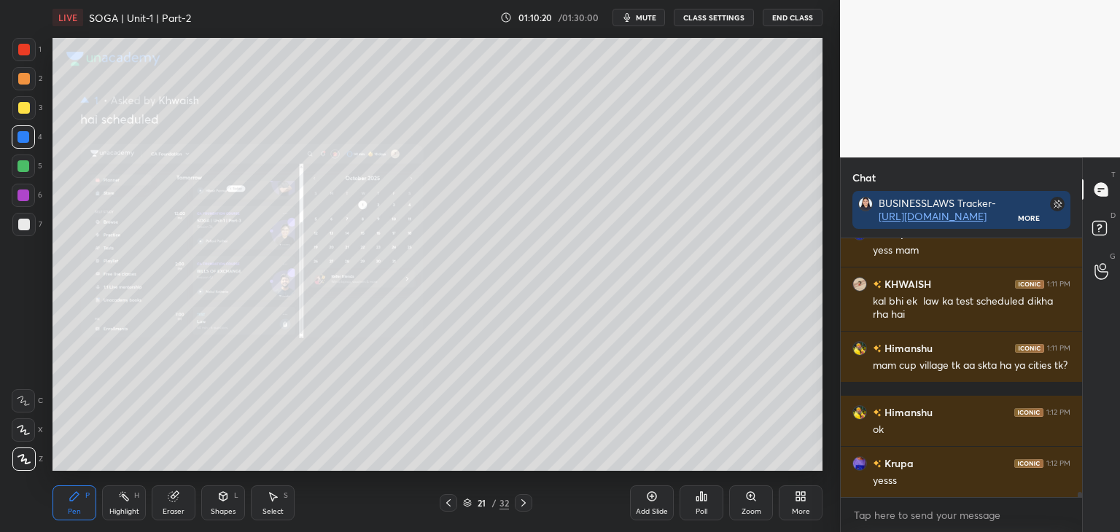
click at [753, 504] on div "Zoom" at bounding box center [751, 503] width 44 height 35
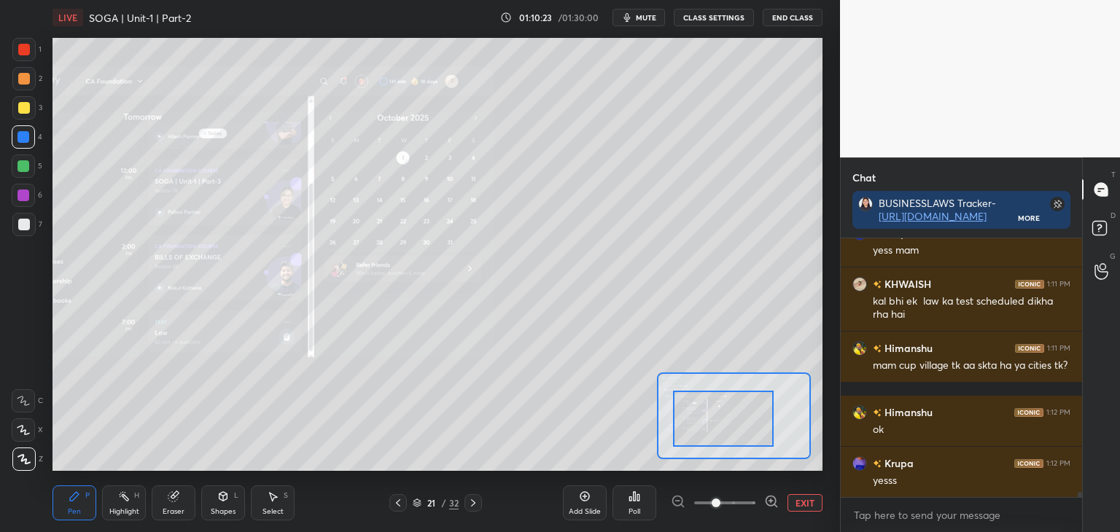
scroll to position [13609, 0]
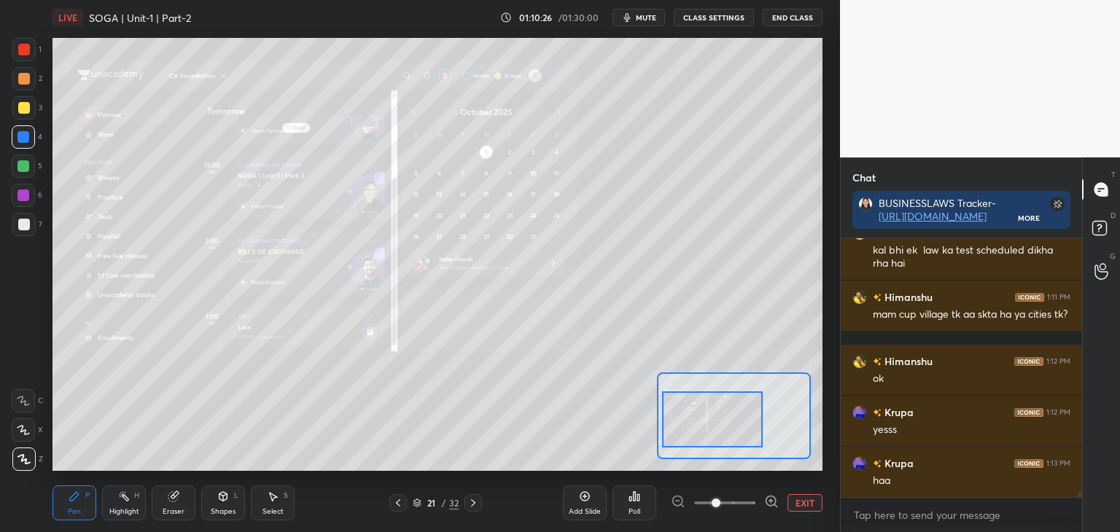
drag, startPoint x: 740, startPoint y: 427, endPoint x: 726, endPoint y: 427, distance: 13.9
click at [726, 427] on div at bounding box center [712, 420] width 101 height 56
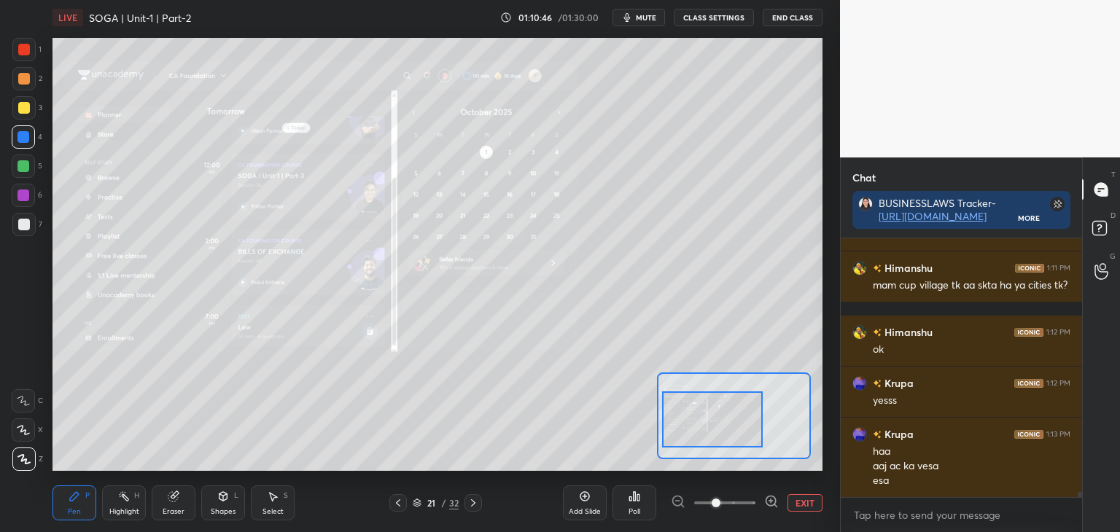
scroll to position [13689, 0]
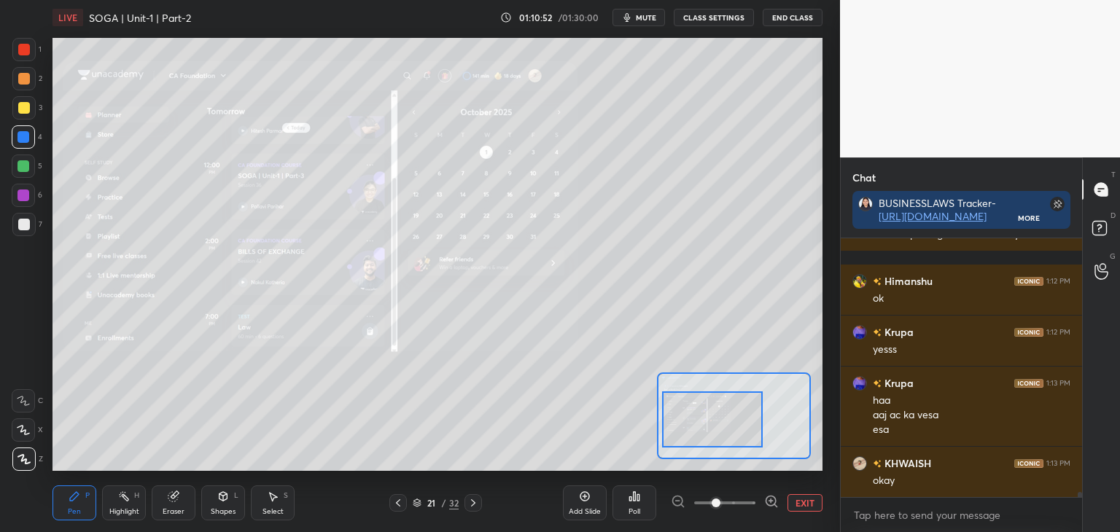
click at [400, 503] on icon at bounding box center [398, 503] width 12 height 12
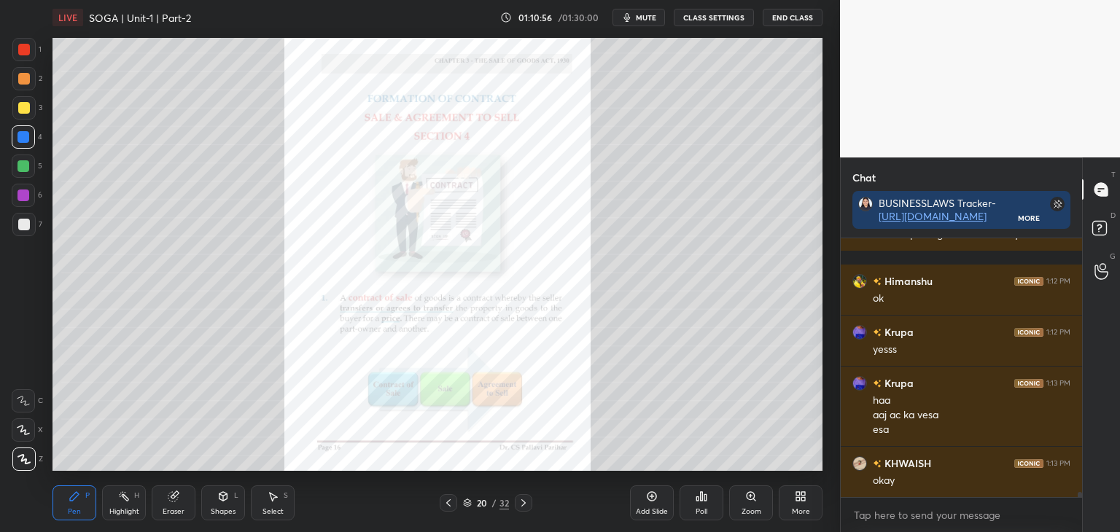
click at [22, 164] on div at bounding box center [24, 166] width 12 height 12
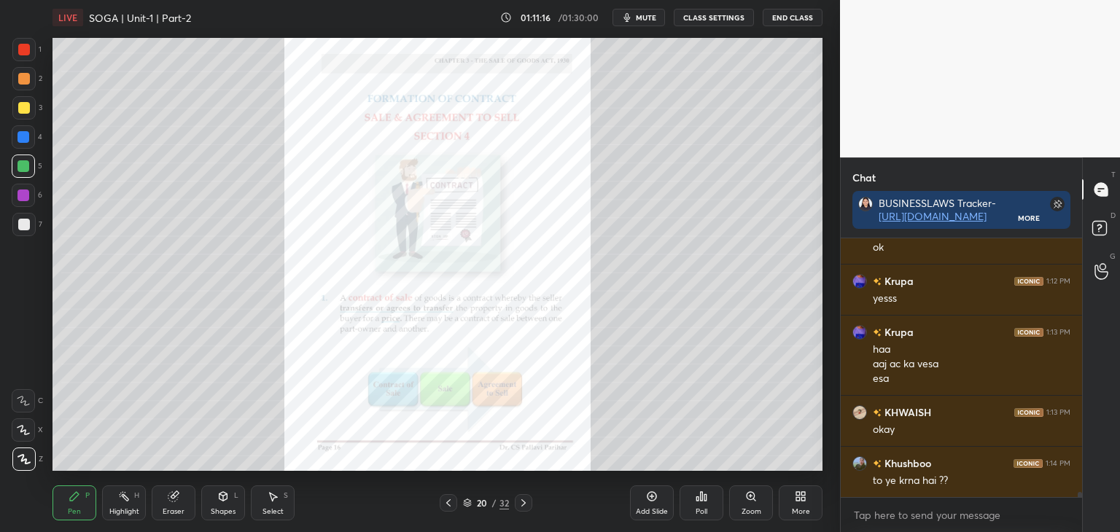
click at [23, 193] on div at bounding box center [24, 196] width 12 height 12
click at [527, 504] on icon at bounding box center [524, 503] width 12 height 12
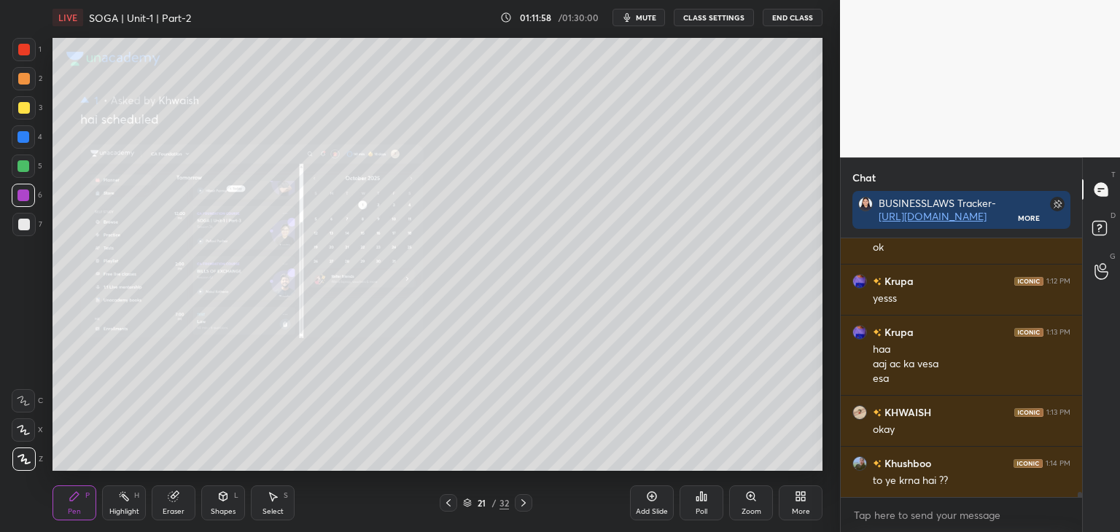
click at [527, 506] on icon at bounding box center [524, 503] width 12 height 12
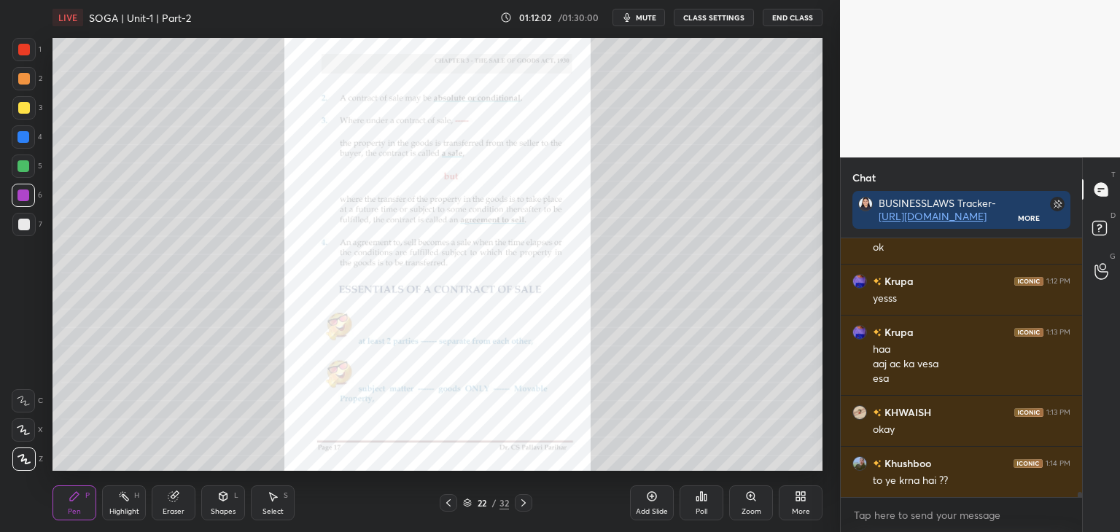
click at [447, 505] on icon at bounding box center [449, 503] width 12 height 12
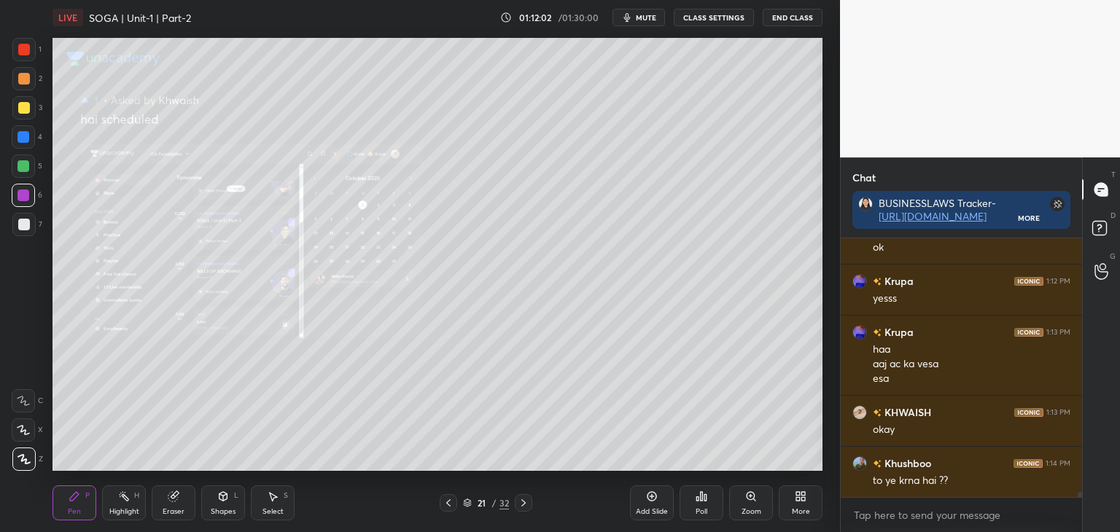
click at [449, 505] on icon at bounding box center [448, 503] width 4 height 7
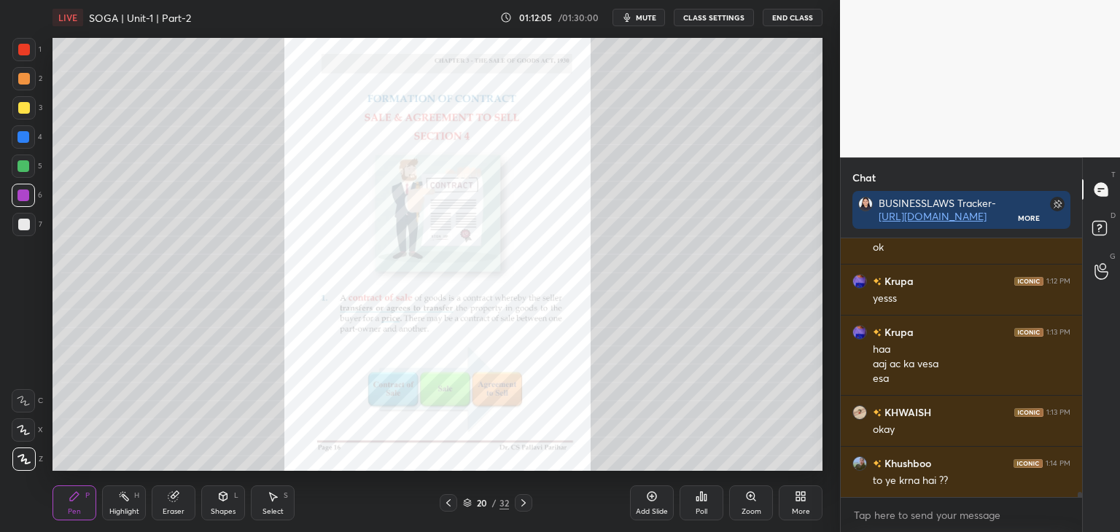
click at [753, 506] on div "Zoom" at bounding box center [751, 503] width 44 height 35
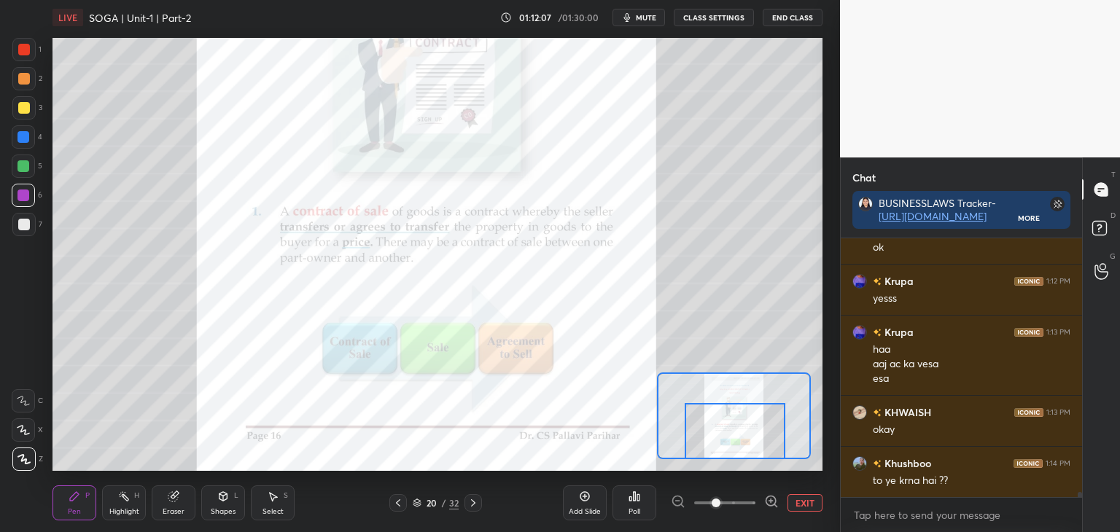
drag, startPoint x: 743, startPoint y: 427, endPoint x: 744, endPoint y: 443, distance: 15.3
click at [744, 443] on div at bounding box center [735, 431] width 101 height 56
click at [23, 163] on div at bounding box center [24, 166] width 12 height 12
click at [810, 505] on button "EXIT" at bounding box center [805, 503] width 35 height 18
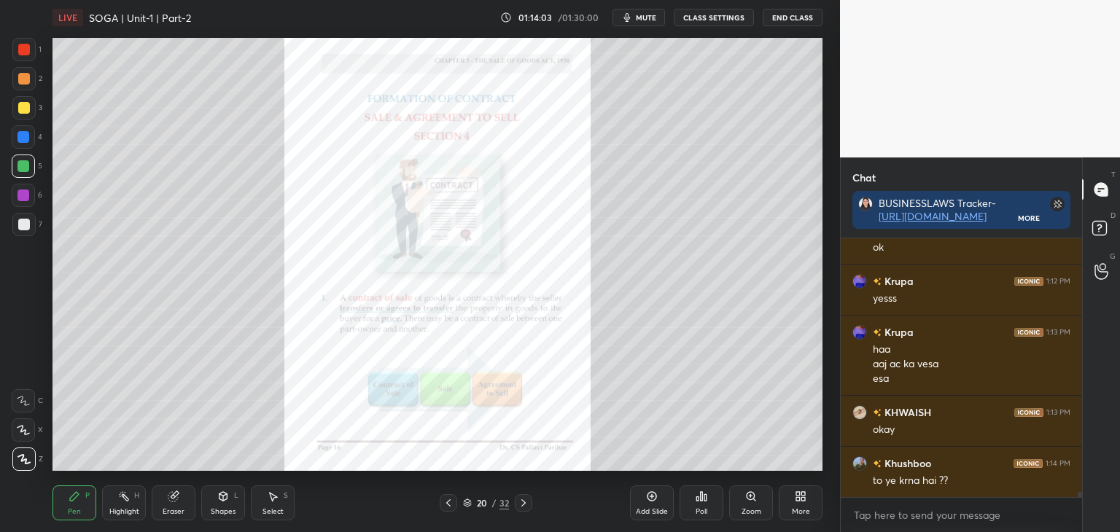
scroll to position [13791, 0]
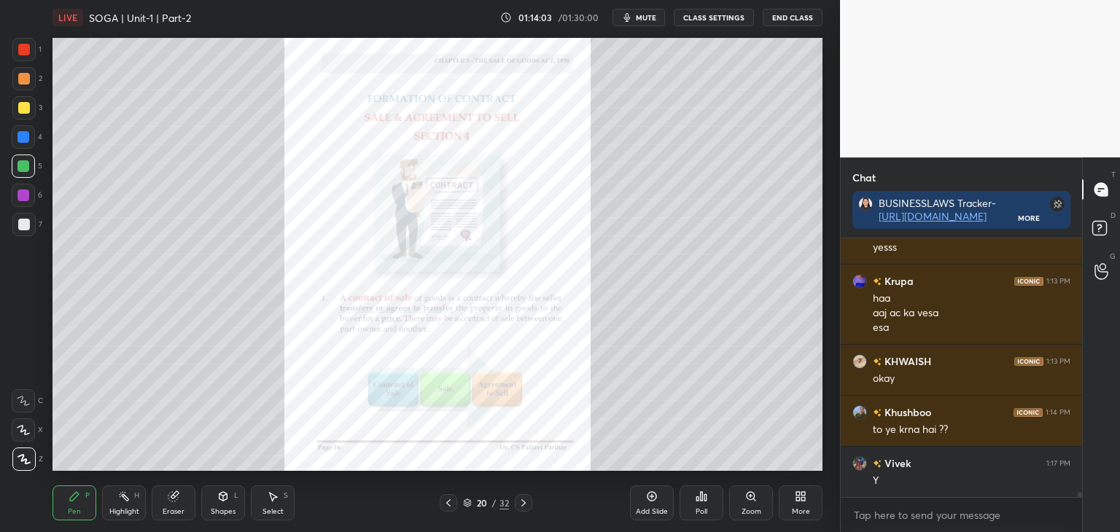
click at [26, 109] on div at bounding box center [24, 108] width 12 height 12
click at [26, 193] on div at bounding box center [24, 196] width 12 height 12
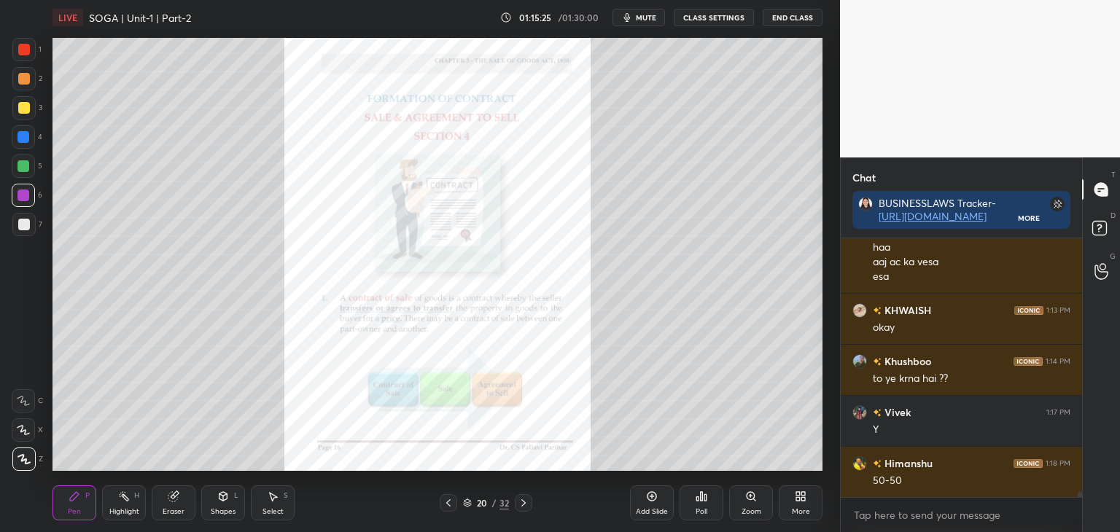
scroll to position [13857, 0]
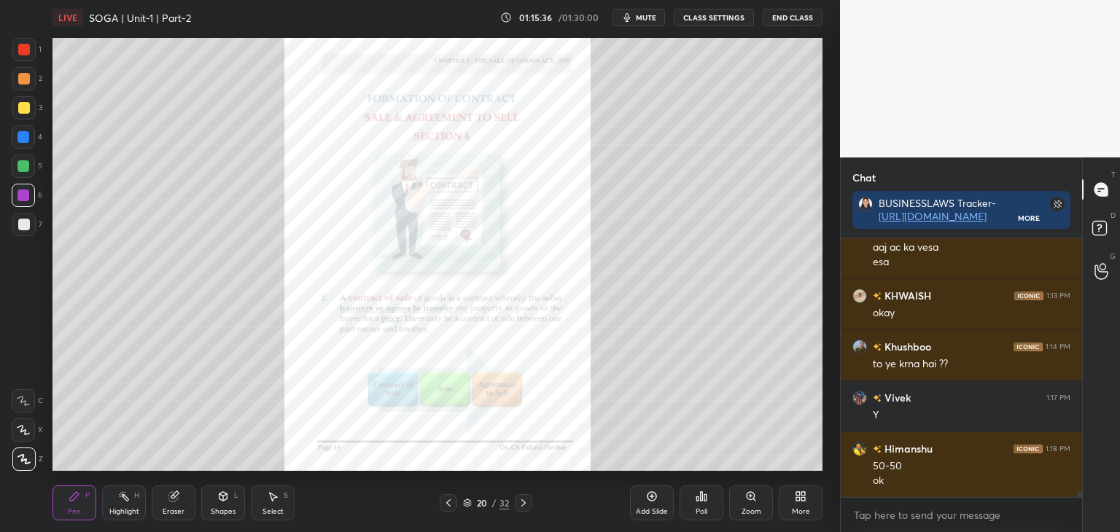
click at [527, 505] on icon at bounding box center [524, 503] width 12 height 12
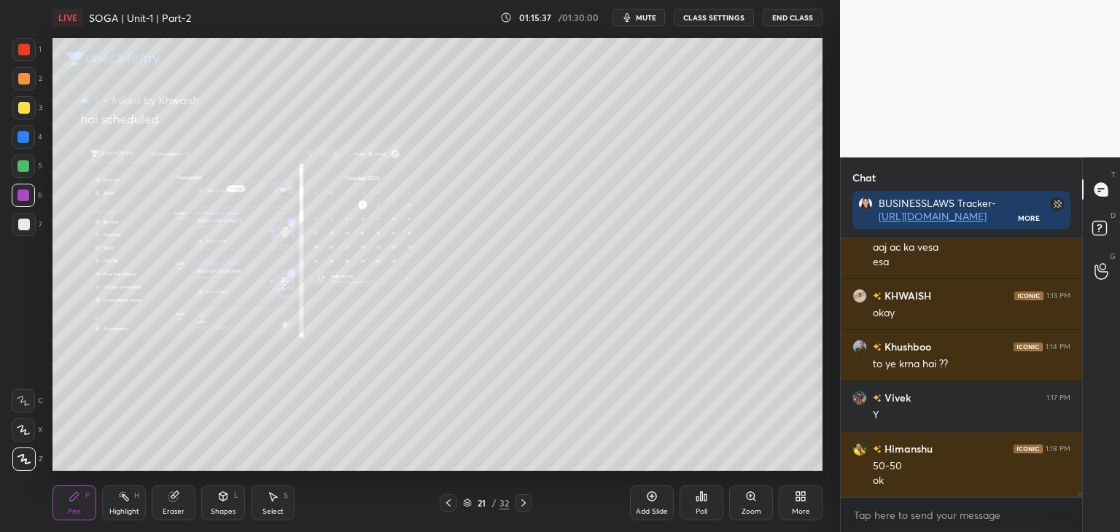
drag, startPoint x: 526, startPoint y: 501, endPoint x: 551, endPoint y: 497, distance: 25.8
click at [527, 501] on icon at bounding box center [524, 503] width 12 height 12
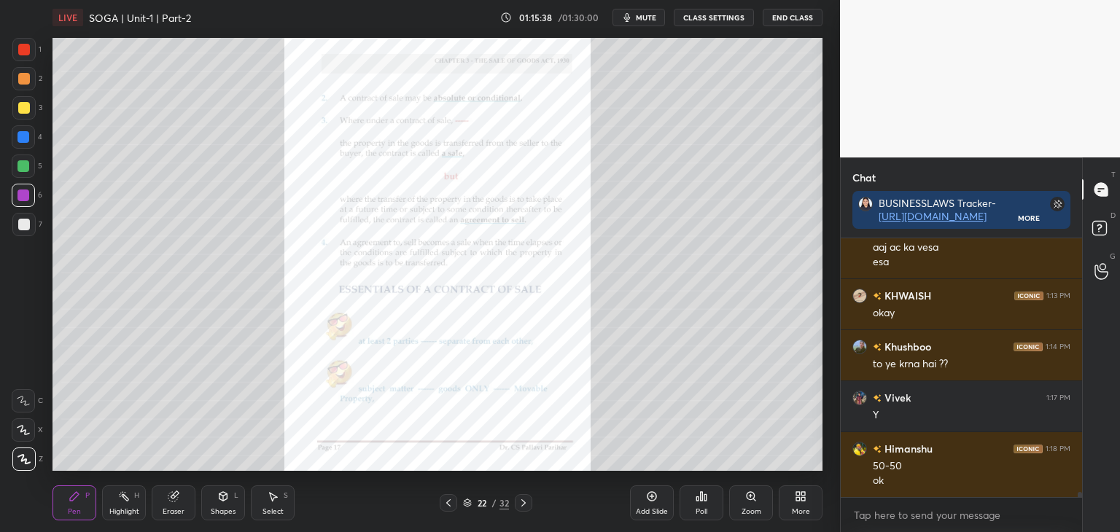
click at [758, 508] on div "Zoom" at bounding box center [752, 511] width 20 height 7
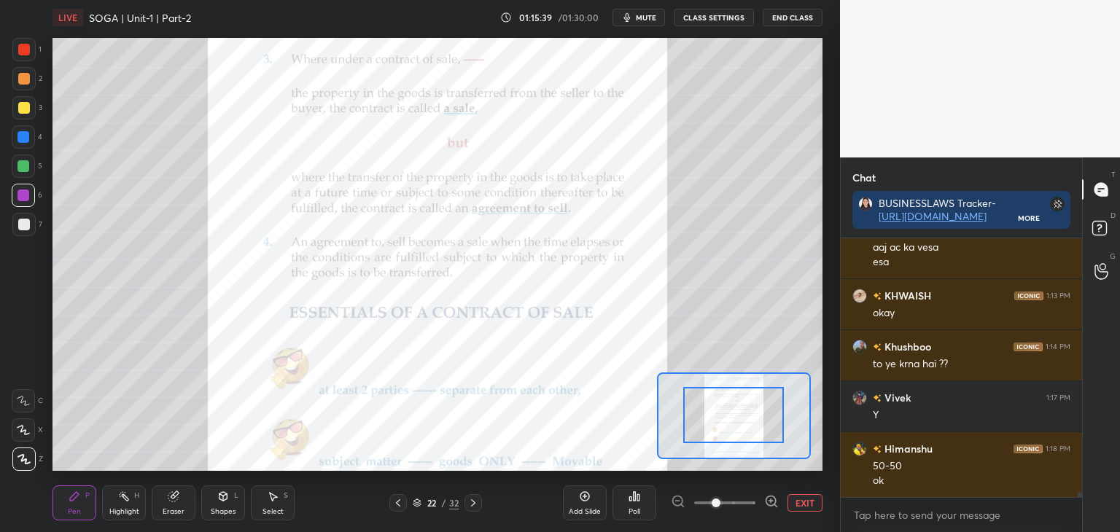
drag, startPoint x: 749, startPoint y: 425, endPoint x: 750, endPoint y: 415, distance: 10.2
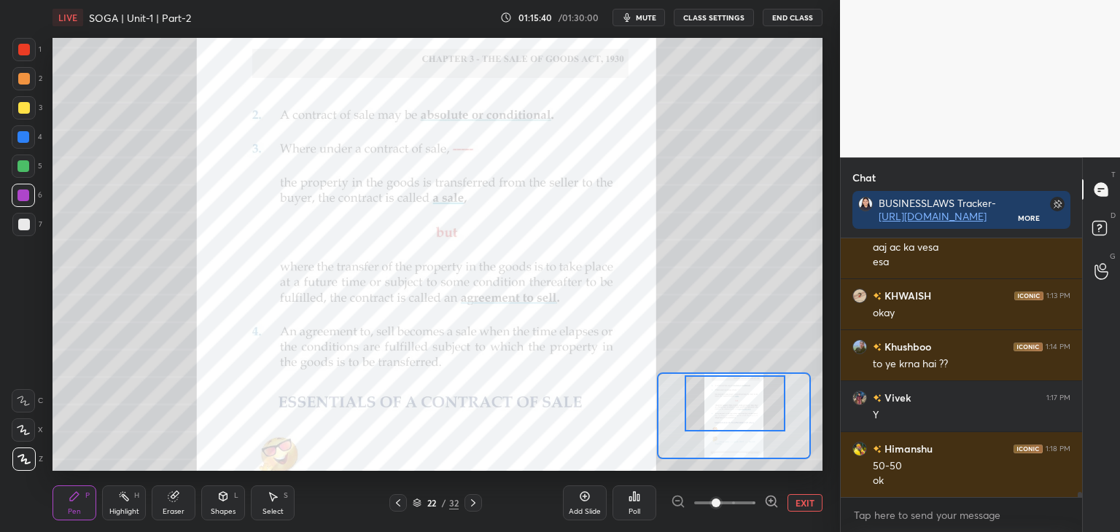
drag, startPoint x: 753, startPoint y: 426, endPoint x: 754, endPoint y: 415, distance: 11.0
click at [754, 415] on div at bounding box center [735, 404] width 101 height 56
click at [23, 167] on div at bounding box center [24, 166] width 12 height 12
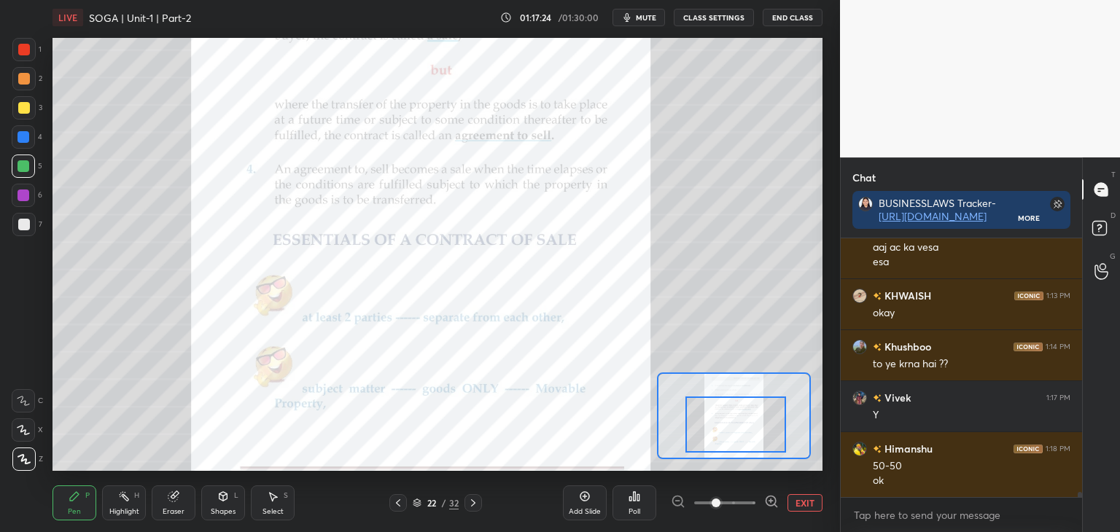
drag, startPoint x: 731, startPoint y: 401, endPoint x: 724, endPoint y: 415, distance: 15.7
click at [732, 421] on div at bounding box center [736, 425] width 101 height 56
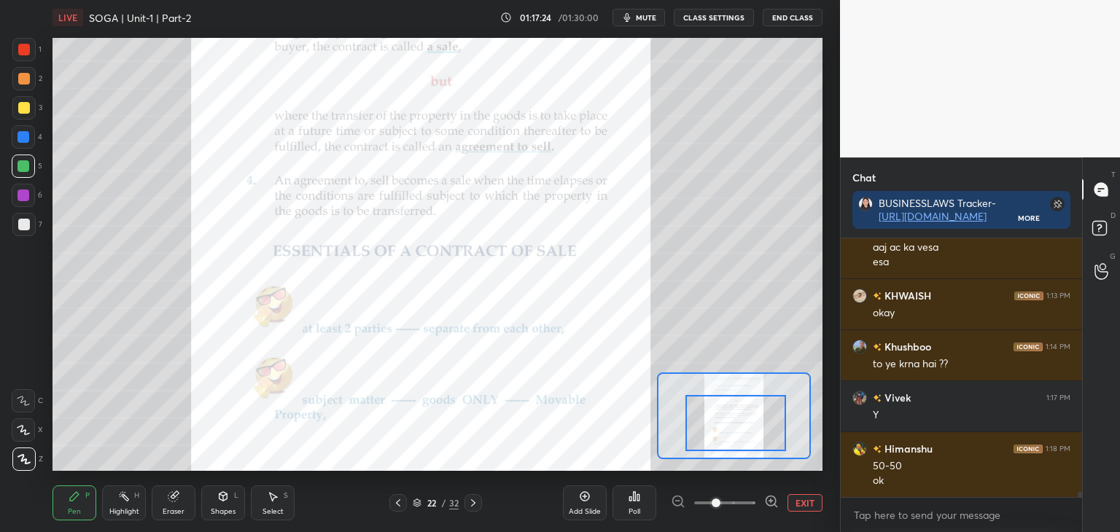
click at [23, 103] on div at bounding box center [24, 108] width 12 height 12
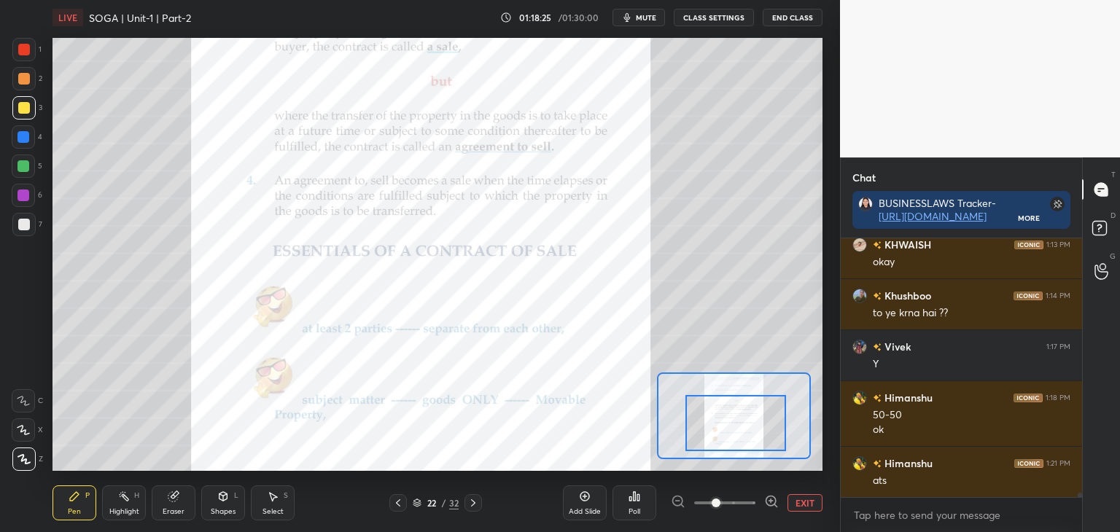
click at [21, 137] on div at bounding box center [24, 137] width 12 height 12
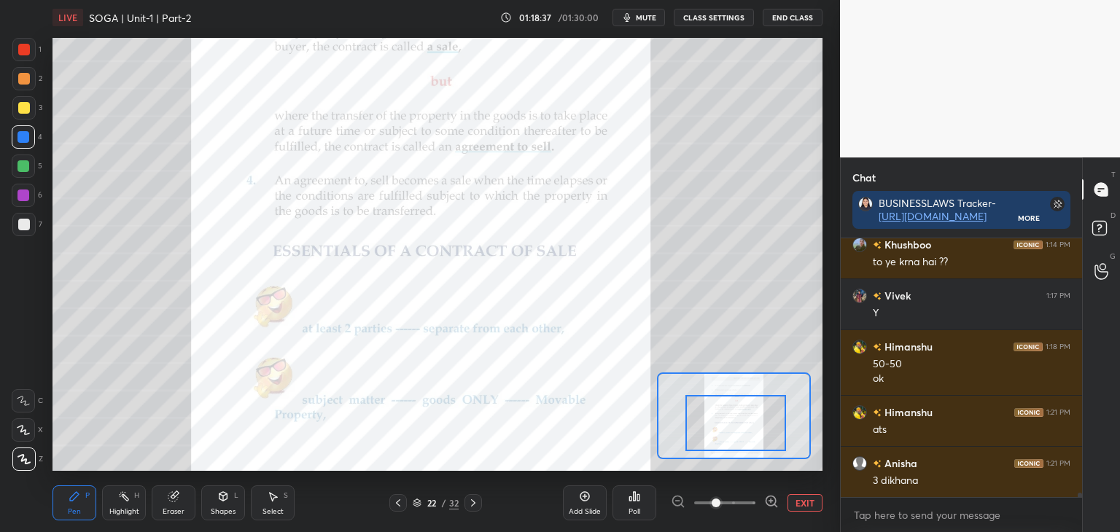
click at [805, 502] on button "EXIT" at bounding box center [805, 503] width 35 height 18
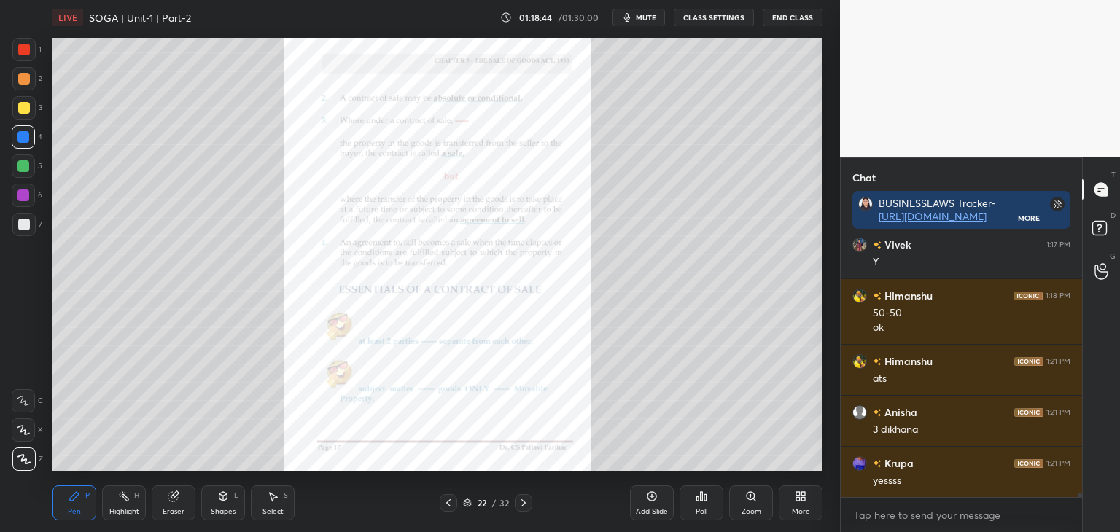
drag, startPoint x: 445, startPoint y: 505, endPoint x: 473, endPoint y: 497, distance: 28.7
click at [446, 505] on icon at bounding box center [449, 503] width 12 height 12
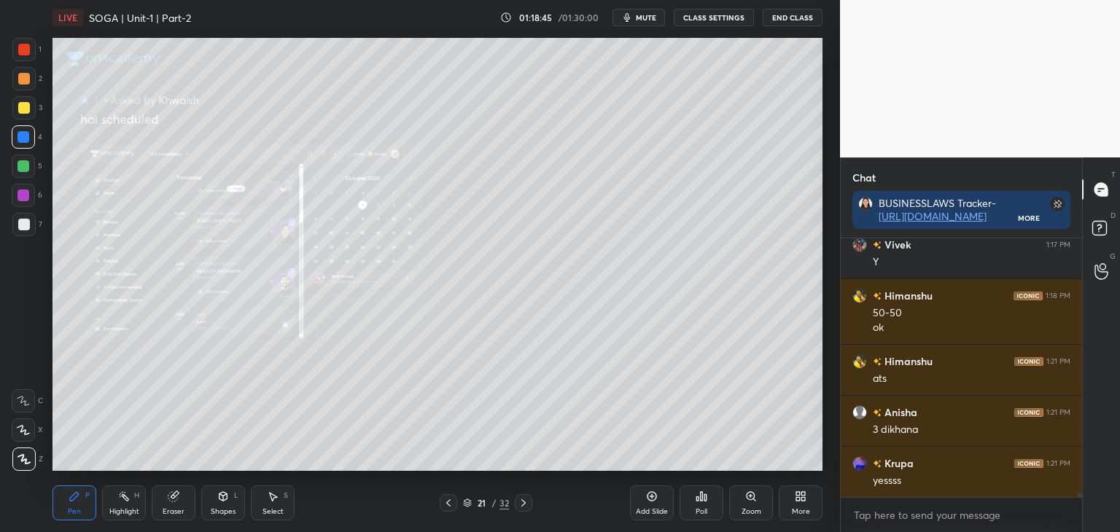
click at [446, 503] on icon at bounding box center [448, 503] width 4 height 7
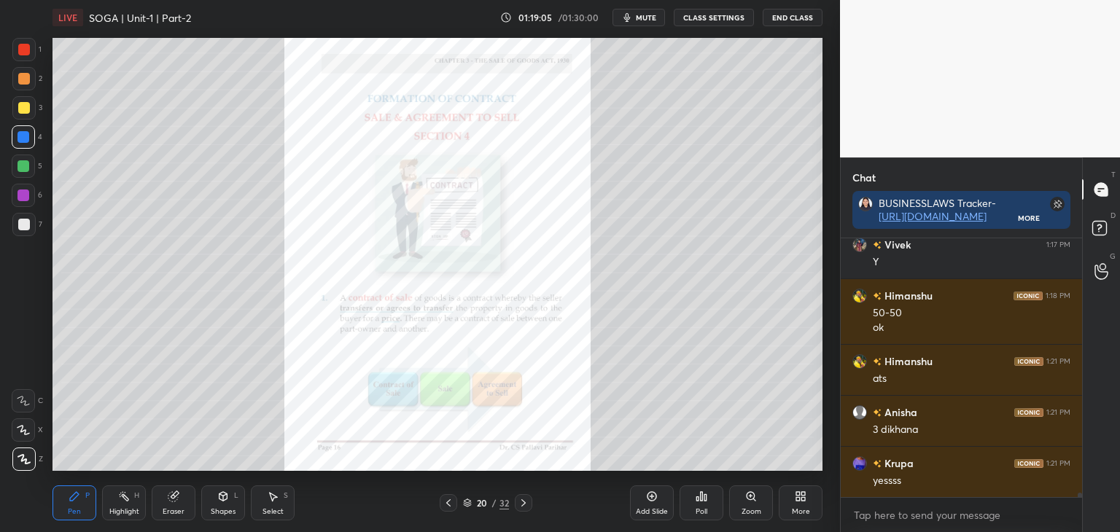
click at [527, 511] on div at bounding box center [524, 503] width 18 height 18
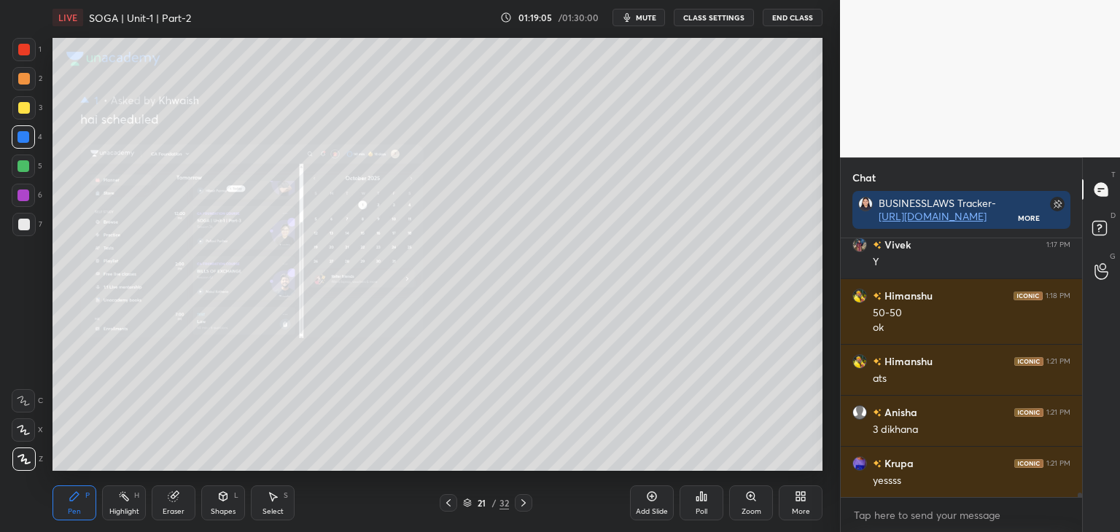
click at [526, 505] on icon at bounding box center [524, 503] width 12 height 12
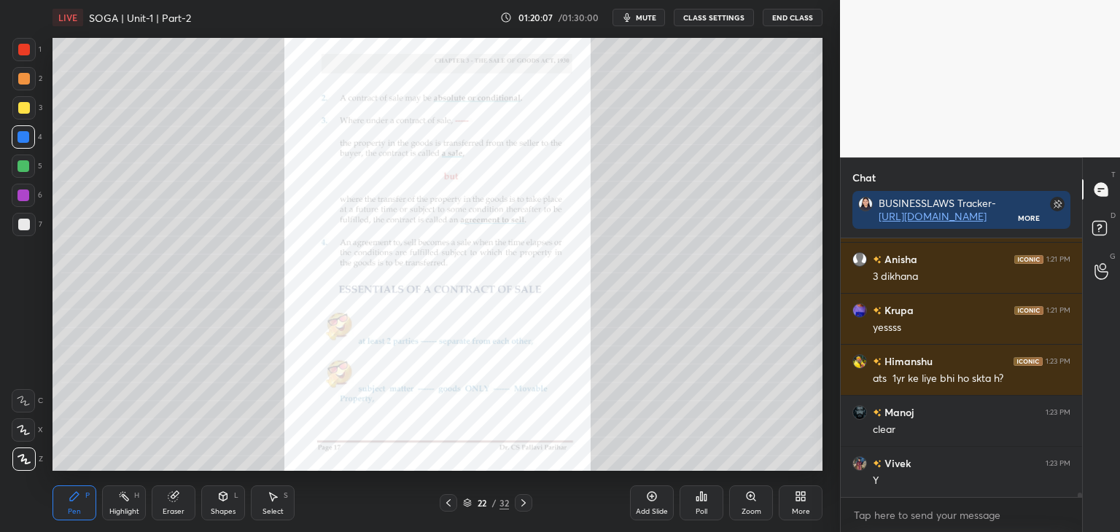
scroll to position [14214, 0]
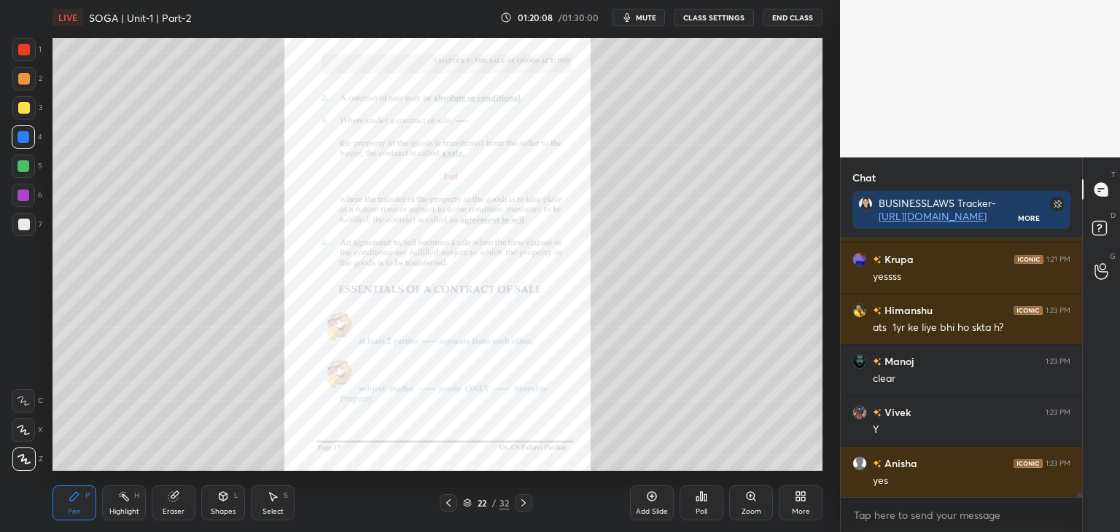
click at [524, 508] on icon at bounding box center [524, 503] width 12 height 12
click at [753, 511] on div "Zoom" at bounding box center [752, 511] width 20 height 7
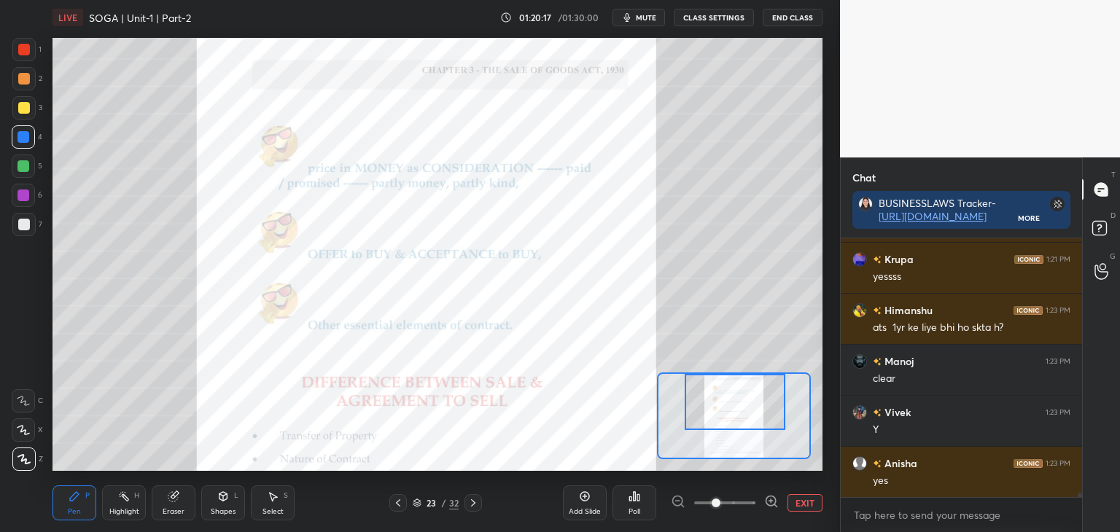
drag, startPoint x: 753, startPoint y: 432, endPoint x: 754, endPoint y: 415, distance: 16.8
click at [754, 415] on div at bounding box center [735, 402] width 101 height 56
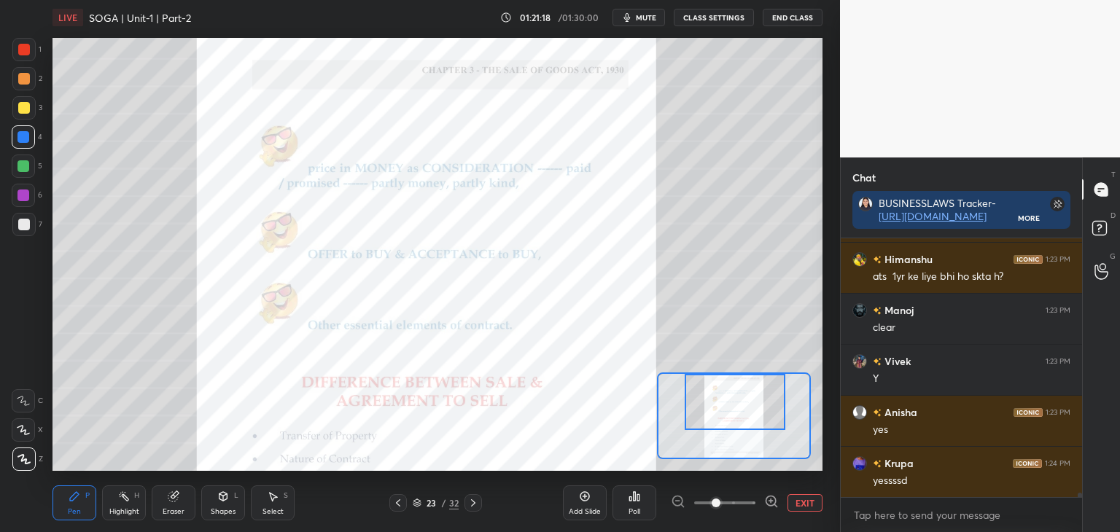
click at [805, 503] on button "EXIT" at bounding box center [805, 503] width 35 height 18
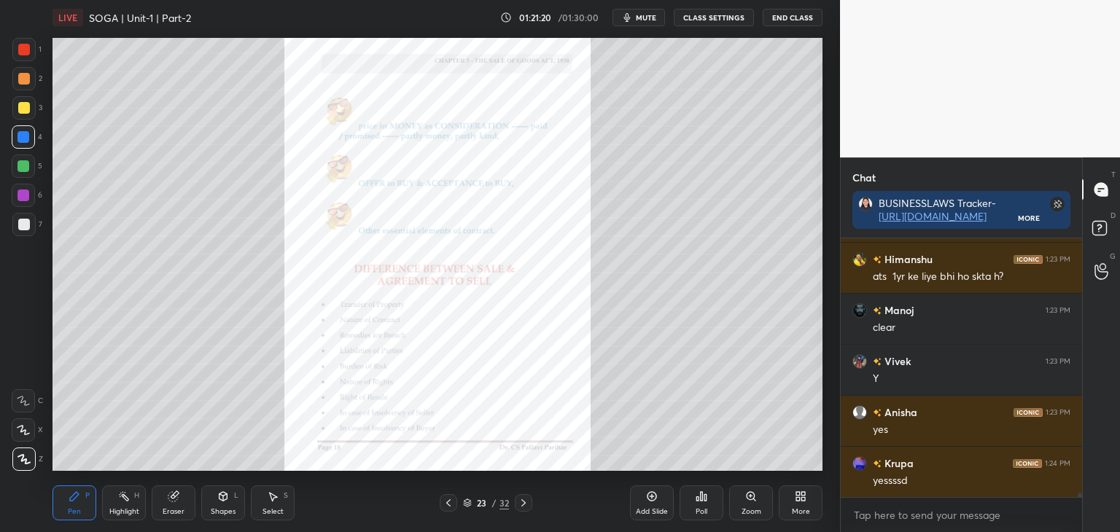
click at [23, 169] on div at bounding box center [24, 166] width 12 height 12
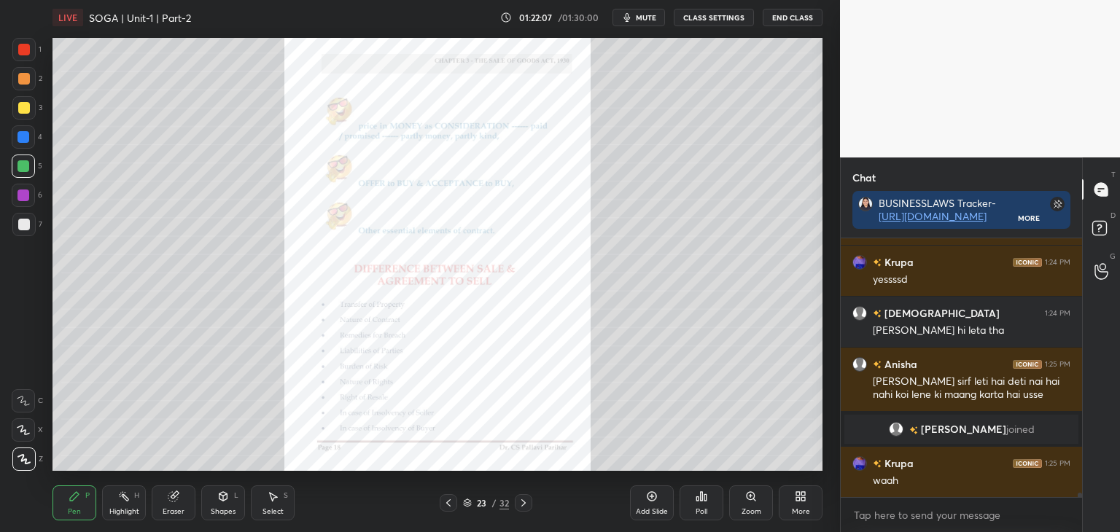
scroll to position [14103, 0]
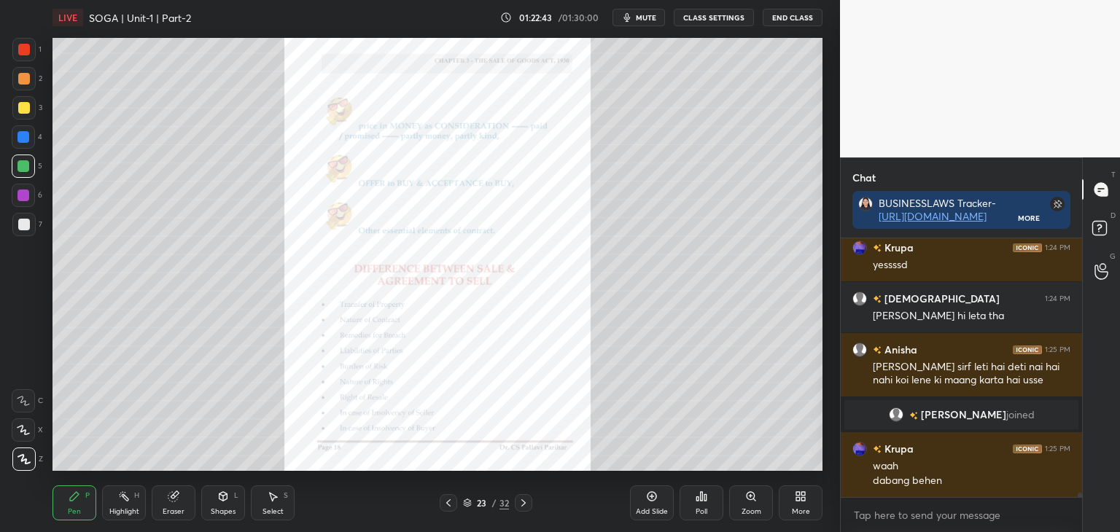
click at [22, 53] on div at bounding box center [24, 50] width 12 height 12
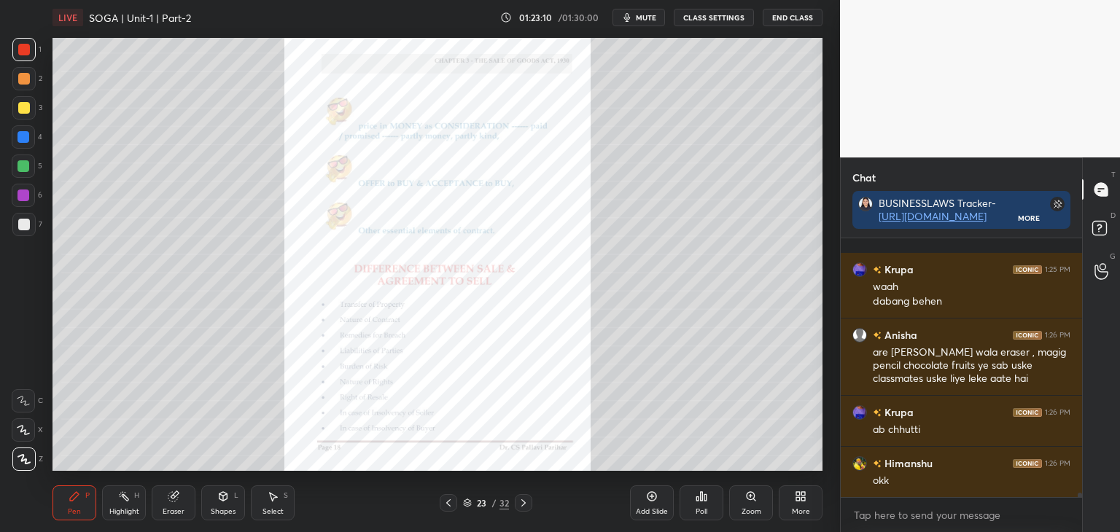
scroll to position [14385, 0]
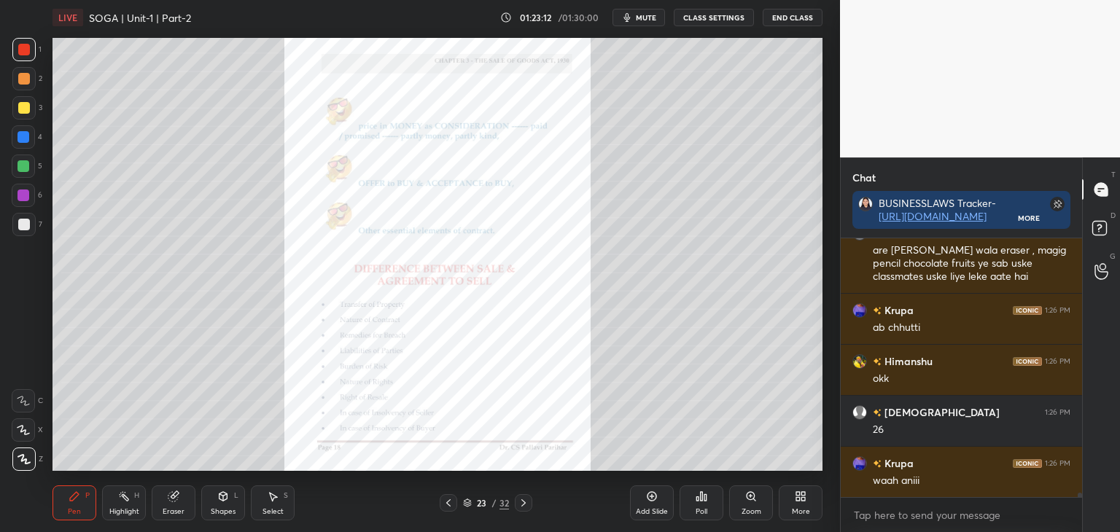
click at [756, 510] on div "Zoom" at bounding box center [752, 511] width 20 height 7
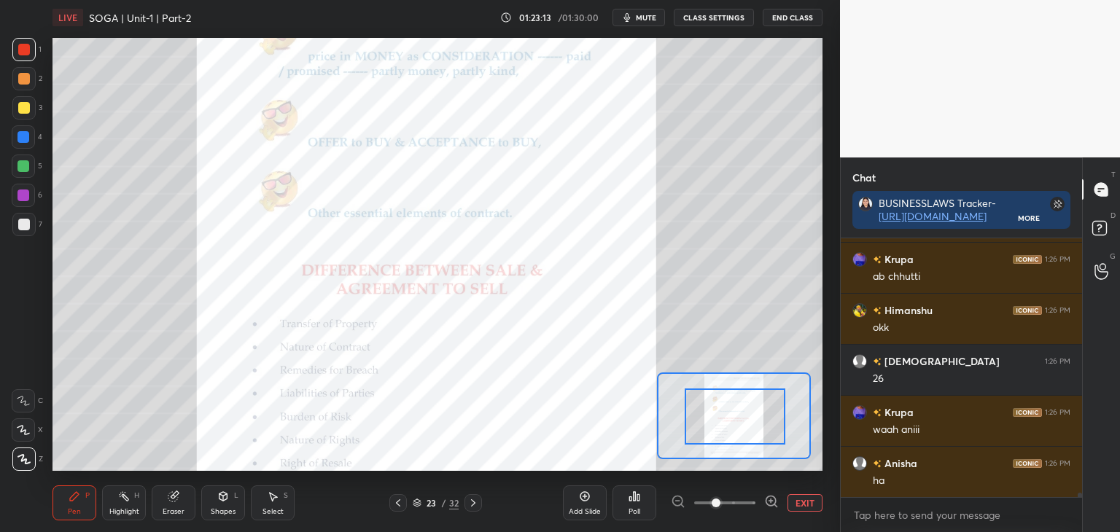
drag, startPoint x: 741, startPoint y: 419, endPoint x: 742, endPoint y: 435, distance: 16.1
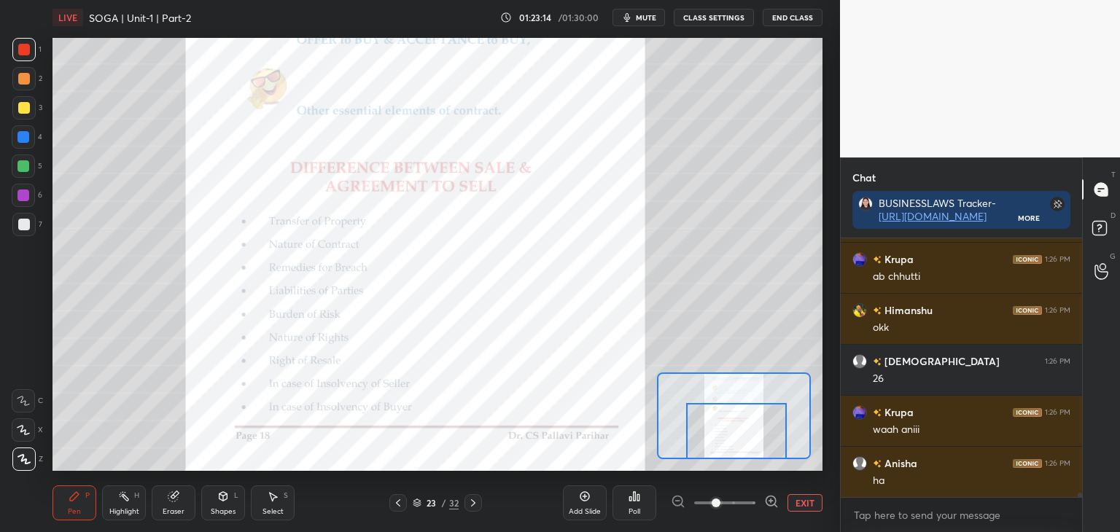
drag, startPoint x: 742, startPoint y: 429, endPoint x: 741, endPoint y: 440, distance: 11.8
click at [743, 446] on div at bounding box center [736, 431] width 101 height 56
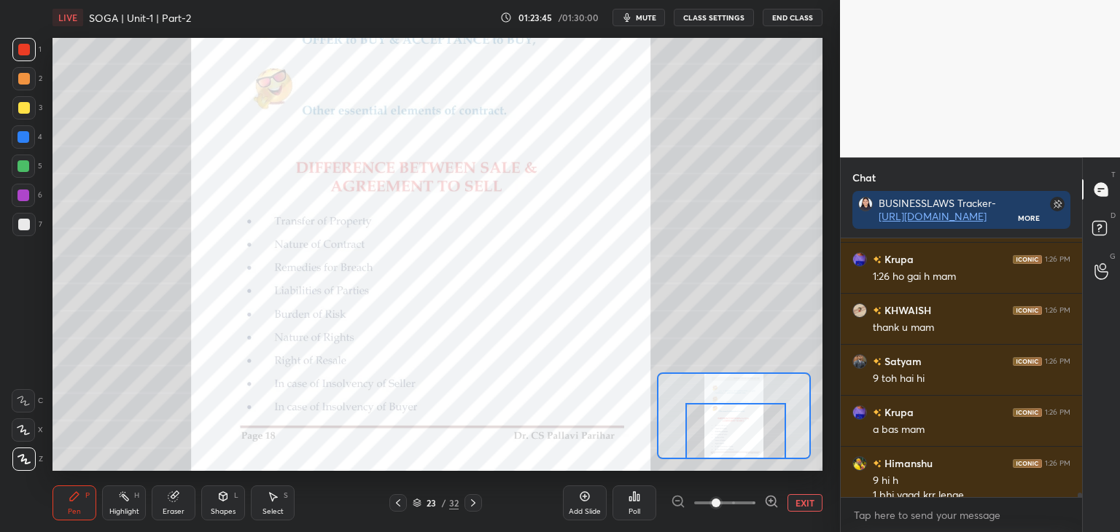
scroll to position [14706, 0]
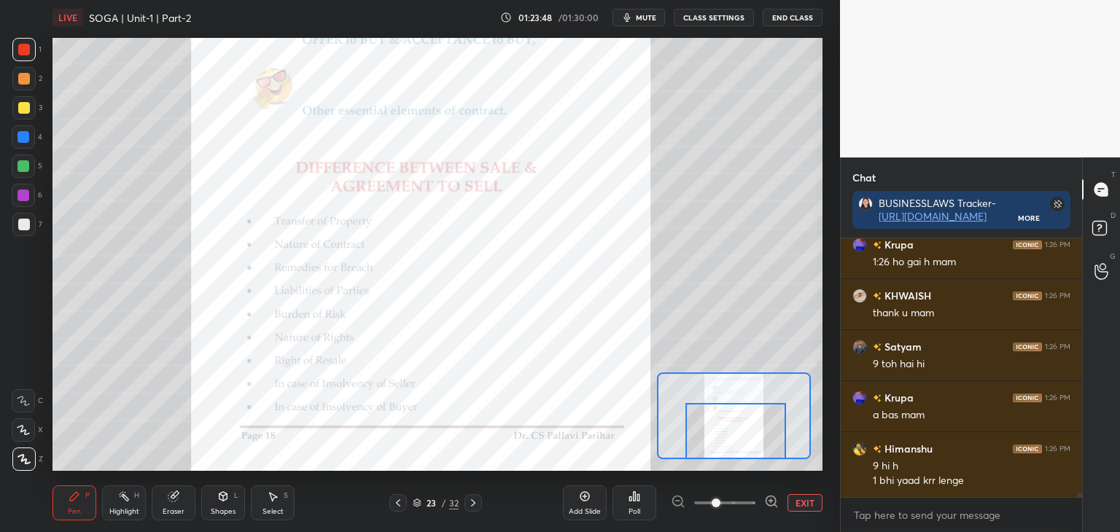
click at [23, 136] on div at bounding box center [24, 137] width 12 height 12
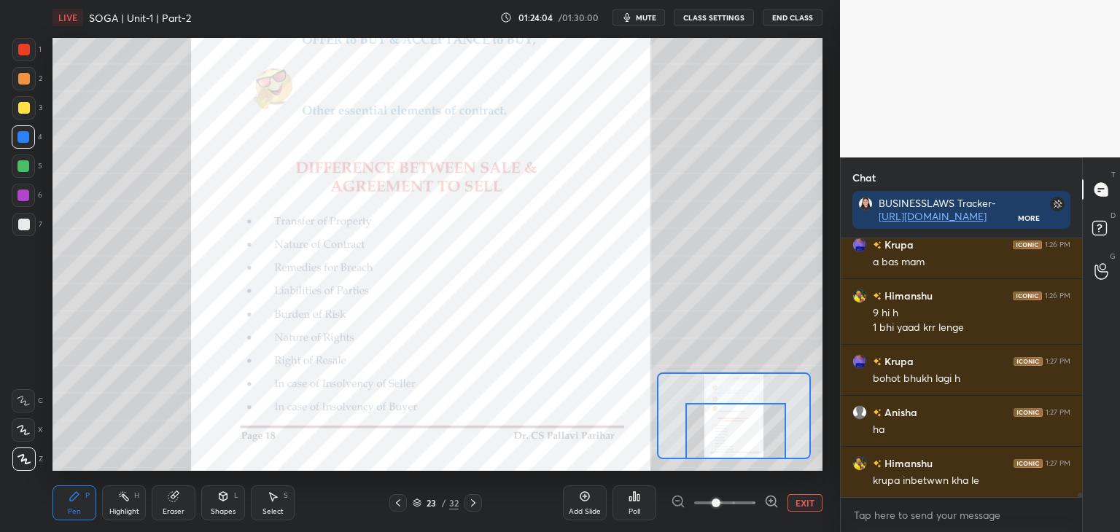
scroll to position [14873, 0]
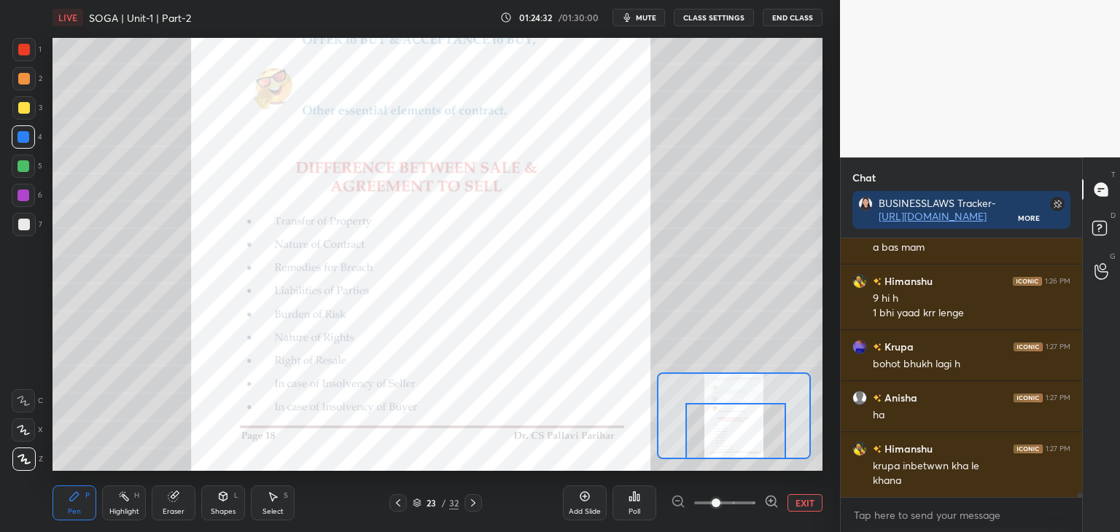
click at [476, 505] on icon at bounding box center [473, 503] width 12 height 12
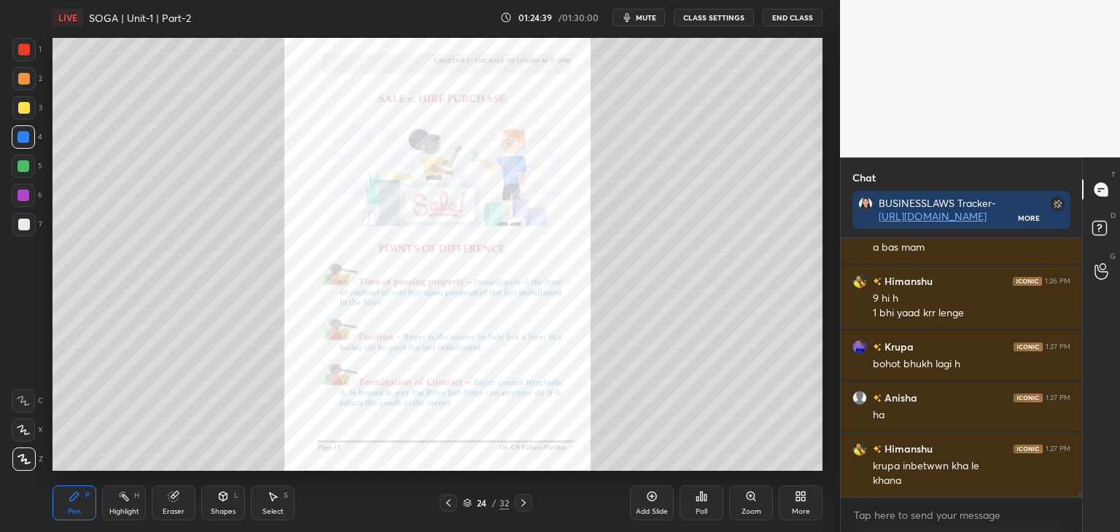
click at [527, 502] on icon at bounding box center [524, 503] width 12 height 12
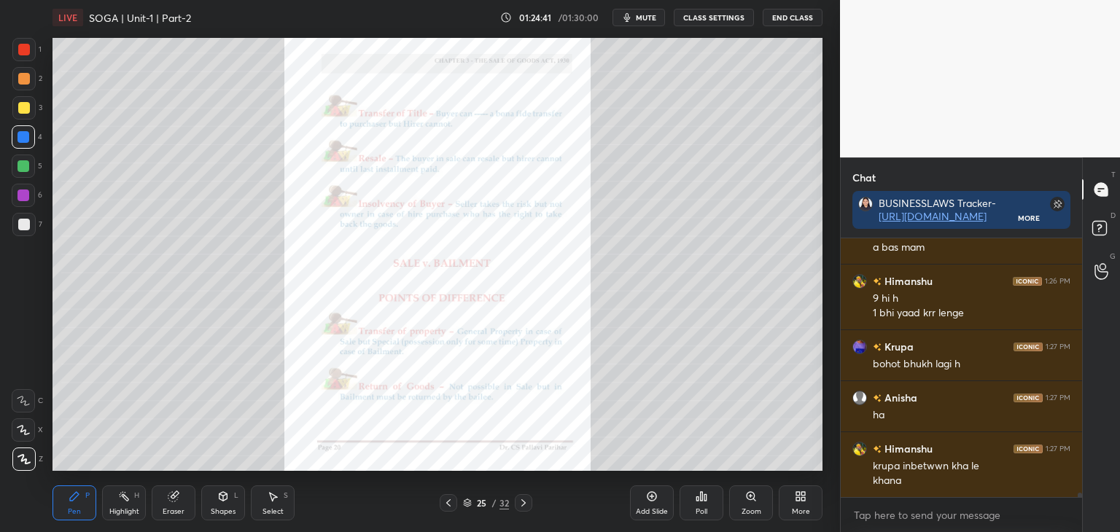
click at [525, 501] on icon at bounding box center [524, 503] width 12 height 12
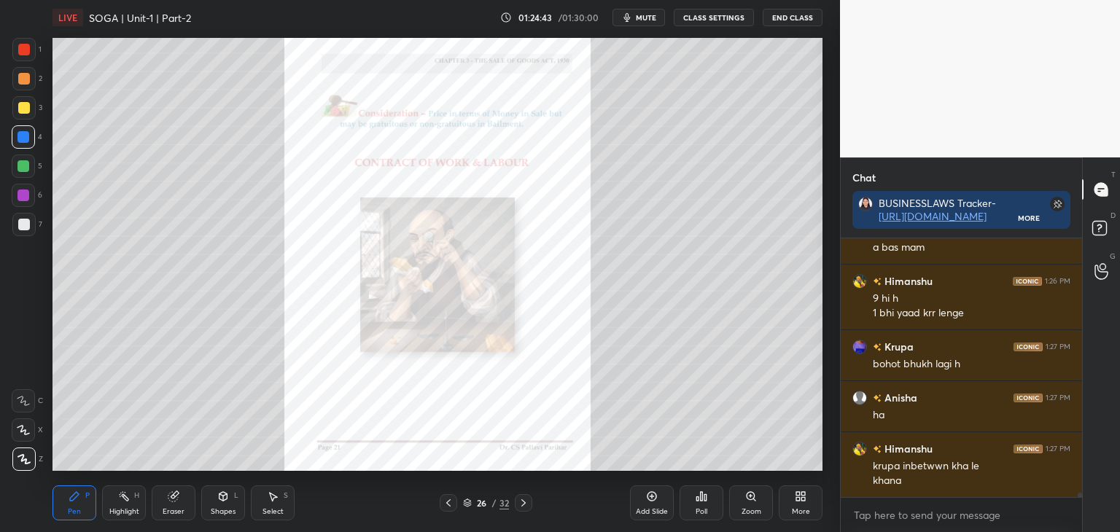
click at [524, 502] on icon at bounding box center [523, 503] width 4 height 7
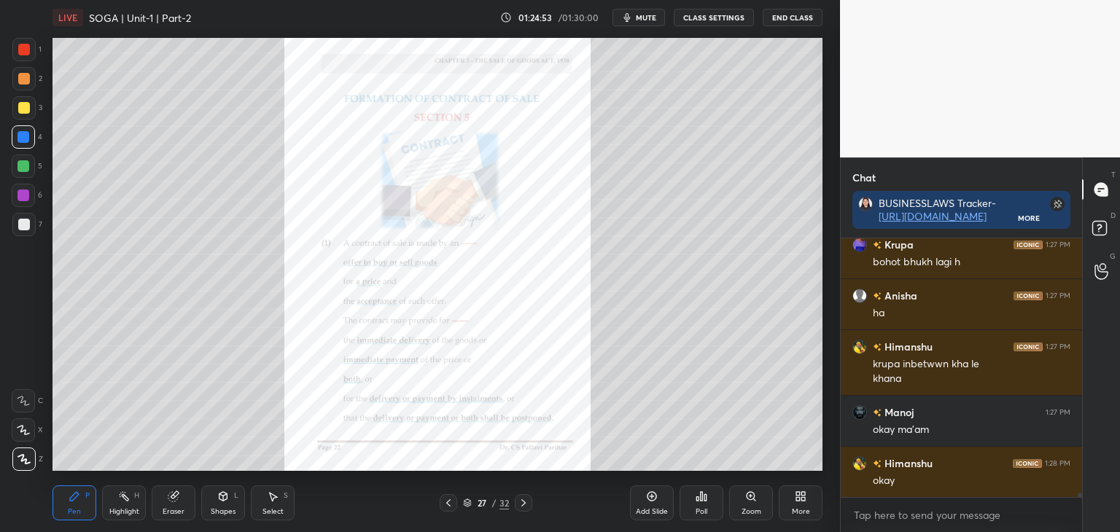
scroll to position [15027, 0]
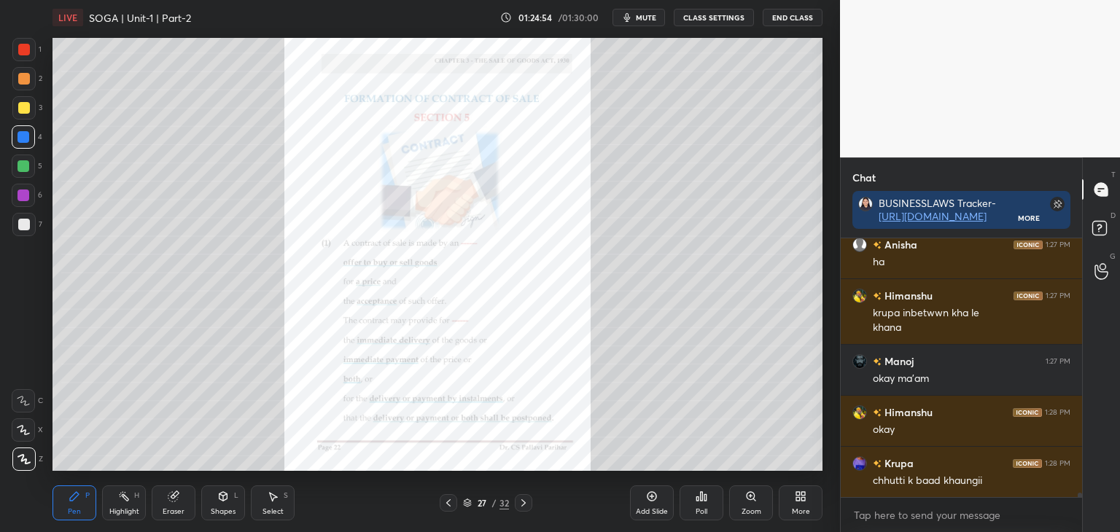
click at [448, 501] on icon at bounding box center [448, 503] width 4 height 7
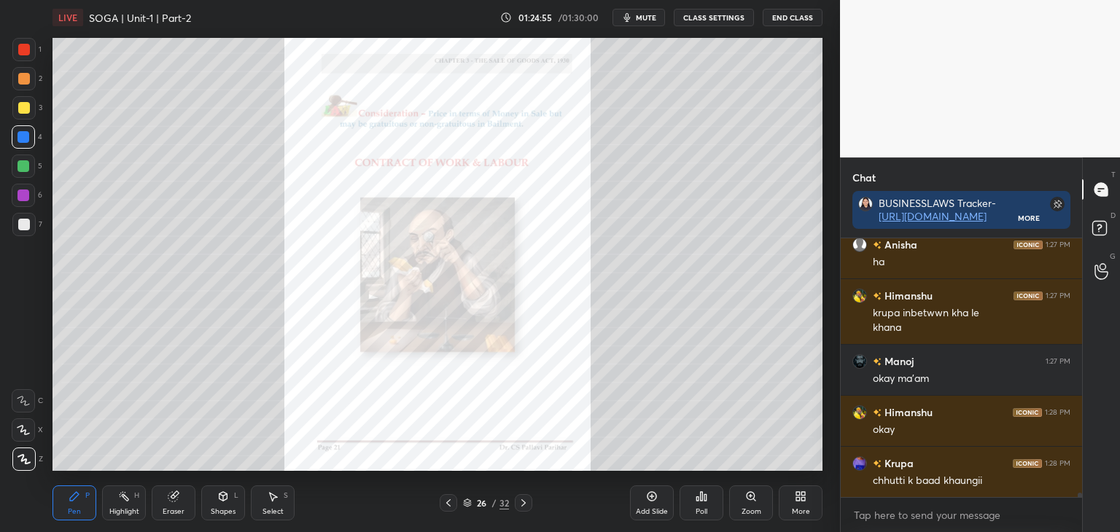
click at [449, 502] on icon at bounding box center [449, 503] width 12 height 12
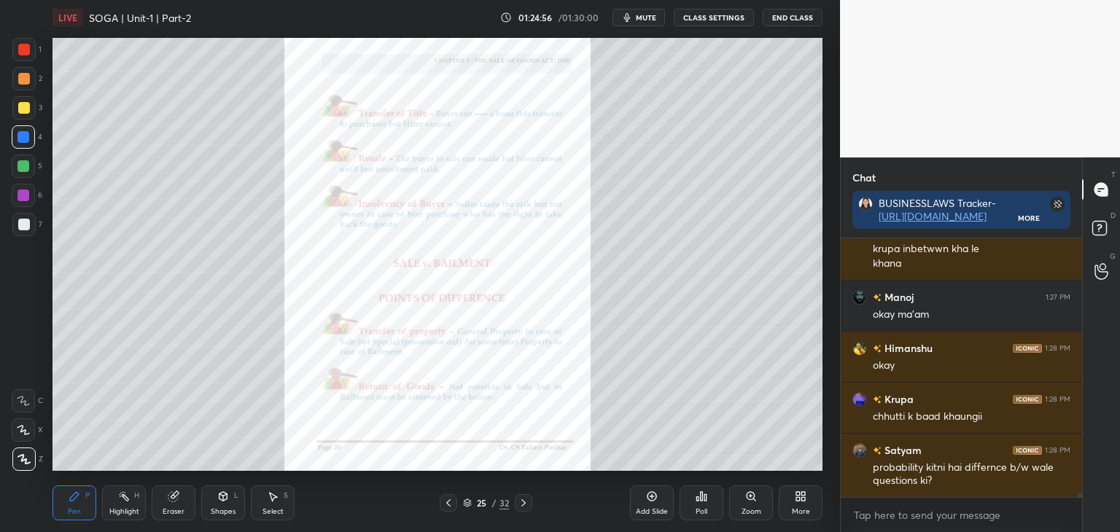
click at [449, 501] on icon at bounding box center [449, 503] width 12 height 12
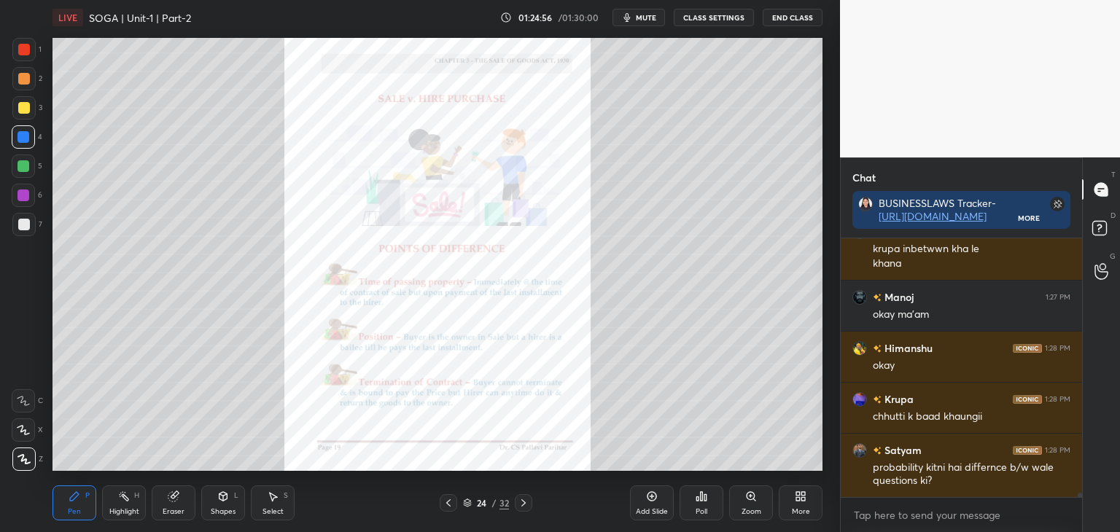
scroll to position [15142, 0]
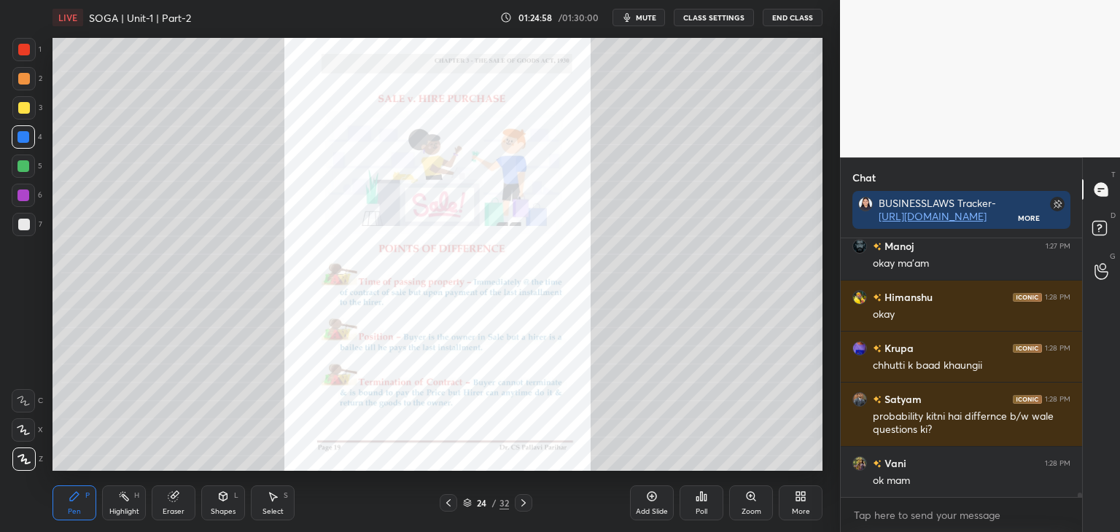
click at [525, 507] on icon at bounding box center [524, 503] width 12 height 12
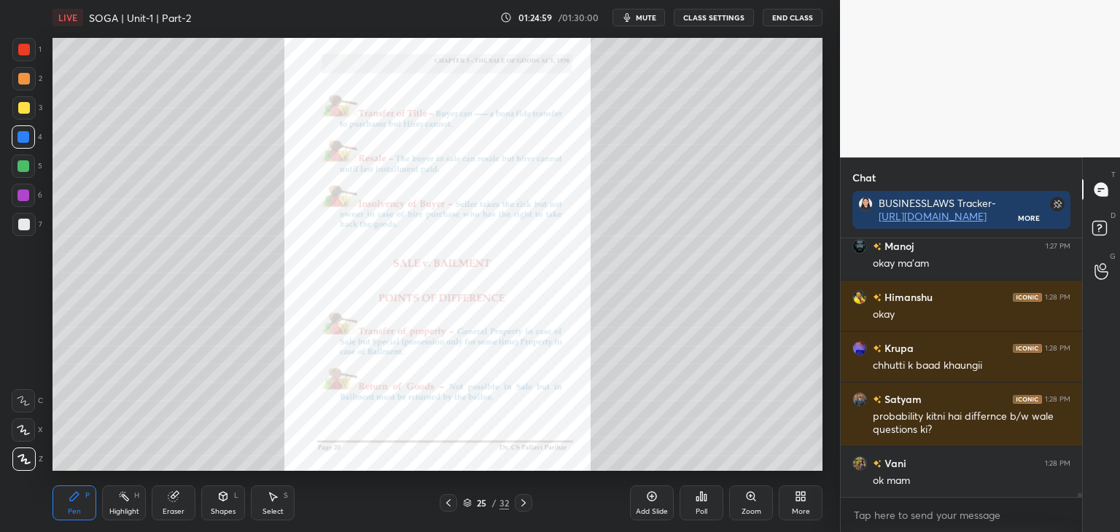
click at [527, 502] on icon at bounding box center [524, 503] width 12 height 12
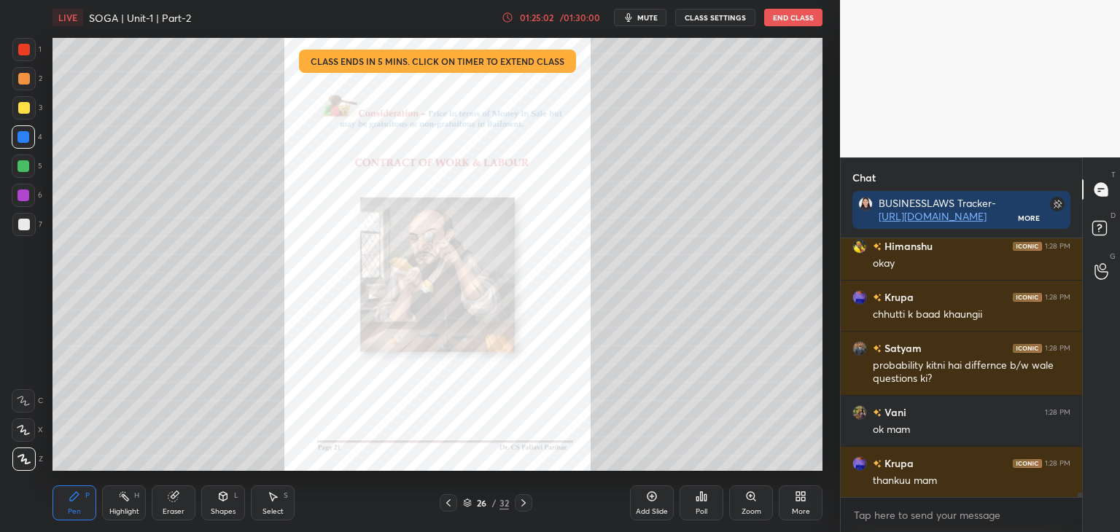
scroll to position [15244, 0]
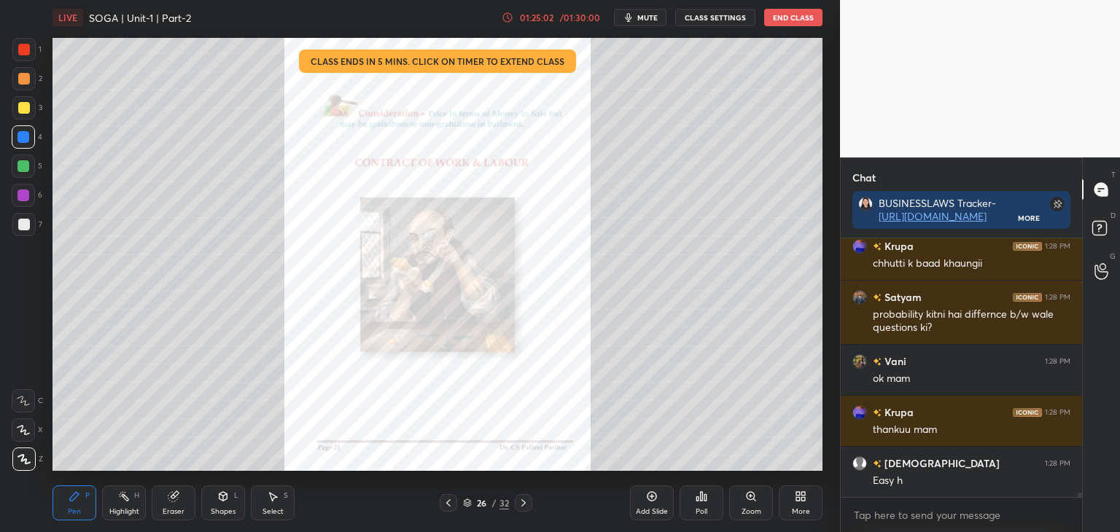
click at [527, 505] on icon at bounding box center [524, 503] width 12 height 12
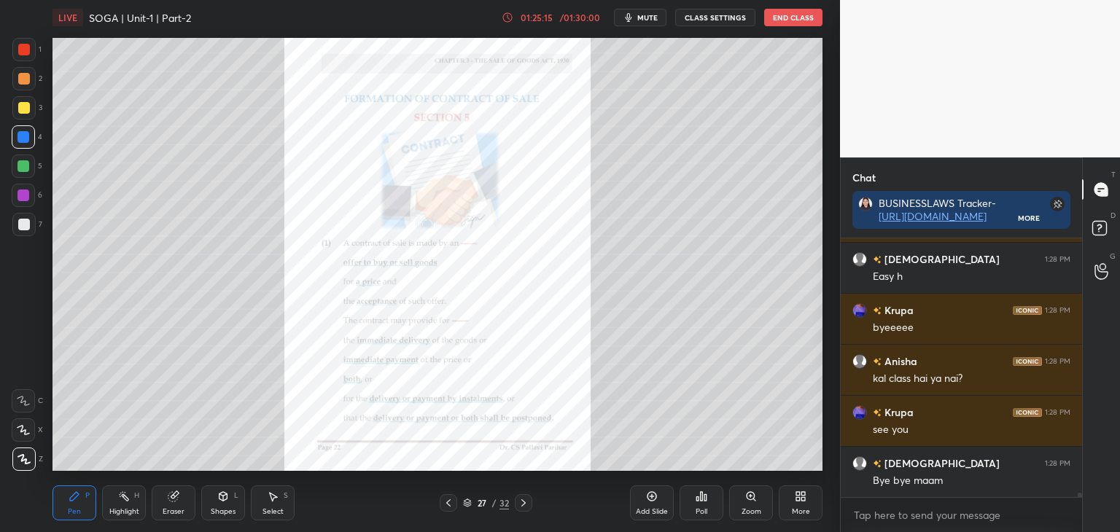
scroll to position [15499, 0]
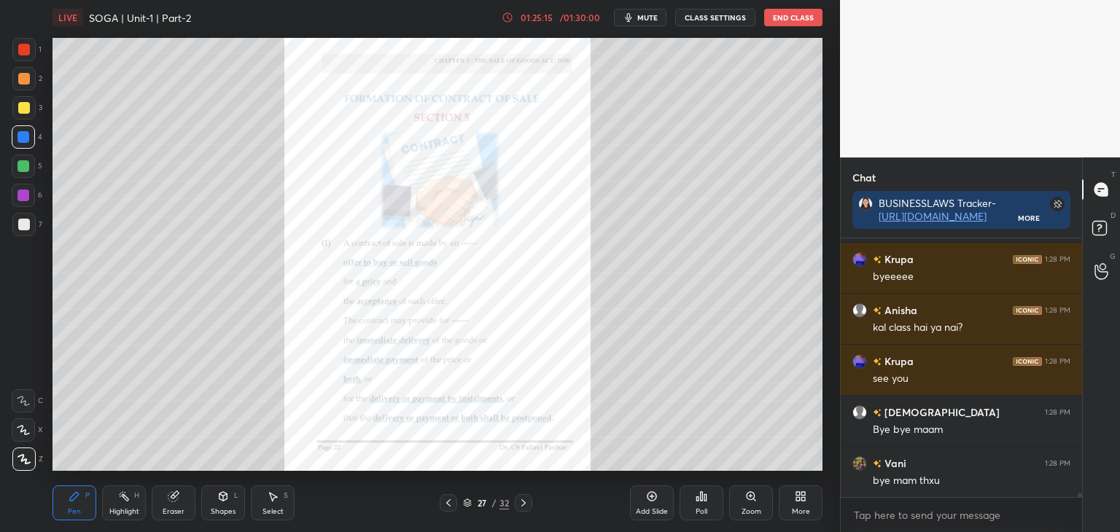
click at [527, 501] on icon at bounding box center [524, 503] width 12 height 12
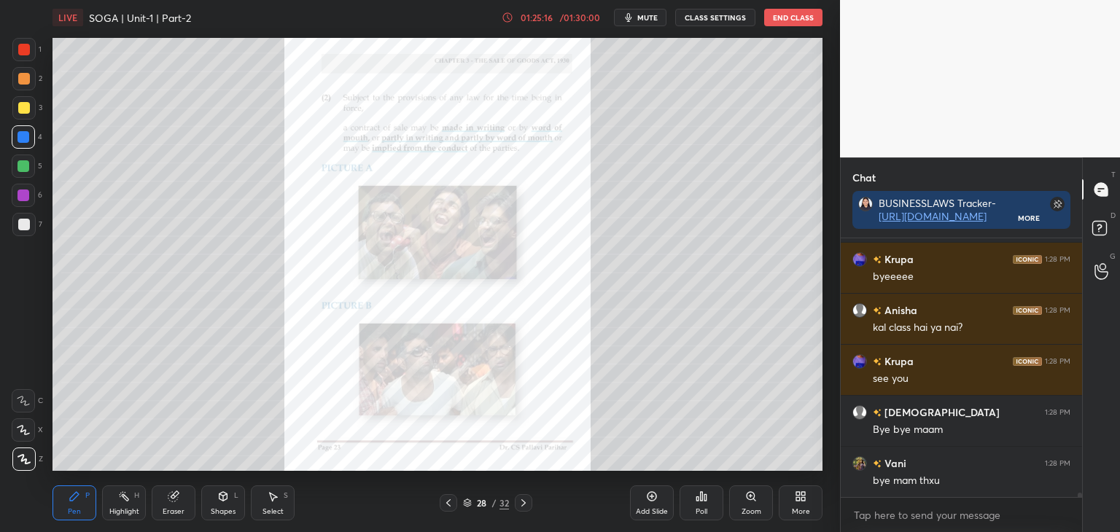
click at [525, 504] on icon at bounding box center [524, 503] width 12 height 12
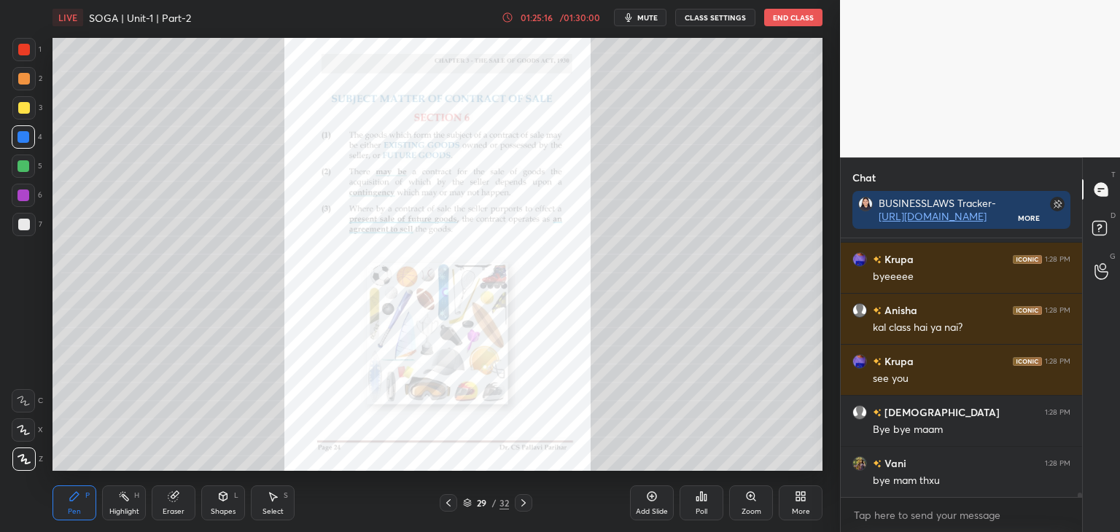
scroll to position [15550, 0]
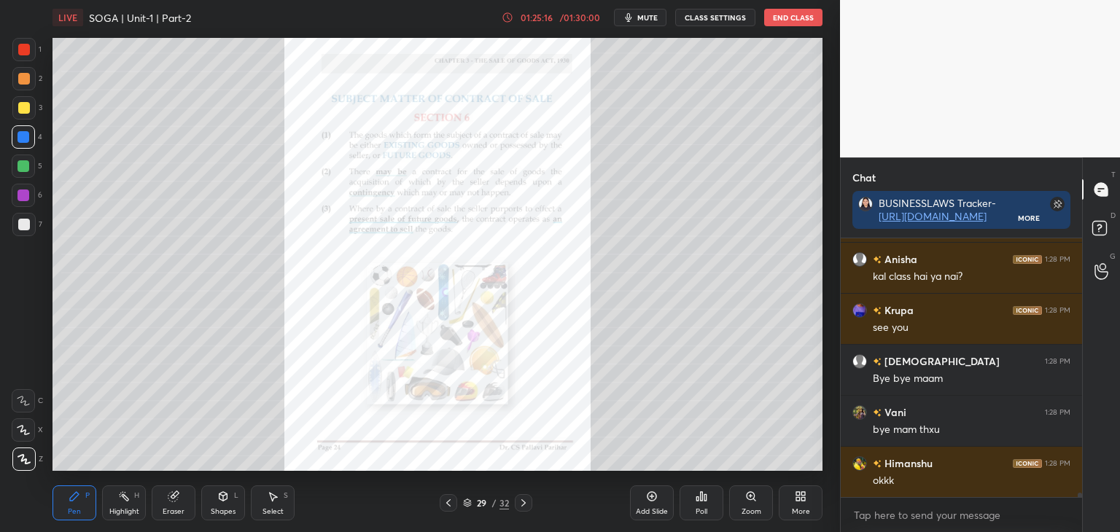
click at [525, 504] on icon at bounding box center [524, 503] width 12 height 12
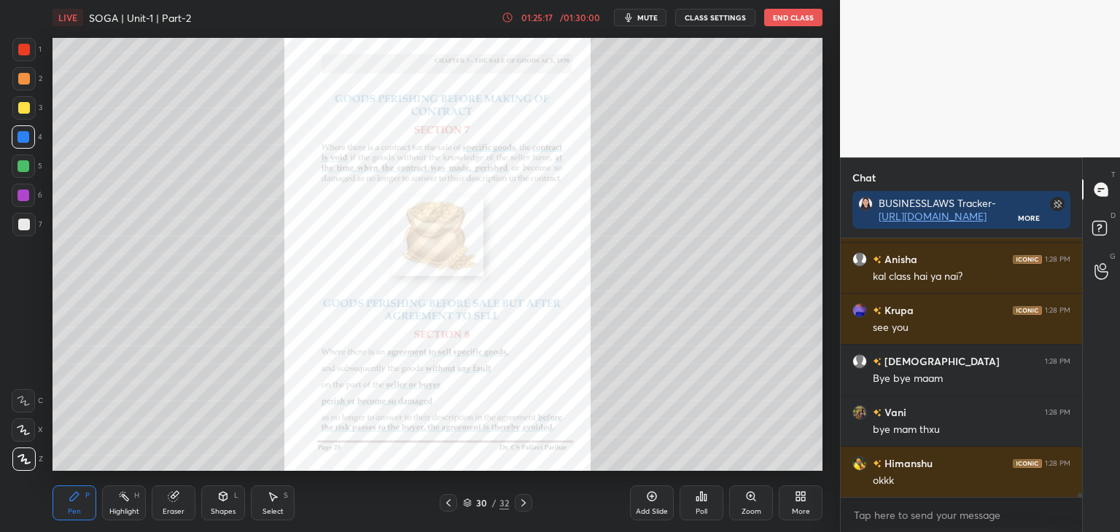
click at [525, 503] on icon at bounding box center [524, 503] width 12 height 12
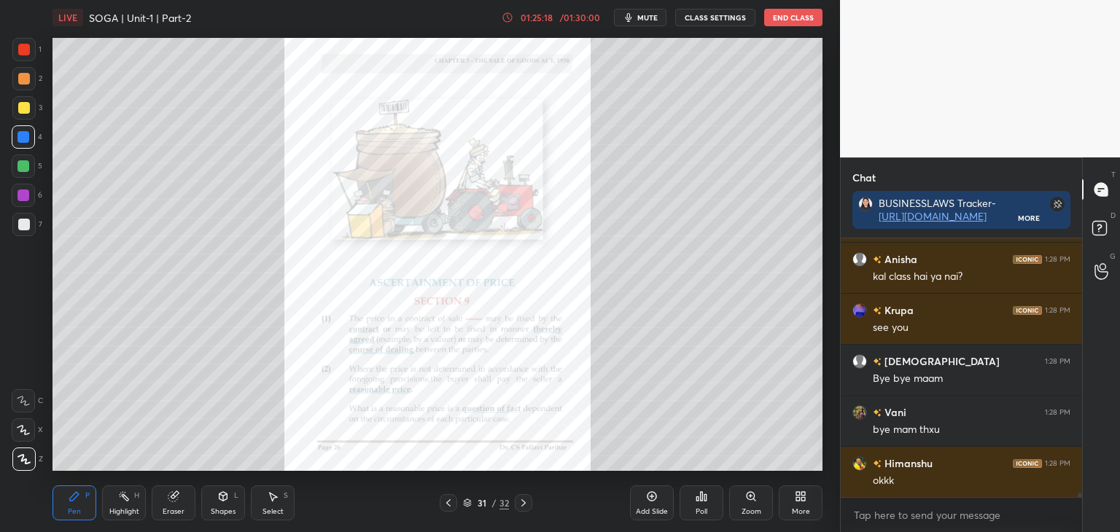
click at [525, 505] on icon at bounding box center [524, 503] width 12 height 12
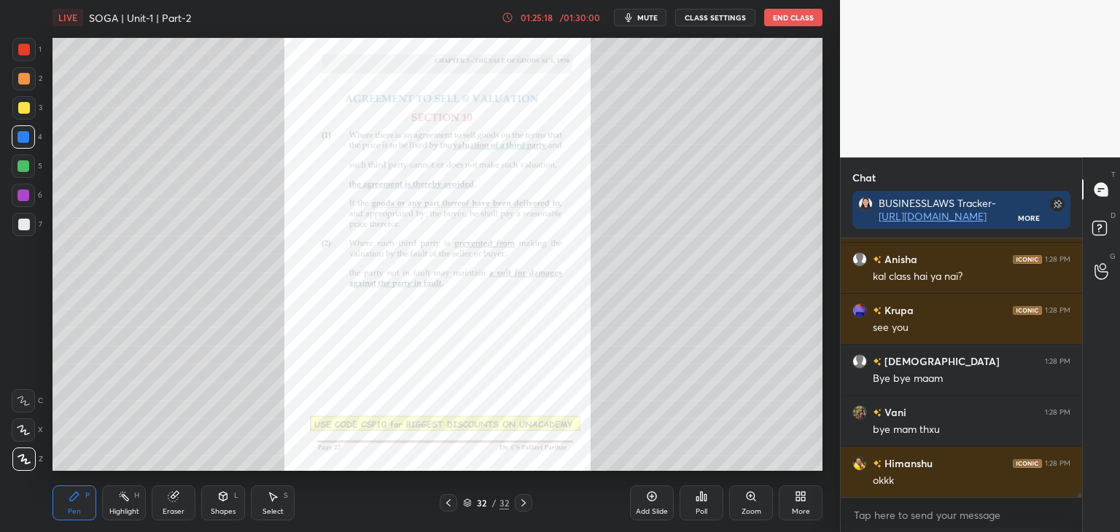
scroll to position [15565, 0]
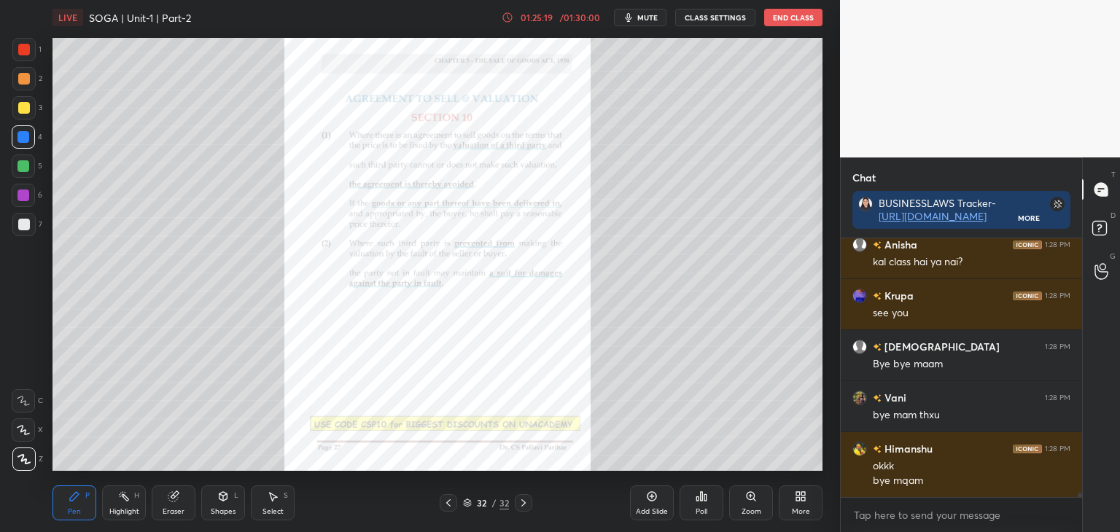
click at [525, 504] on icon at bounding box center [524, 503] width 12 height 12
click at [525, 502] on icon at bounding box center [524, 503] width 12 height 12
click at [446, 505] on icon at bounding box center [449, 503] width 12 height 12
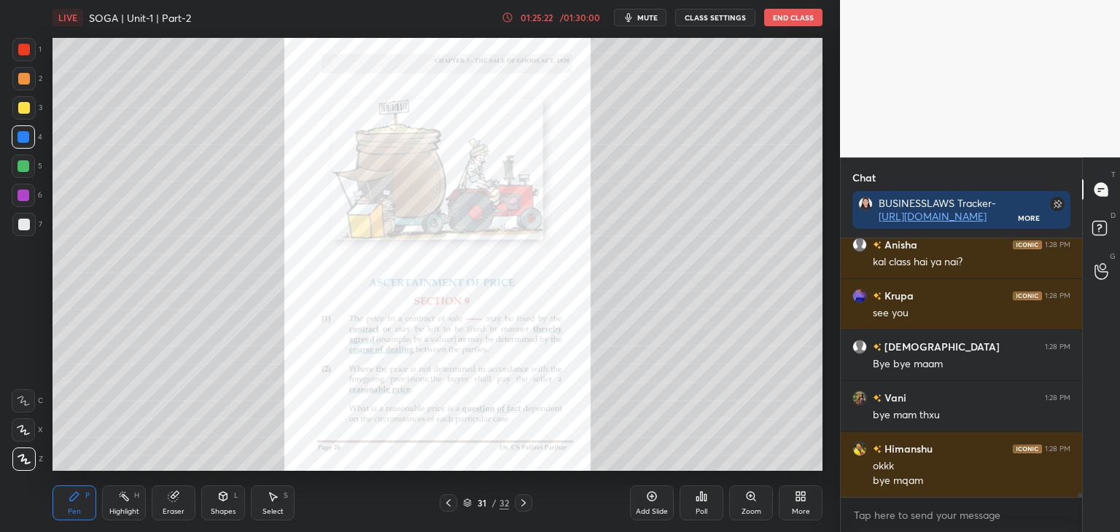
click at [445, 507] on icon at bounding box center [449, 503] width 12 height 12
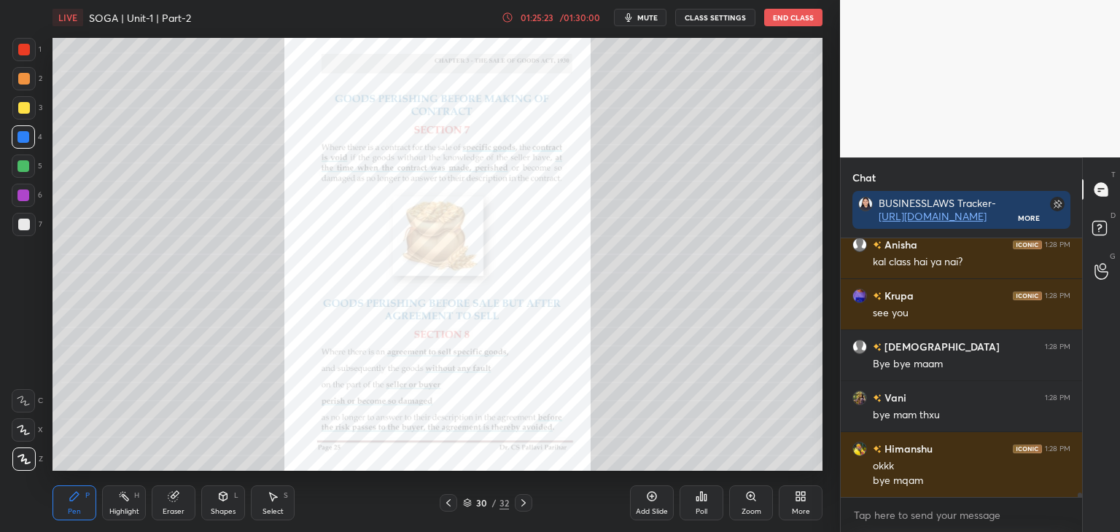
click at [443, 508] on icon at bounding box center [449, 503] width 12 height 12
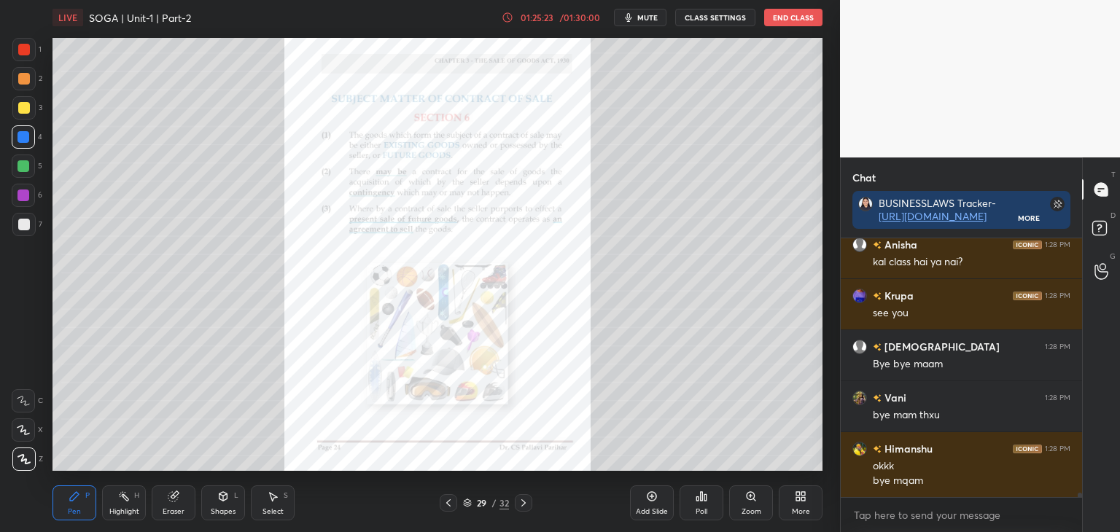
click at [444, 508] on icon at bounding box center [449, 503] width 12 height 12
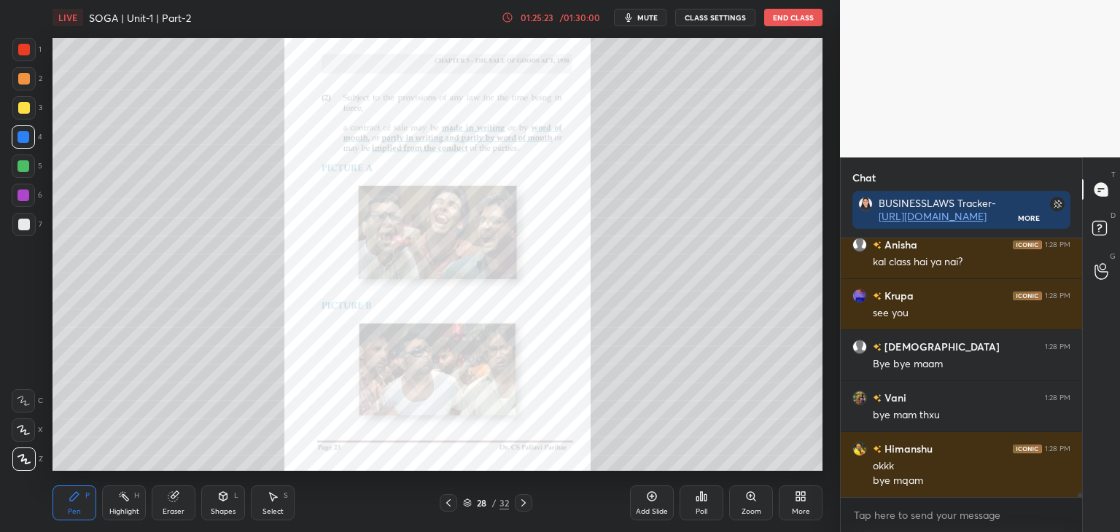
click at [443, 507] on icon at bounding box center [449, 503] width 12 height 12
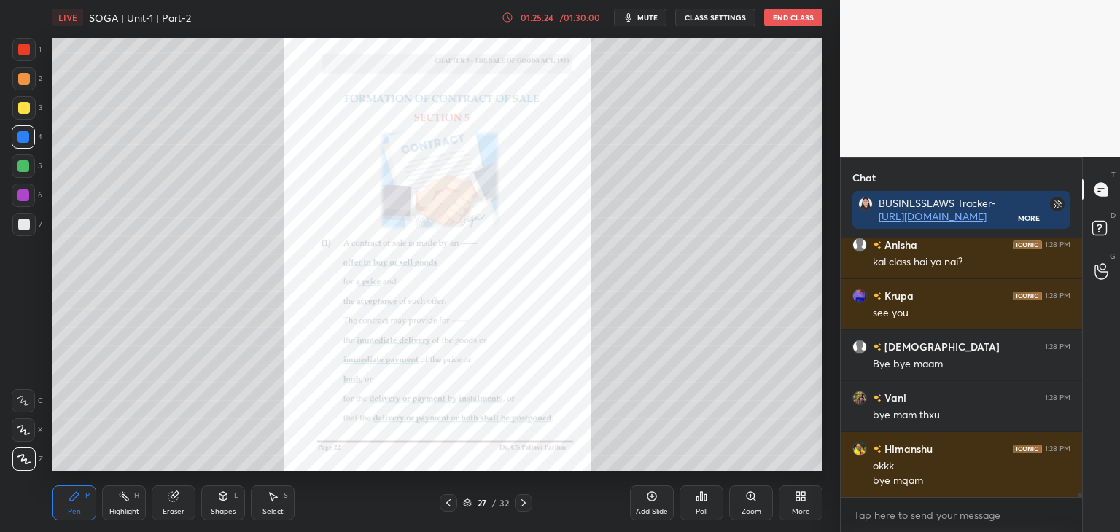
scroll to position [15616, 0]
click at [443, 508] on icon at bounding box center [449, 503] width 12 height 12
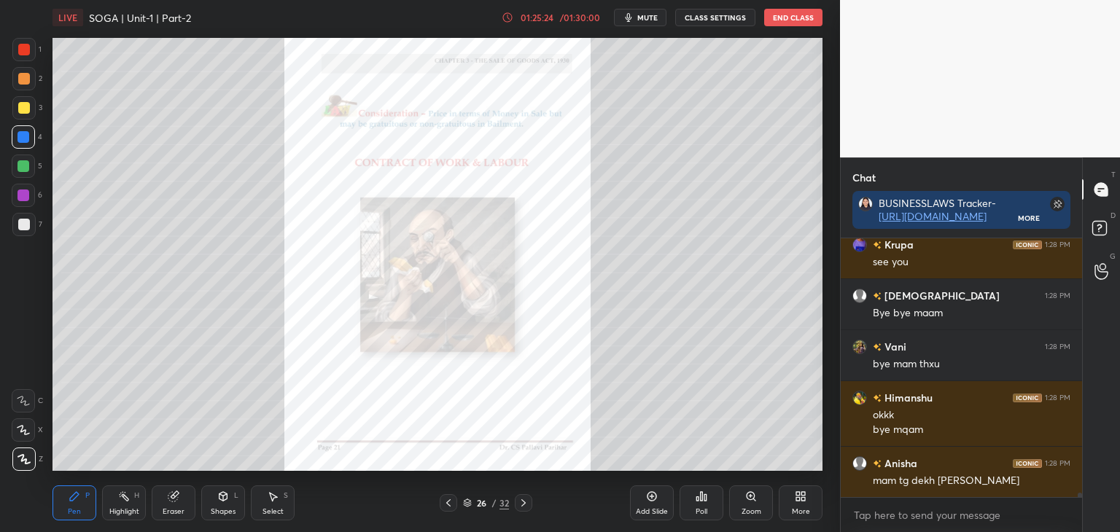
click at [443, 508] on icon at bounding box center [449, 503] width 12 height 12
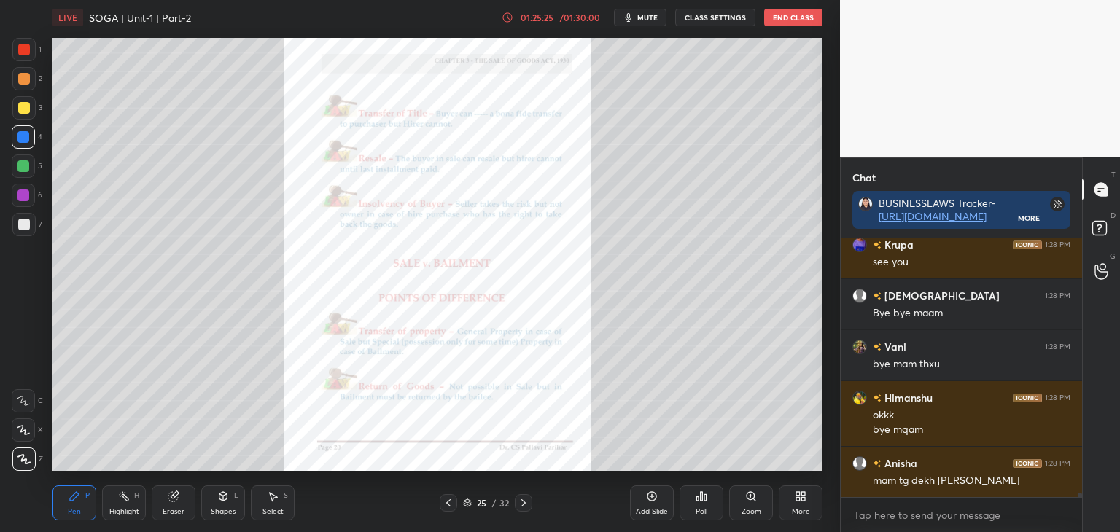
click at [443, 509] on div at bounding box center [449, 503] width 18 height 18
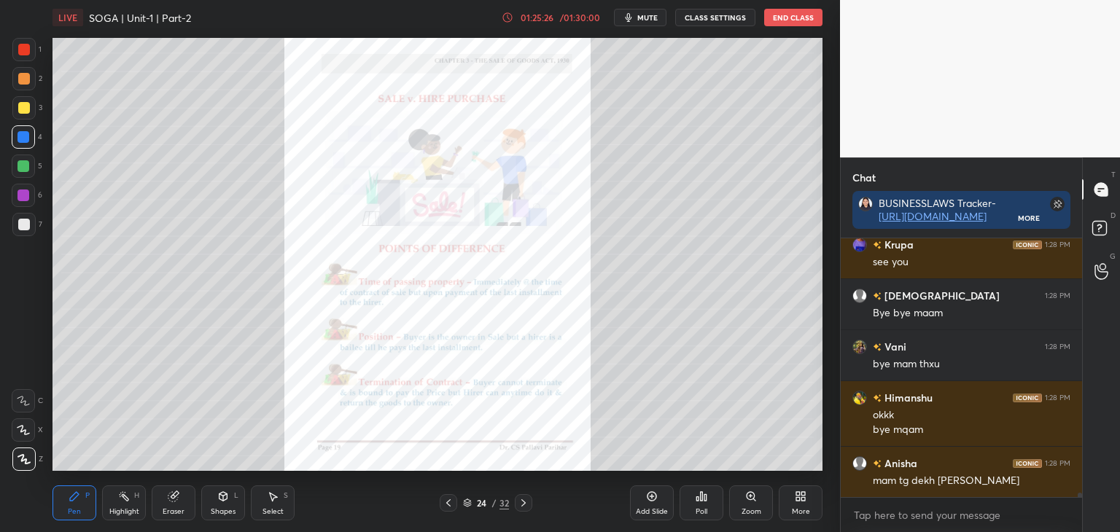
click at [444, 508] on div at bounding box center [449, 503] width 18 height 18
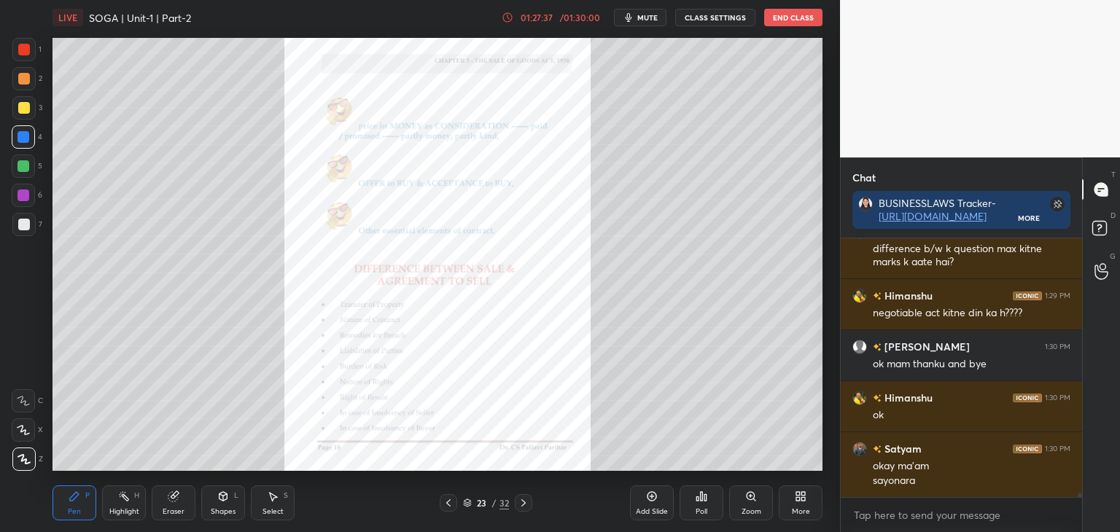
scroll to position [16167, 0]
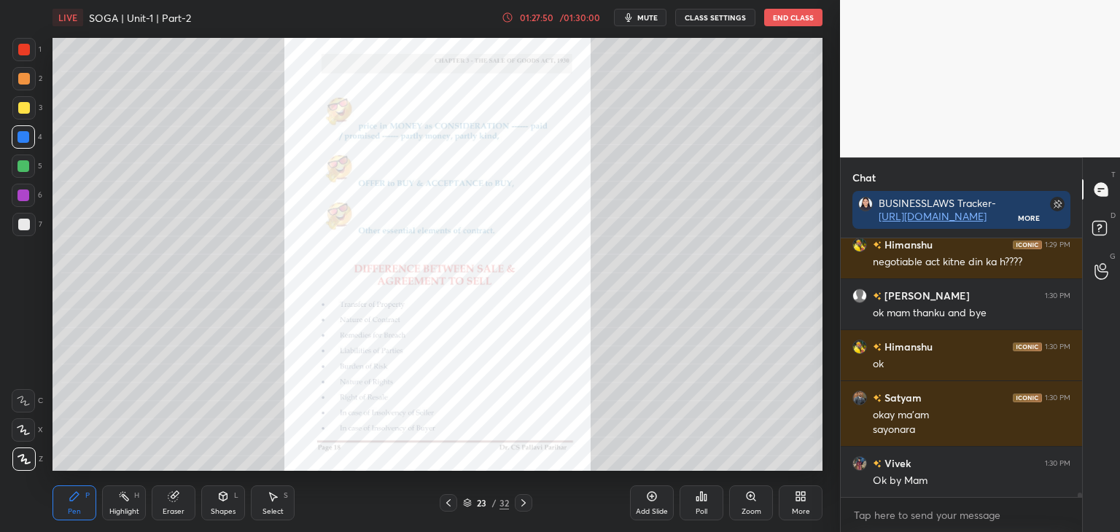
click at [777, 19] on button "End Class" at bounding box center [793, 18] width 58 height 18
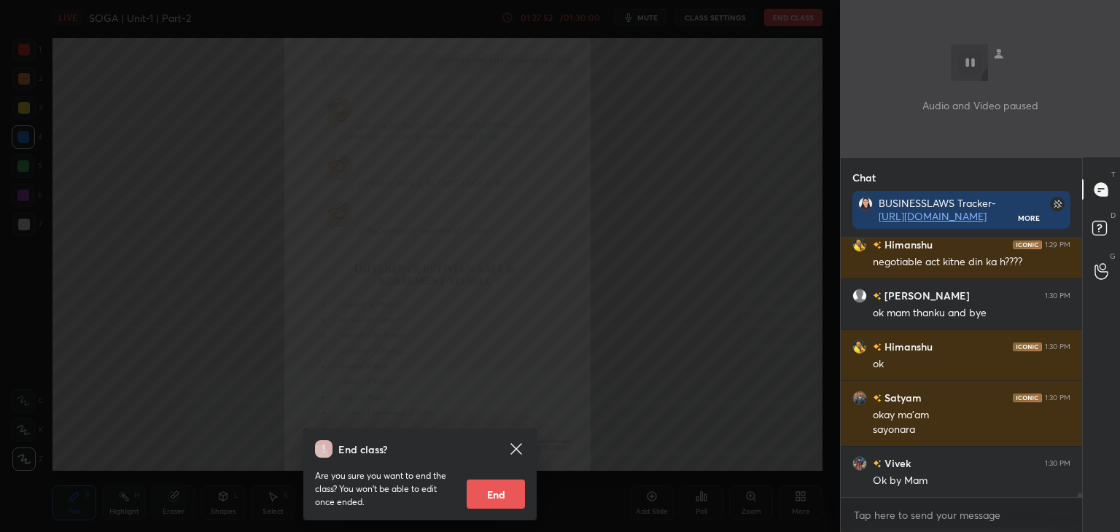
click at [489, 486] on button "End" at bounding box center [496, 494] width 58 height 29
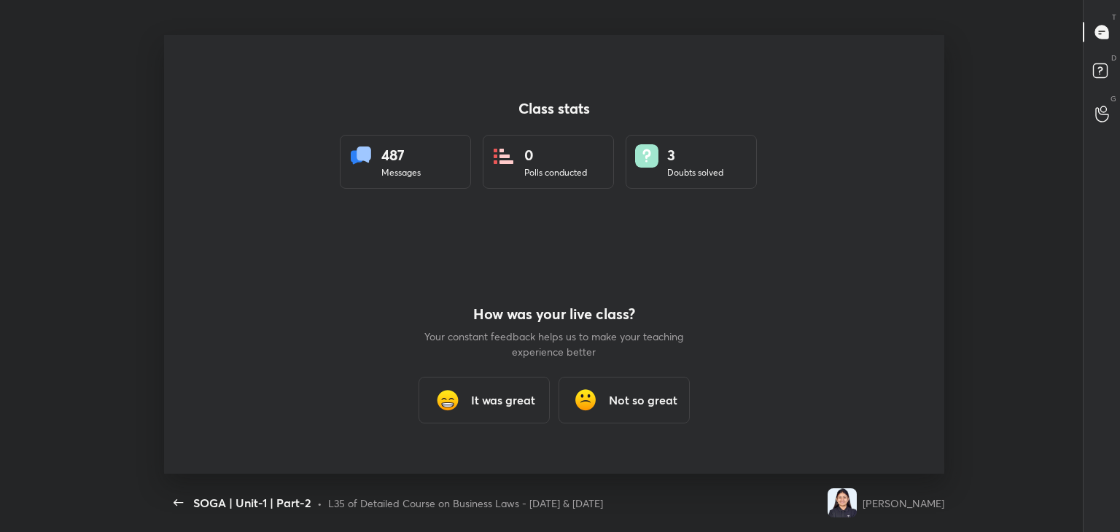
scroll to position [0, 0]
click at [502, 410] on div "It was great" at bounding box center [484, 400] width 131 height 47
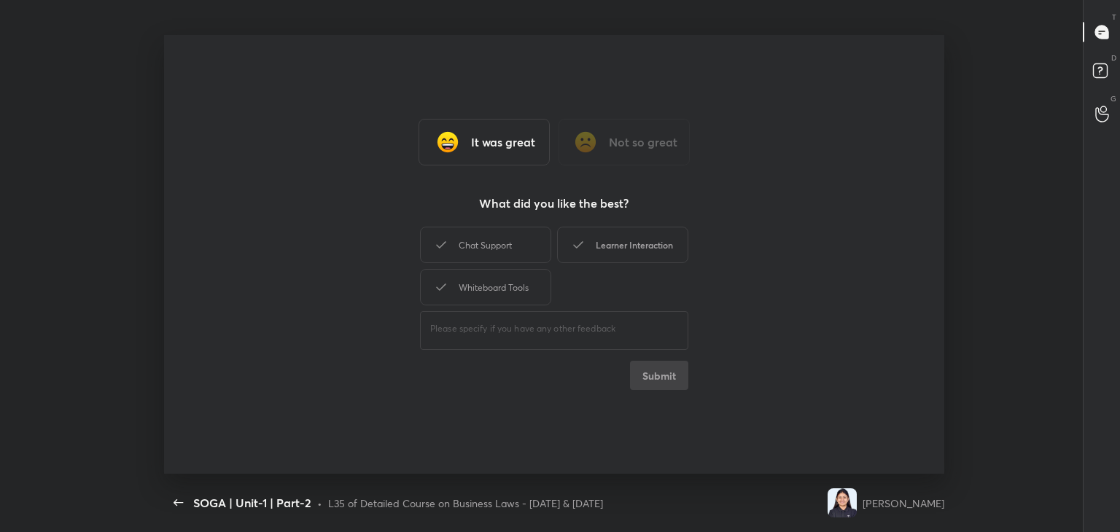
click at [662, 250] on div "Learner Interaction" at bounding box center [622, 245] width 131 height 36
click at [499, 292] on div "Whiteboard Tools" at bounding box center [485, 287] width 131 height 36
click at [643, 377] on button "Submit" at bounding box center [659, 375] width 58 height 29
